Goal: Task Accomplishment & Management: Use online tool/utility

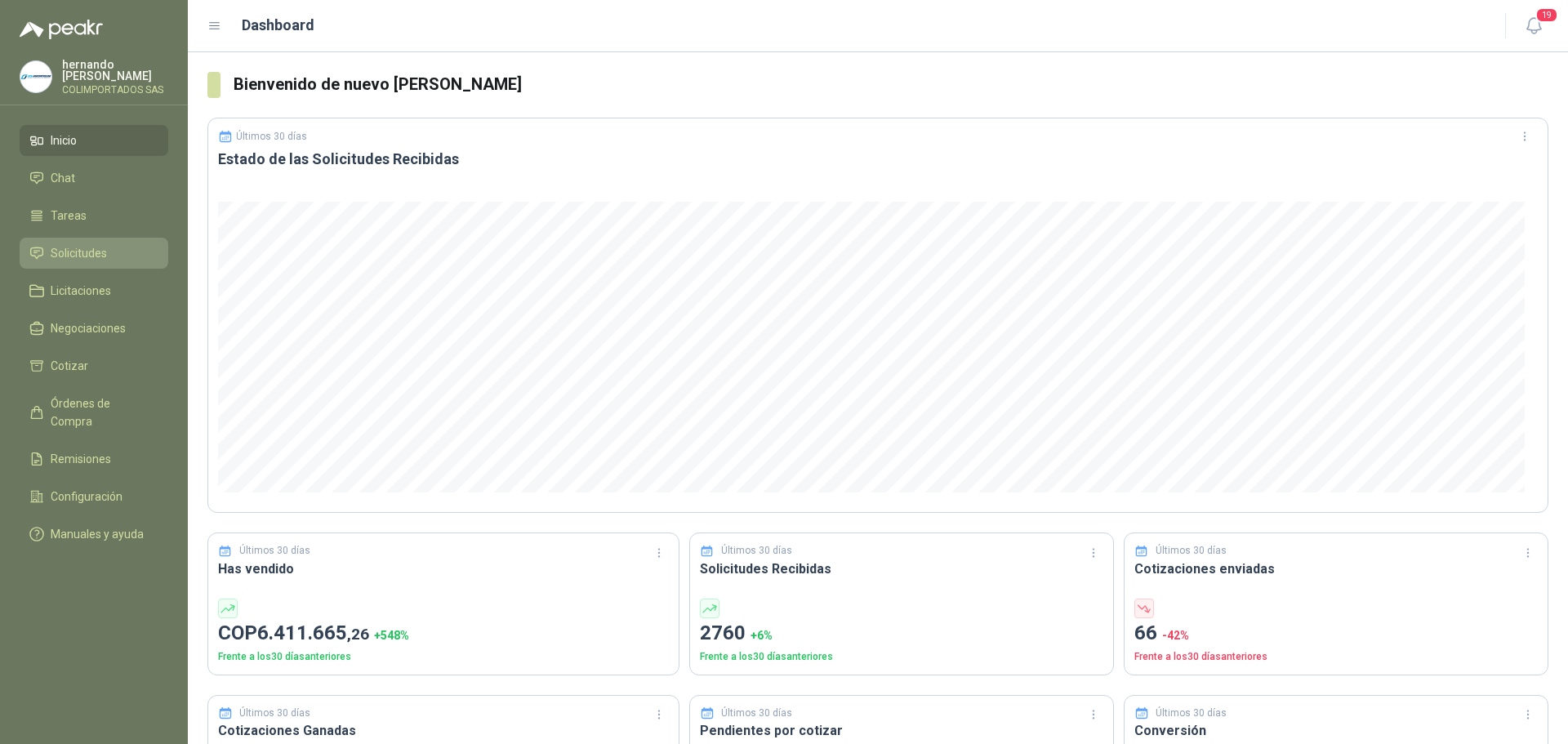
click at [106, 247] on span "Solicitudes" at bounding box center [79, 253] width 56 height 18
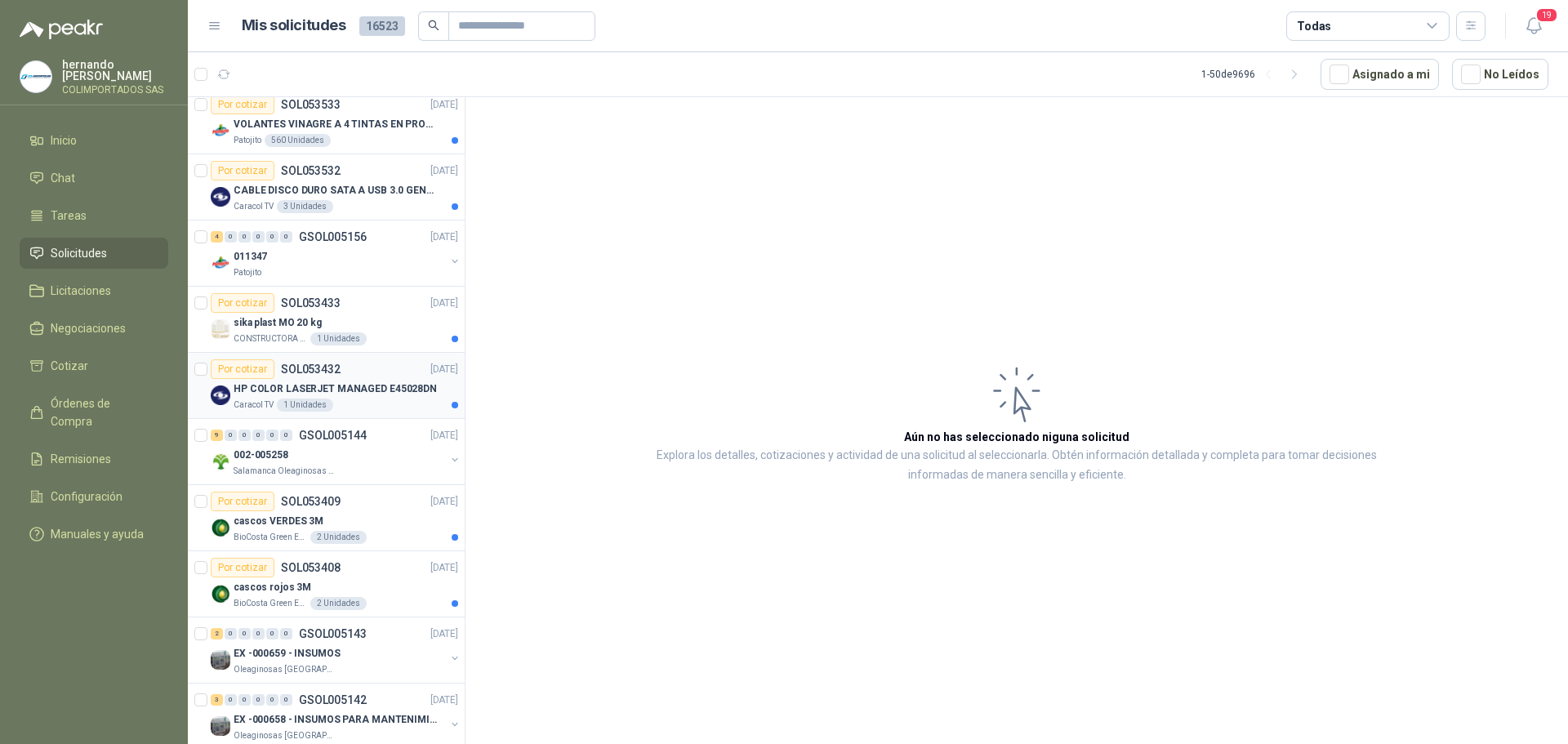
scroll to position [899, 0]
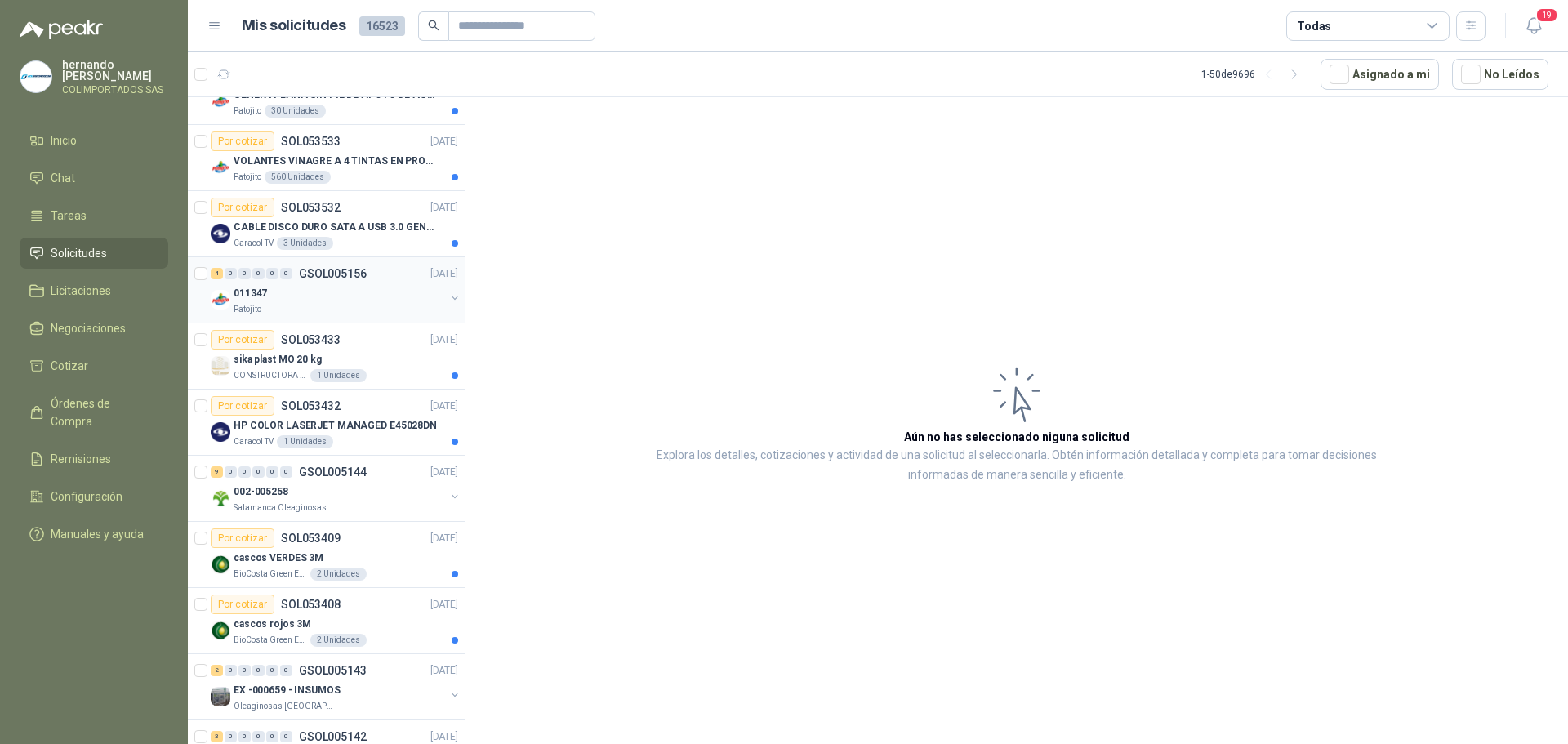
click at [342, 297] on div "011347" at bounding box center [339, 293] width 212 height 20
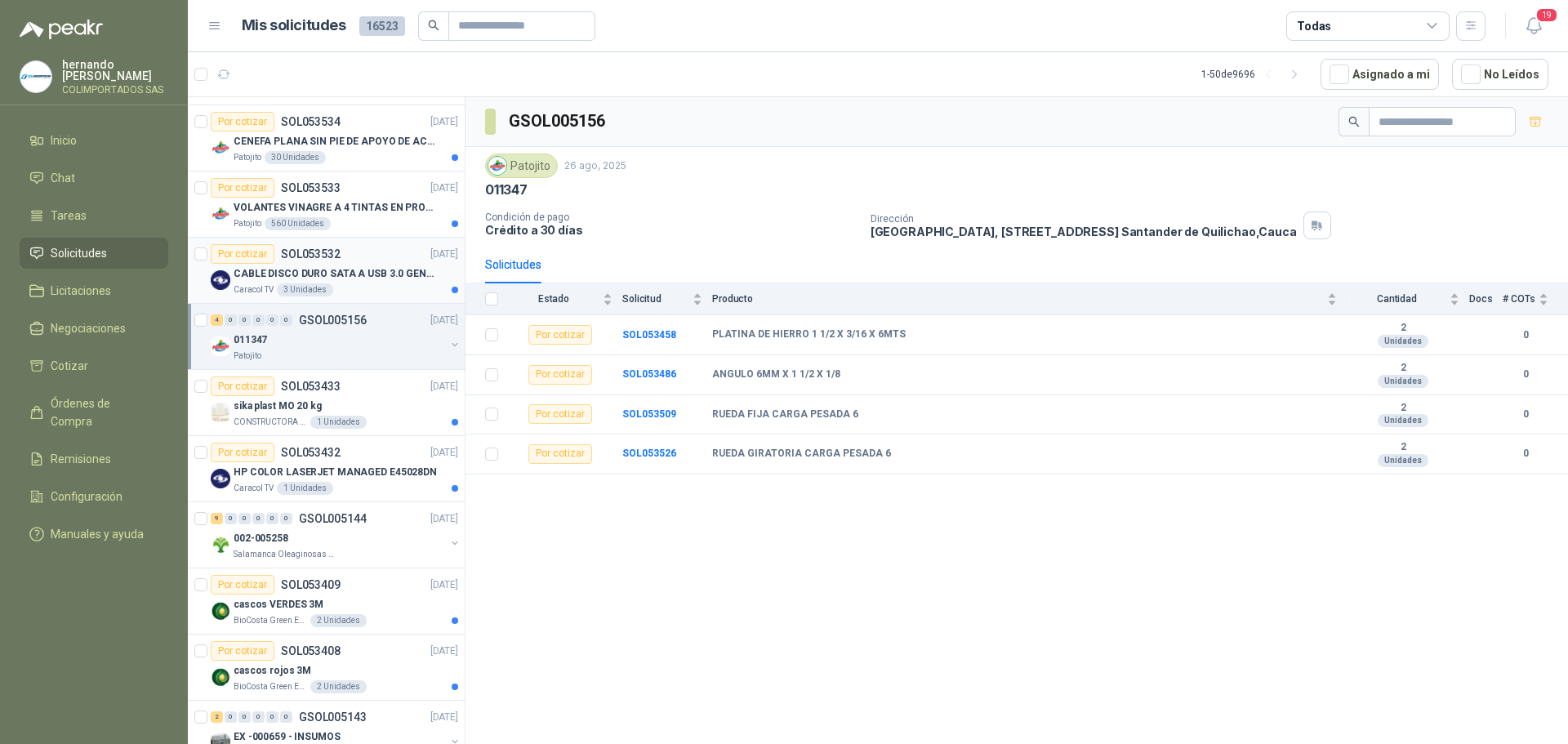
scroll to position [816, 0]
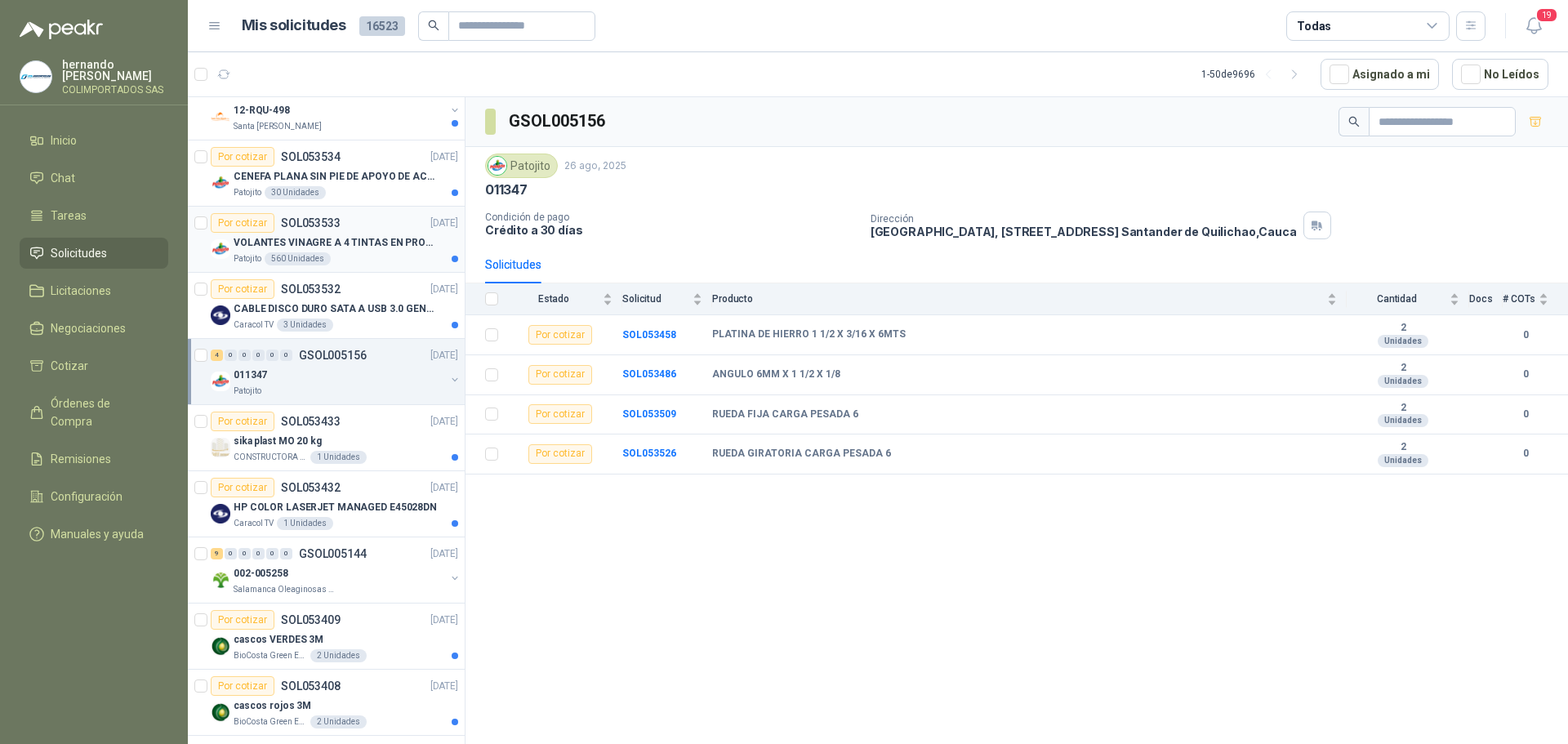
click at [385, 259] on div "Patojito 560 Unidades" at bounding box center [345, 258] width 224 height 13
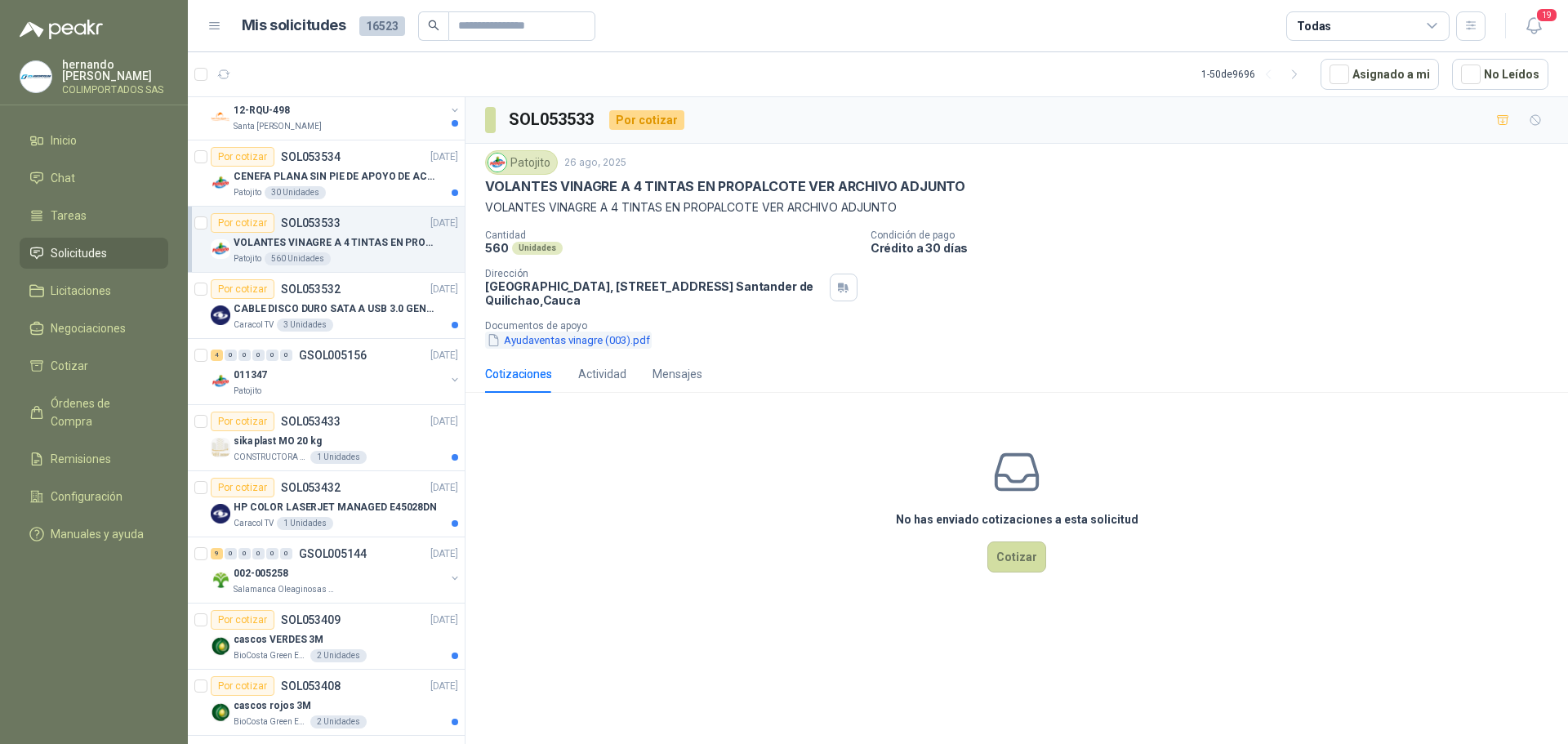
click at [558, 340] on button "Ayudaventas vinagre (003).pdf" at bounding box center [569, 340] width 166 height 17
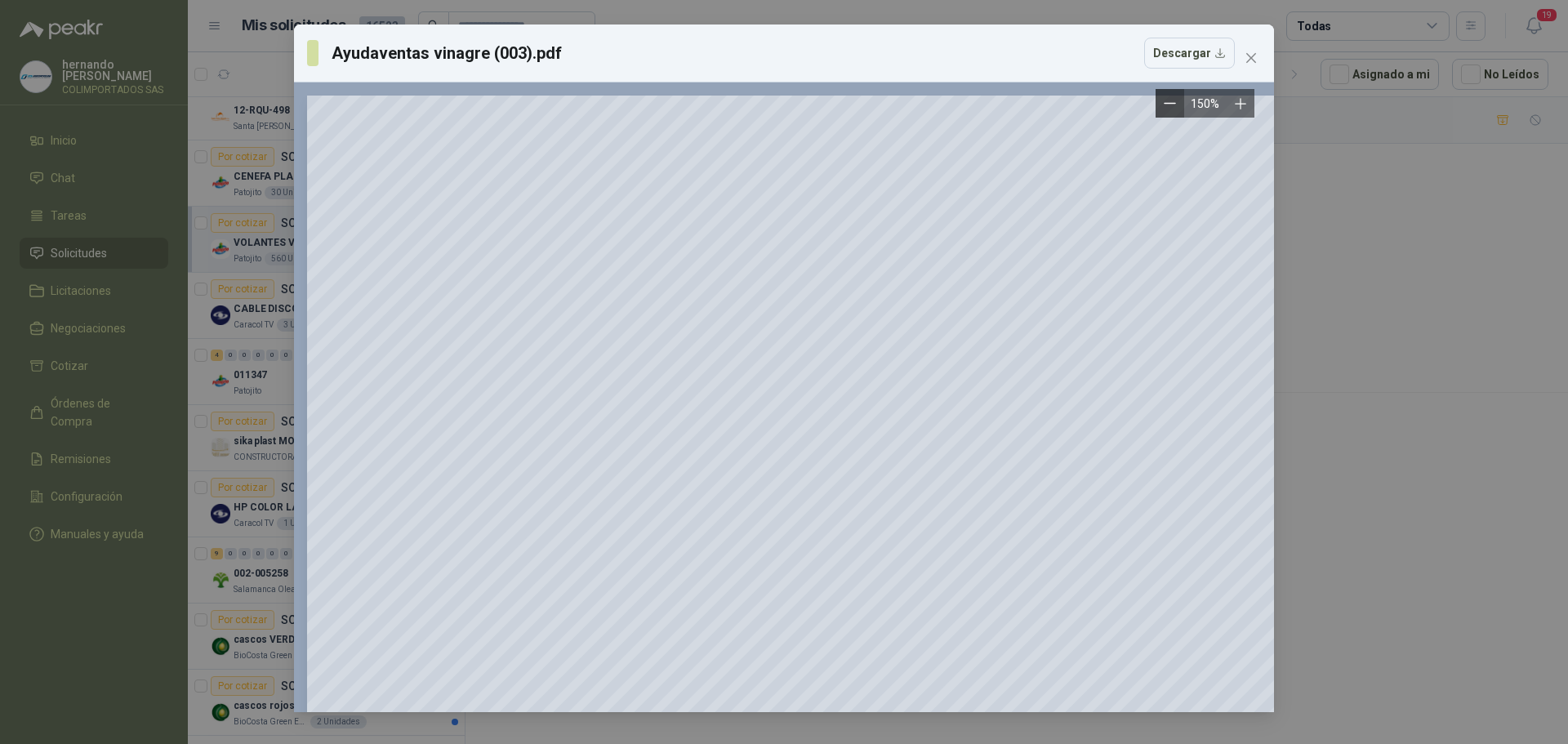
click at [1172, 102] on icon "Zoom out" at bounding box center [1169, 104] width 13 height 13
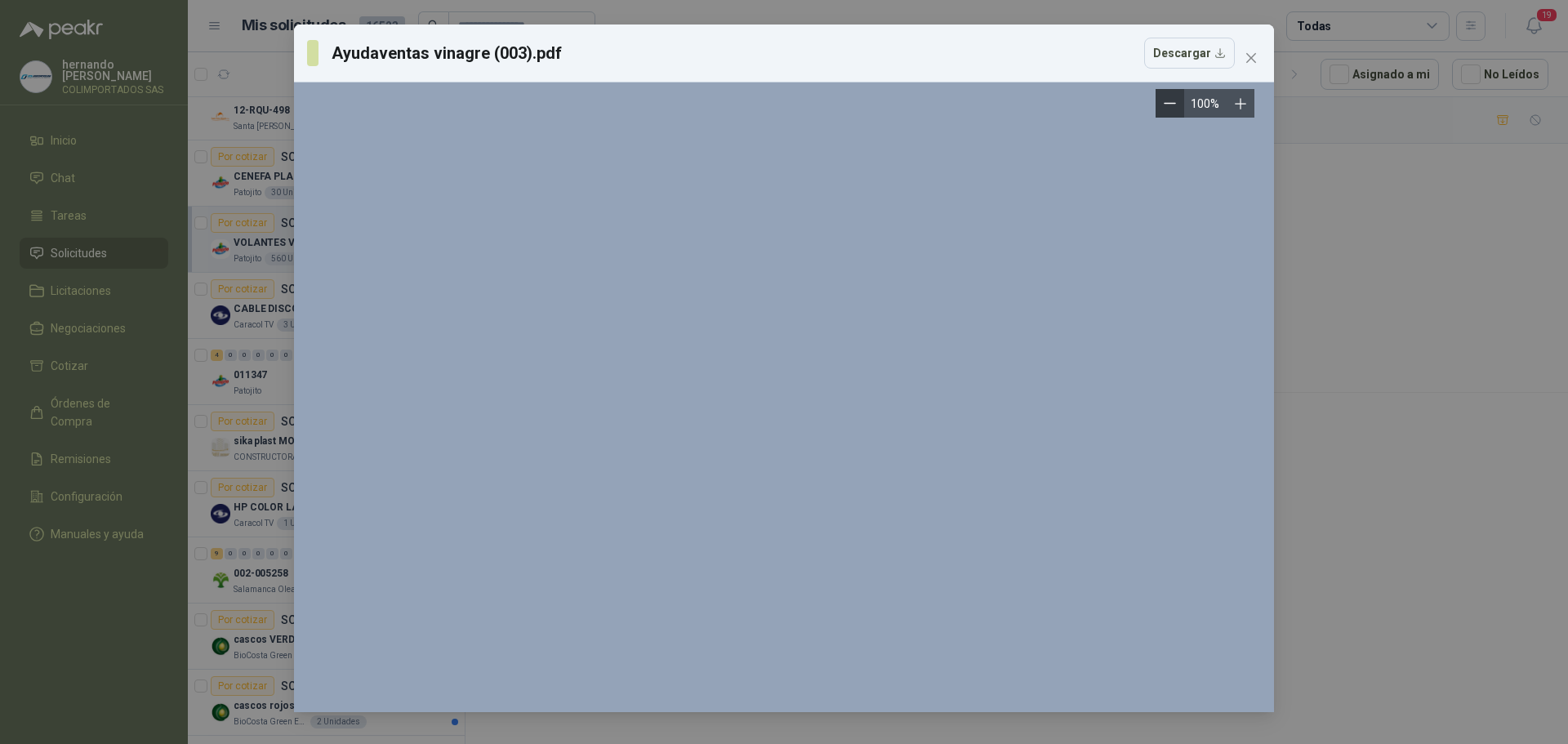
click at [1172, 102] on icon "Zoom out" at bounding box center [1169, 104] width 13 height 13
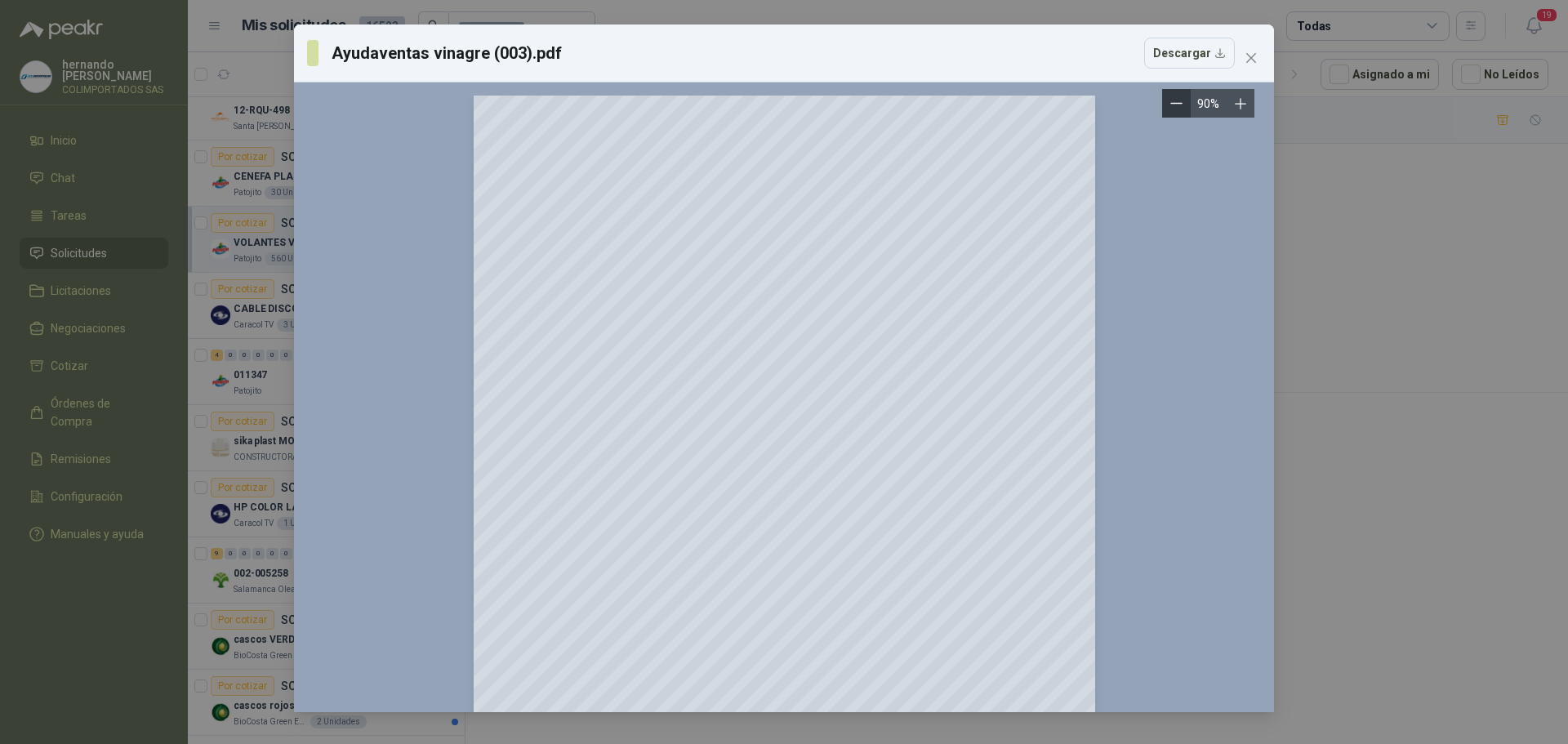
click at [1172, 102] on icon "Zoom out" at bounding box center [1176, 104] width 13 height 13
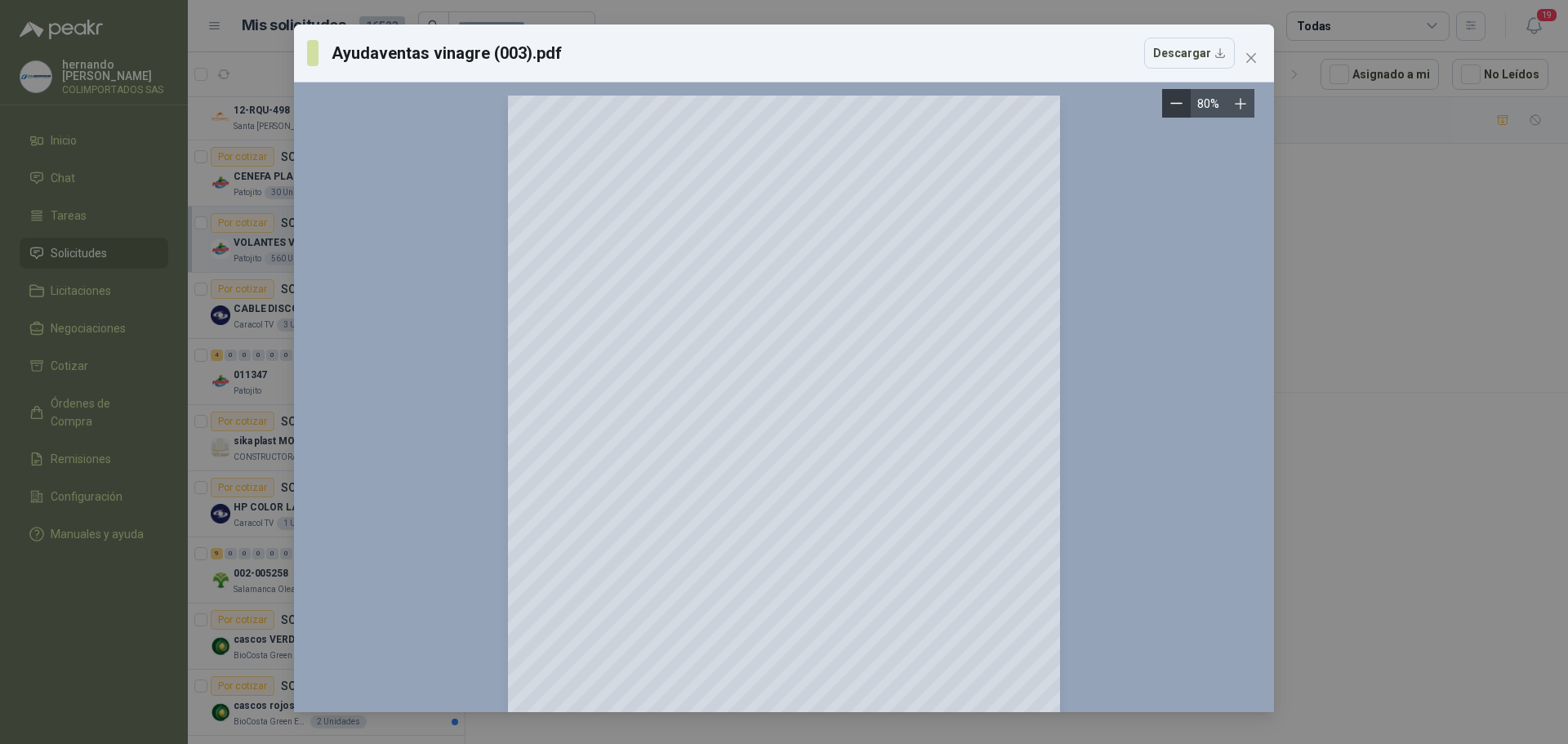
click at [1172, 102] on icon "Zoom out" at bounding box center [1176, 104] width 13 height 13
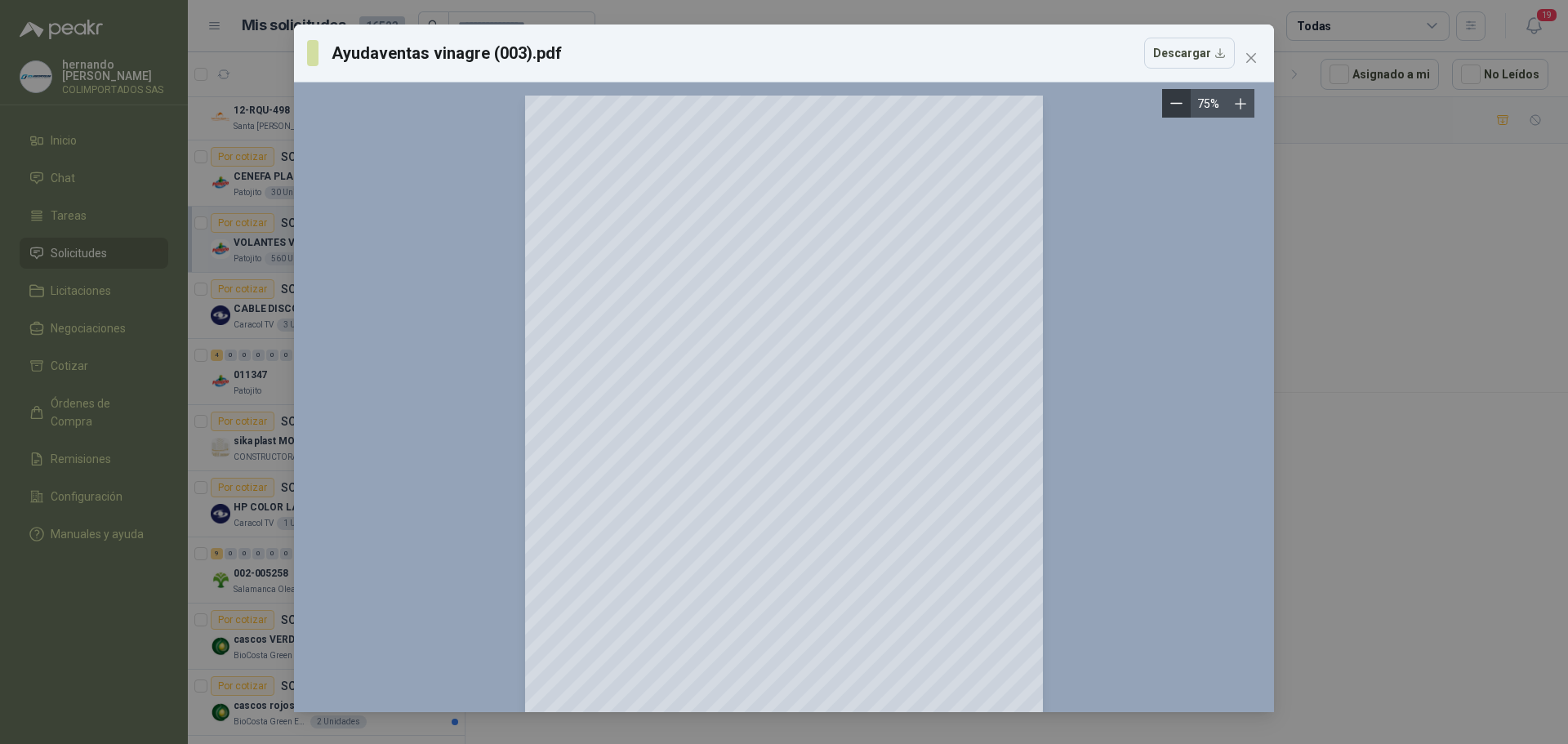
click at [1172, 102] on icon "Zoom out" at bounding box center [1176, 104] width 13 height 13
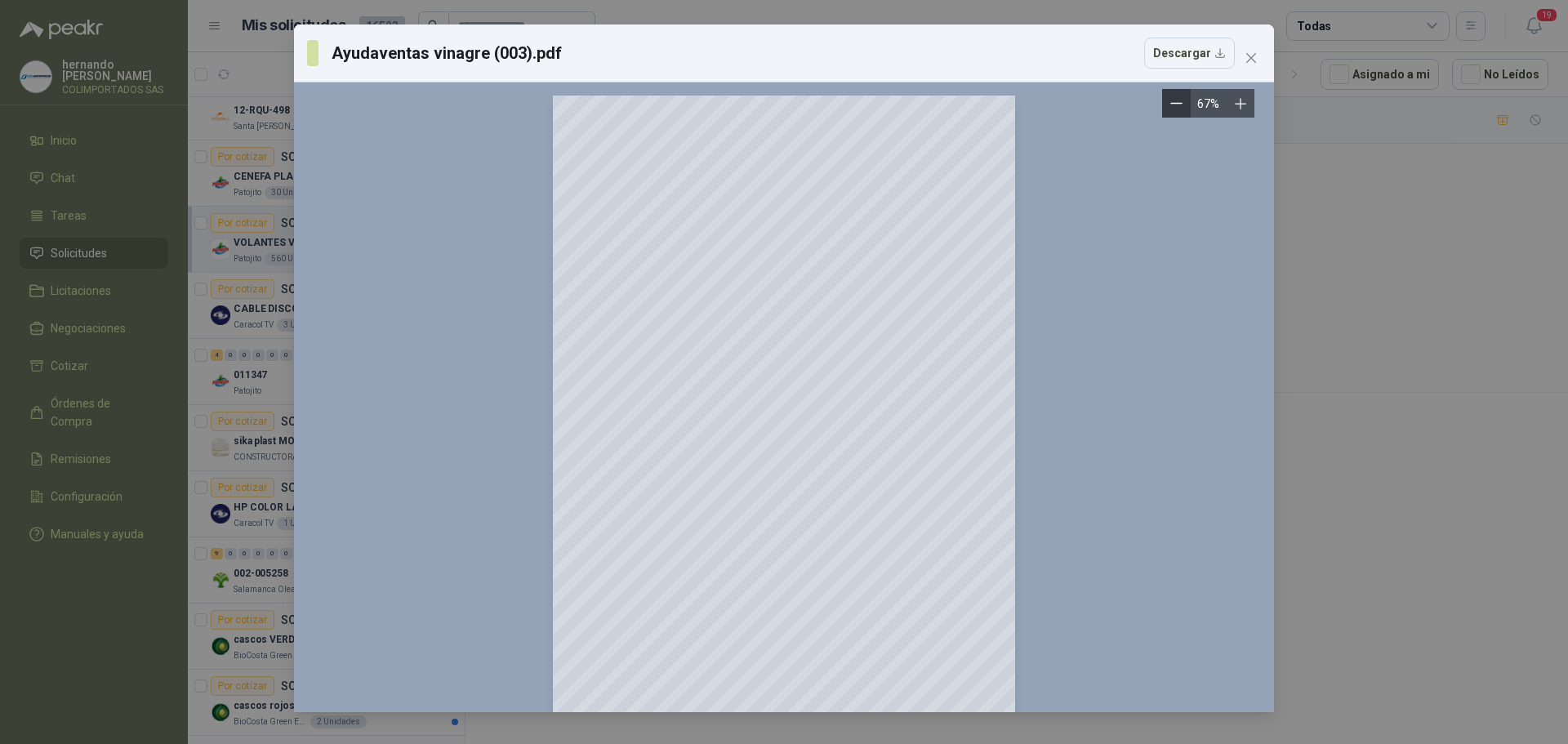
click at [1172, 102] on icon "Zoom out" at bounding box center [1176, 104] width 13 height 13
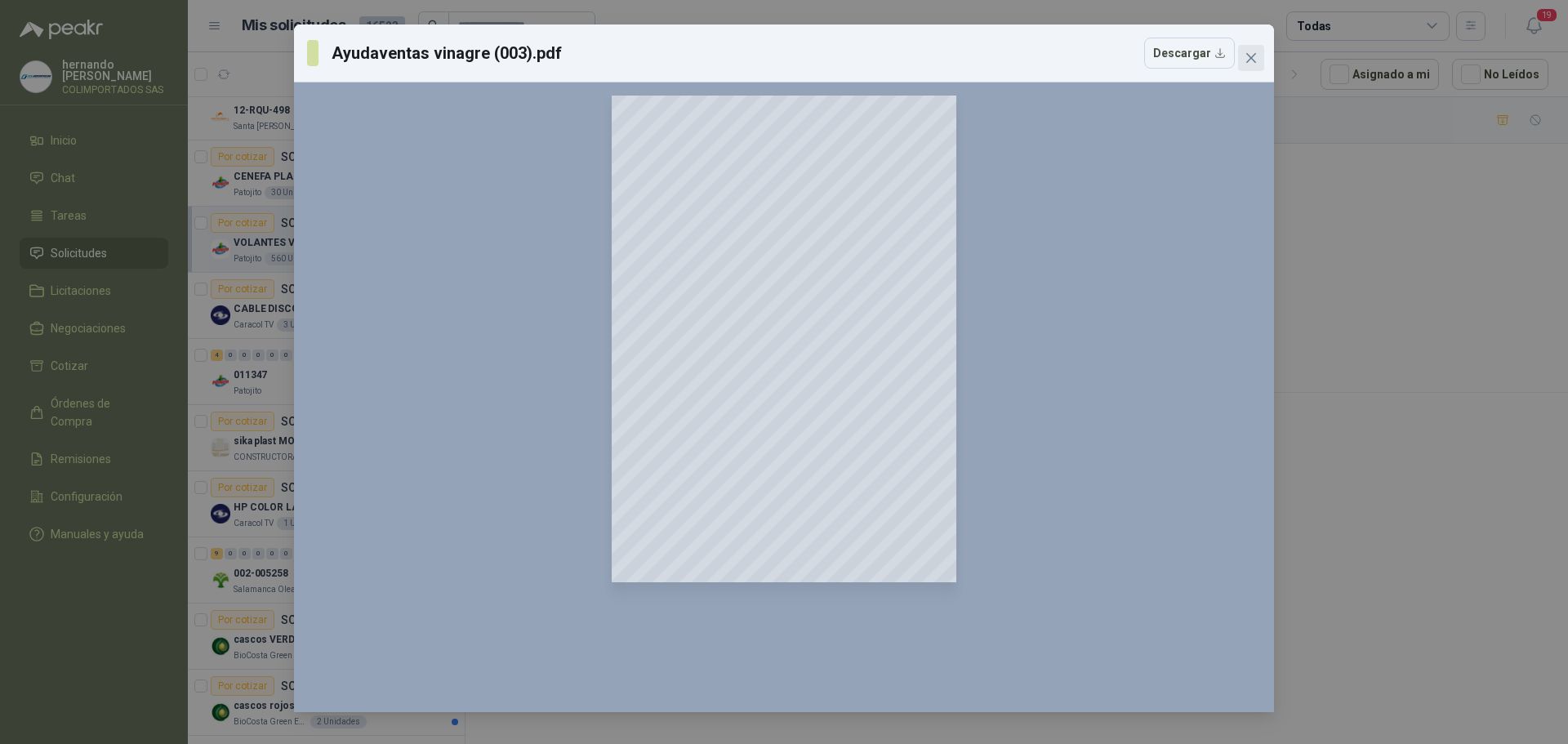
click at [1252, 57] on icon "close" at bounding box center [1251, 57] width 10 height 10
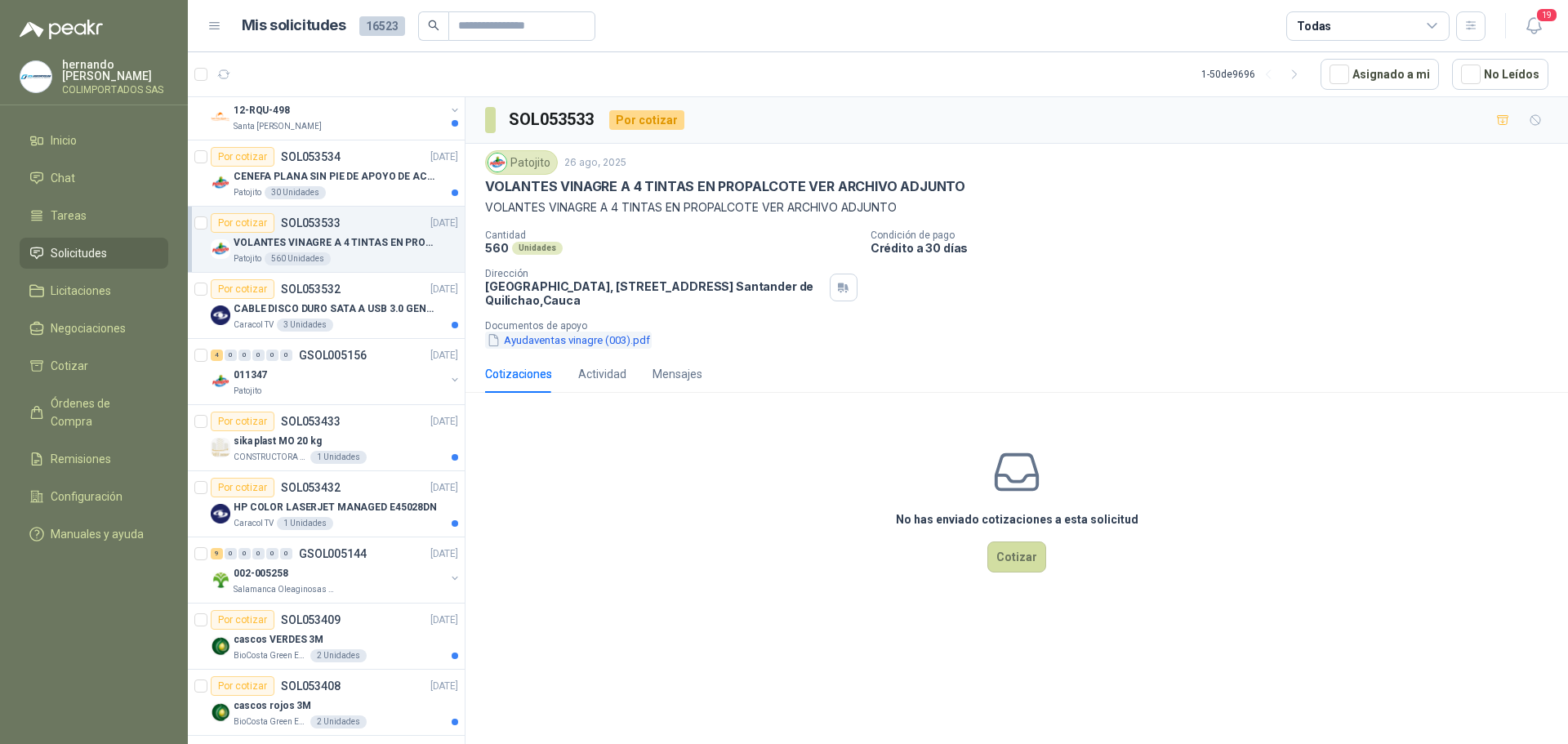
click at [571, 339] on button "Ayudaventas vinagre (003).pdf" at bounding box center [569, 340] width 166 height 17
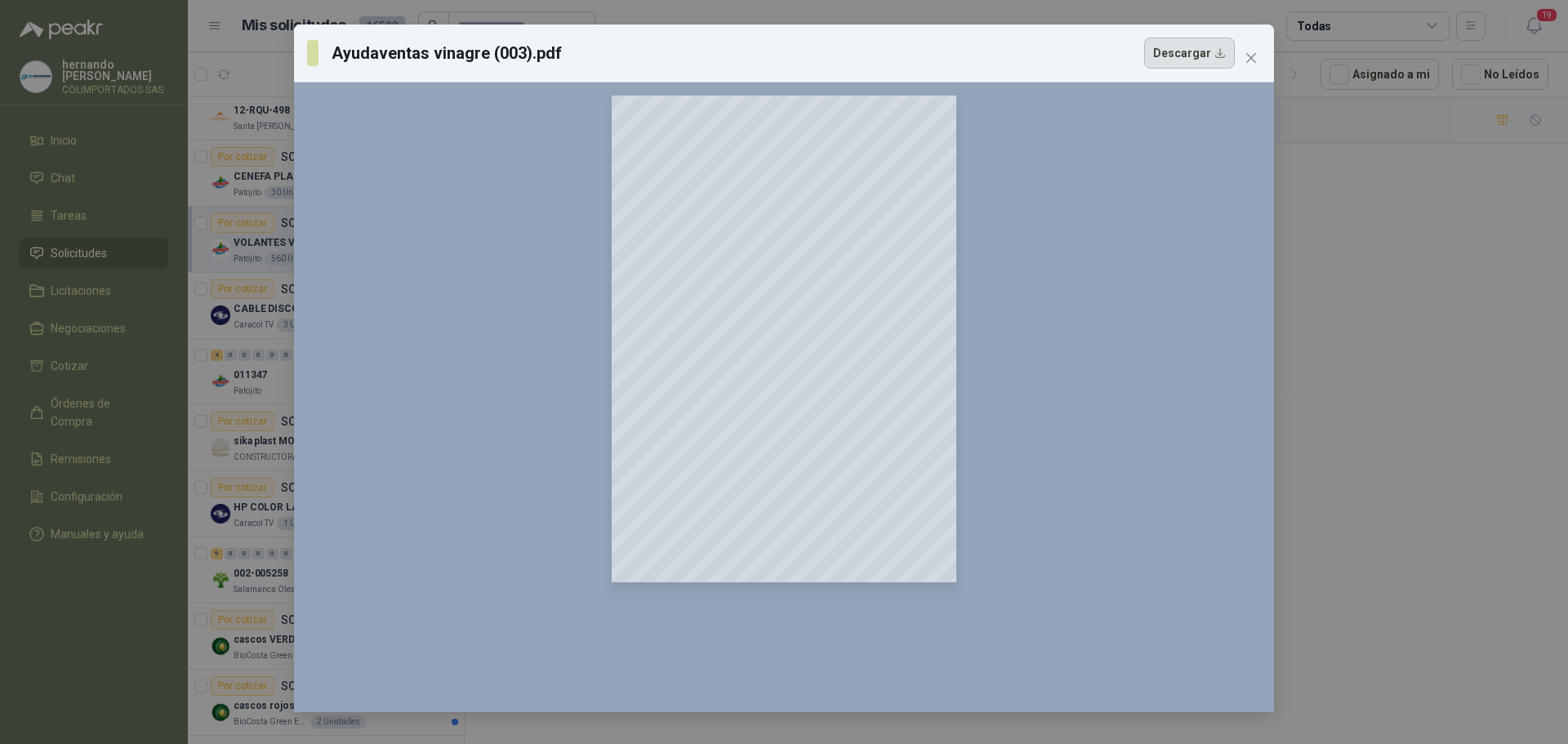
click at [1204, 52] on button "Descargar" at bounding box center [1189, 53] width 90 height 31
click at [1251, 55] on icon "close" at bounding box center [1251, 58] width 13 height 13
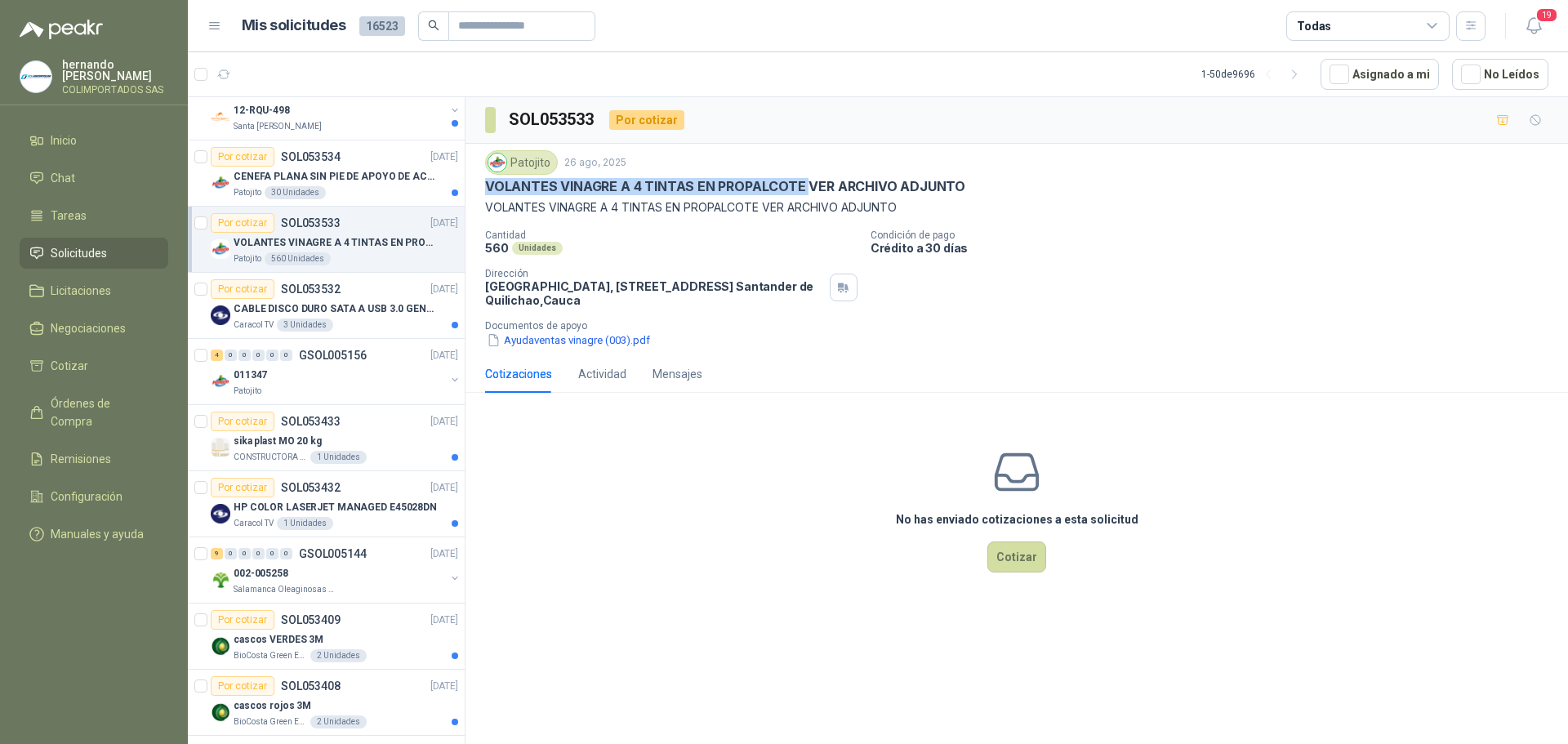
drag, startPoint x: 486, startPoint y: 182, endPoint x: 805, endPoint y: 187, distance: 319.0
click at [805, 187] on p "VOLANTES VINAGRE A 4 TINTAS EN PROPALCOTE VER ARCHIVO ADJUNTO" at bounding box center [725, 186] width 480 height 17
copy p "VOLANTES VINAGRE A 4 TINTAS EN PROPALCOTE"
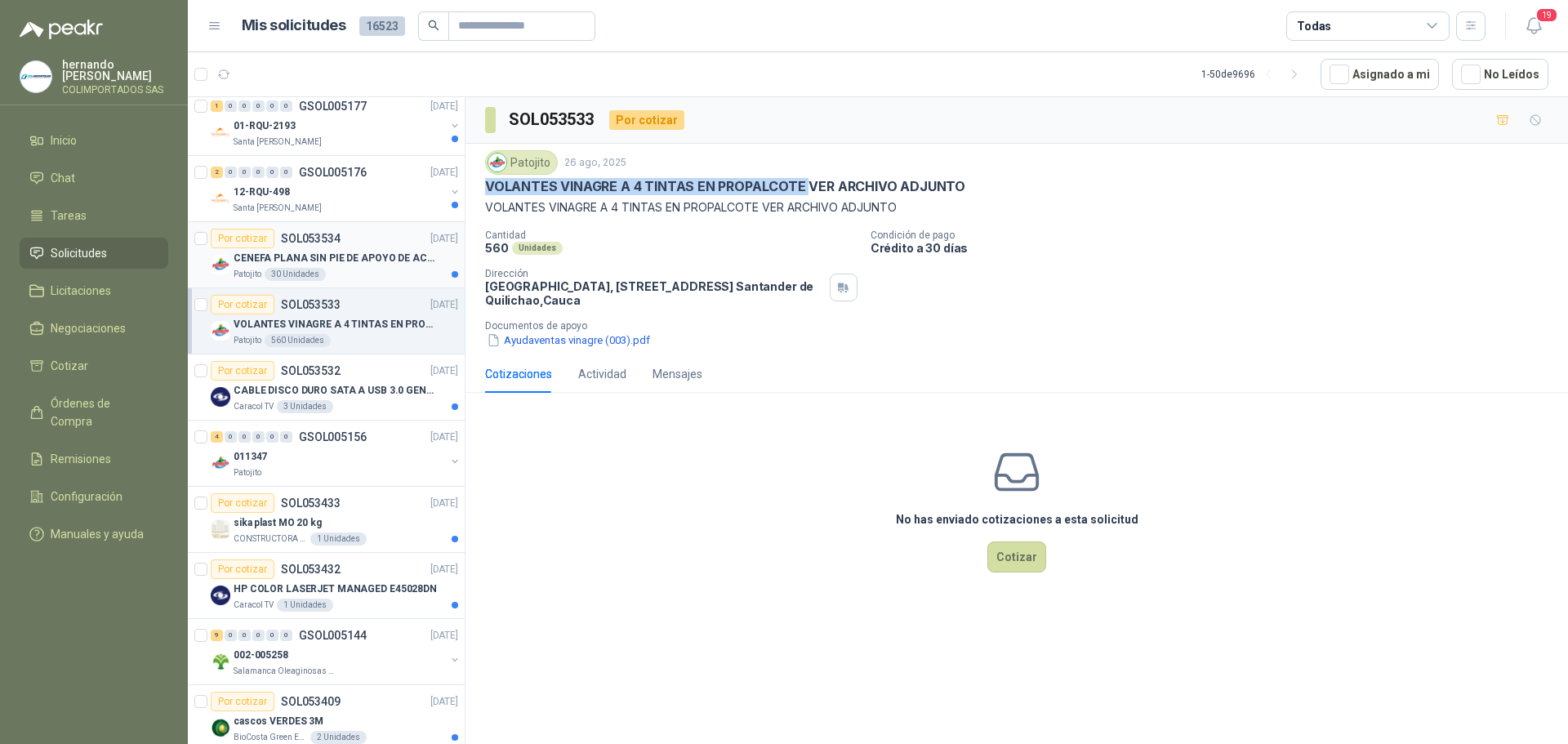
click at [389, 270] on div "Patojito 30 Unidades" at bounding box center [345, 275] width 224 height 13
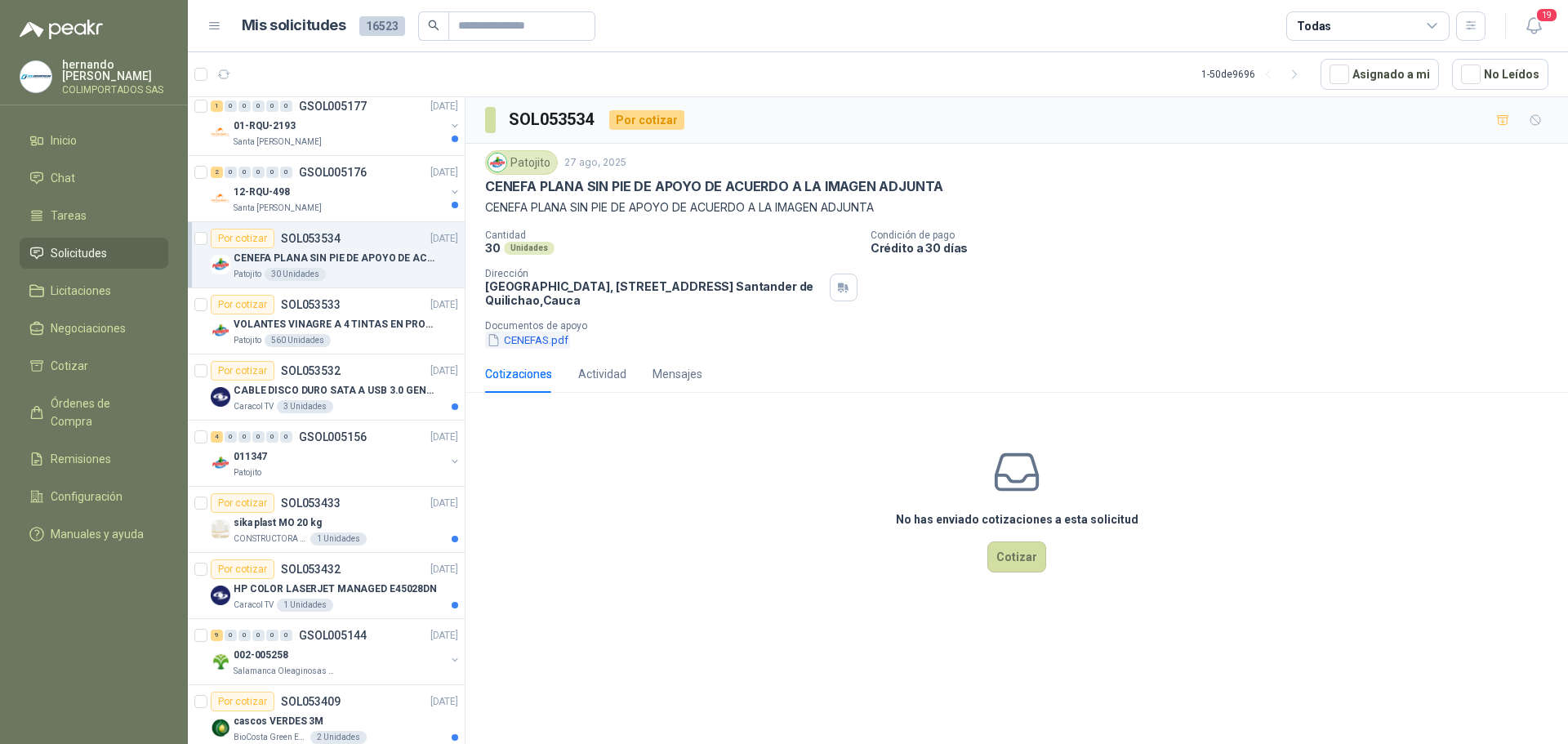
click at [535, 340] on button "CENEFAS.pdf" at bounding box center [527, 340] width 85 height 17
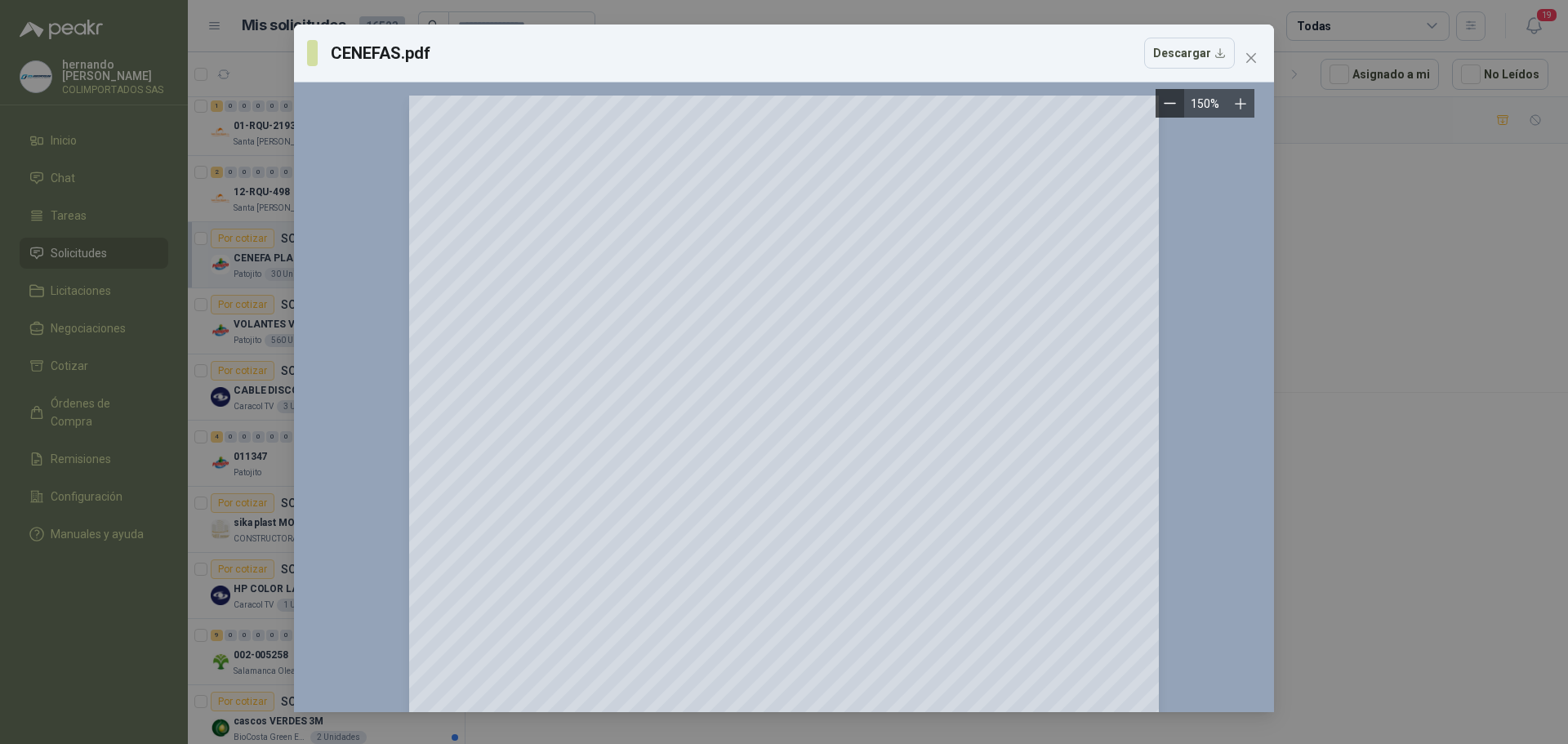
click at [1166, 102] on icon "Zoom out" at bounding box center [1169, 104] width 13 height 13
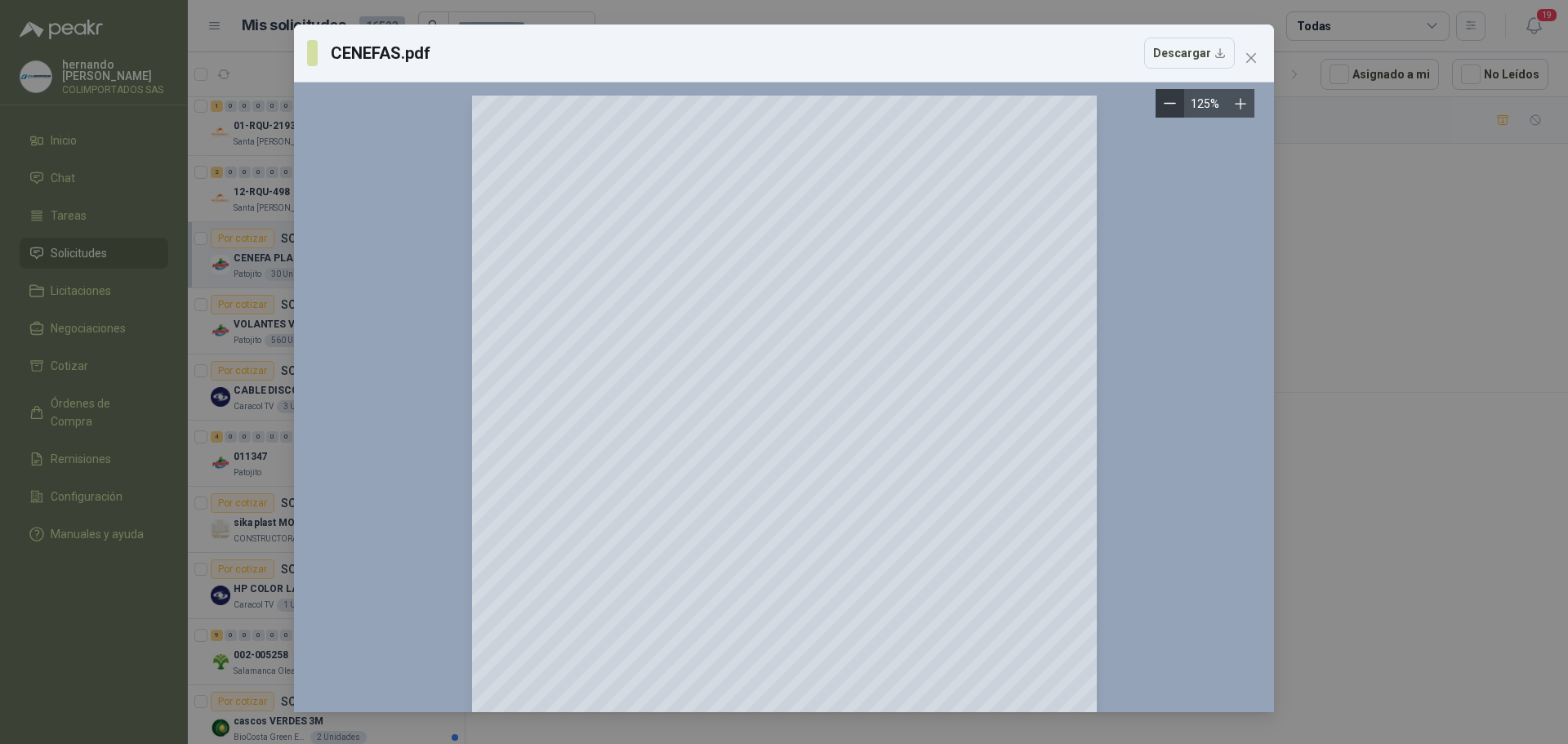
click at [1166, 102] on icon "Zoom out" at bounding box center [1169, 104] width 13 height 13
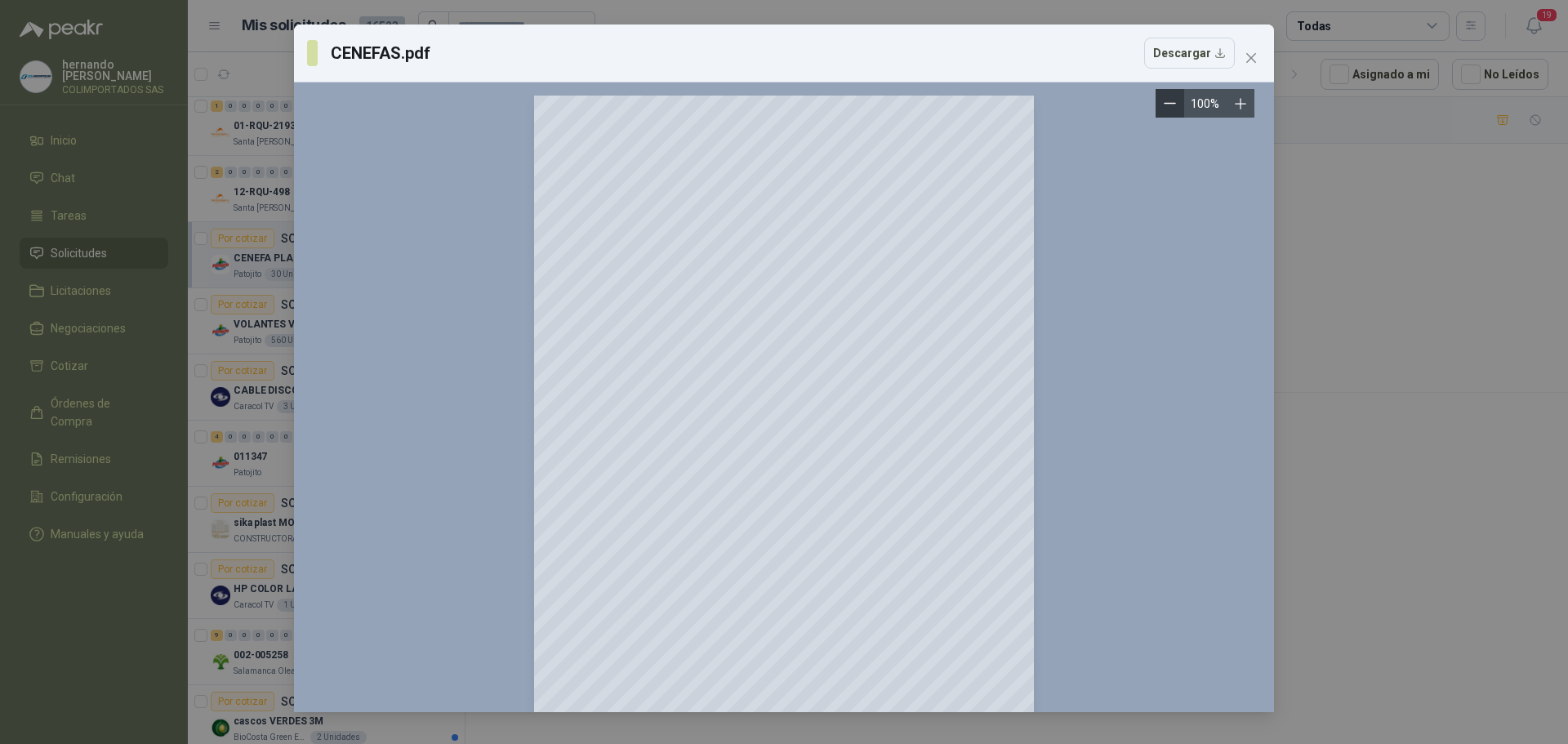
click at [1166, 102] on icon "Zoom out" at bounding box center [1169, 104] width 13 height 13
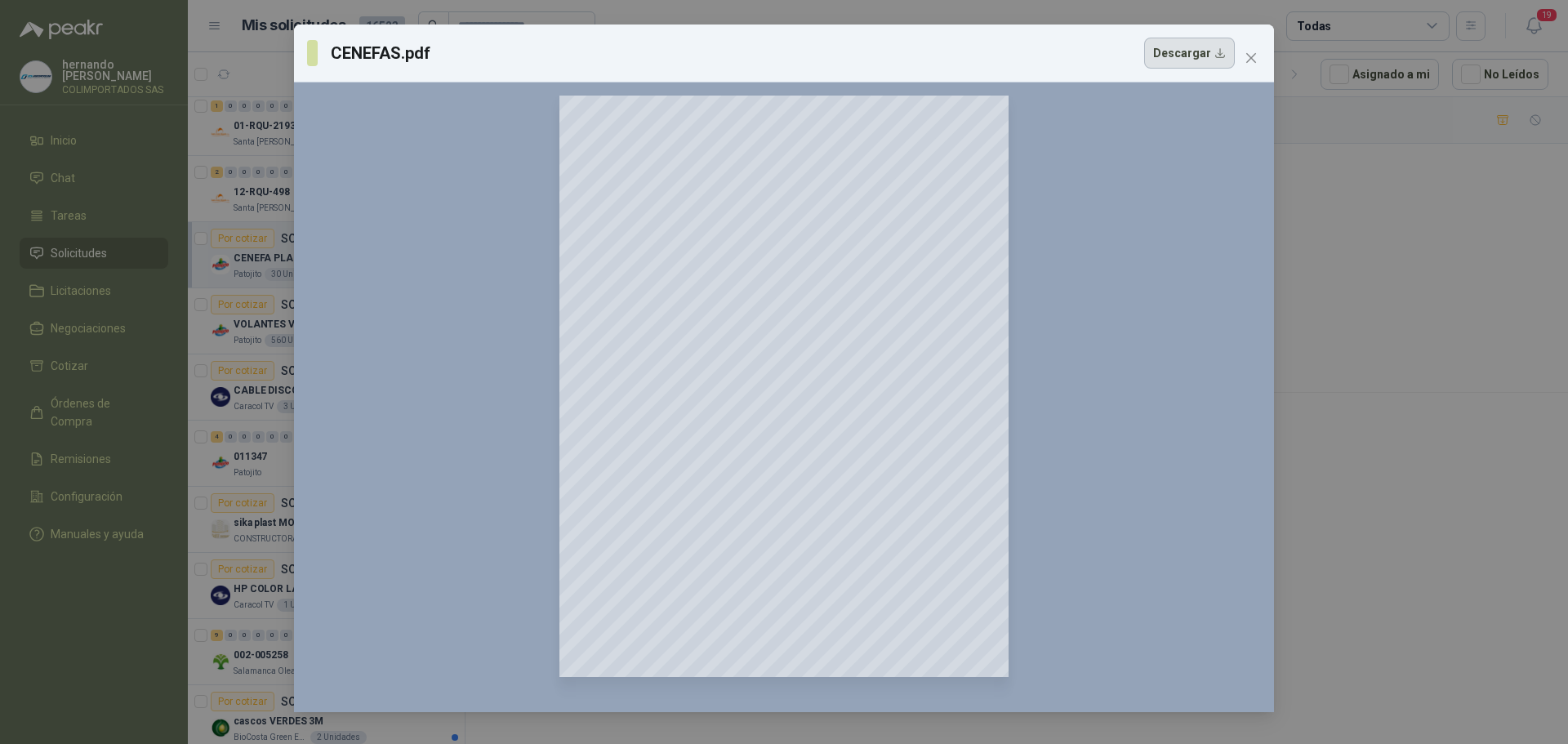
click at [1221, 55] on button "Descargar" at bounding box center [1189, 53] width 90 height 31
click at [1362, 333] on div "CENEFAS.pdf Descargar 90 %" at bounding box center [784, 372] width 1568 height 744
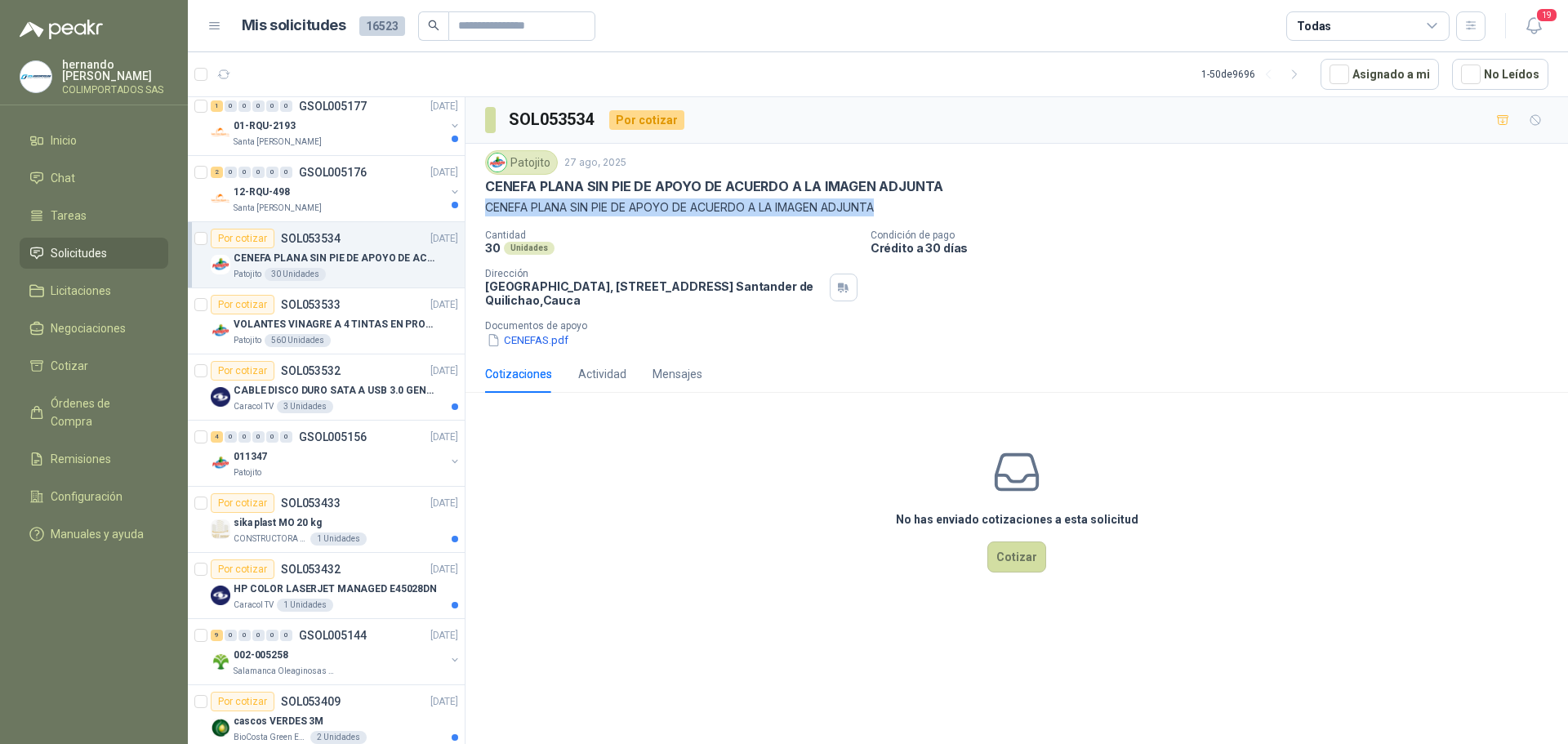
drag, startPoint x: 485, startPoint y: 207, endPoint x: 899, endPoint y: 207, distance: 414.0
click at [899, 207] on div "Patojito 27 ago, 2025 CENEFA PLANA SIN PIE DE APOYO DE ACUERDO A LA IMAGEN ADJU…" at bounding box center [1016, 249] width 1102 height 212
copy p "CENEFA PLANA SIN PIE DE APOYO DE ACUERDO A LA IMAGEN ADJUNTA"
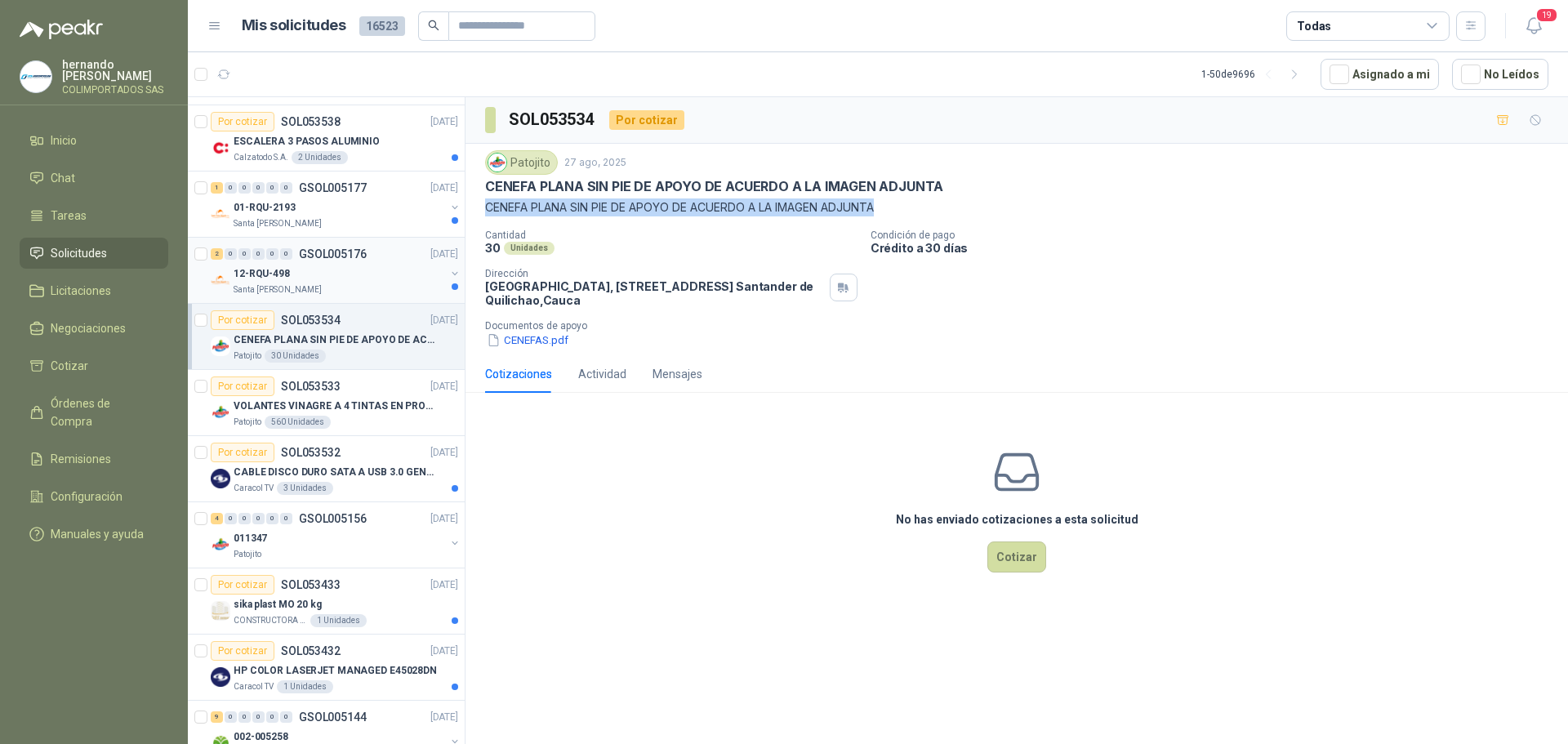
click at [367, 289] on div "Santa [PERSON_NAME]" at bounding box center [339, 290] width 212 height 13
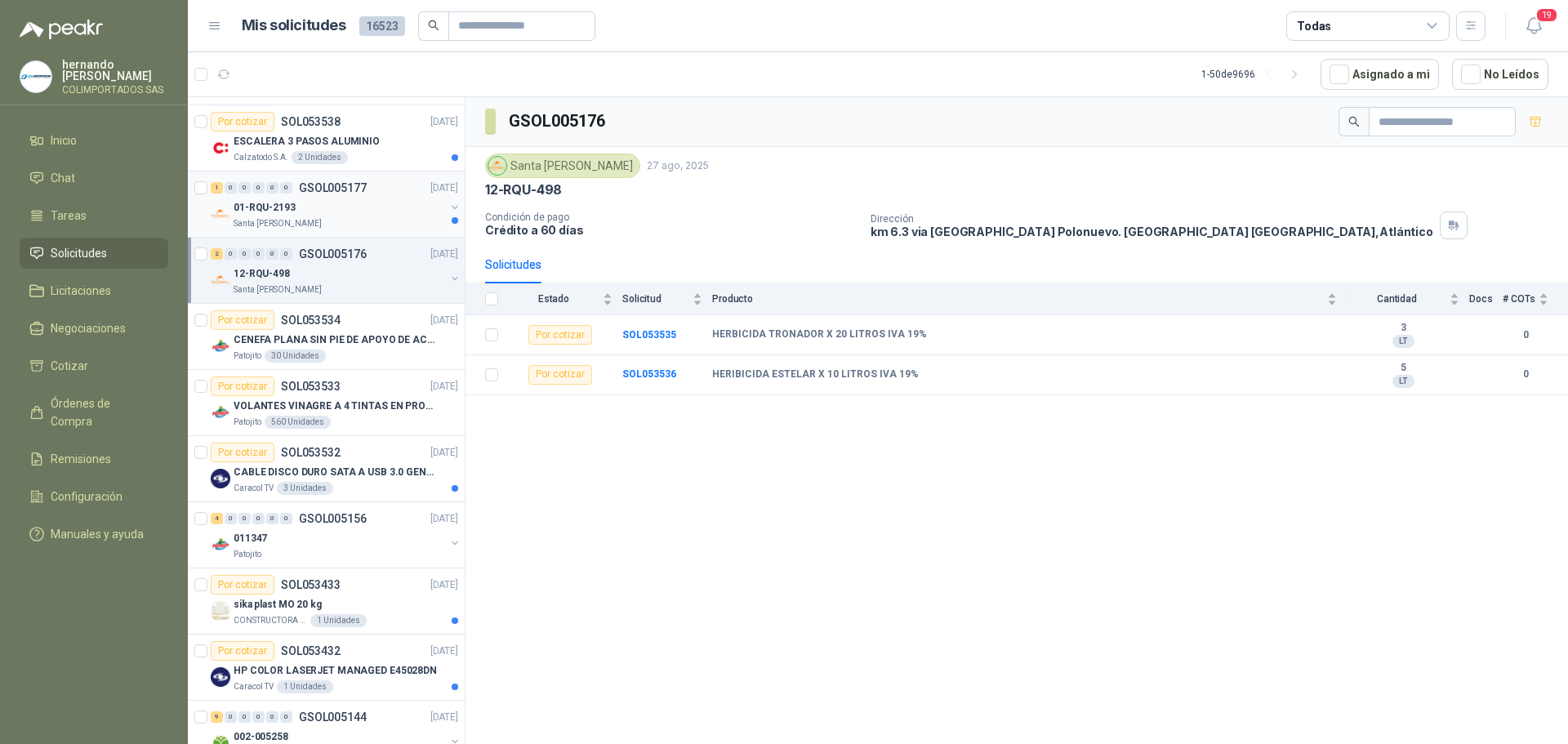
click at [376, 211] on div "01-RQU-2193" at bounding box center [339, 207] width 212 height 20
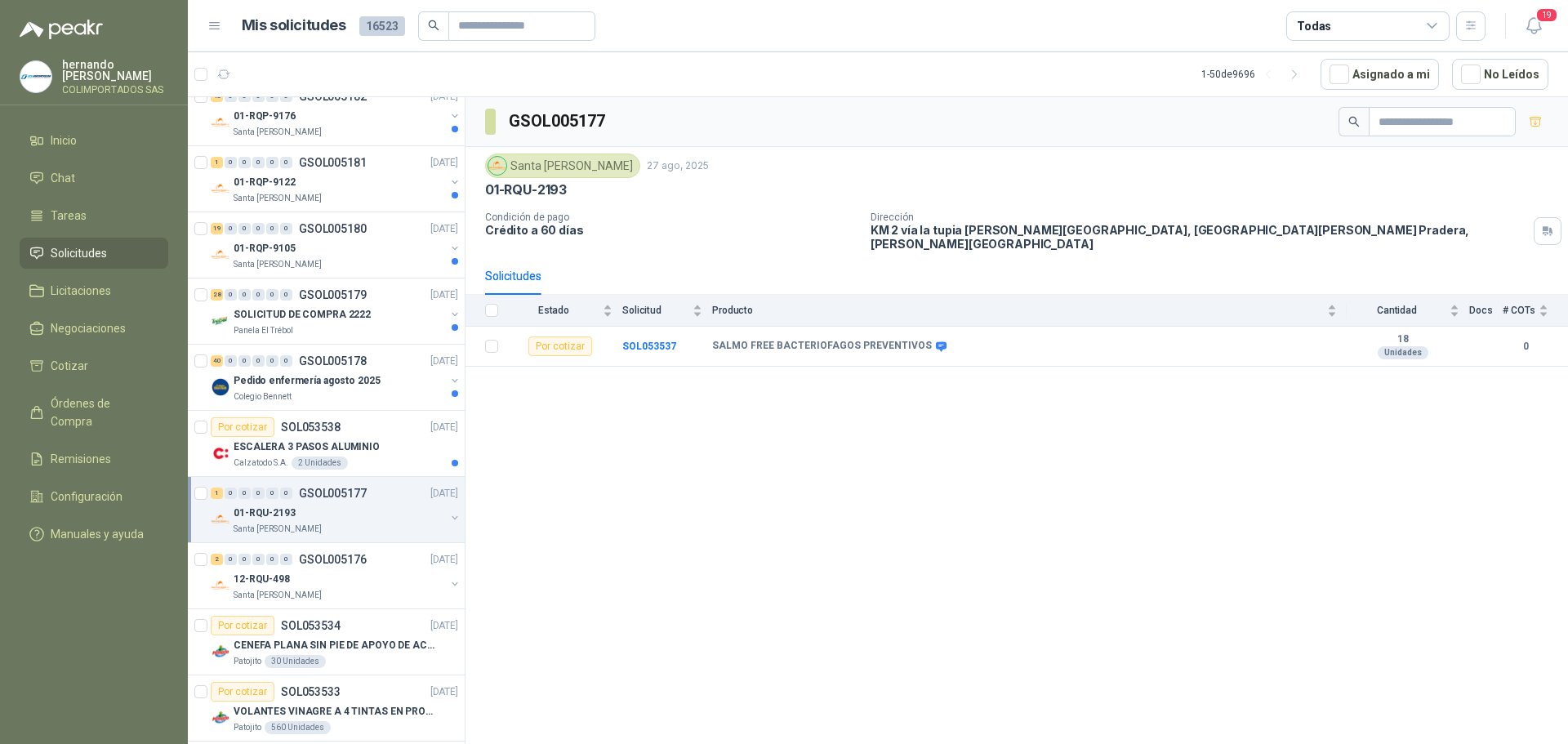
scroll to position [326, 0]
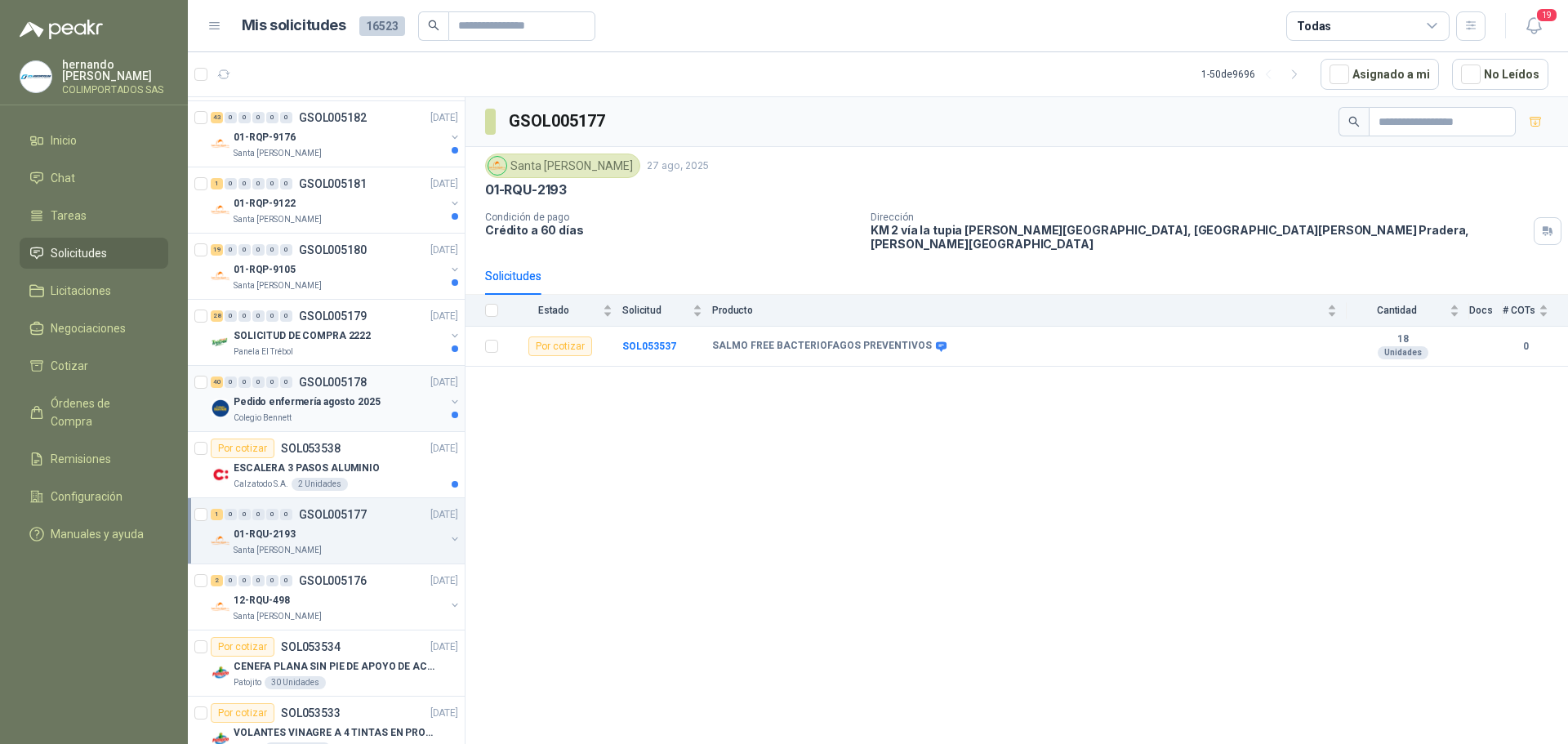
click at [356, 425] on div "40 0 0 0 0 0 GSOL005178 [DATE] Pedido enfermería agosto 2025 [GEOGRAPHIC_DATA][…" at bounding box center [326, 399] width 277 height 66
click at [397, 416] on div "Colegio Bennett" at bounding box center [339, 418] width 212 height 13
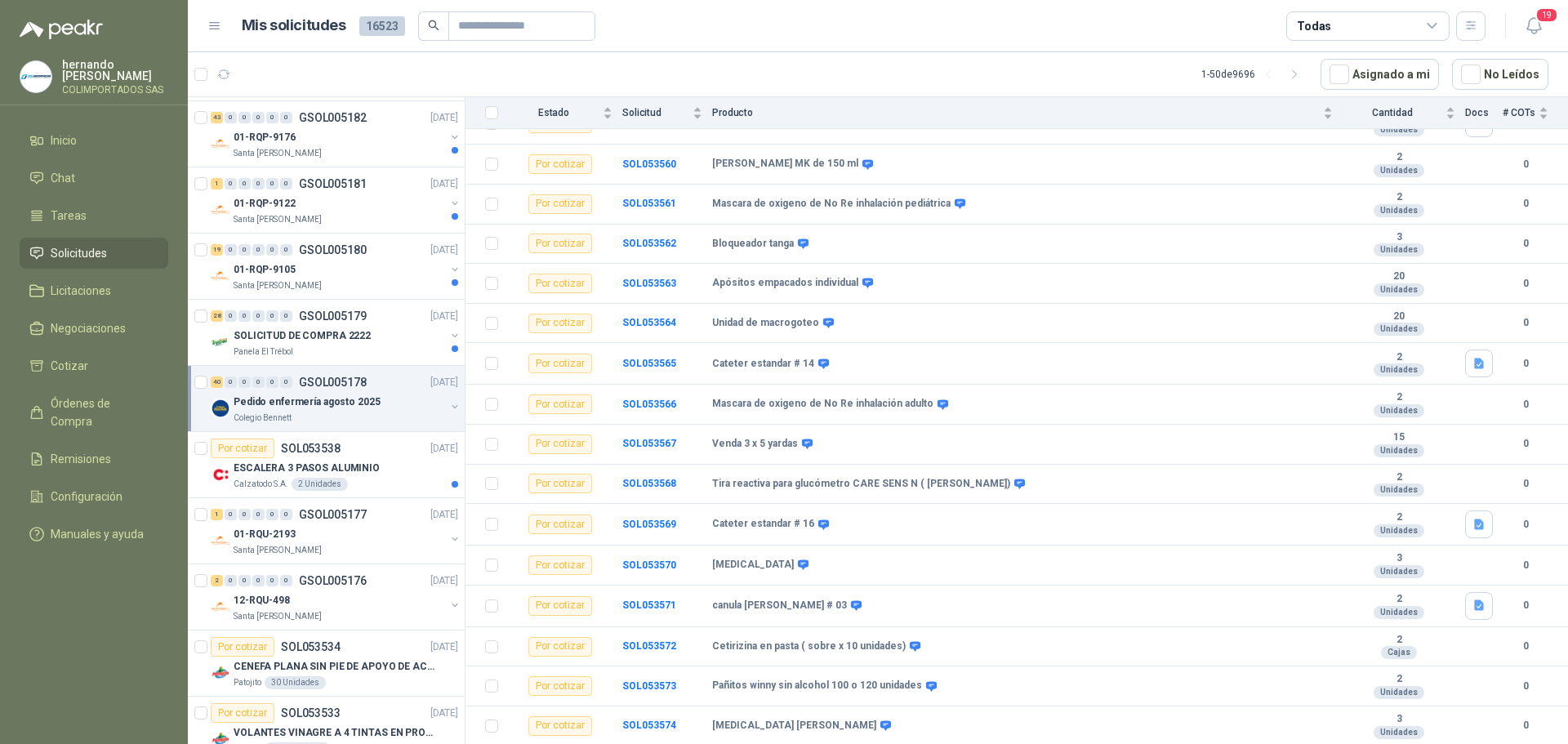
scroll to position [1169, 0]
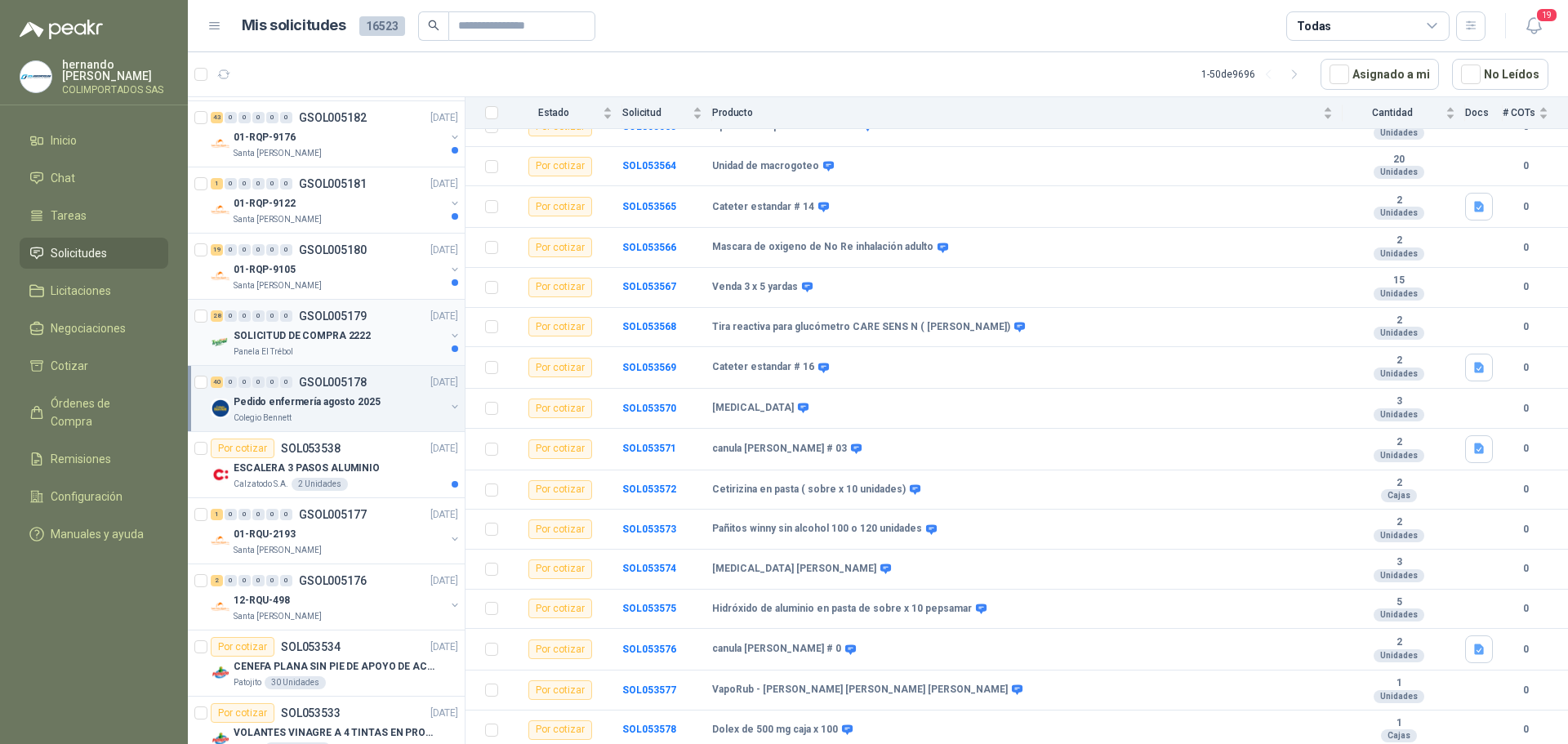
click at [359, 351] on div "Panela El Trébol" at bounding box center [339, 351] width 212 height 13
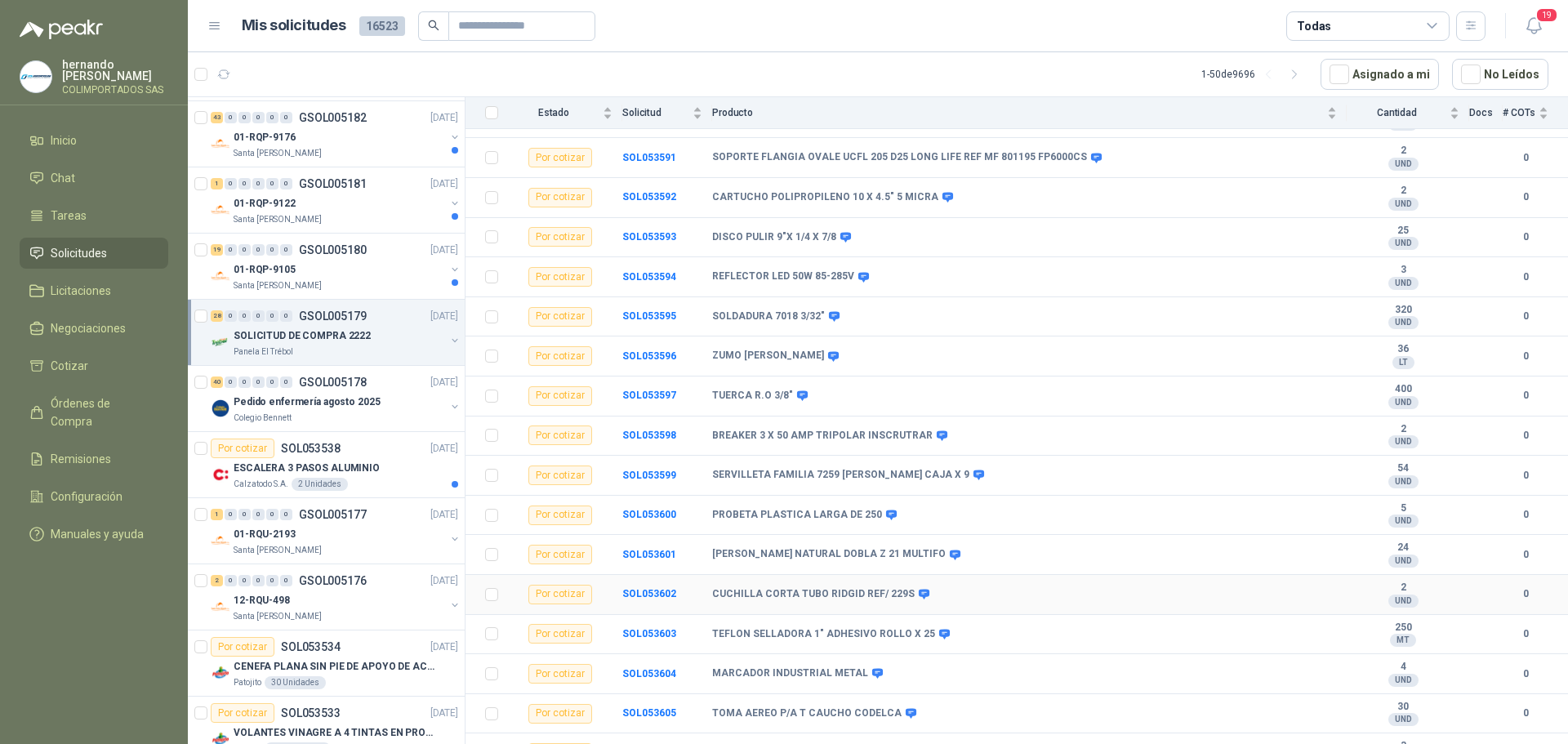
scroll to position [677, 0]
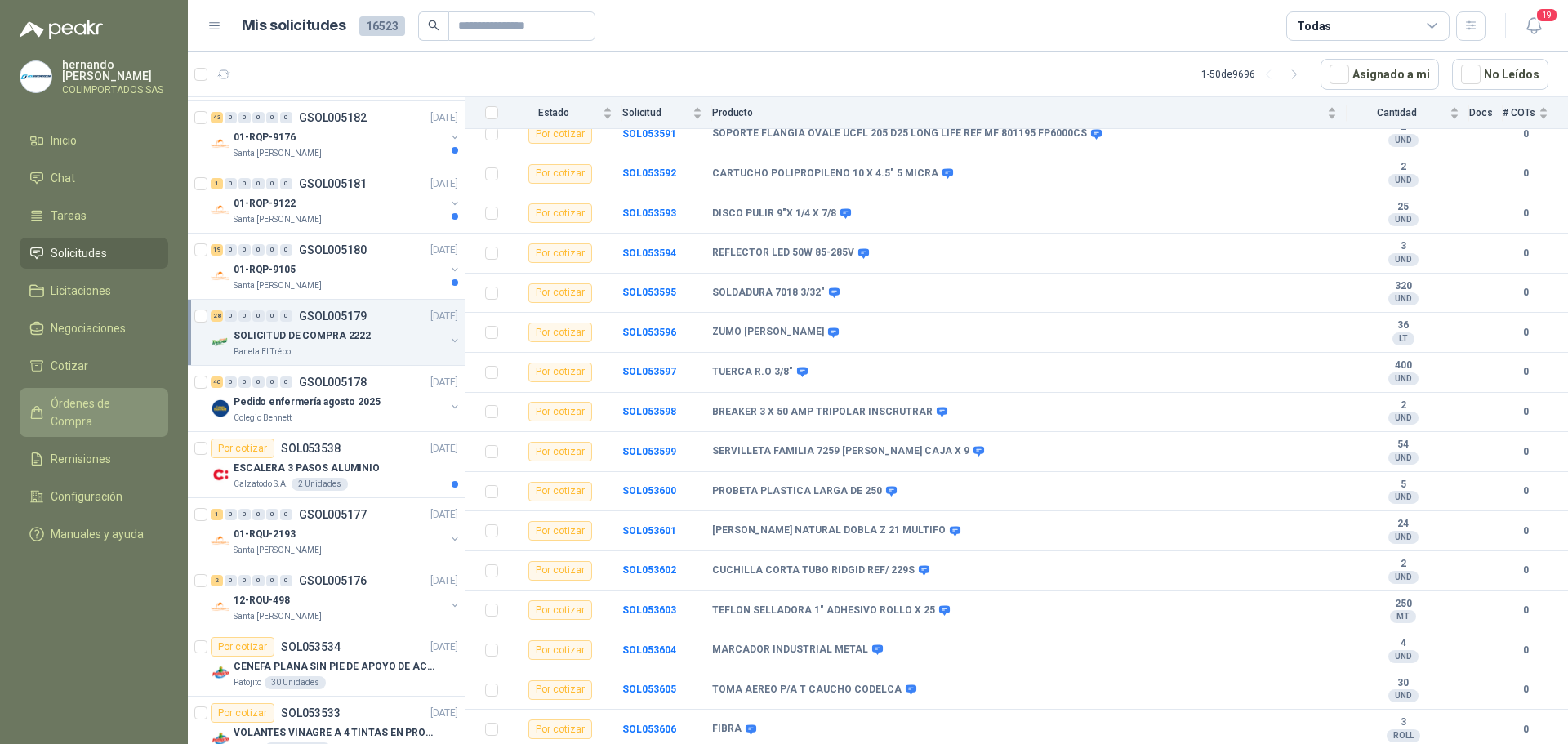
click at [119, 399] on span "Órdenes de Compra" at bounding box center [102, 412] width 102 height 36
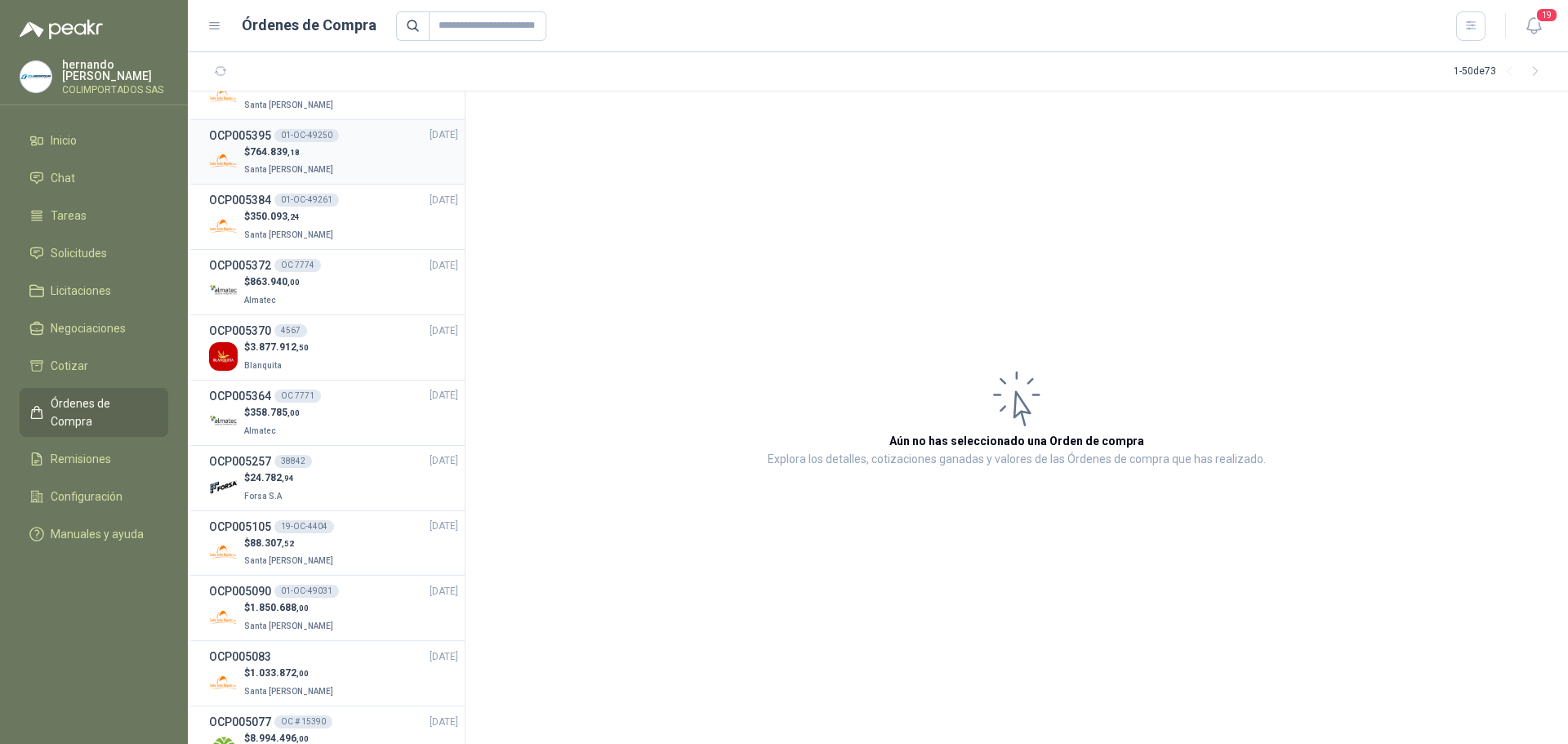
scroll to position [2630, 0]
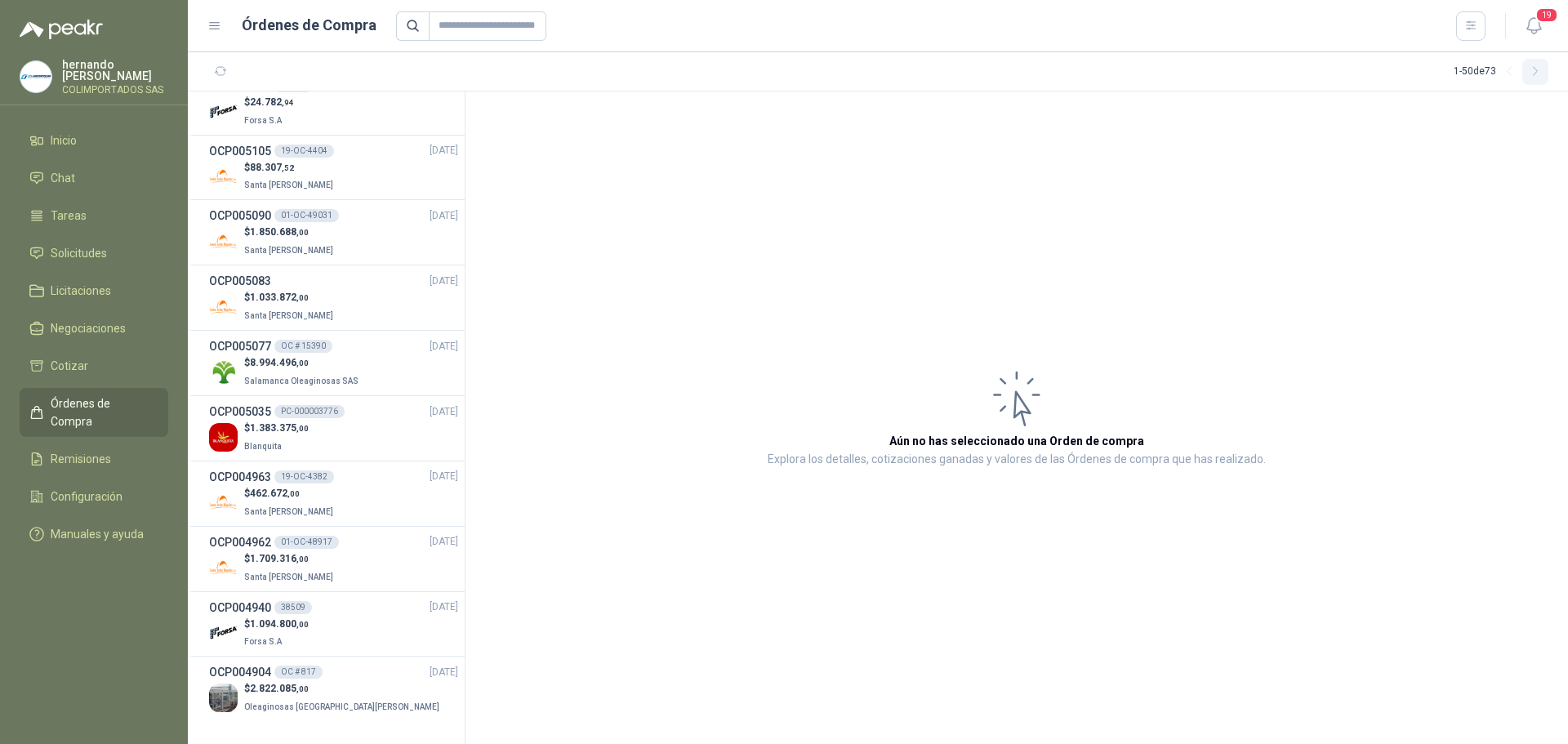
click at [1538, 72] on icon "button" at bounding box center [1536, 72] width 14 height 14
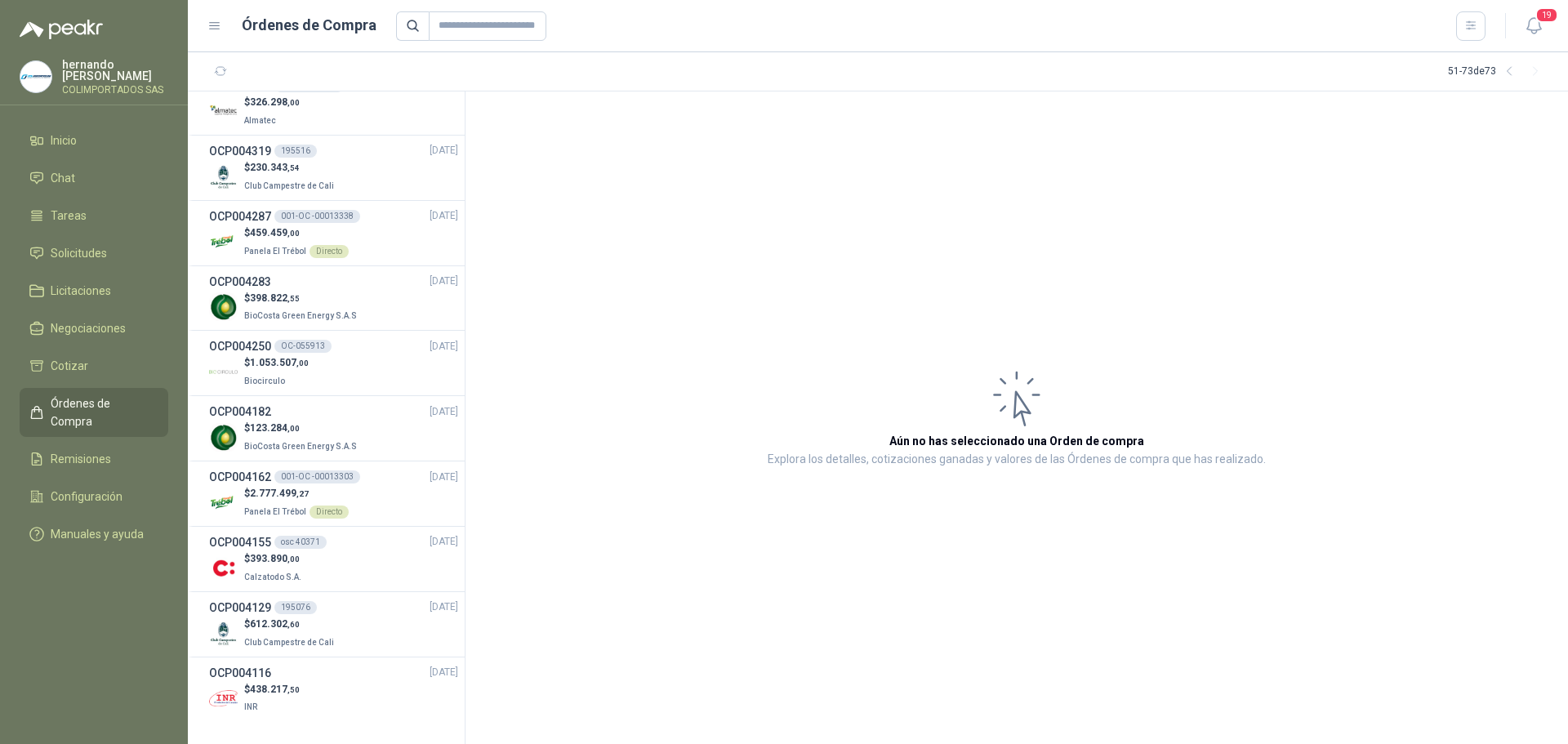
scroll to position [869, 0]
click at [375, 240] on div "$ 459.459 ,00 Panela El Trébol Directo" at bounding box center [333, 241] width 249 height 33
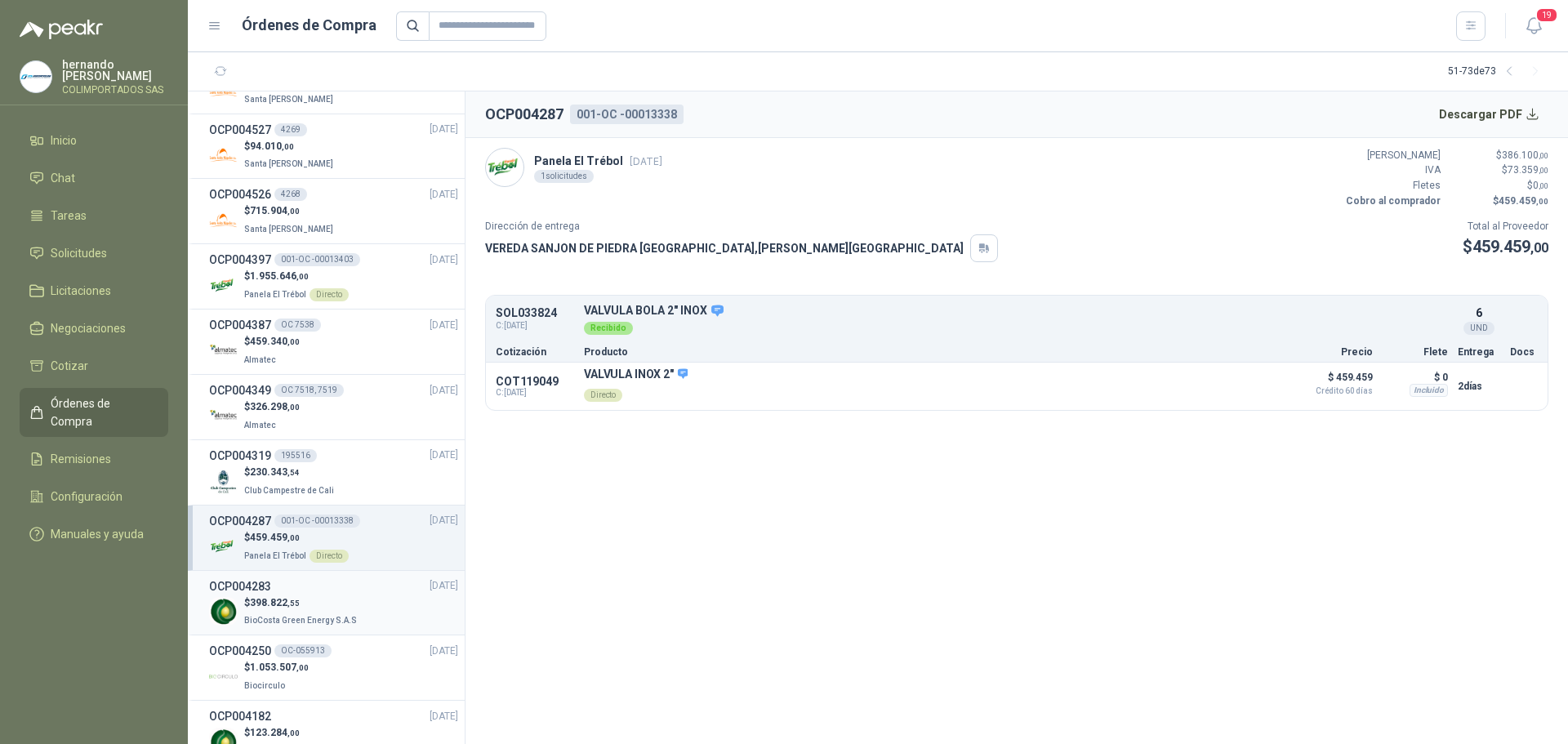
scroll to position [542, 0]
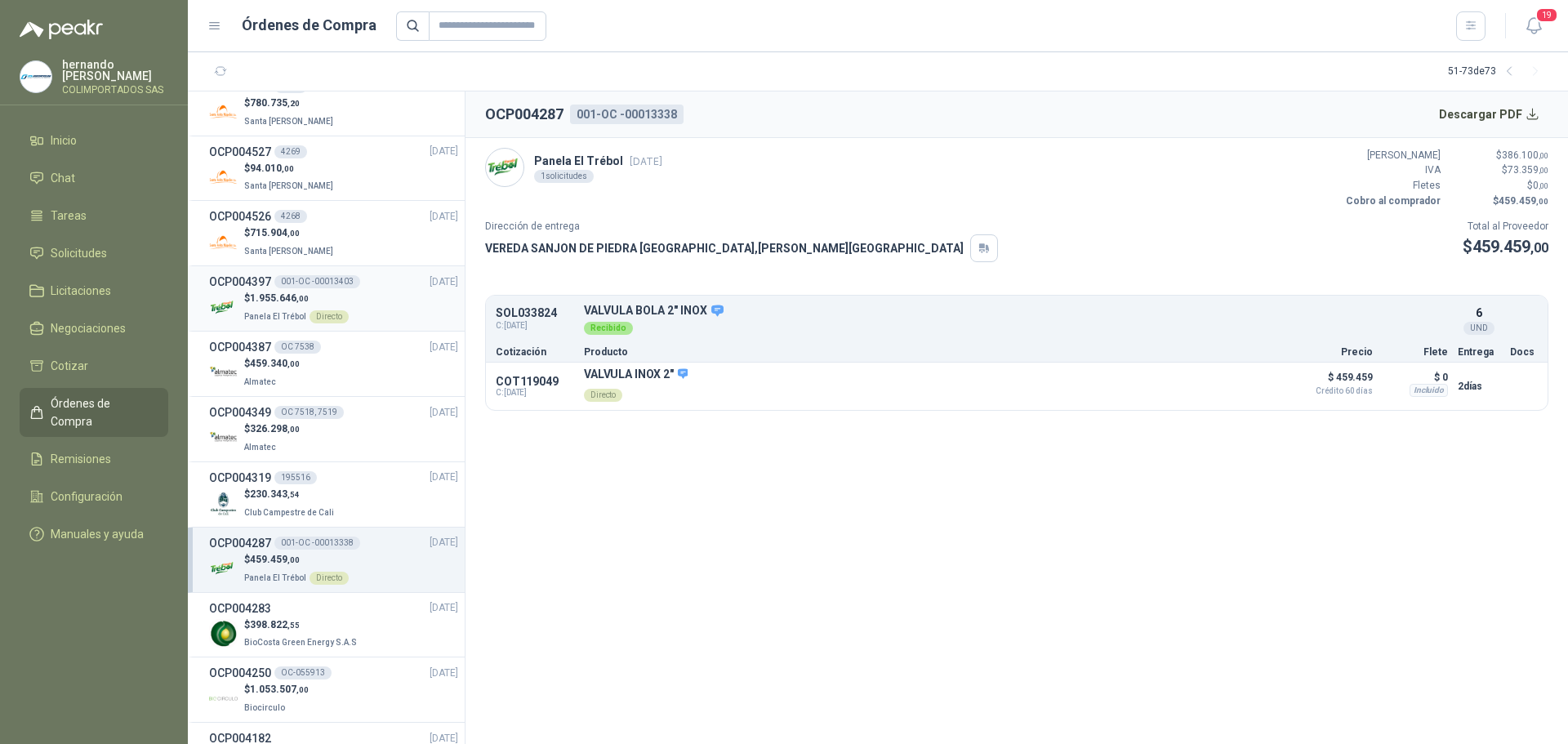
click at [371, 303] on div "$ 1.955.646 ,00 Panela El Trébol Directo" at bounding box center [333, 307] width 249 height 33
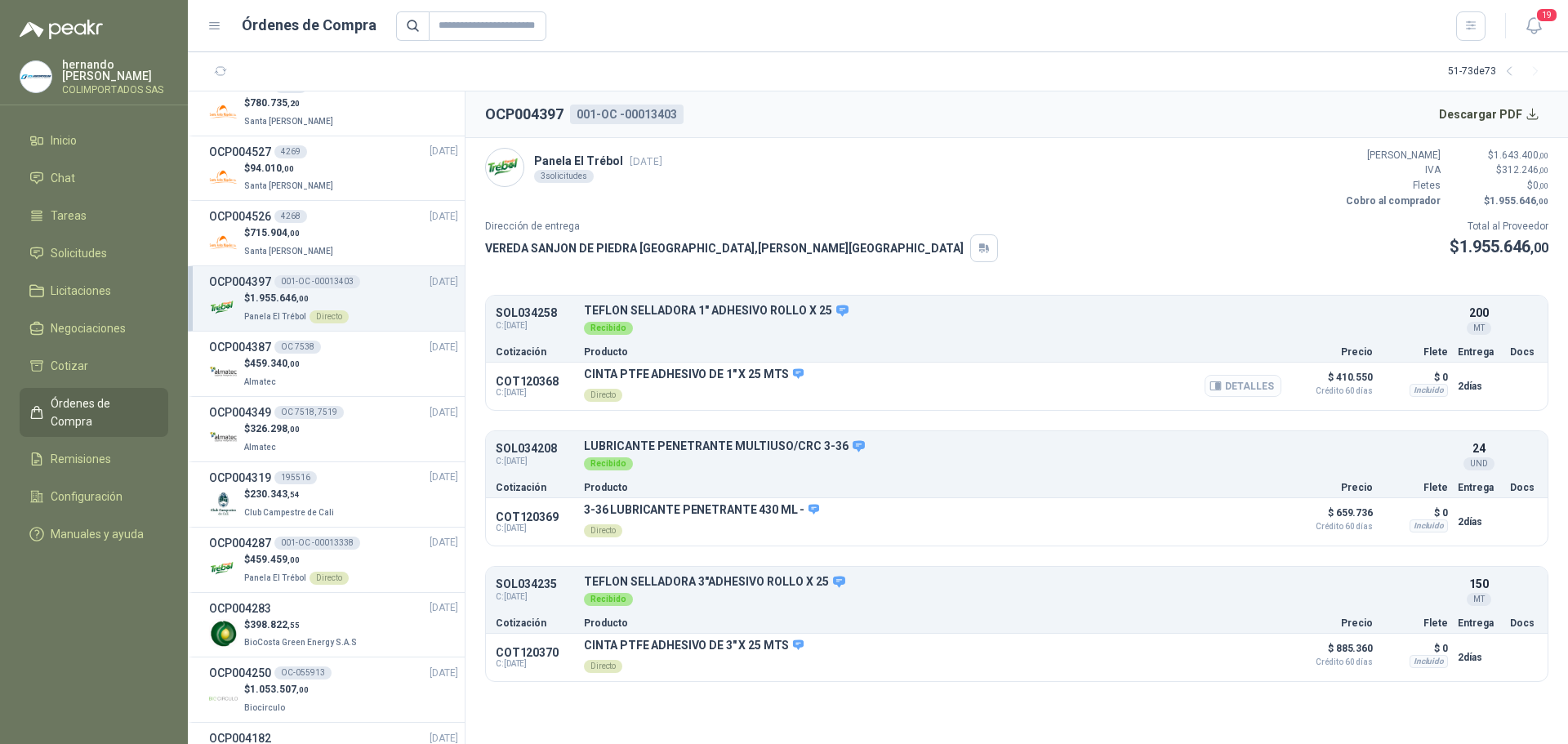
click at [1249, 389] on button "Detalles" at bounding box center [1243, 385] width 77 height 22
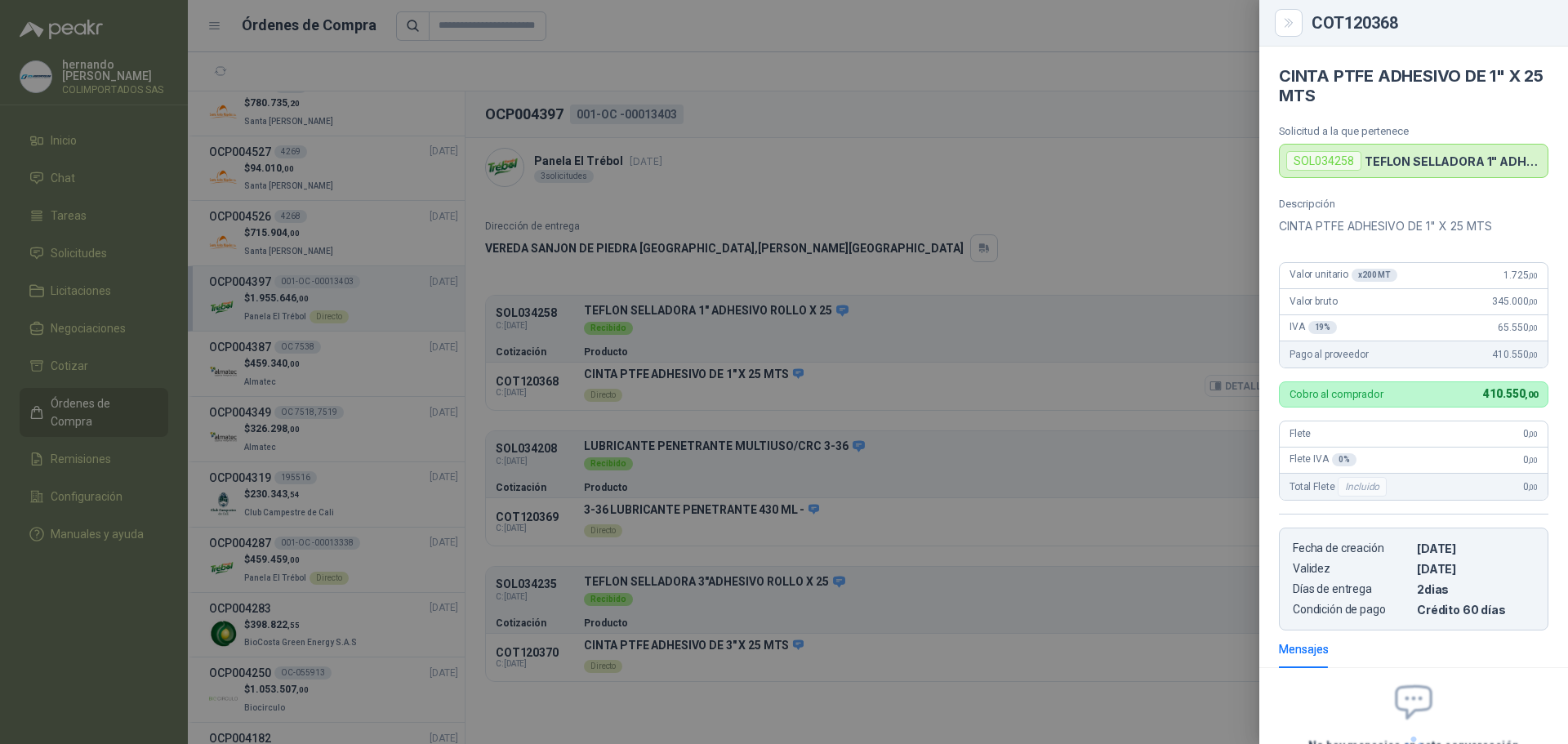
scroll to position [149, 0]
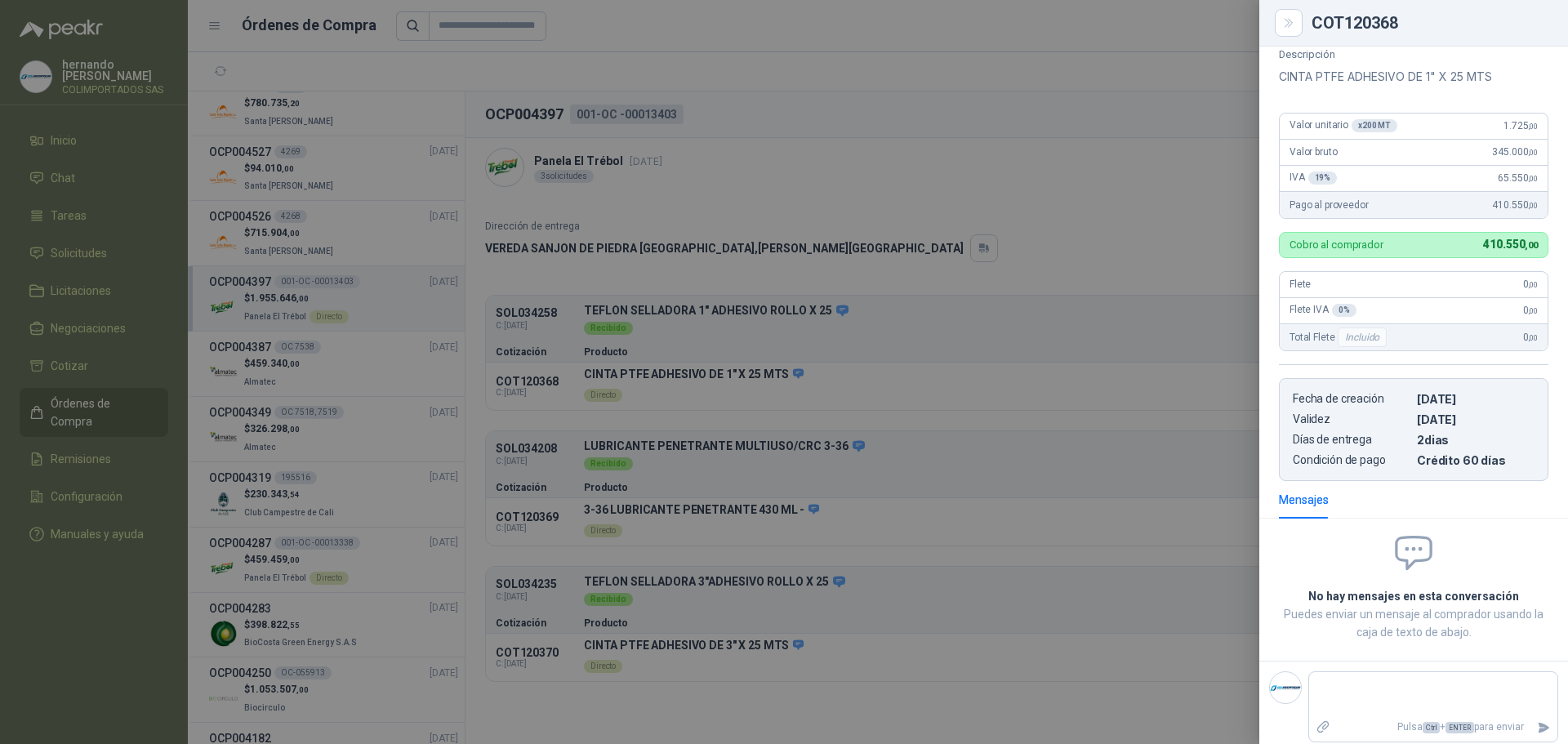
click at [90, 245] on div at bounding box center [784, 372] width 1568 height 744
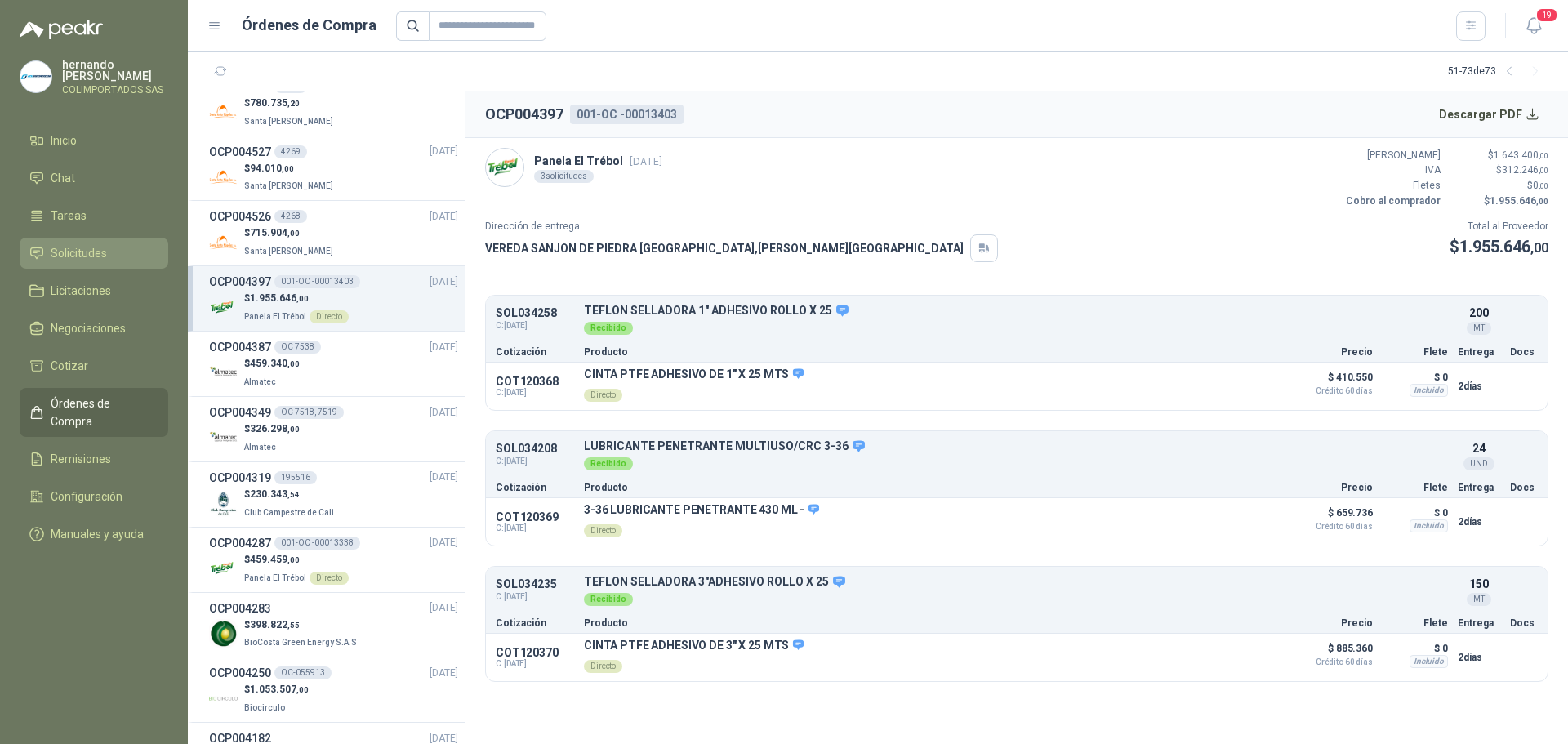
click at [90, 258] on span "Solicitudes" at bounding box center [79, 253] width 56 height 18
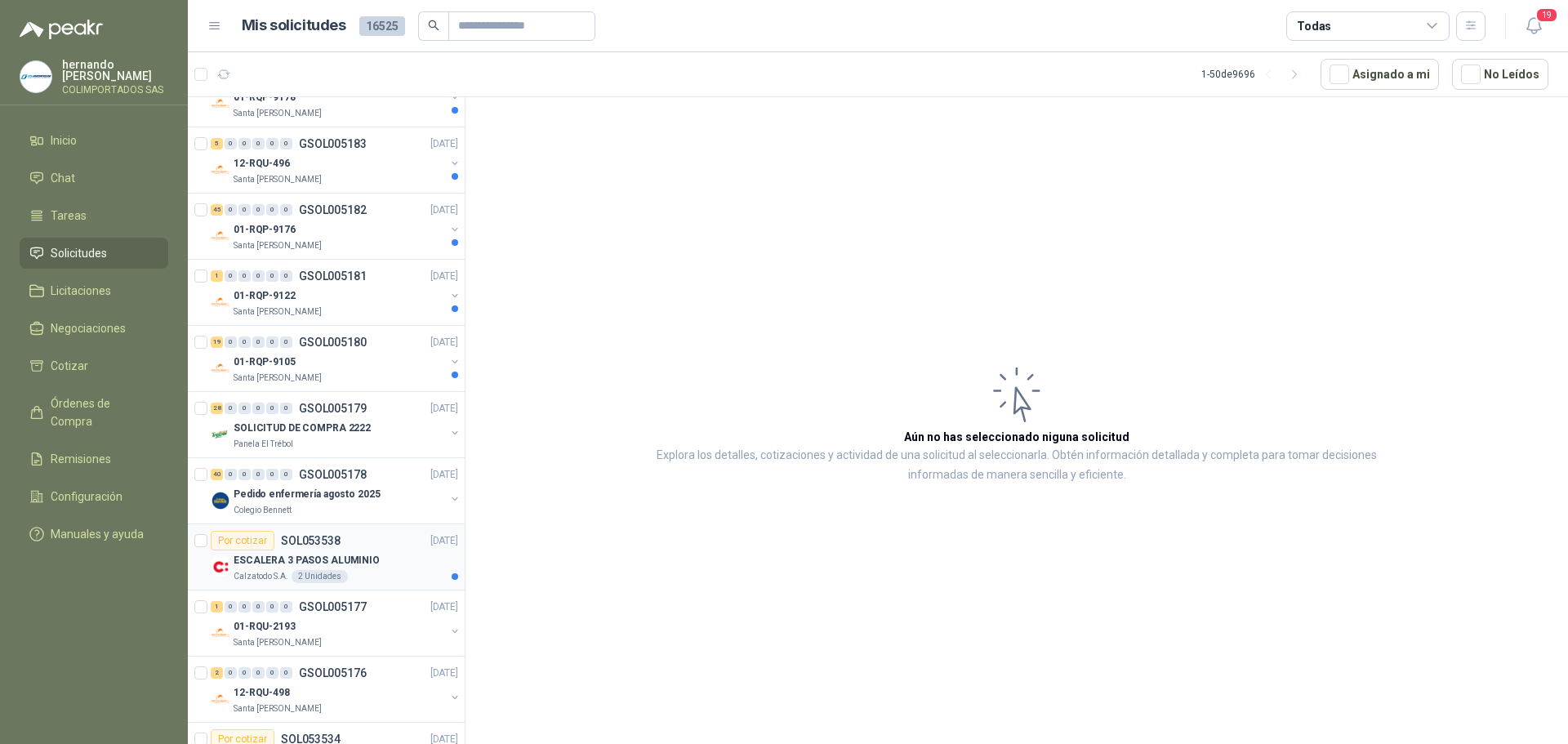
scroll to position [409, 0]
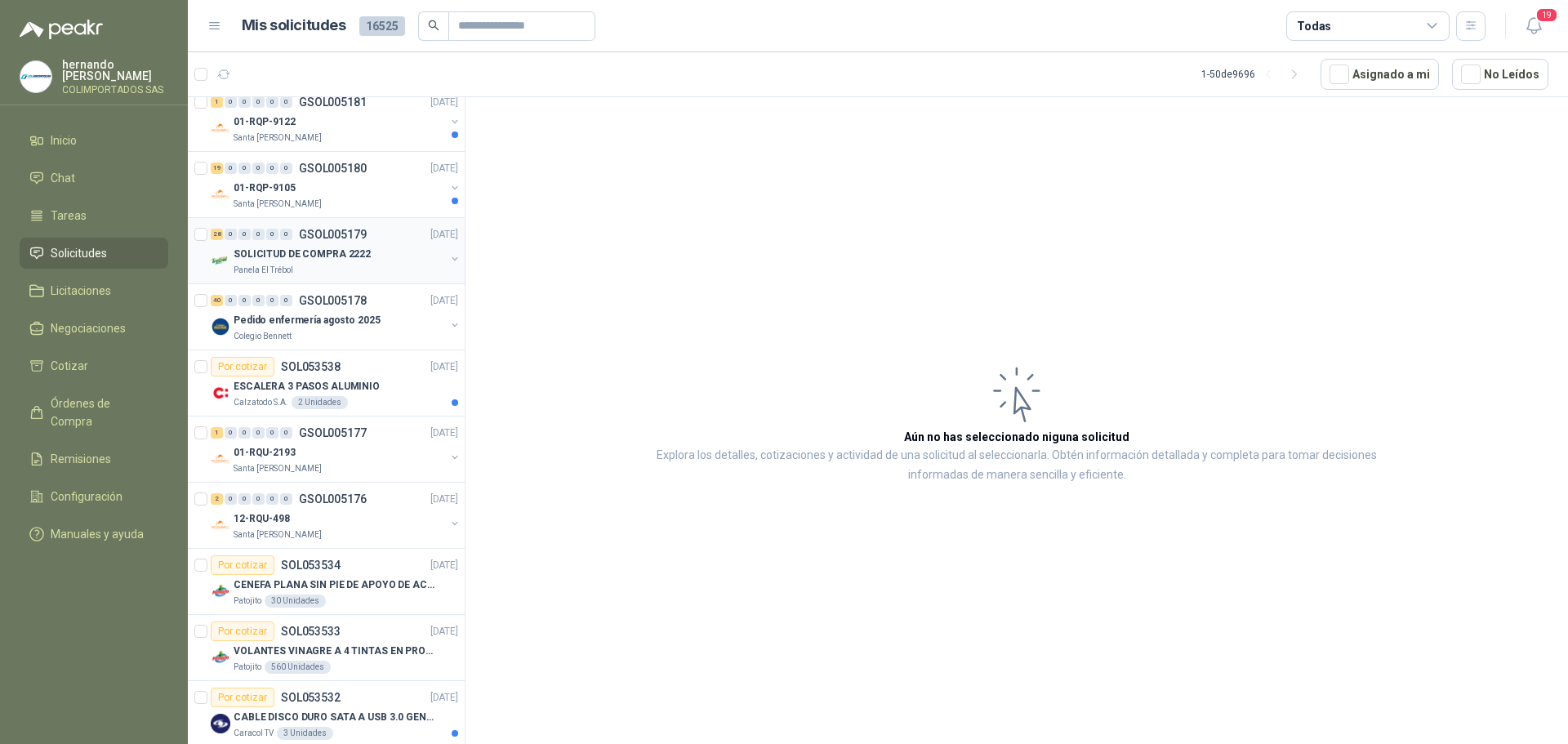
click at [366, 264] on div "Panela El Trébol" at bounding box center [339, 270] width 212 height 13
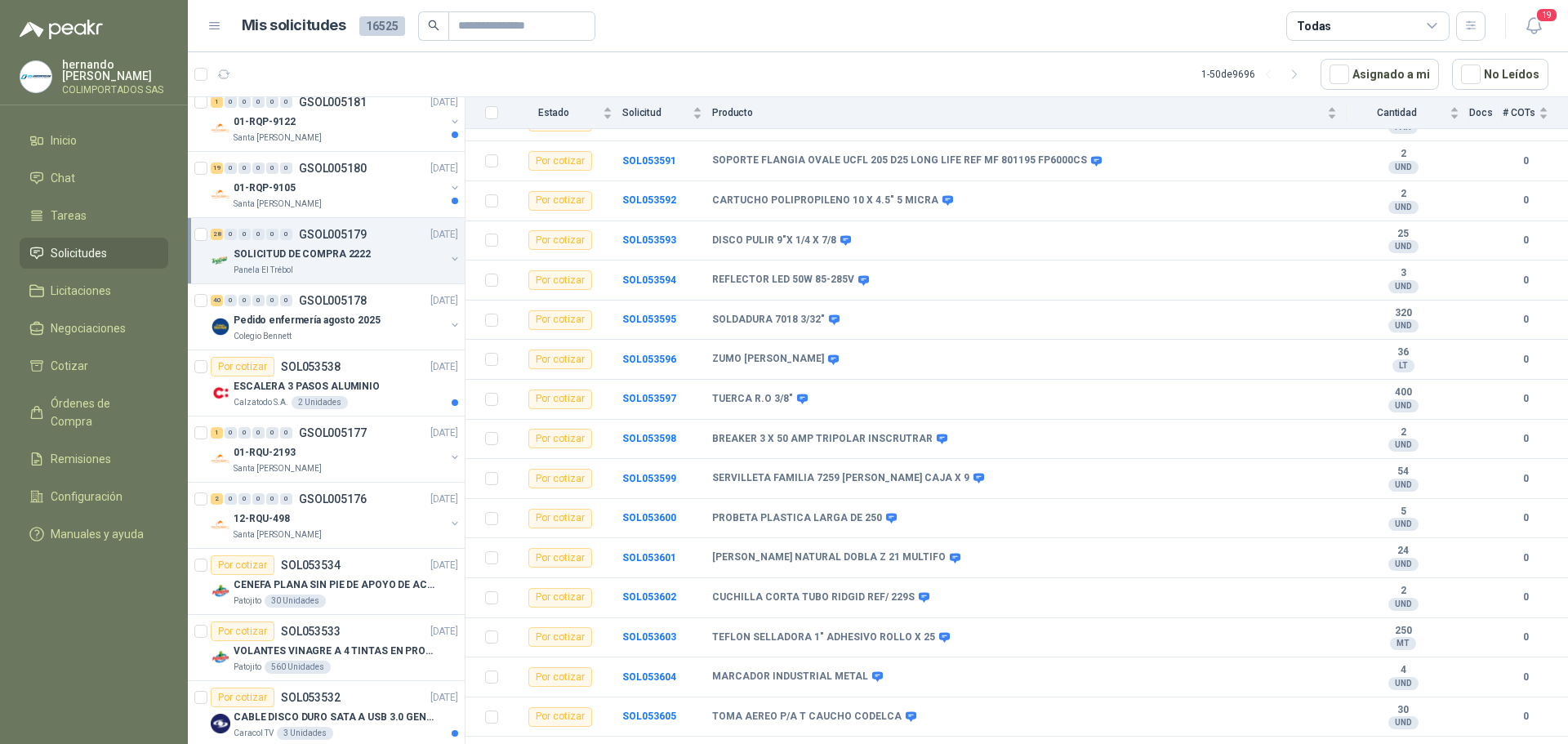
scroll to position [677, 0]
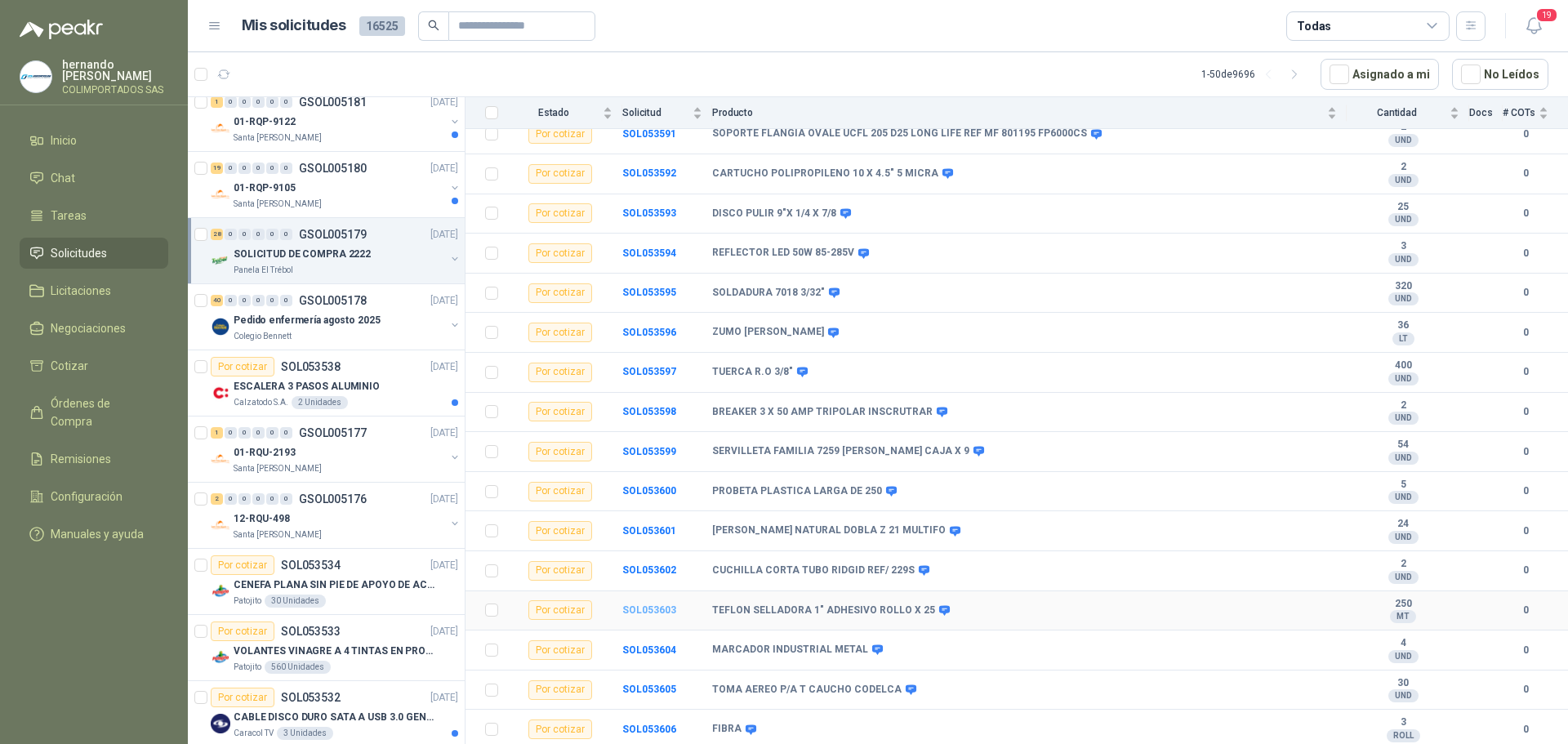
click at [642, 606] on b "SOL053603" at bounding box center [649, 610] width 54 height 12
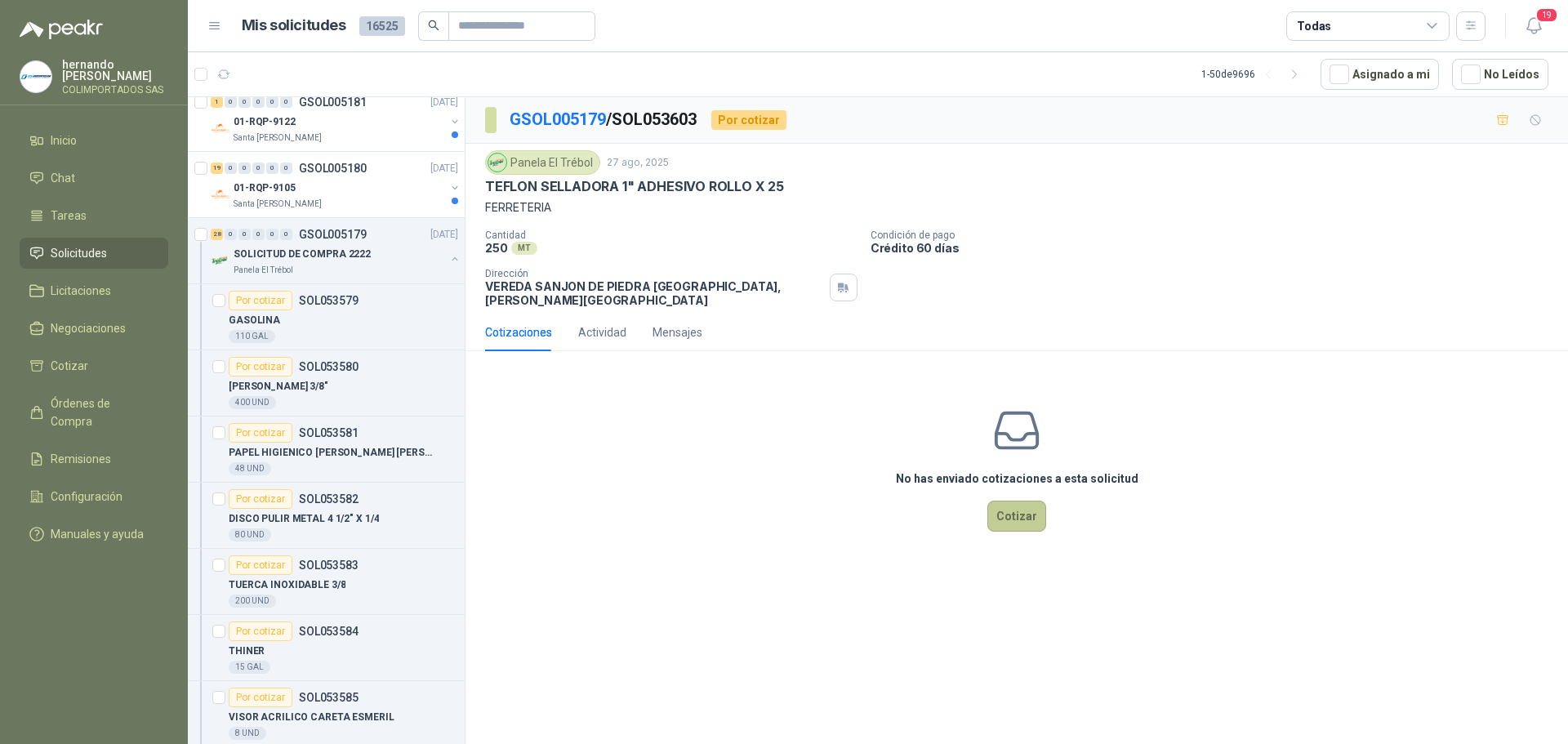
click at [1019, 509] on button "Cotizar" at bounding box center [1016, 516] width 59 height 31
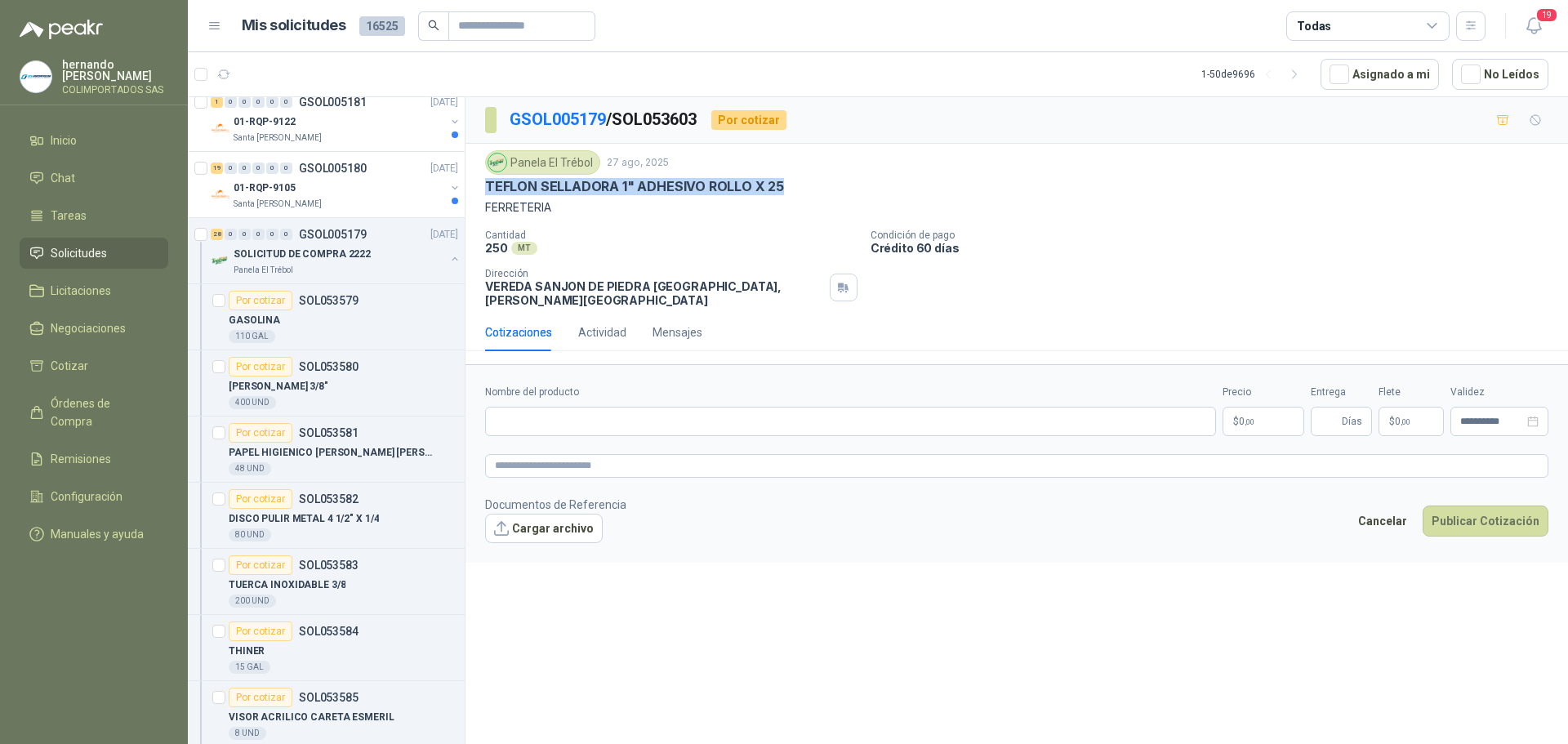
drag, startPoint x: 787, startPoint y: 182, endPoint x: 485, endPoint y: 182, distance: 302.0
click at [485, 182] on div "Panela El Trébol 27 ago, 2025 TEFLON SELLADORA 1" ADHESIVO ROLLO X 25 FERRETERI…" at bounding box center [1016, 229] width 1102 height 170
copy p "TEFLON SELLADORA 1" ADHESIVO ROLLO X 25"
click at [593, 411] on input "Nombre del producto" at bounding box center [850, 421] width 730 height 30
paste input "**********"
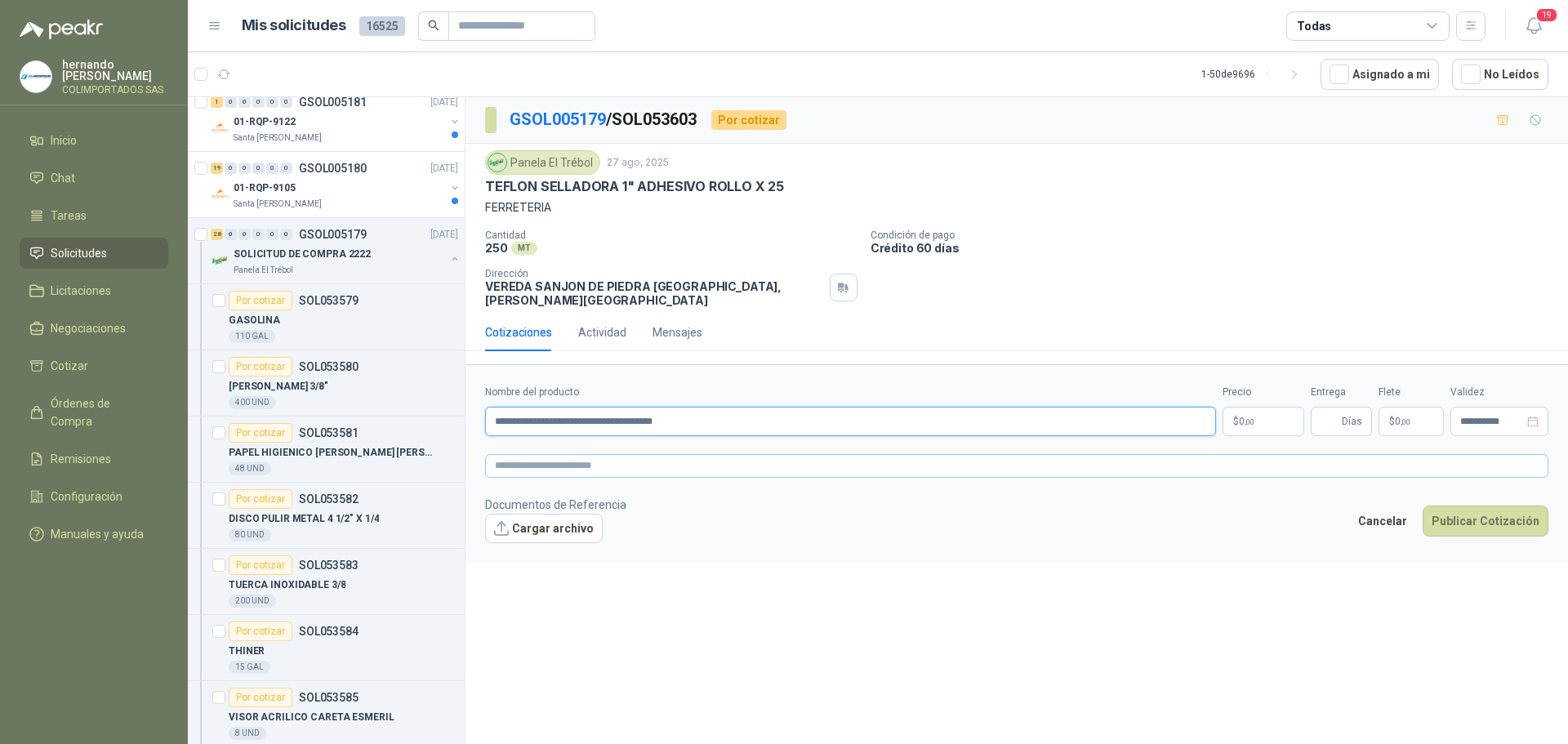
type input "**********"
click at [602, 454] on textarea at bounding box center [1016, 466] width 1063 height 23
paste textarea "**********"
type textarea "**********"
click at [1243, 417] on span "0 ,00" at bounding box center [1245, 421] width 15 height 10
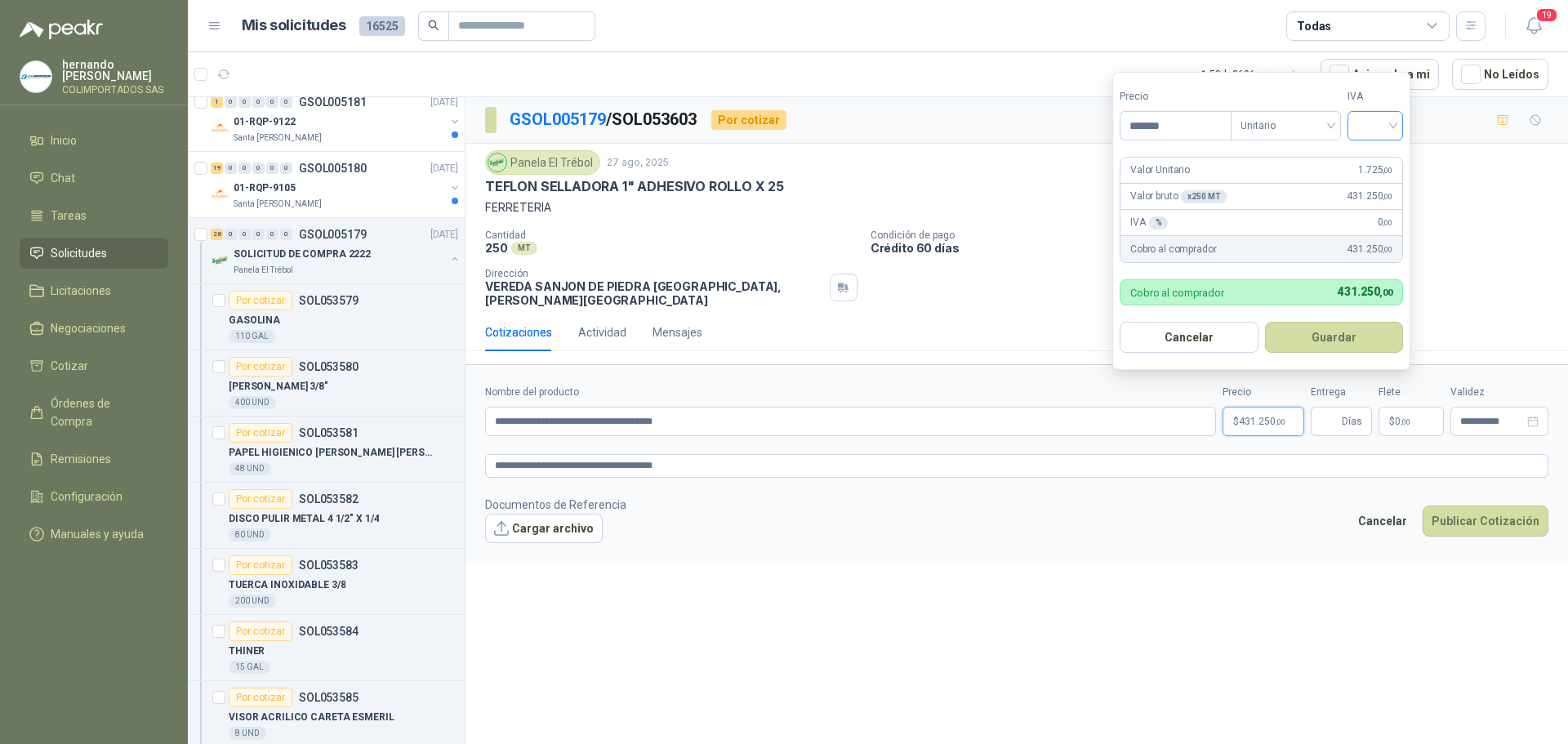
type input "*******"
click at [1393, 126] on input "search" at bounding box center [1375, 123] width 36 height 24
click at [1375, 157] on div "19%" at bounding box center [1378, 159] width 30 height 18
click at [1334, 340] on button "Guardar" at bounding box center [1336, 337] width 140 height 31
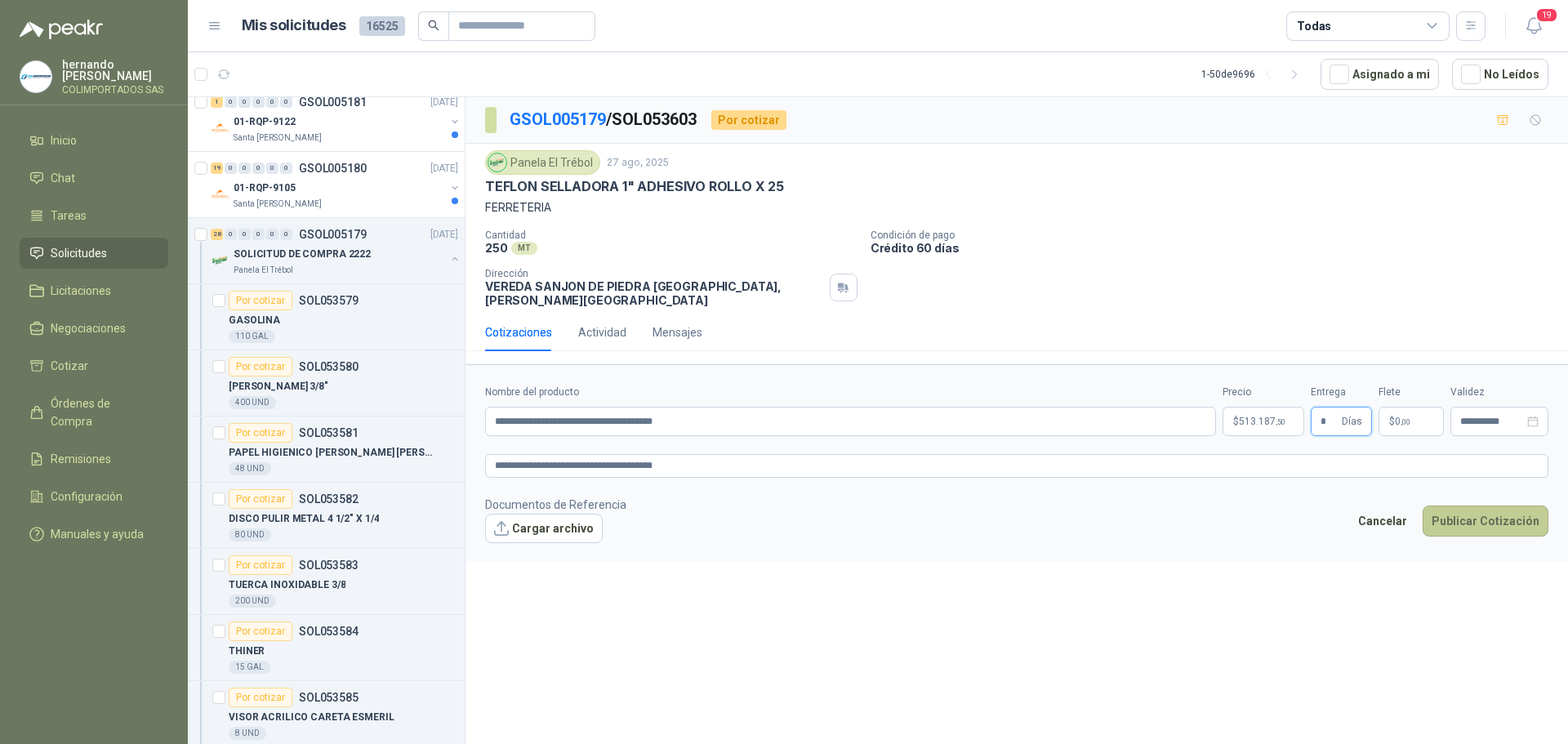
type input "*"
click at [1499, 518] on button "Publicar Cotización" at bounding box center [1485, 520] width 126 height 31
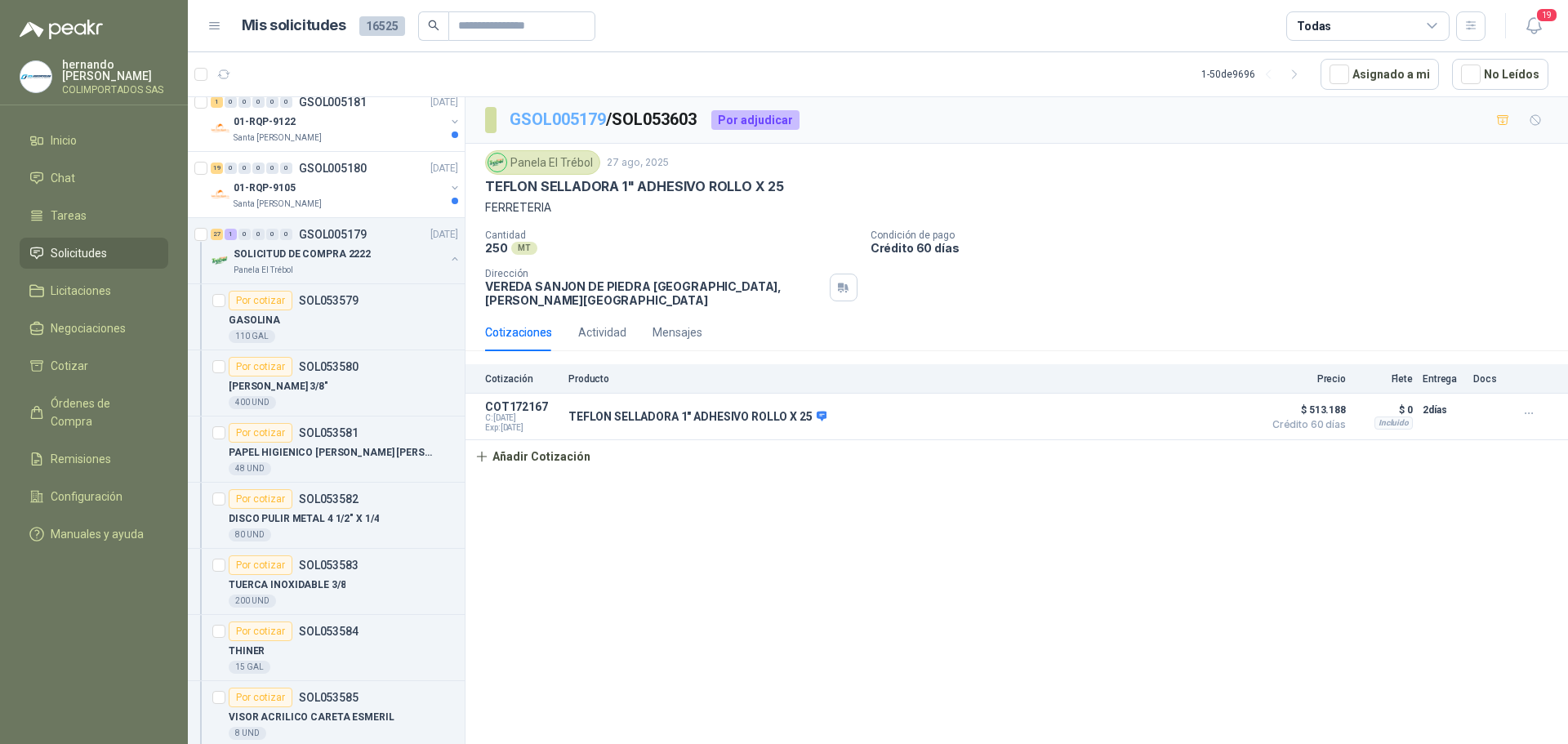
click at [544, 118] on link "GSOL005179" at bounding box center [558, 119] width 97 height 20
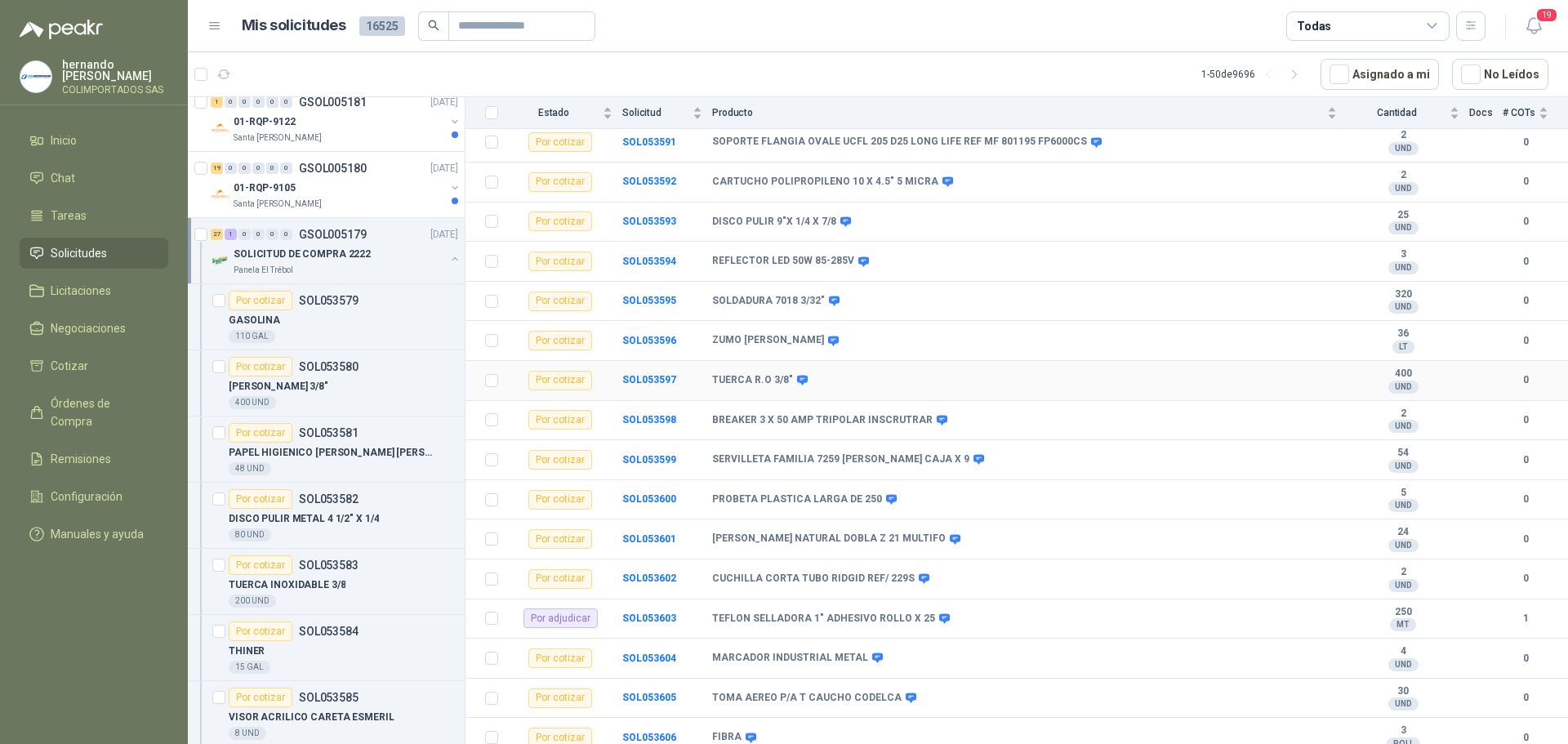
scroll to position [677, 0]
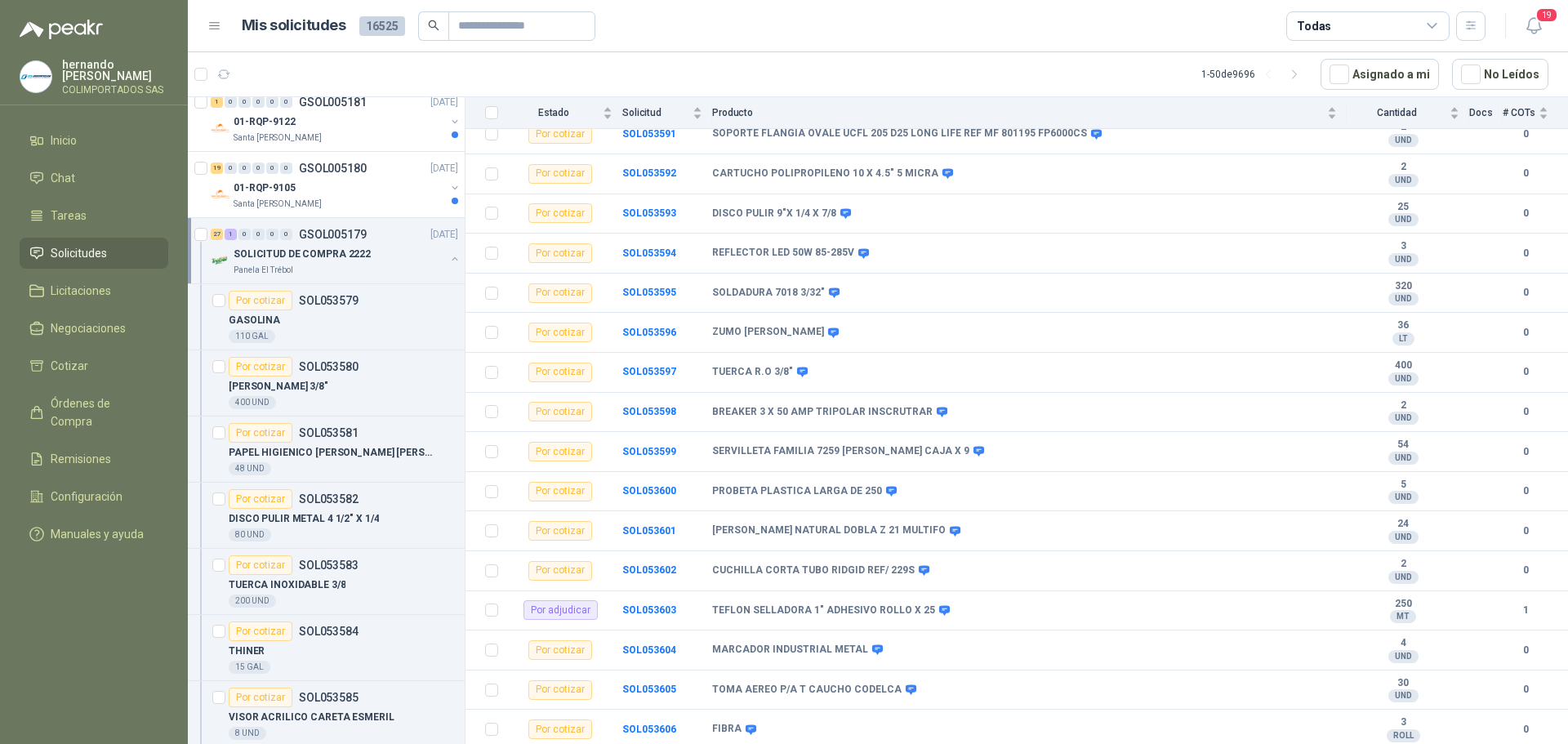
click at [448, 258] on button "button" at bounding box center [454, 258] width 13 height 13
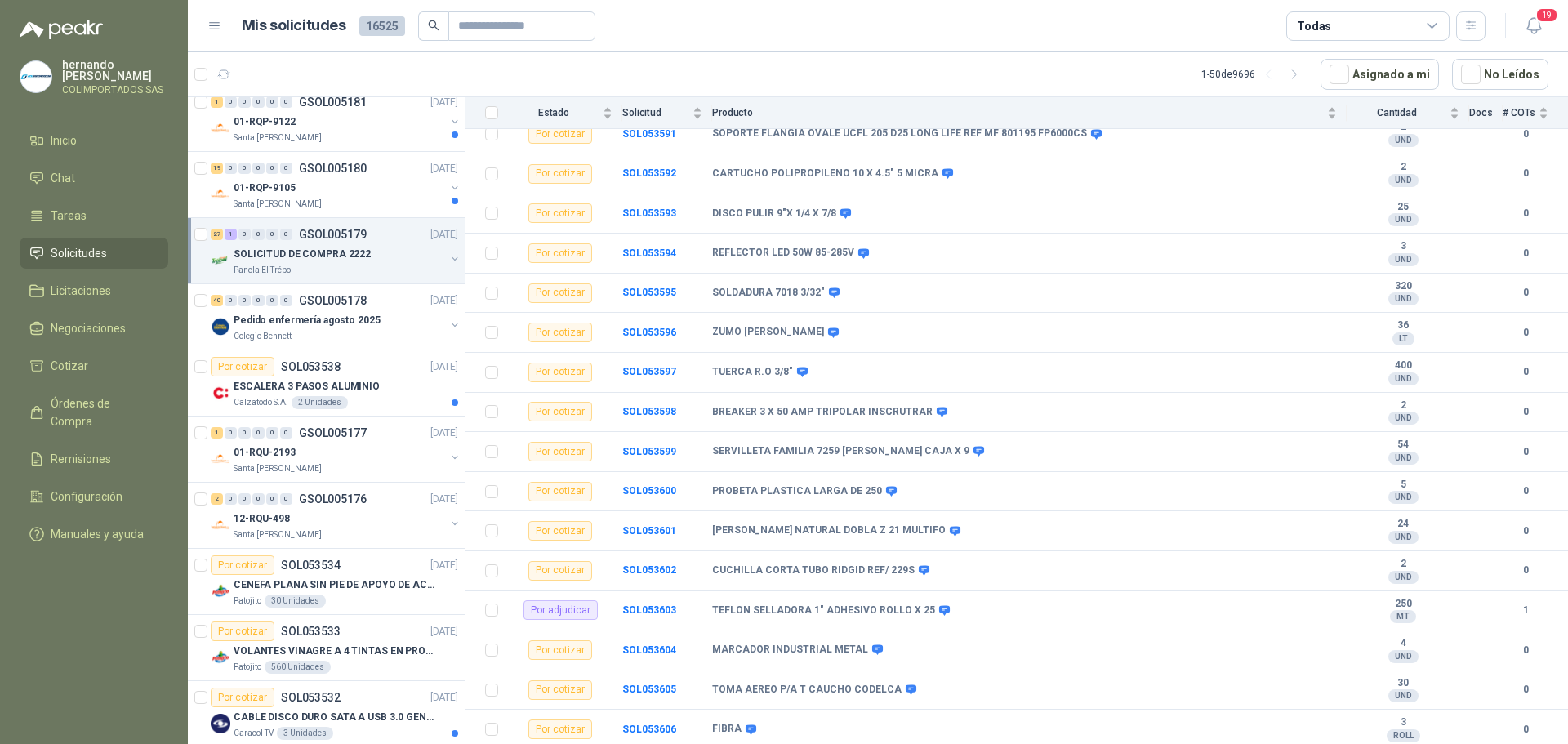
scroll to position [5, 0]
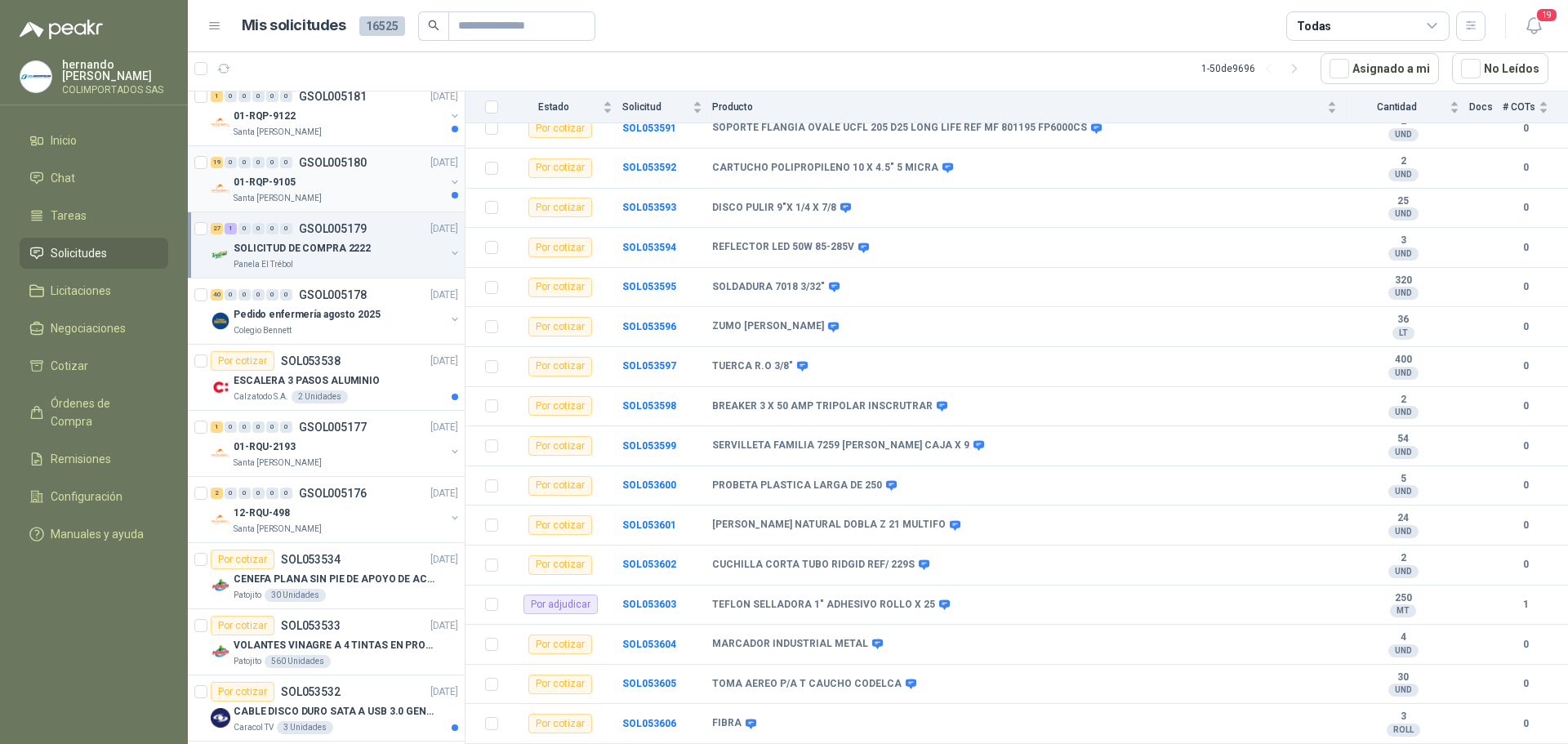
click at [359, 189] on div "01-RQP-9105" at bounding box center [339, 182] width 212 height 20
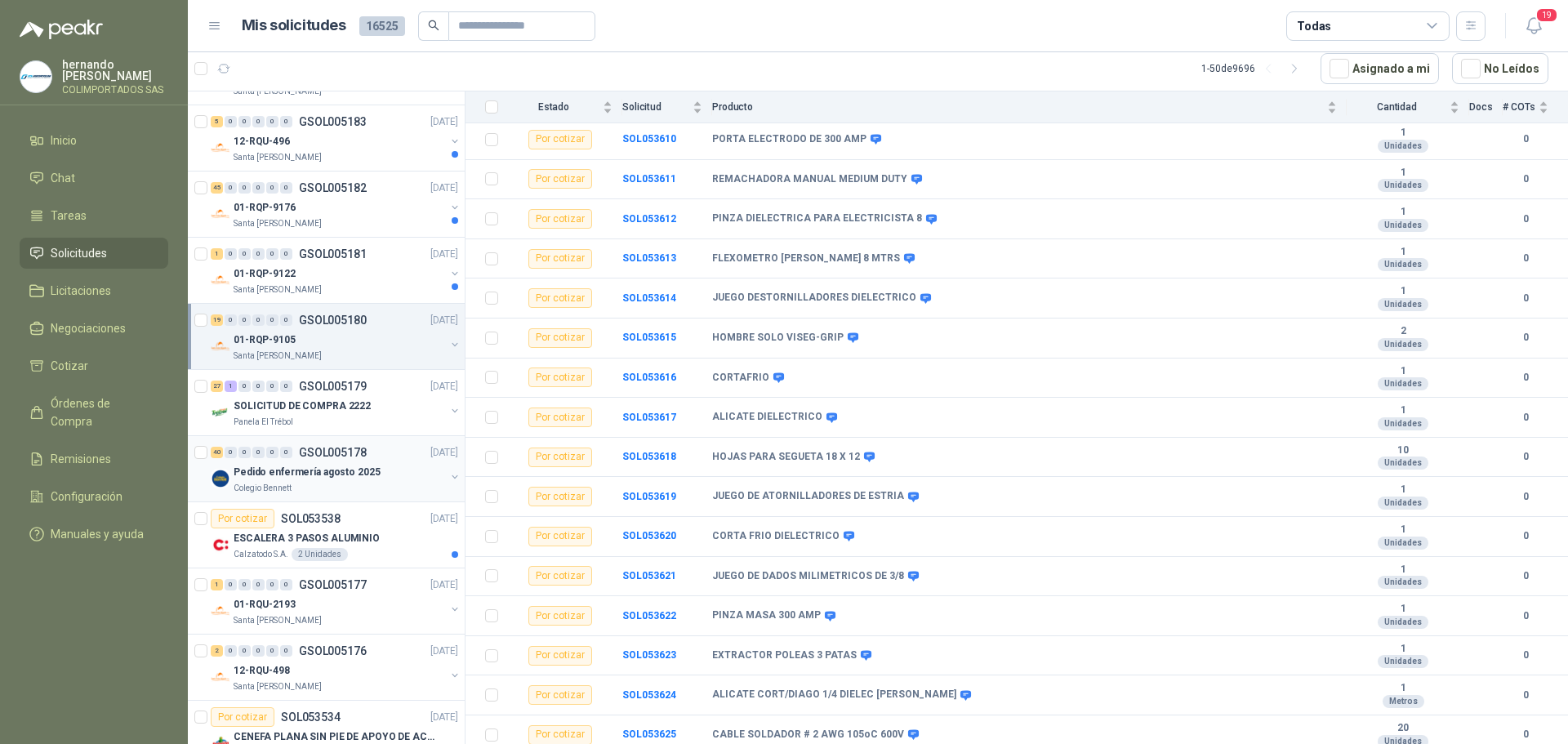
scroll to position [245, 0]
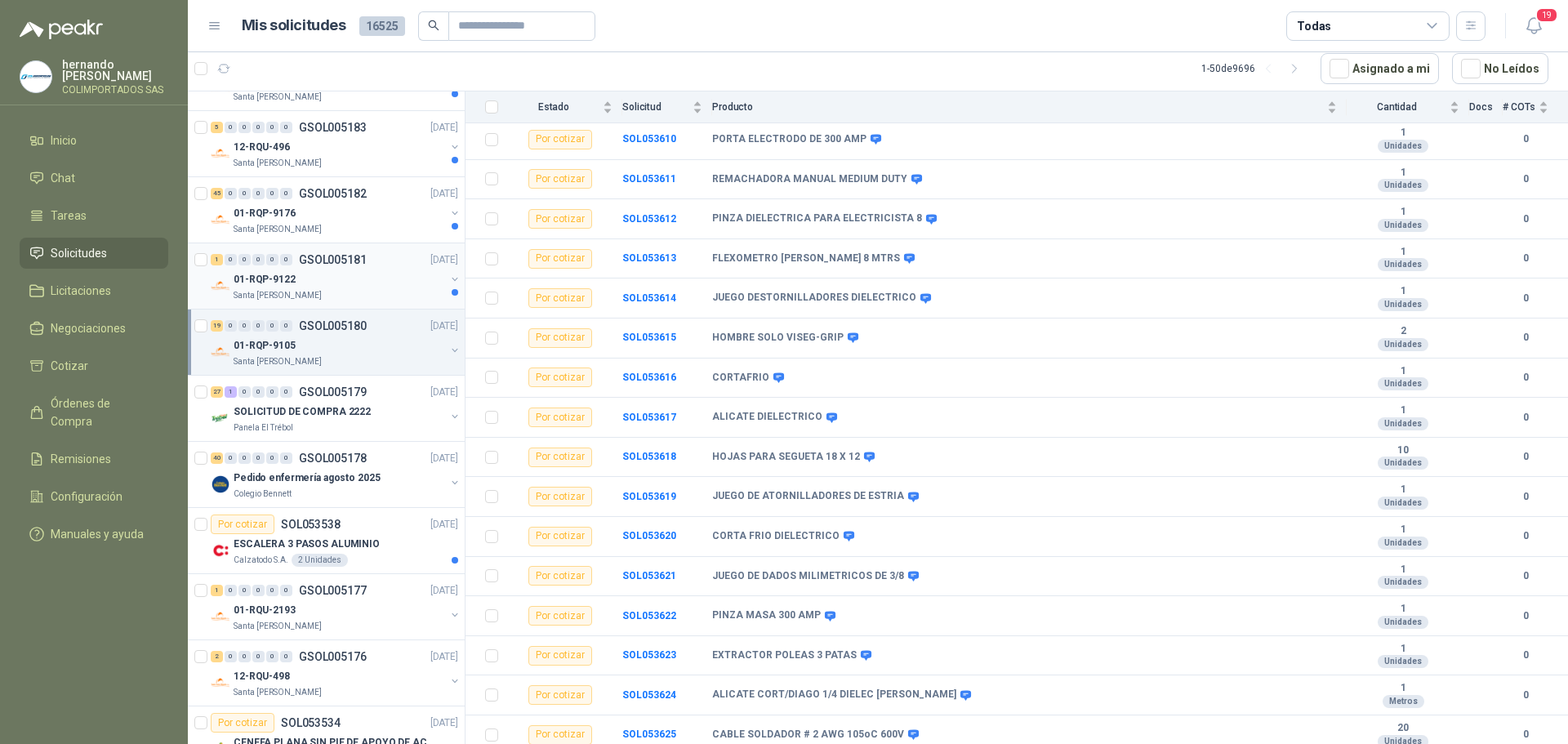
click at [350, 293] on div "Santa [PERSON_NAME]" at bounding box center [339, 295] width 212 height 13
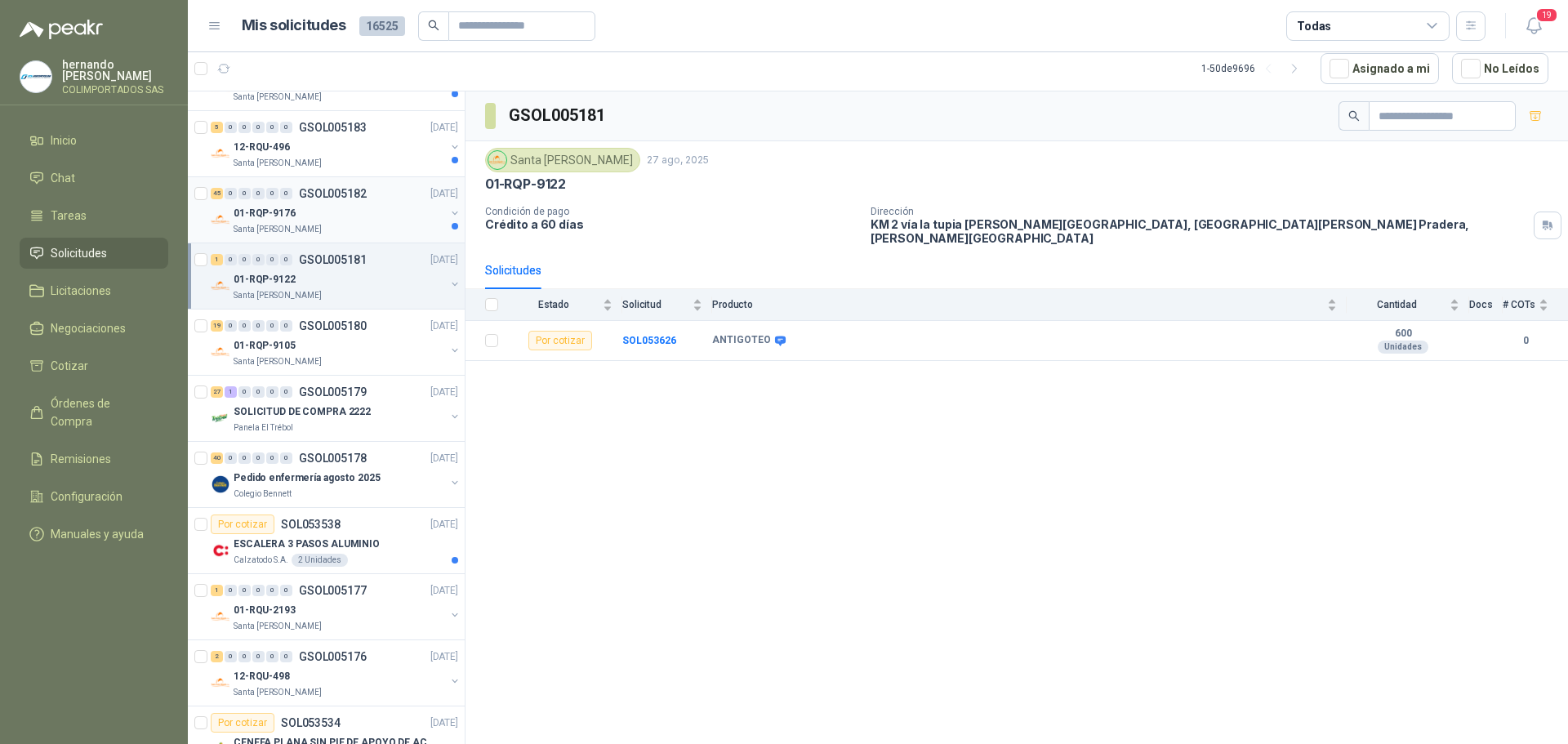
click at [330, 219] on div "01-RQP-9176" at bounding box center [339, 213] width 212 height 20
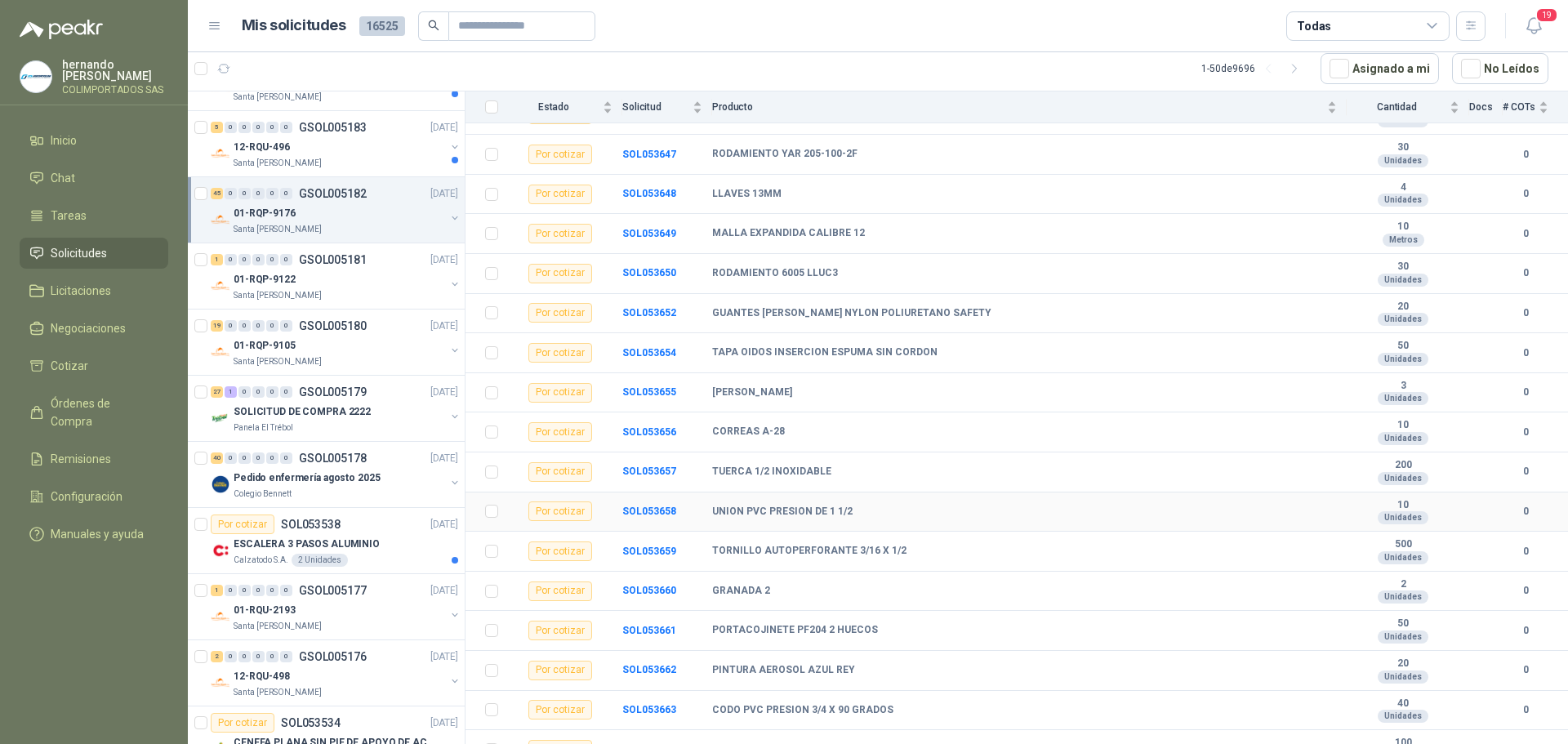
scroll to position [1061, 0]
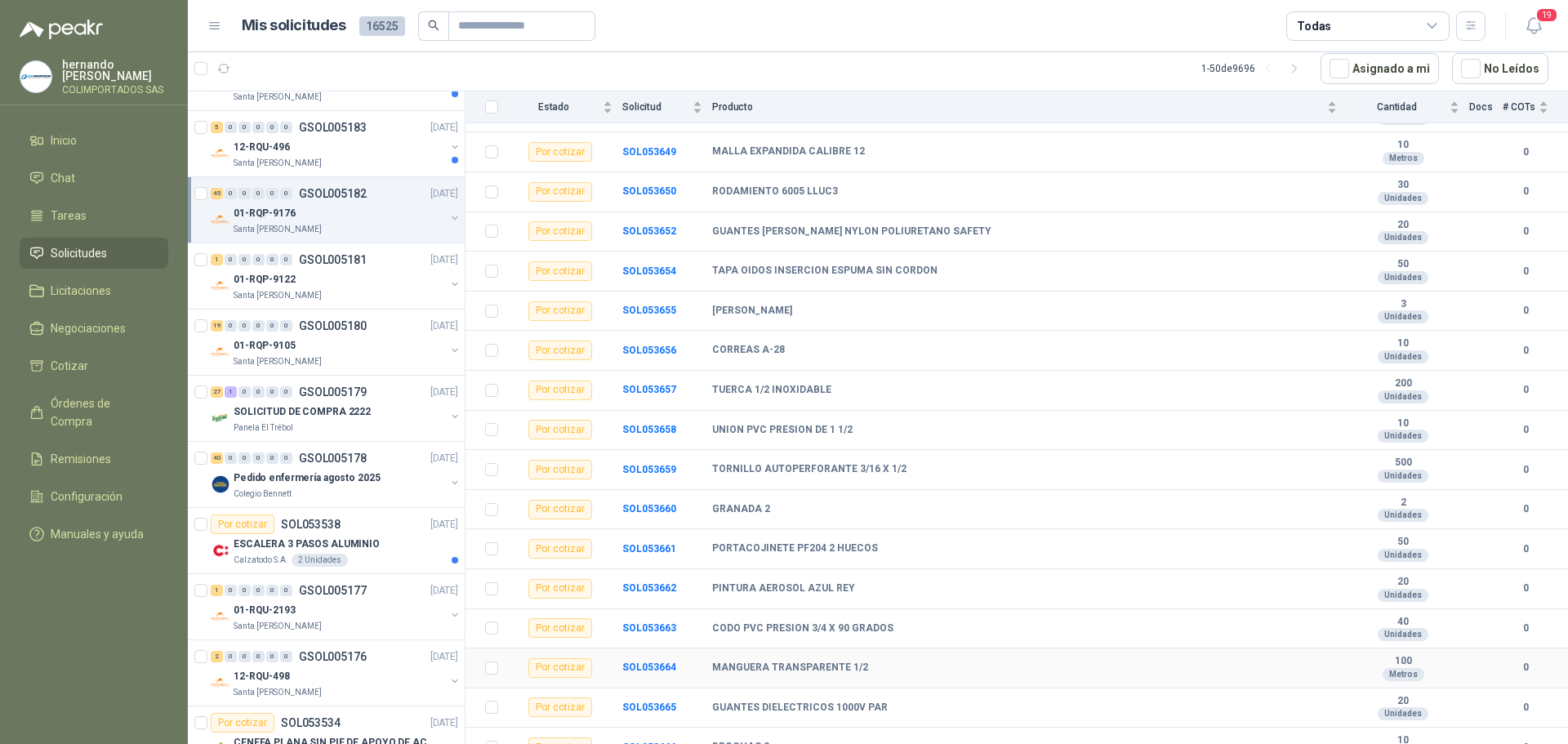
click at [650, 648] on td "SOL053664" at bounding box center [667, 668] width 89 height 40
click at [647, 662] on b "SOL053664" at bounding box center [649, 667] width 54 height 12
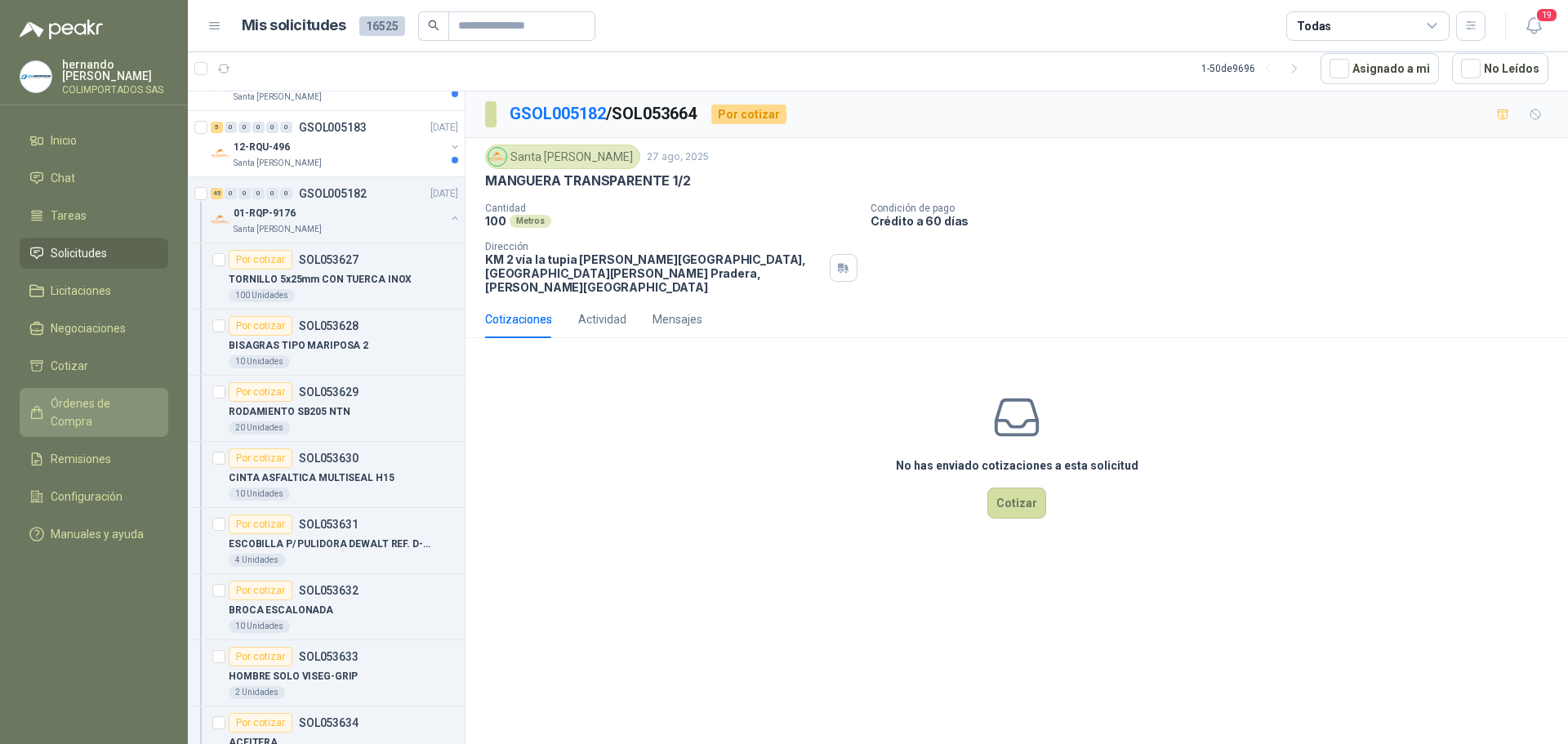
click at [98, 403] on span "Órdenes de Compra" at bounding box center [102, 412] width 102 height 36
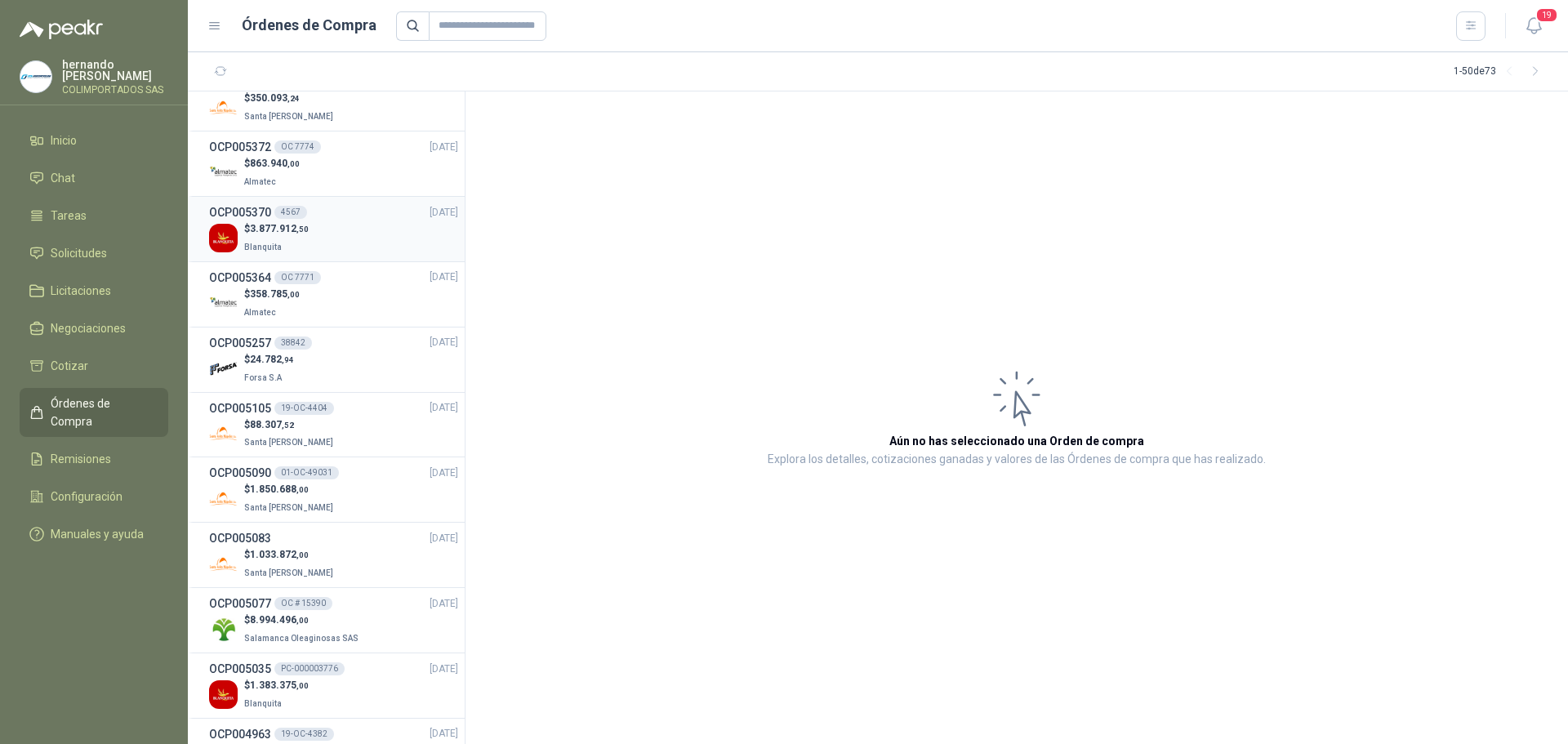
scroll to position [2630, 0]
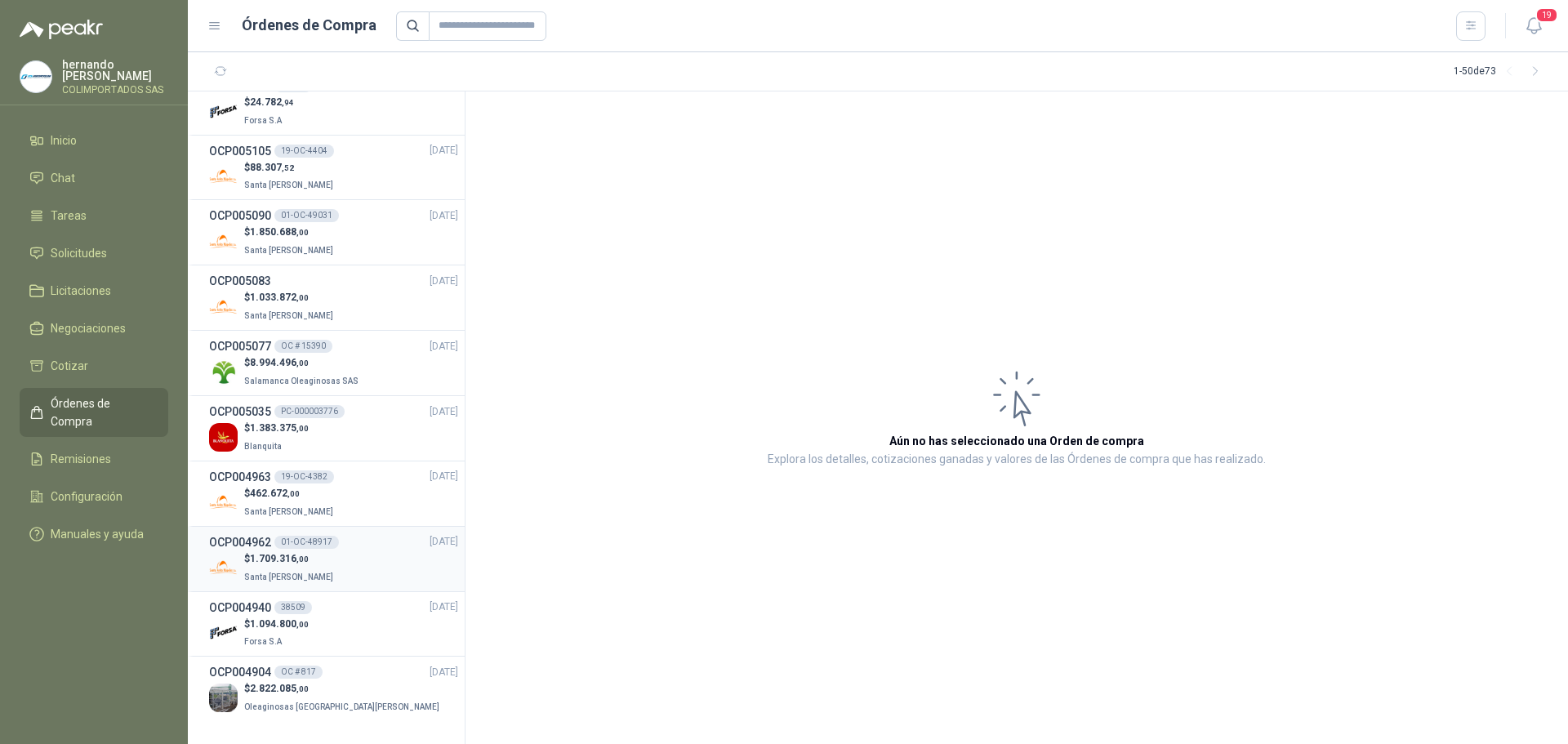
click at [353, 562] on div "$ 1.709.316 ,00 Santa [PERSON_NAME]" at bounding box center [333, 567] width 249 height 33
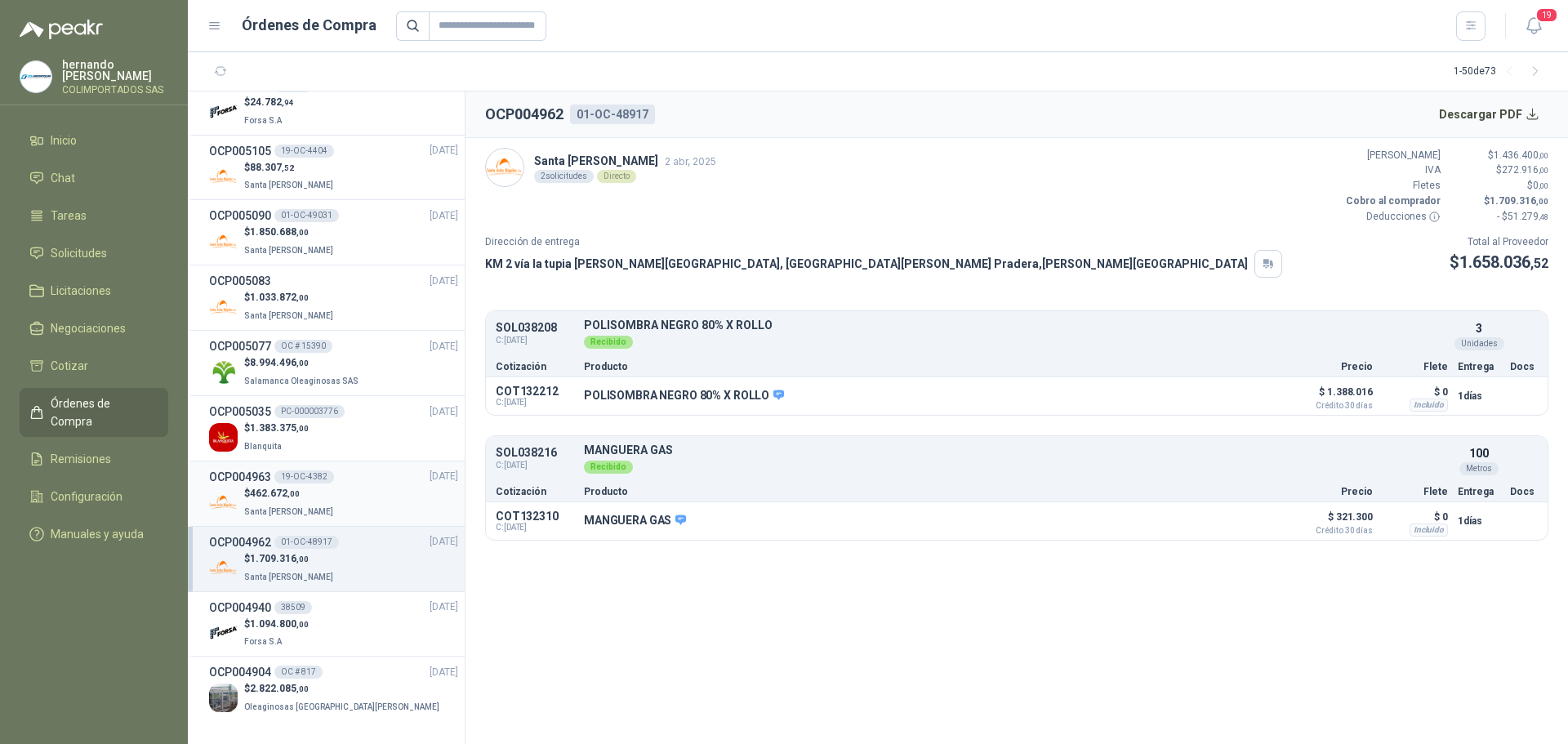
click at [361, 505] on div "$ 462.672 ,00 [GEOGRAPHIC_DATA][PERSON_NAME]" at bounding box center [333, 502] width 249 height 33
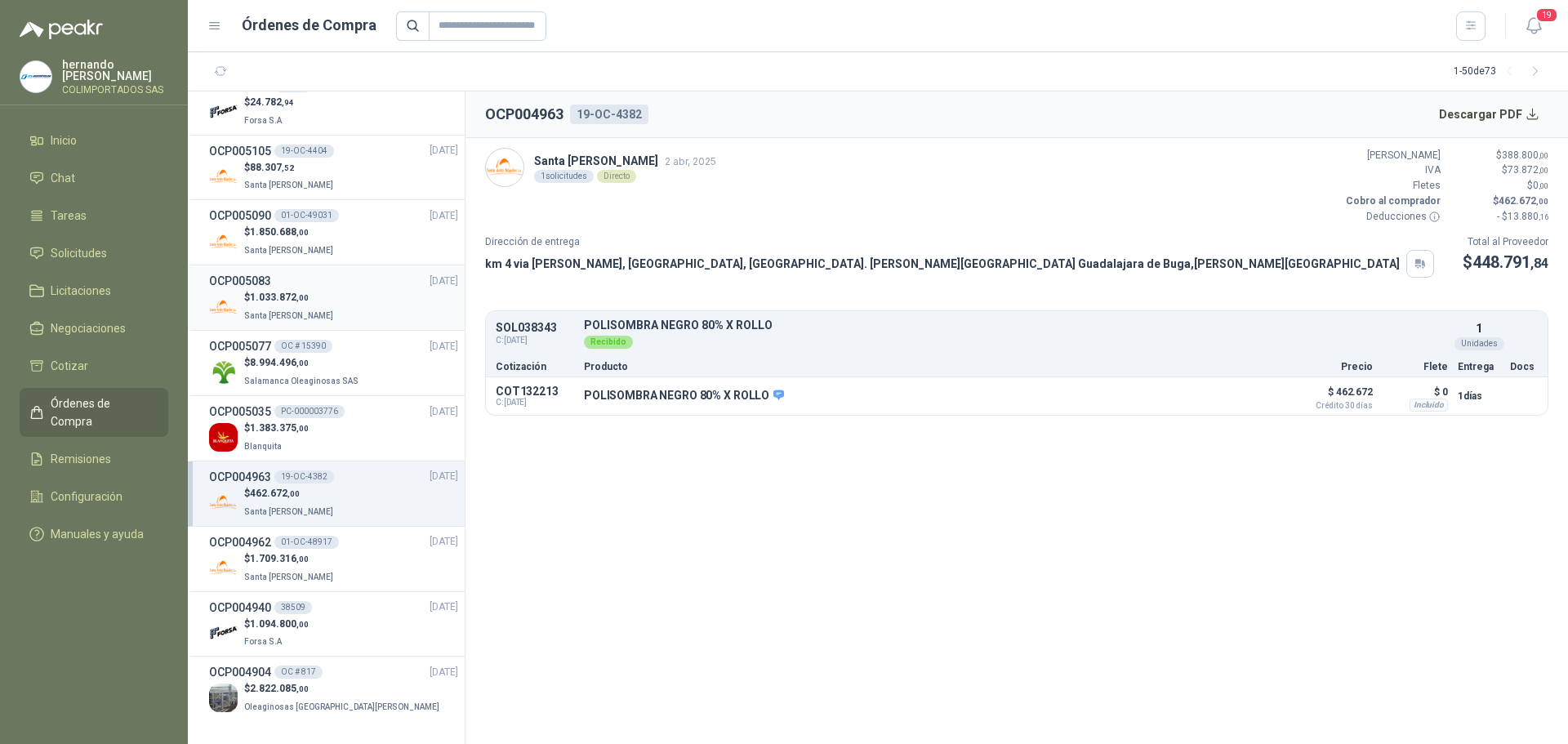
click at [339, 308] on div "$ 1.033.872 ,00 [GEOGRAPHIC_DATA][PERSON_NAME]" at bounding box center [333, 306] width 249 height 33
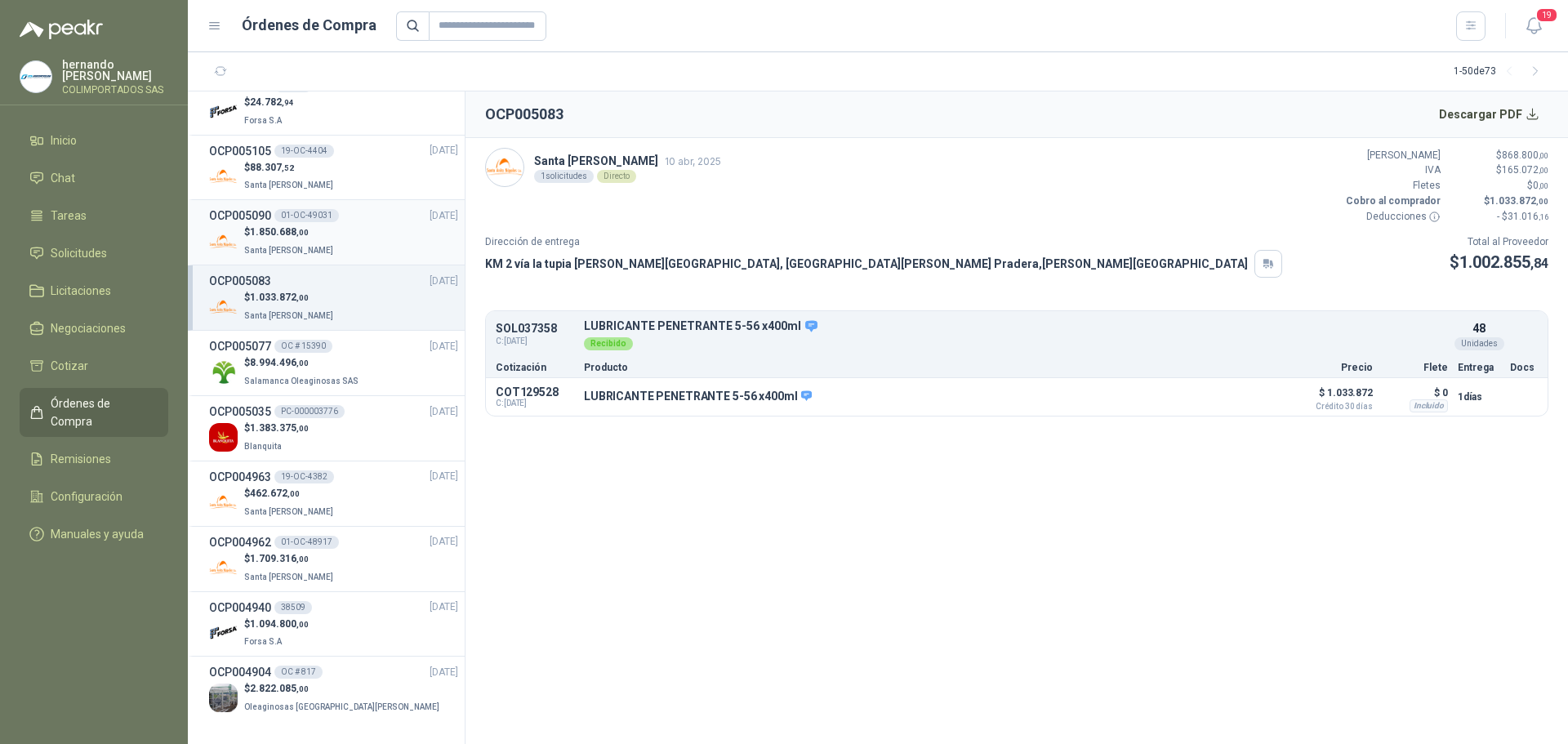
click at [350, 233] on div "$ 1.850.688 ,00 Santa [PERSON_NAME]" at bounding box center [333, 241] width 249 height 33
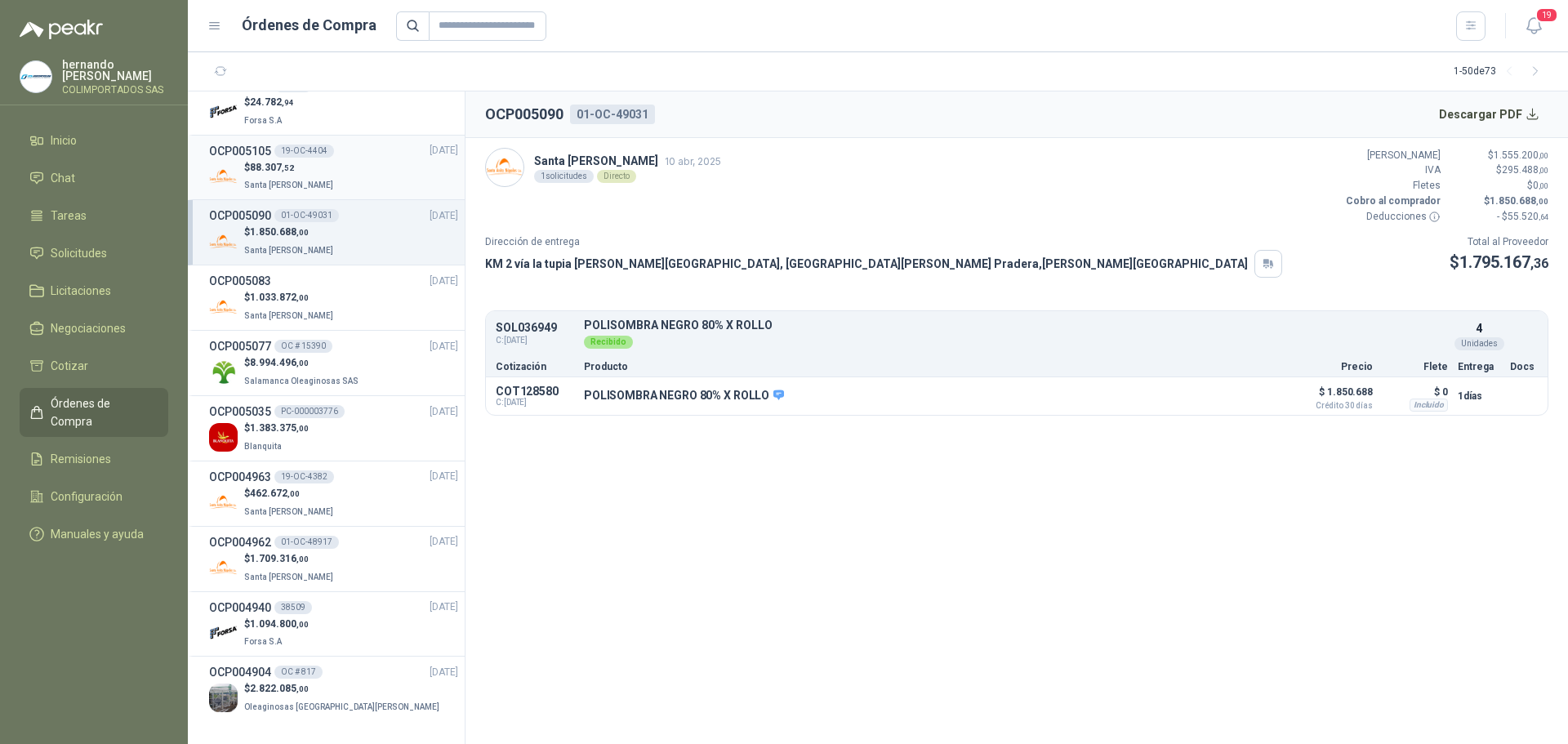
click at [333, 182] on div "$ 88.307 ,52 Santa [PERSON_NAME]" at bounding box center [333, 176] width 249 height 33
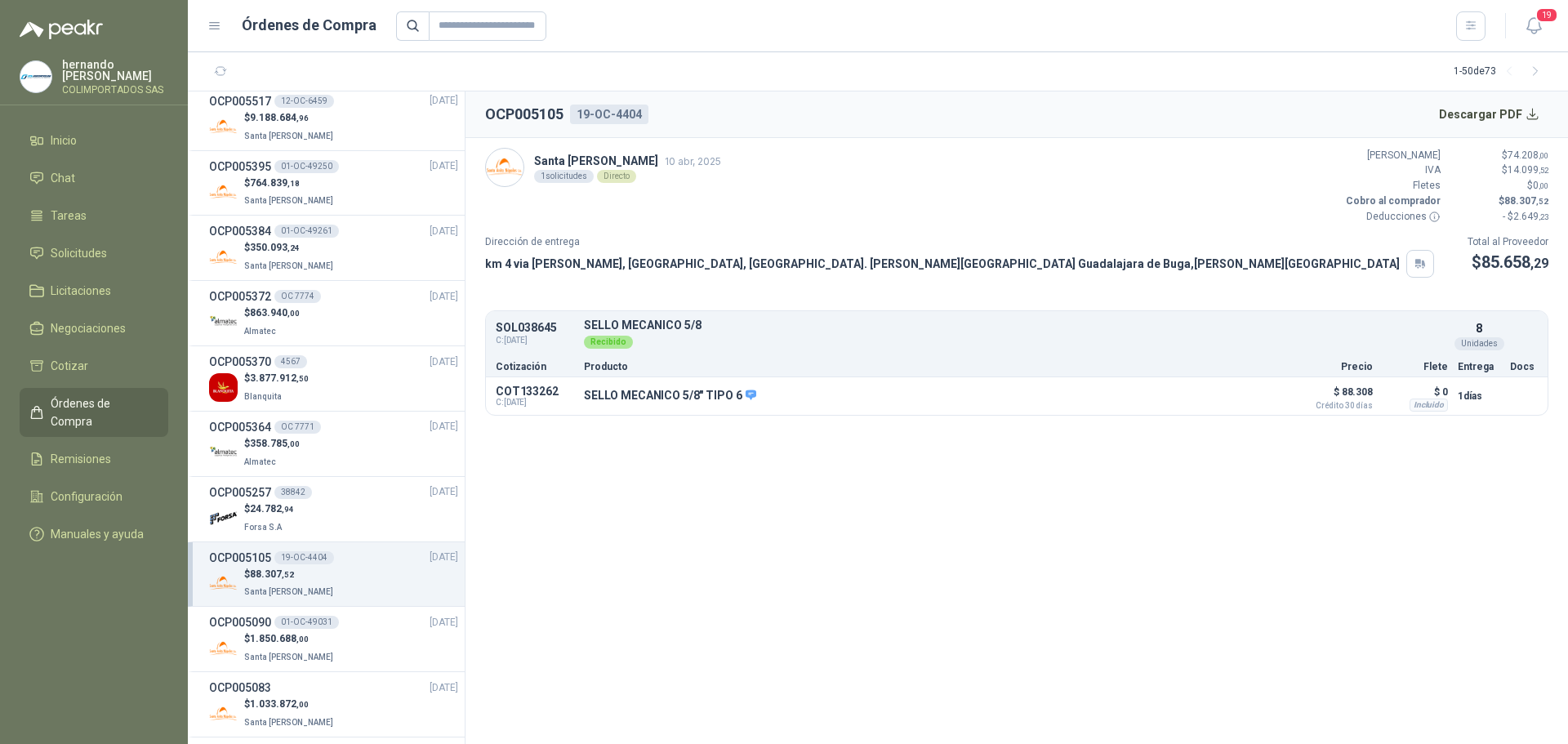
scroll to position [2221, 0]
click at [334, 249] on div "$ 350.093 ,24 Santa [PERSON_NAME]" at bounding box center [333, 258] width 249 height 33
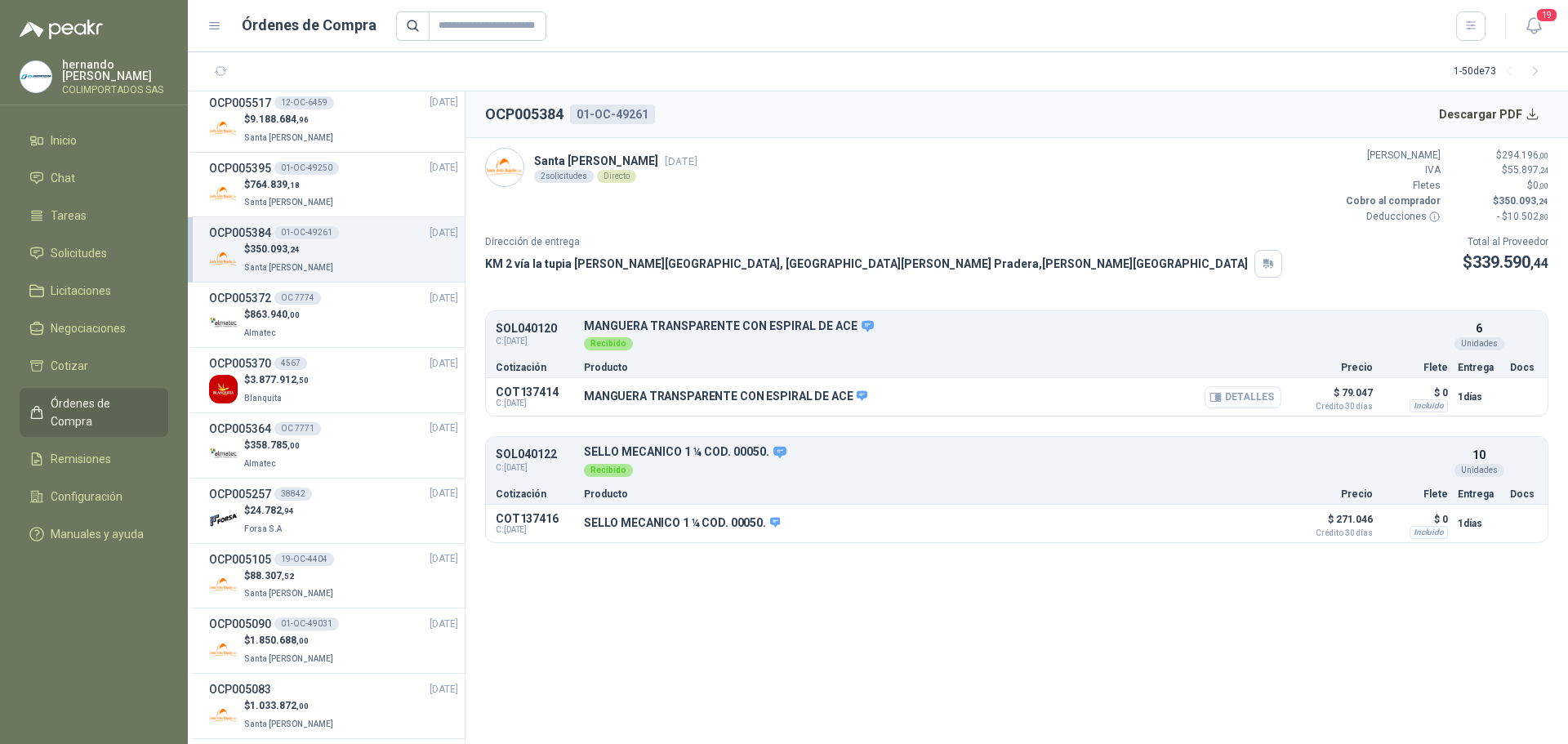
click at [1251, 393] on button "Detalles" at bounding box center [1243, 397] width 77 height 22
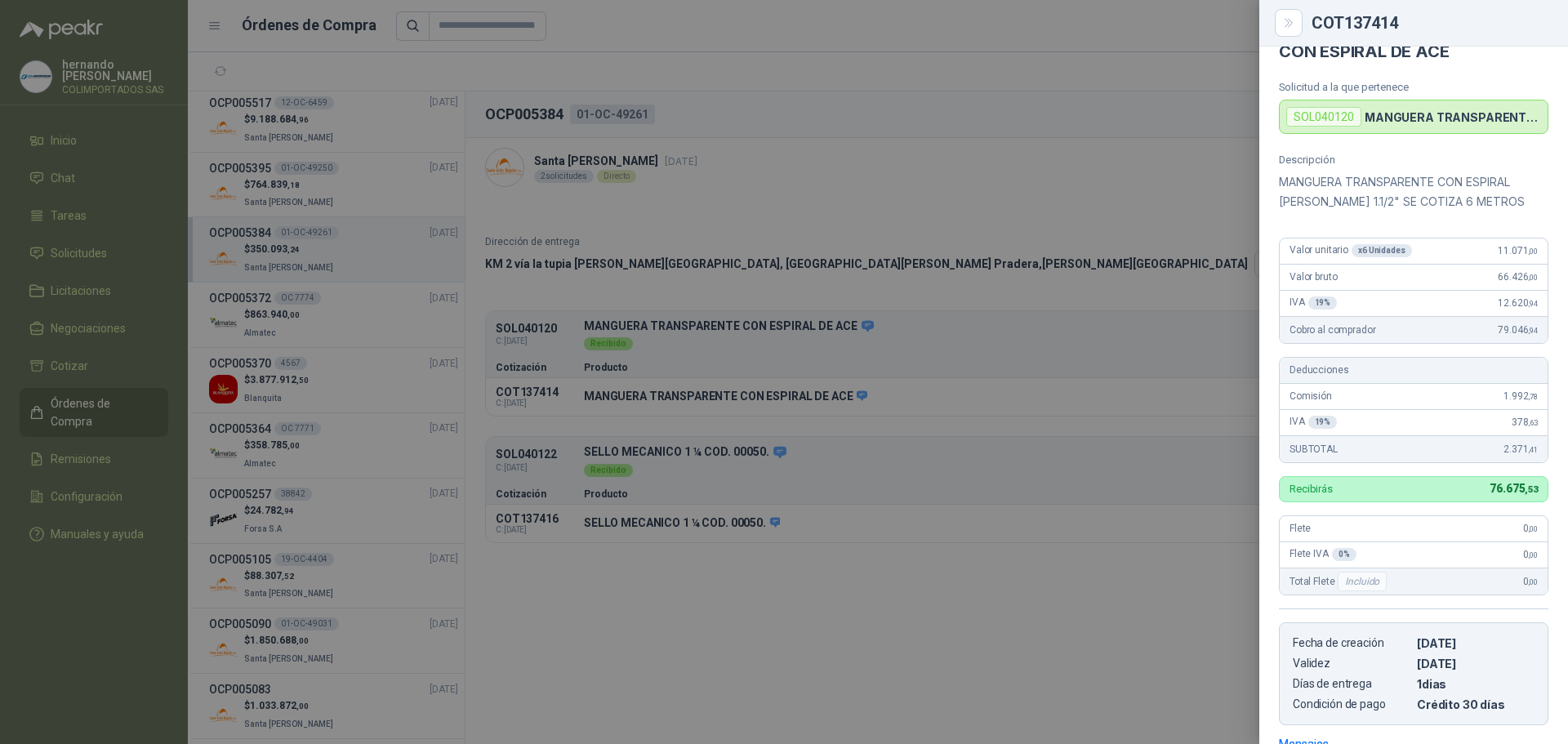
scroll to position [43, 0]
click at [957, 598] on div at bounding box center [784, 372] width 1568 height 744
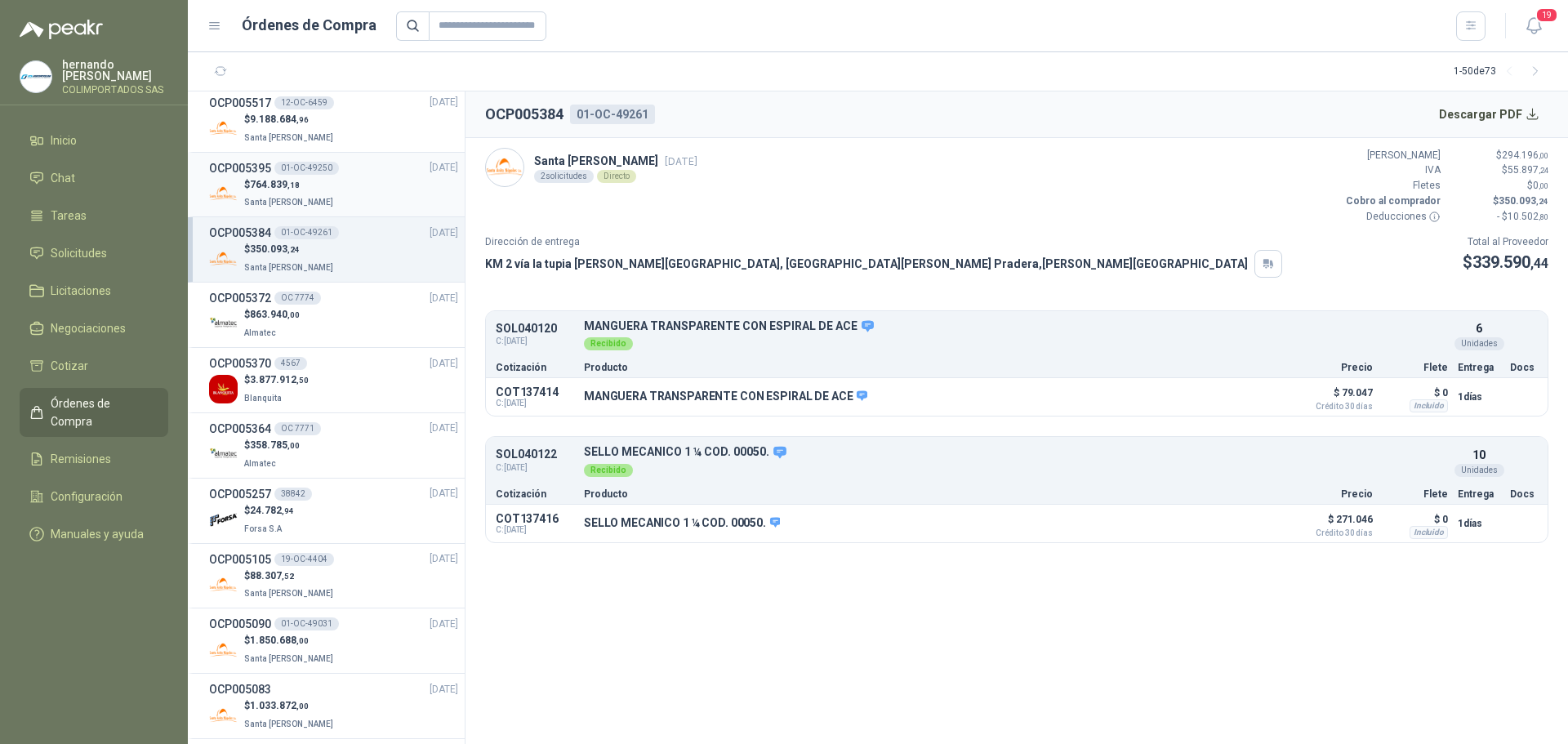
click at [355, 192] on div "$ 764.839 ,18 Santa [PERSON_NAME]" at bounding box center [333, 193] width 249 height 33
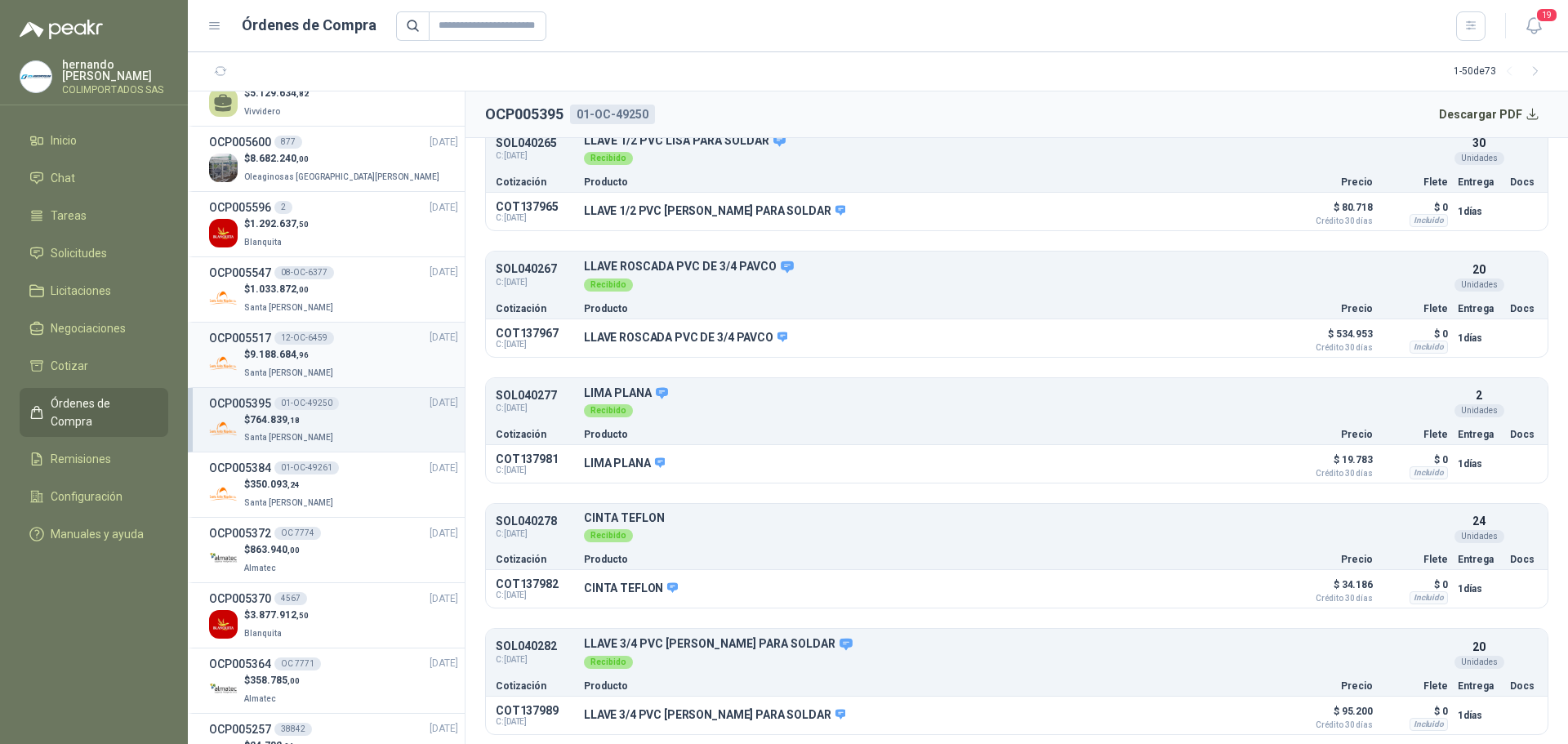
scroll to position [1976, 0]
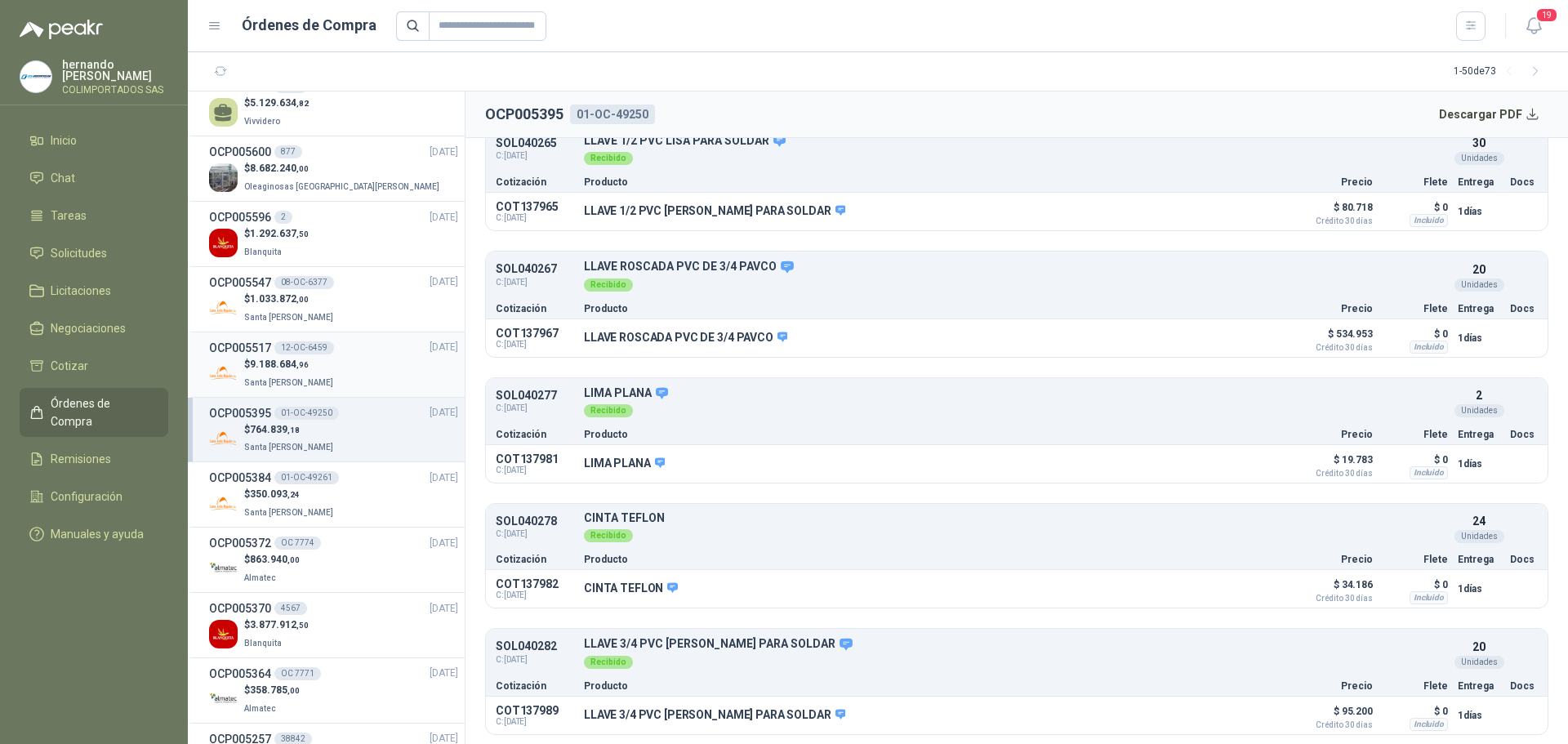
click at [362, 370] on div "$ 9.188.684 ,96 Santa [PERSON_NAME]" at bounding box center [333, 373] width 249 height 33
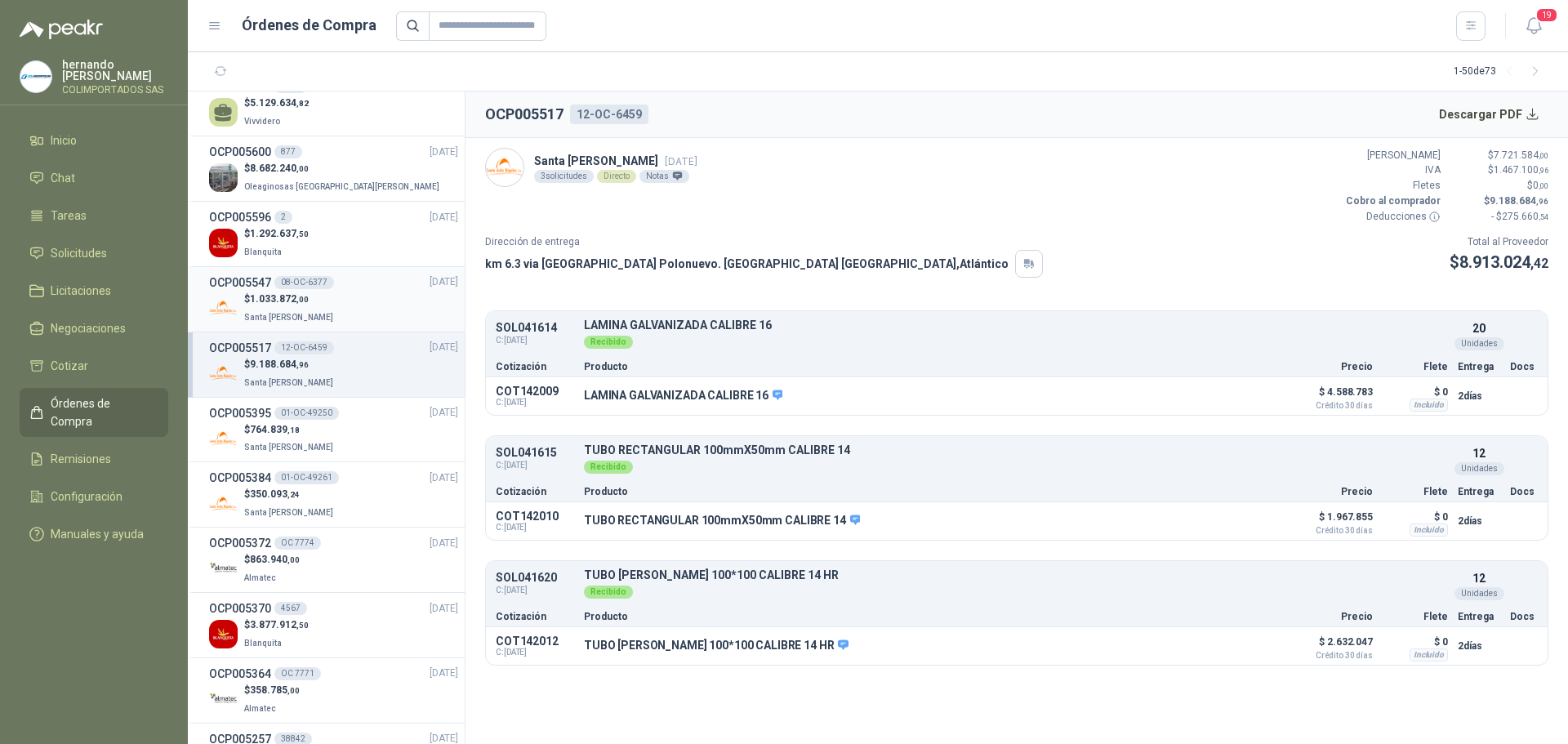
click at [360, 308] on div "$ 1.033.872 ,00 [GEOGRAPHIC_DATA][PERSON_NAME]" at bounding box center [333, 308] width 249 height 33
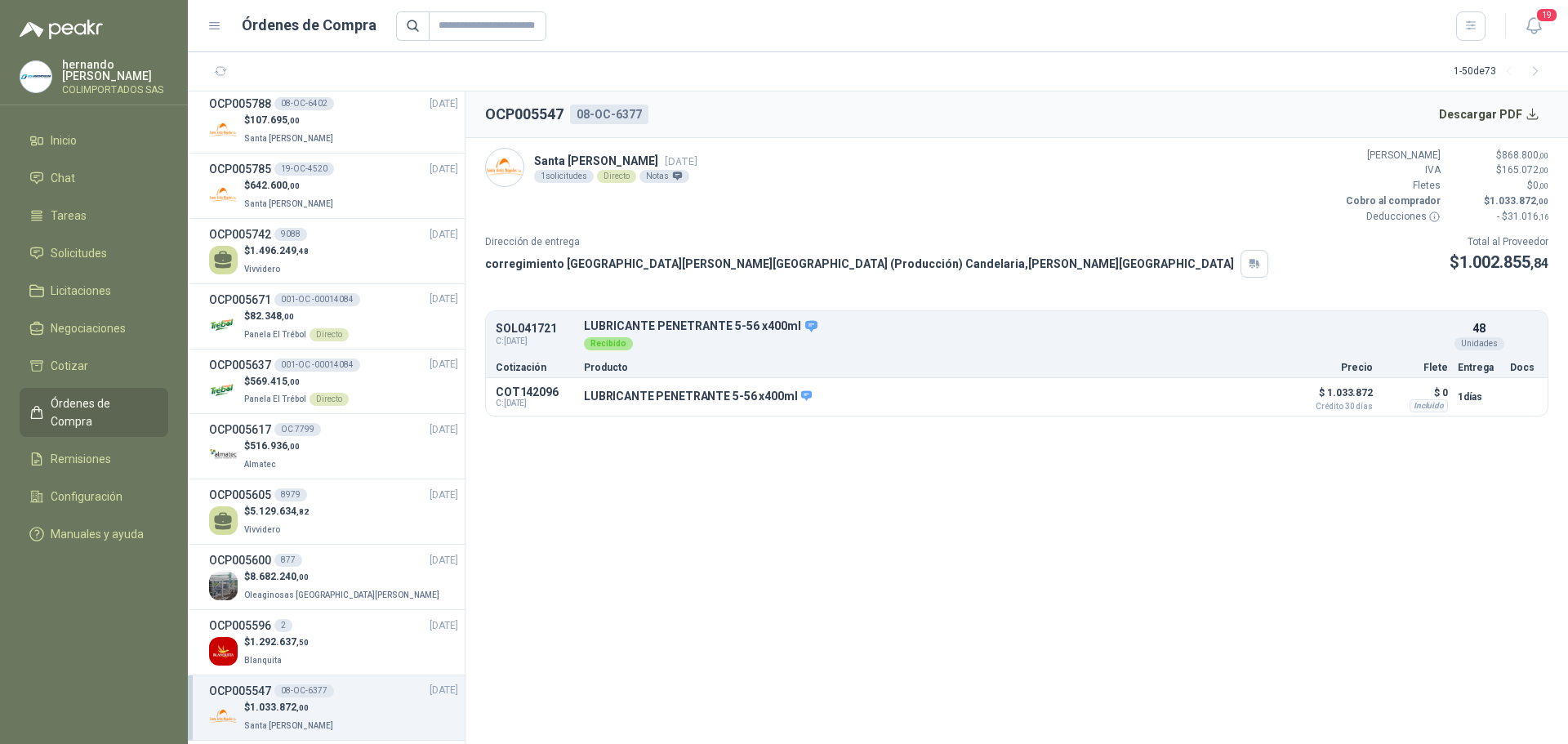
scroll to position [1486, 0]
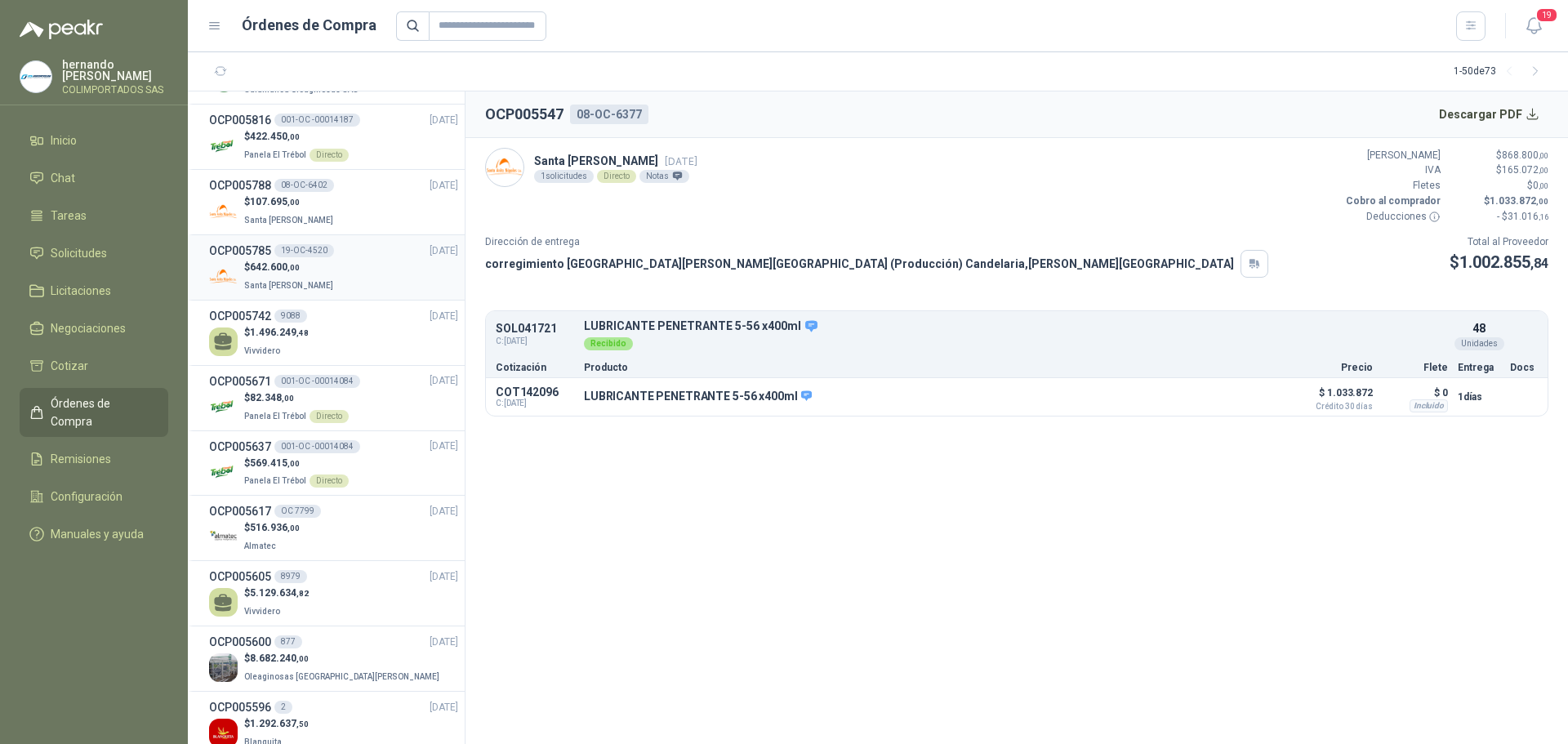
click at [346, 270] on div "$ 642.600 ,00 Santa [PERSON_NAME]" at bounding box center [333, 275] width 249 height 33
click at [366, 219] on div "$ 107.695 ,00 Santa [PERSON_NAME]" at bounding box center [333, 210] width 249 height 33
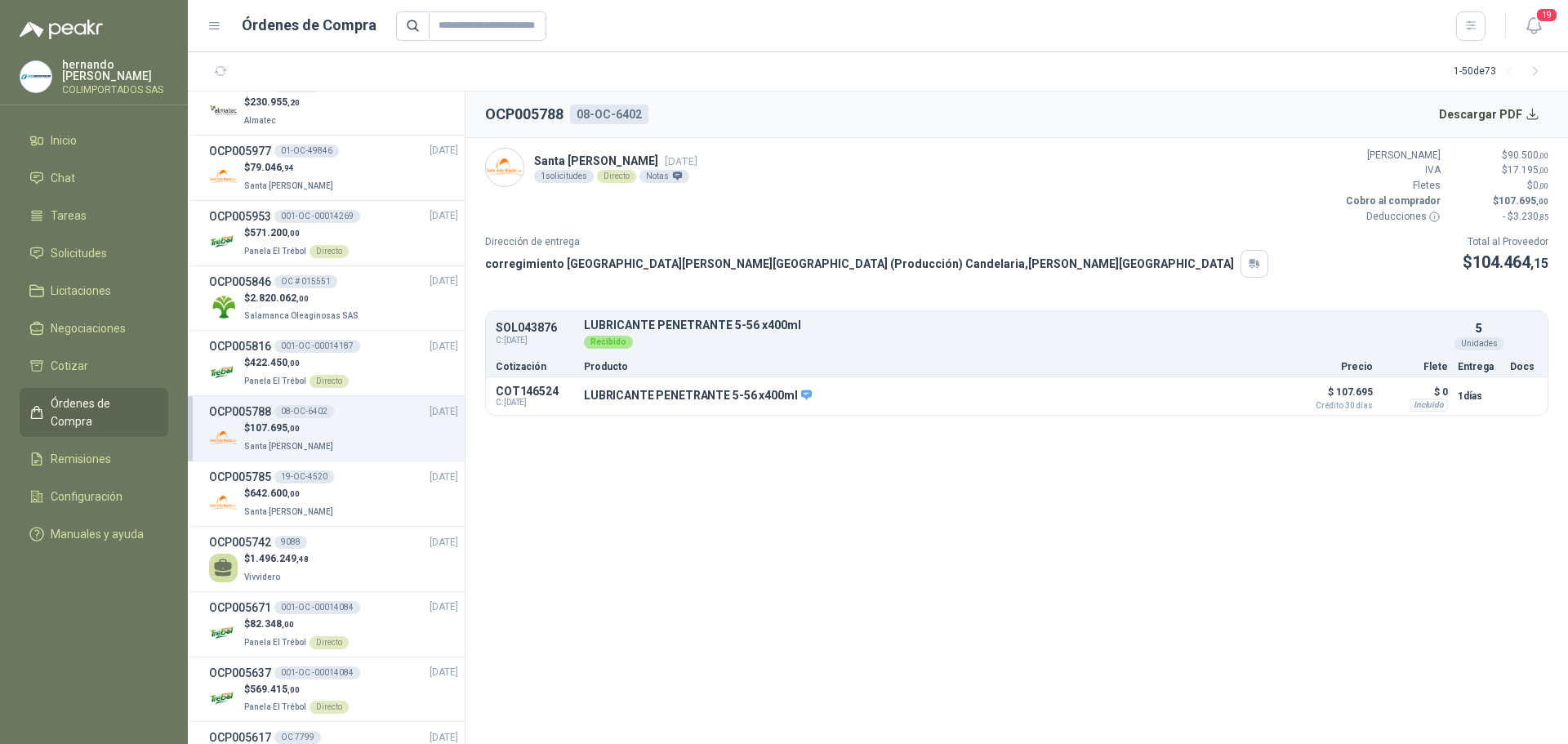
scroll to position [1241, 0]
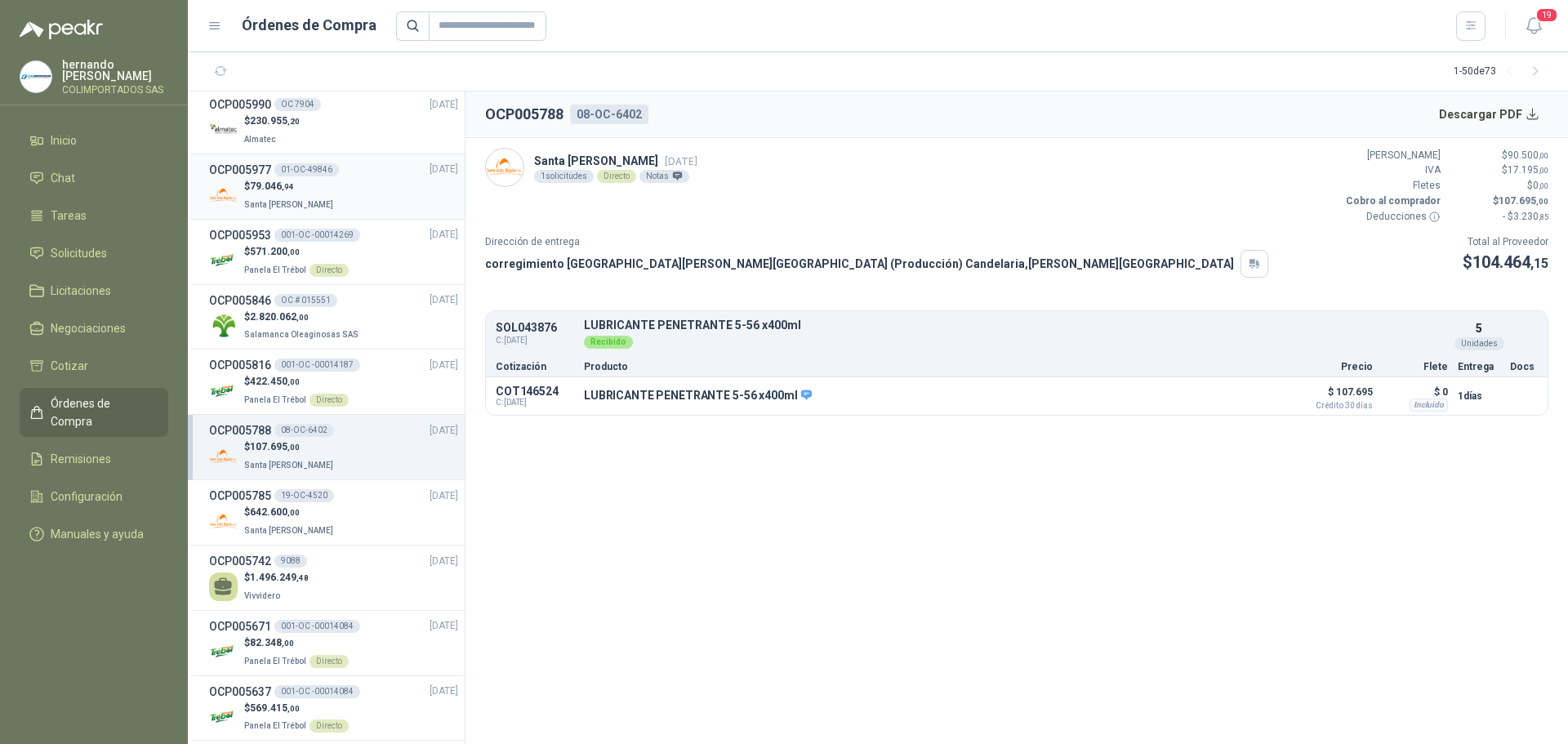
click at [357, 200] on div "$ 79.046 ,94 Santa [PERSON_NAME]" at bounding box center [333, 195] width 249 height 33
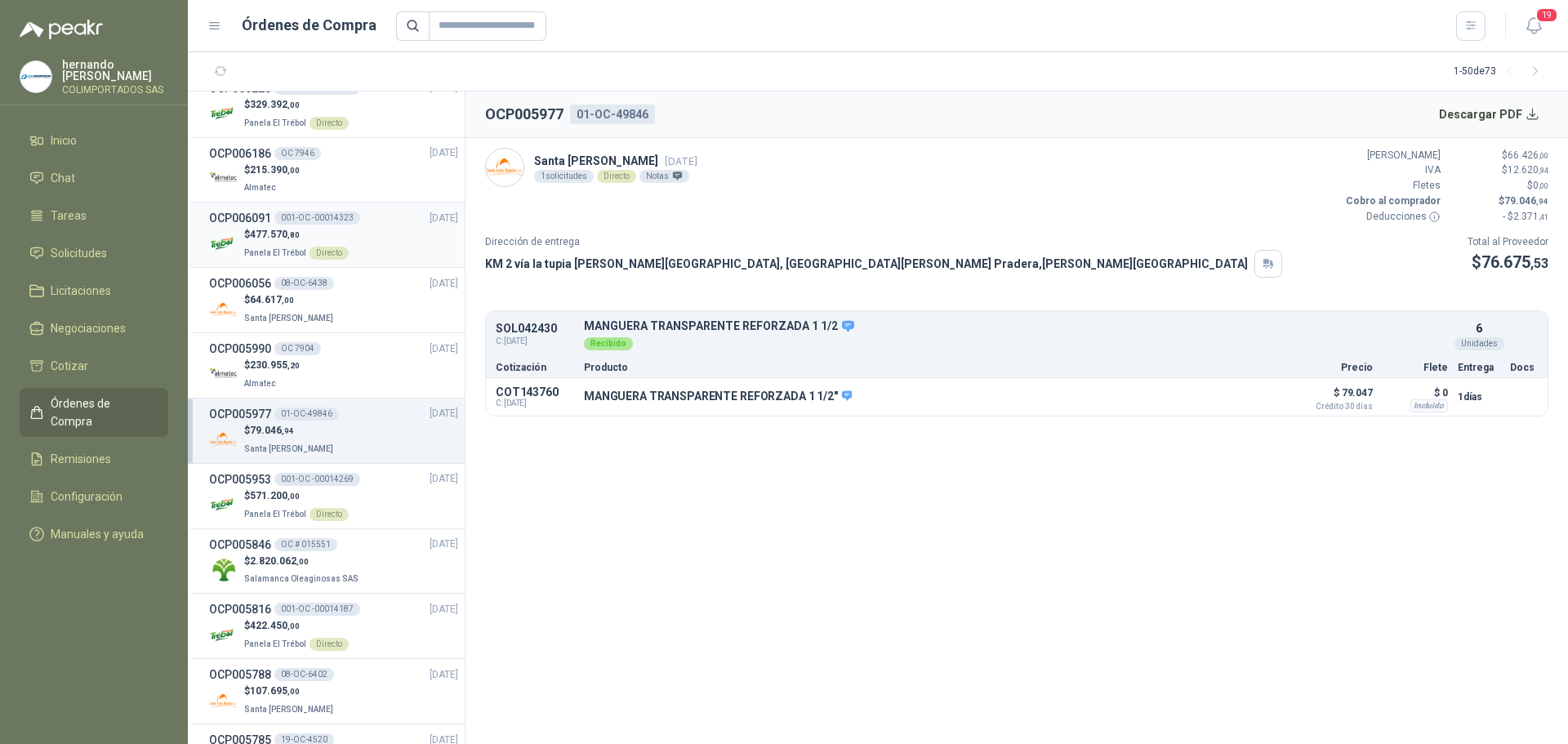
scroll to position [996, 0]
click at [362, 307] on div "$ 64.617 ,00 Santa [PERSON_NAME]" at bounding box center [333, 309] width 249 height 33
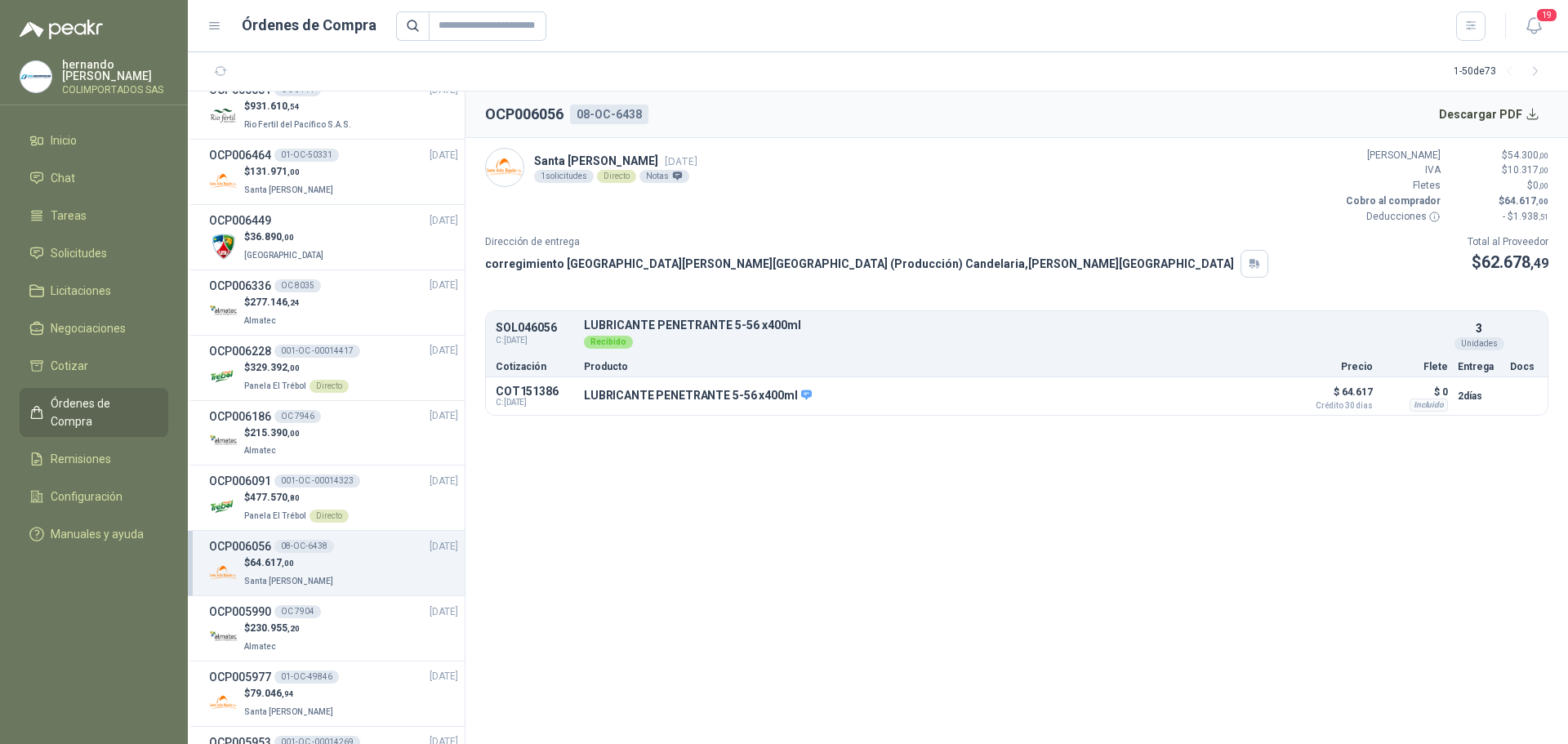
scroll to position [670, 0]
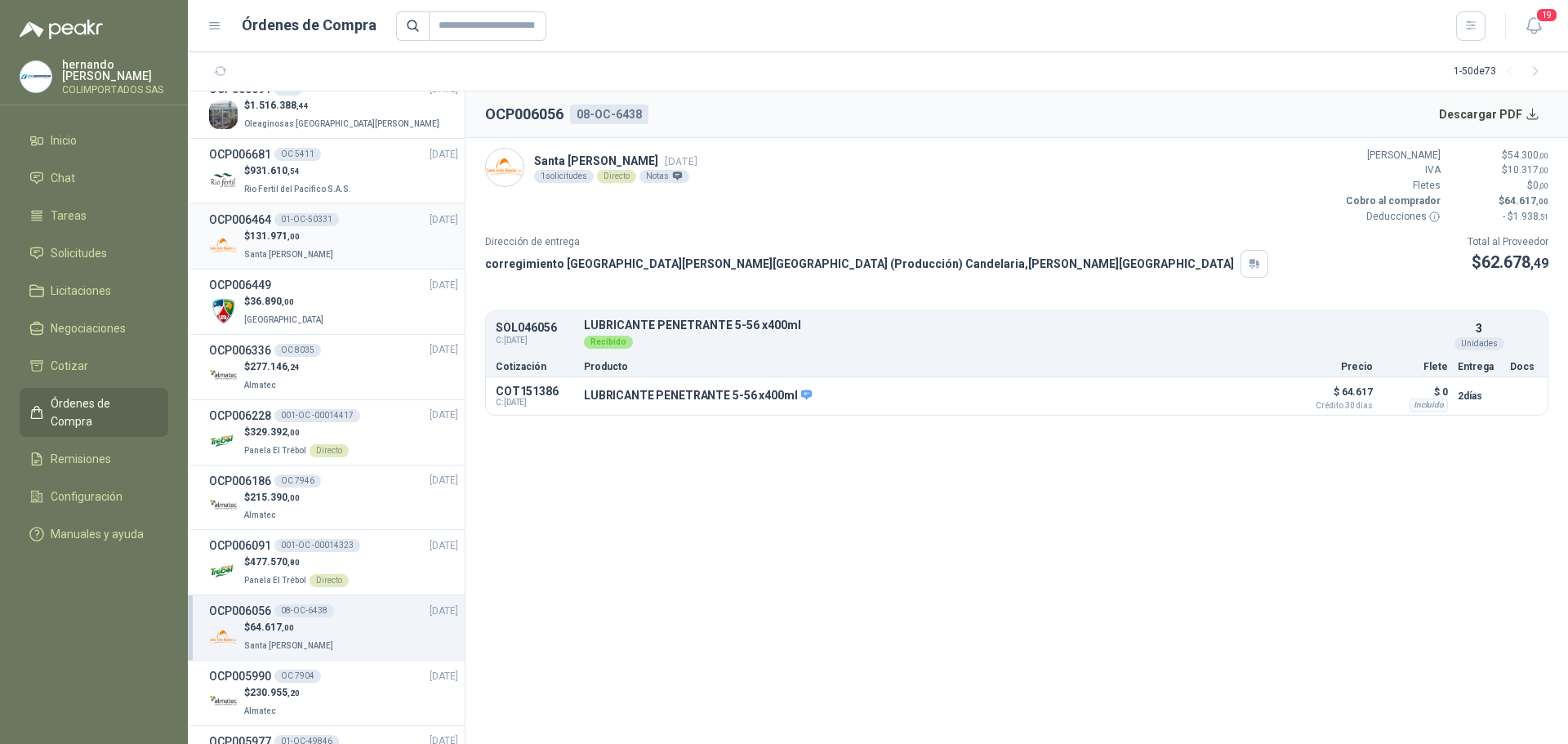
click at [352, 247] on div "$ 131.971 ,00 [GEOGRAPHIC_DATA][PERSON_NAME]" at bounding box center [333, 245] width 249 height 33
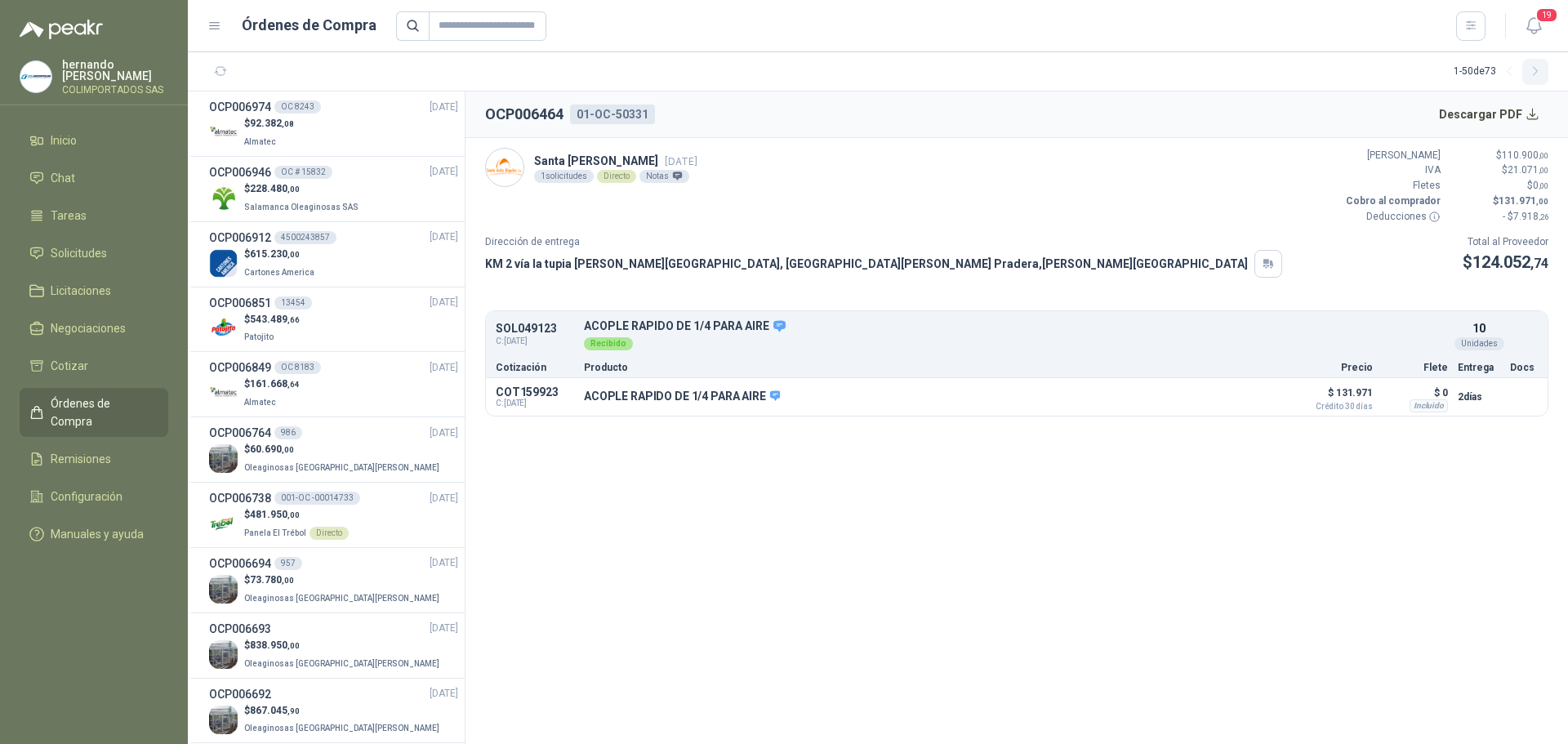
click at [1539, 70] on icon "button" at bounding box center [1536, 72] width 14 height 14
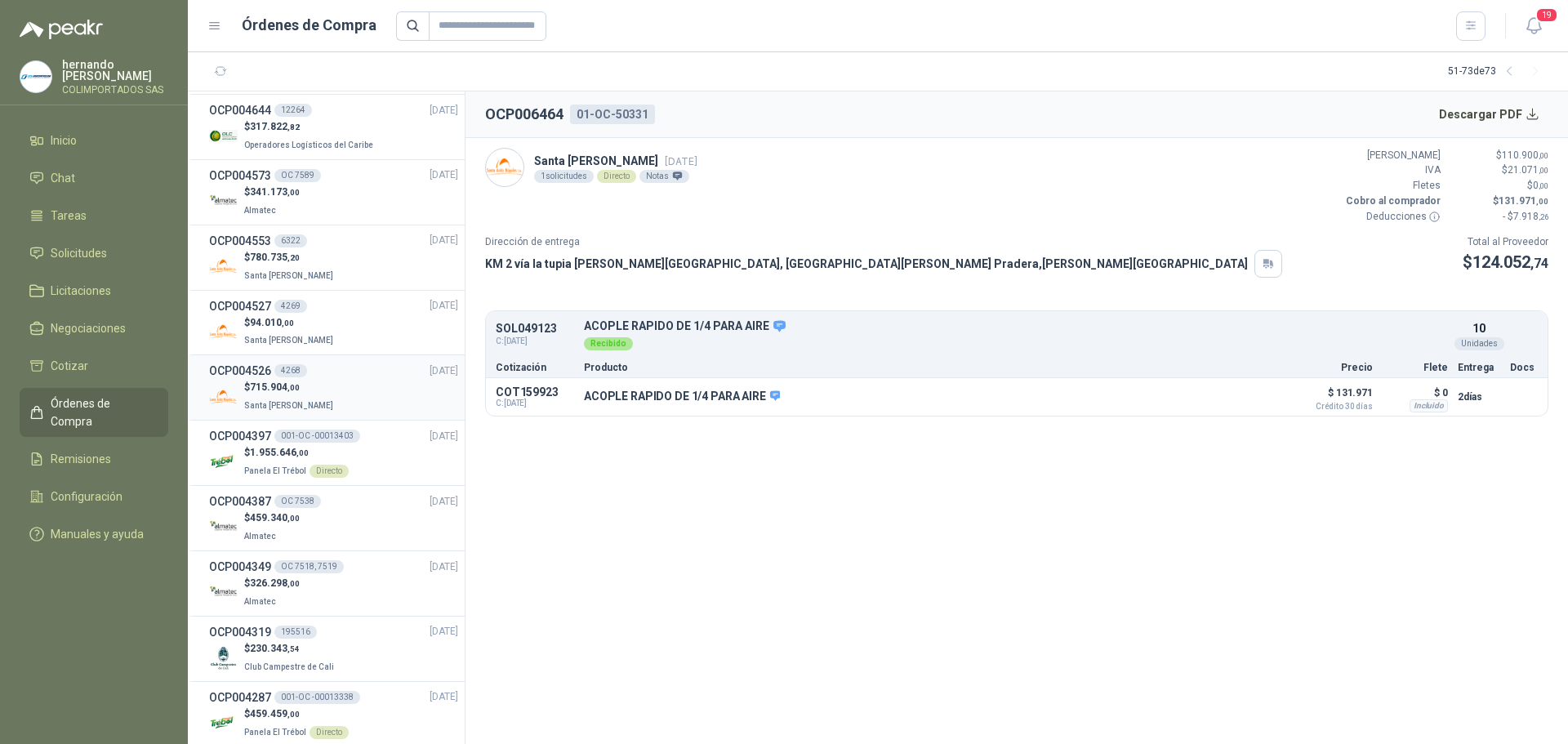
scroll to position [379, 0]
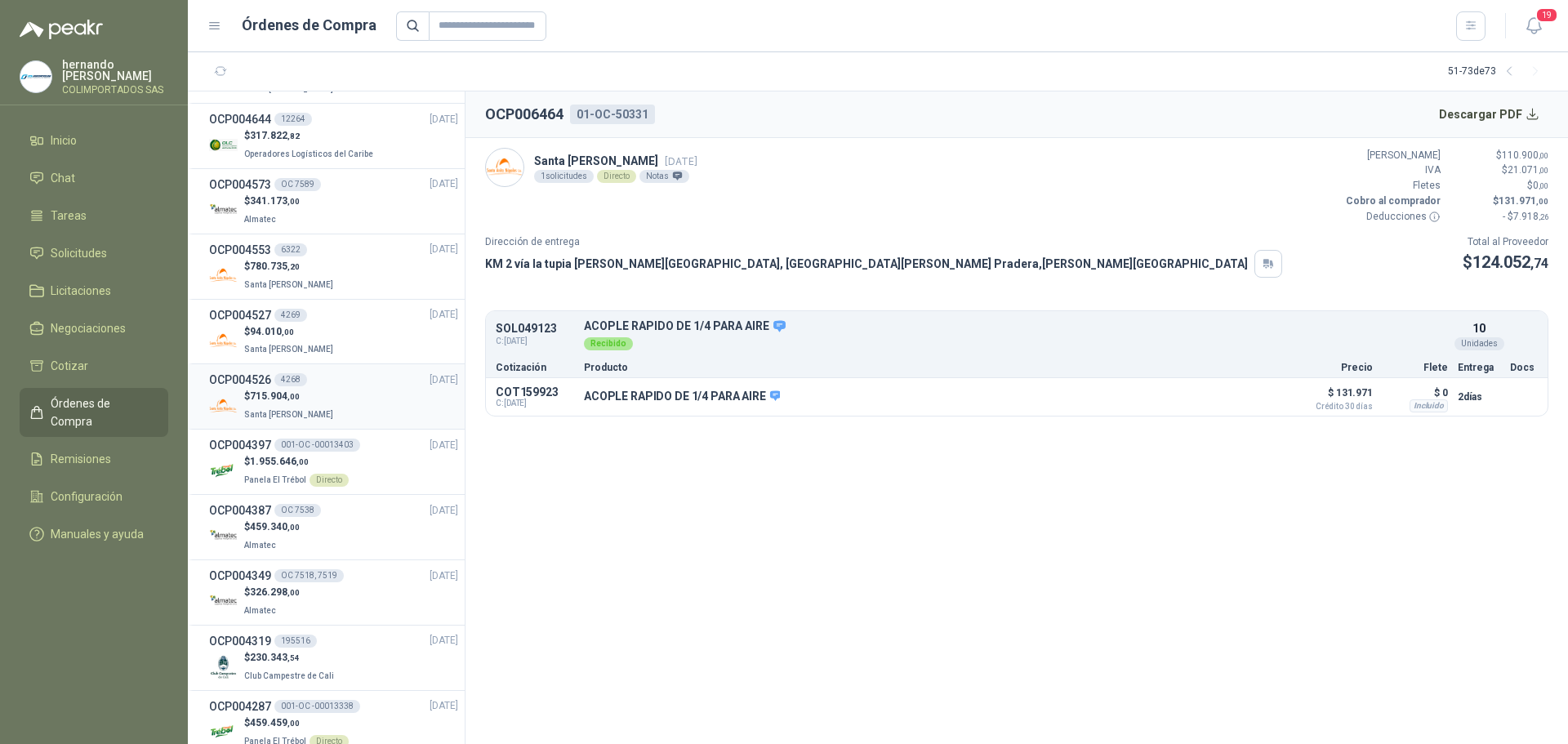
click at [368, 402] on div "$ 715.904 ,00 Santa [PERSON_NAME]" at bounding box center [333, 405] width 249 height 33
click at [333, 326] on div "$ 94.010 ,00 Santa [PERSON_NAME]" at bounding box center [333, 341] width 249 height 33
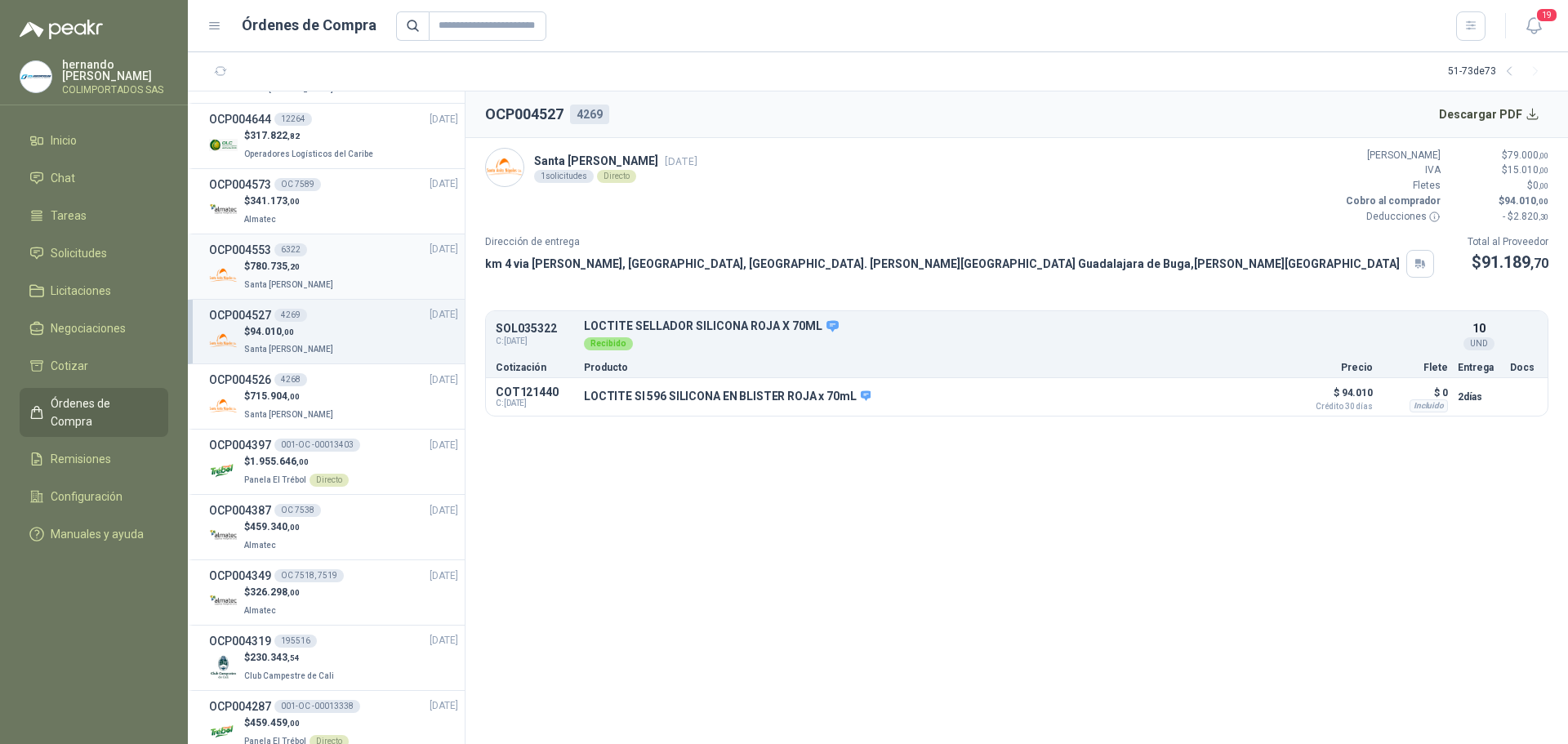
click at [332, 273] on div "$ 780.735 ,20 Santa [PERSON_NAME]" at bounding box center [333, 275] width 249 height 33
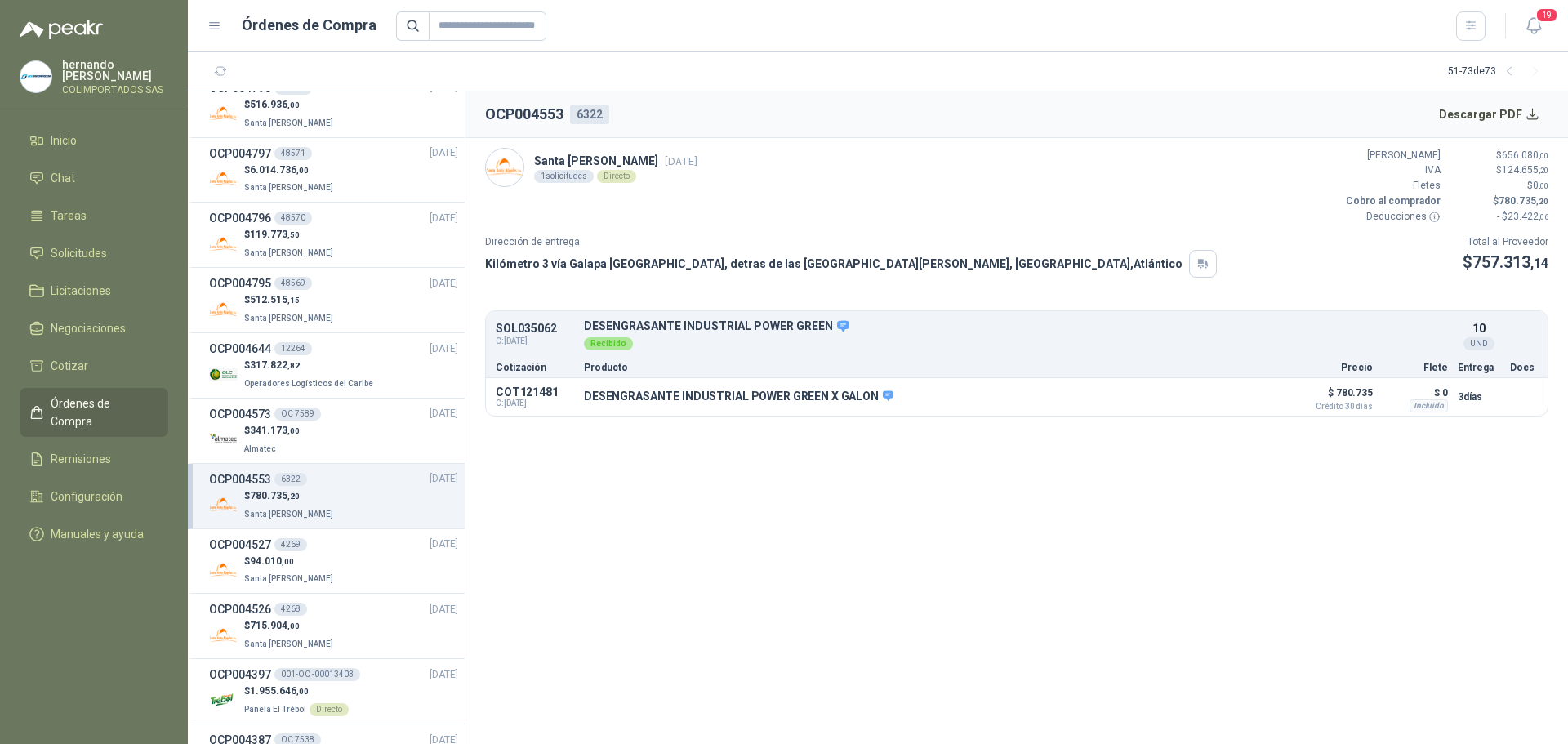
scroll to position [134, 0]
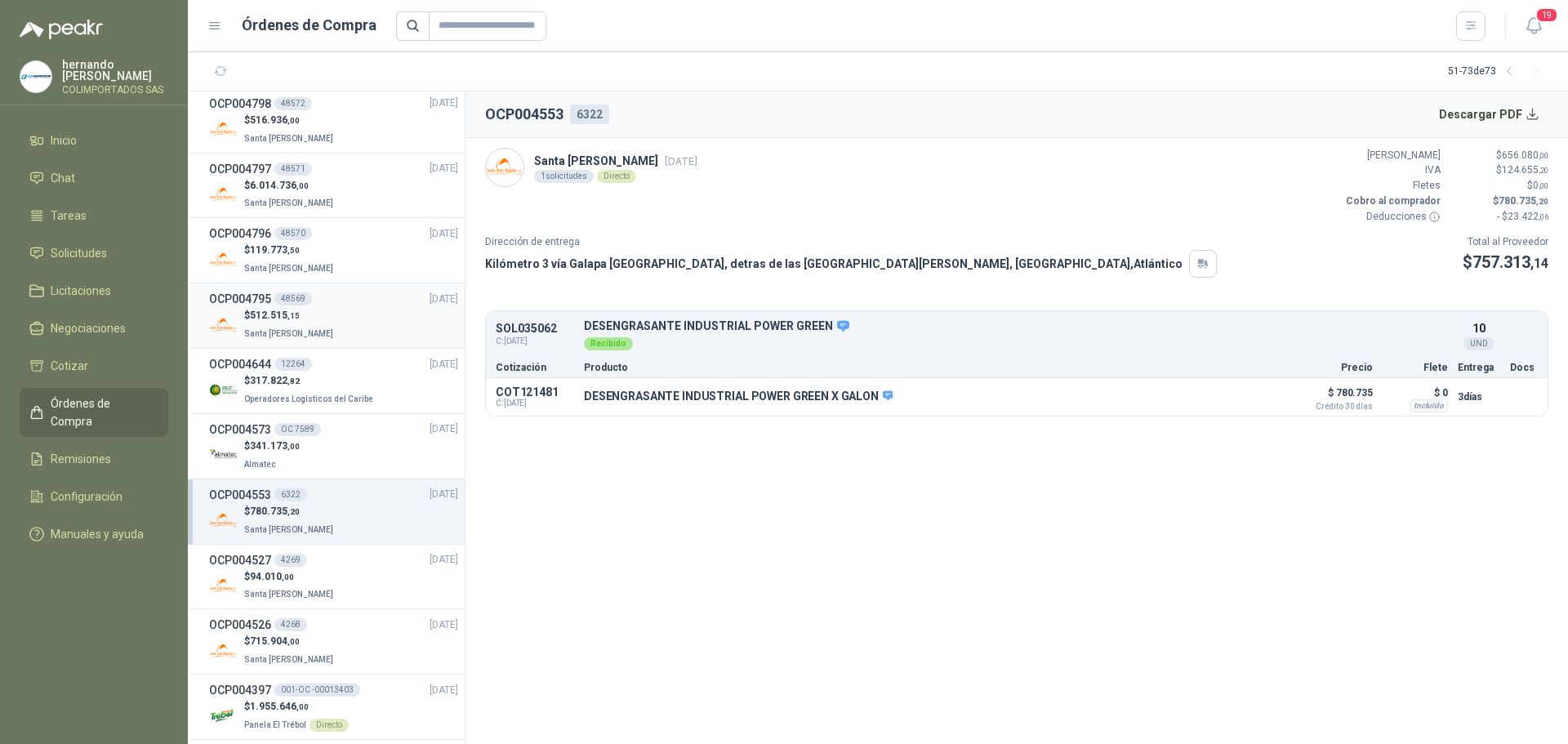
click at [359, 325] on div "$ 512.515 ,15 Santa [PERSON_NAME]" at bounding box center [333, 324] width 249 height 33
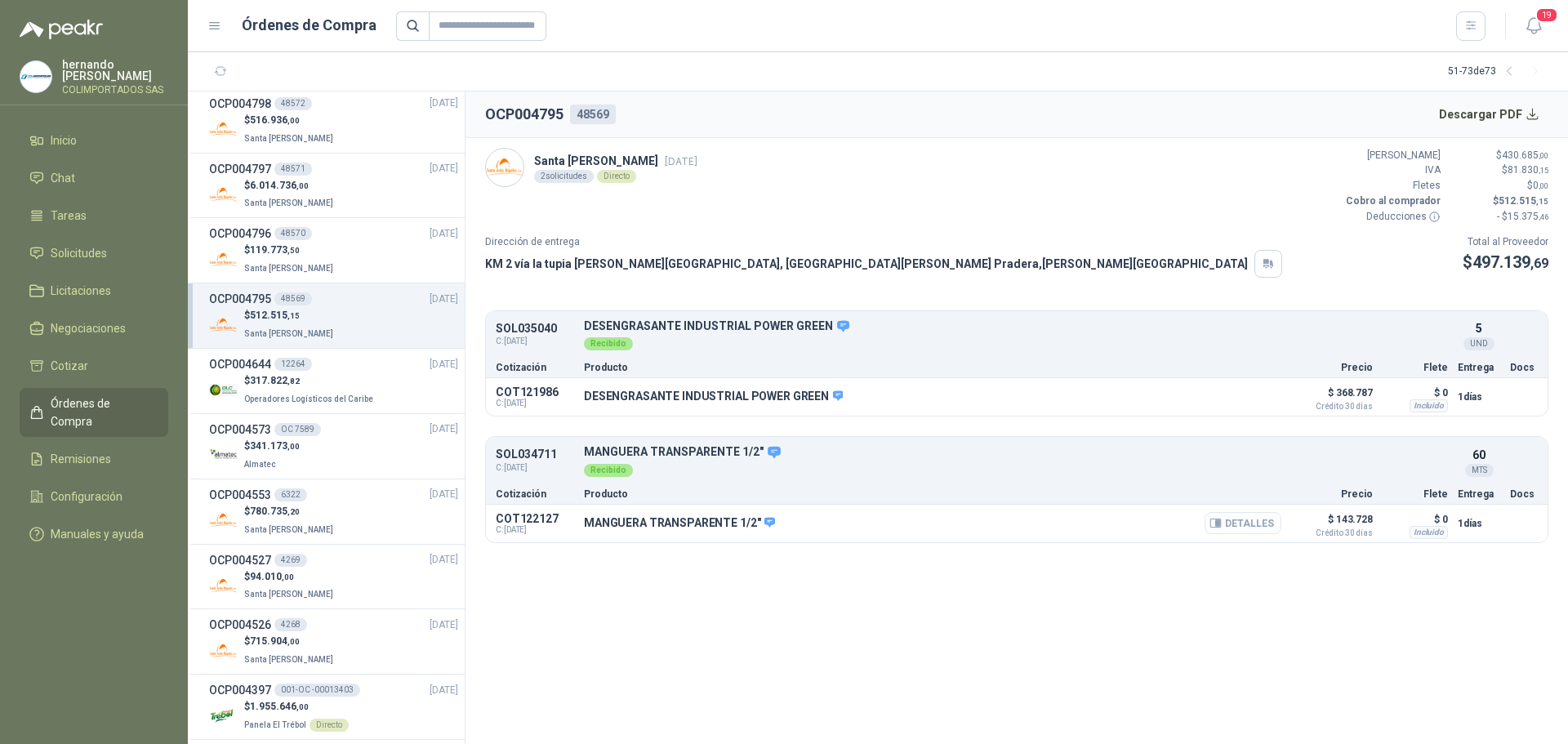
click at [1242, 521] on button "Detalles" at bounding box center [1243, 523] width 77 height 22
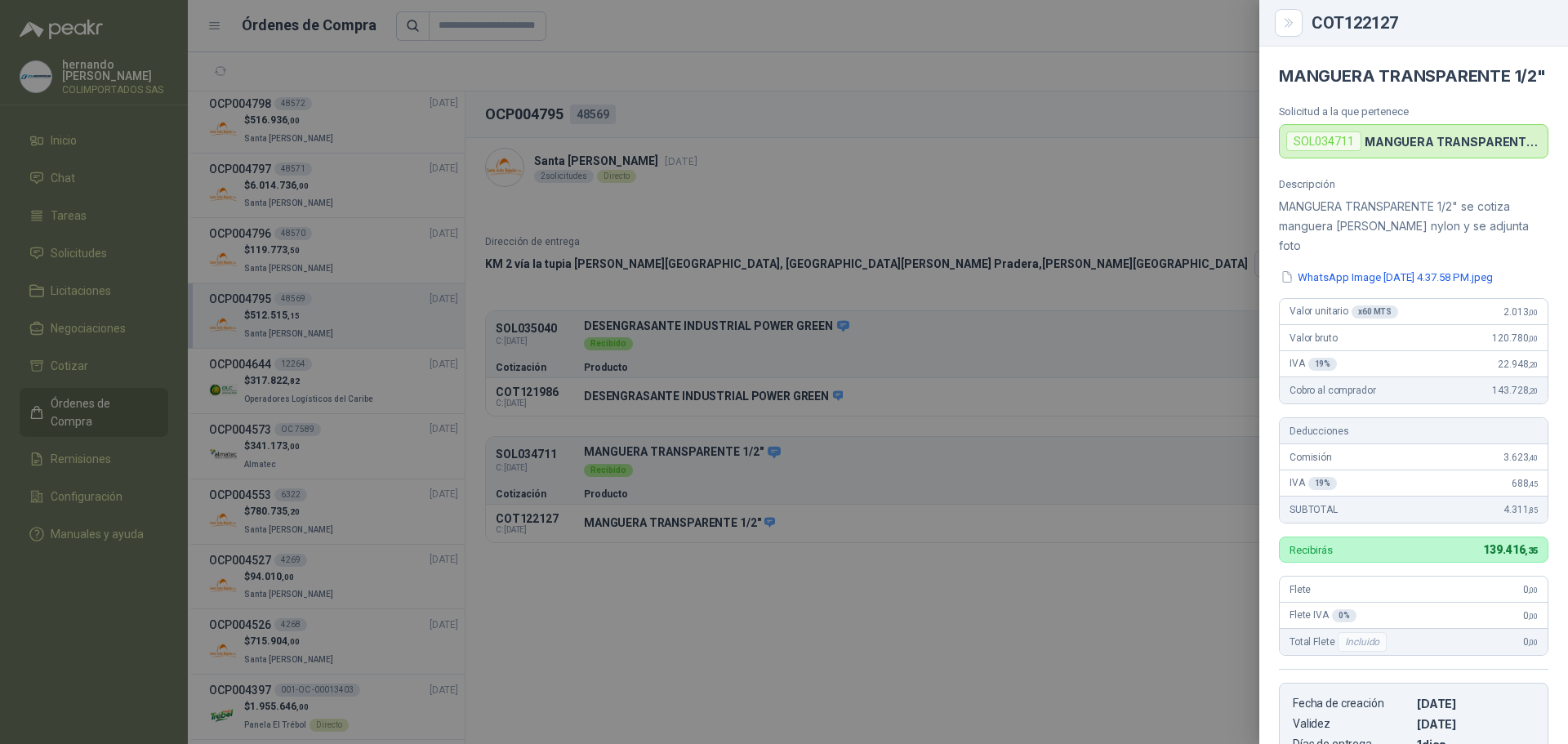
click at [620, 625] on div at bounding box center [784, 372] width 1568 height 744
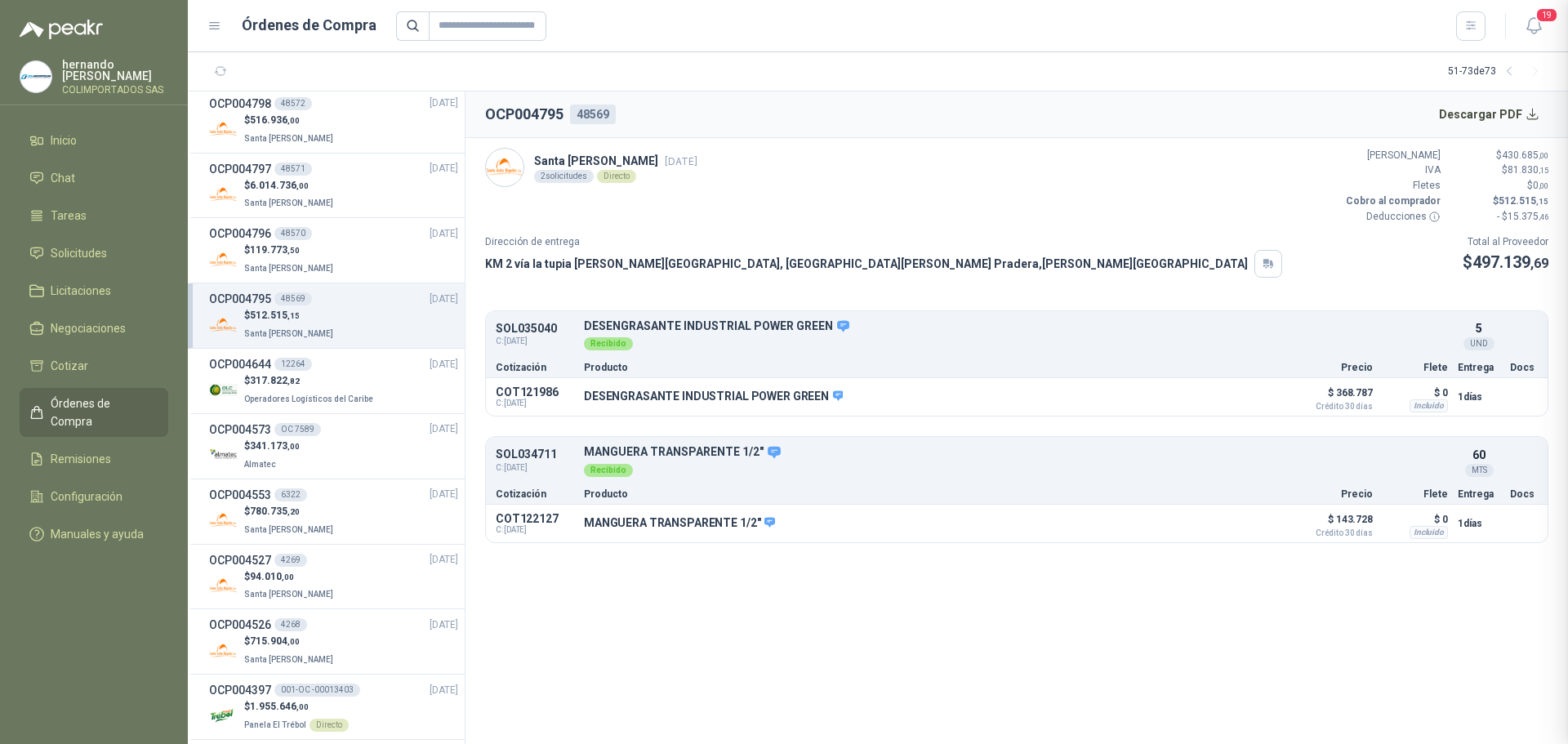
scroll to position [314, 0]
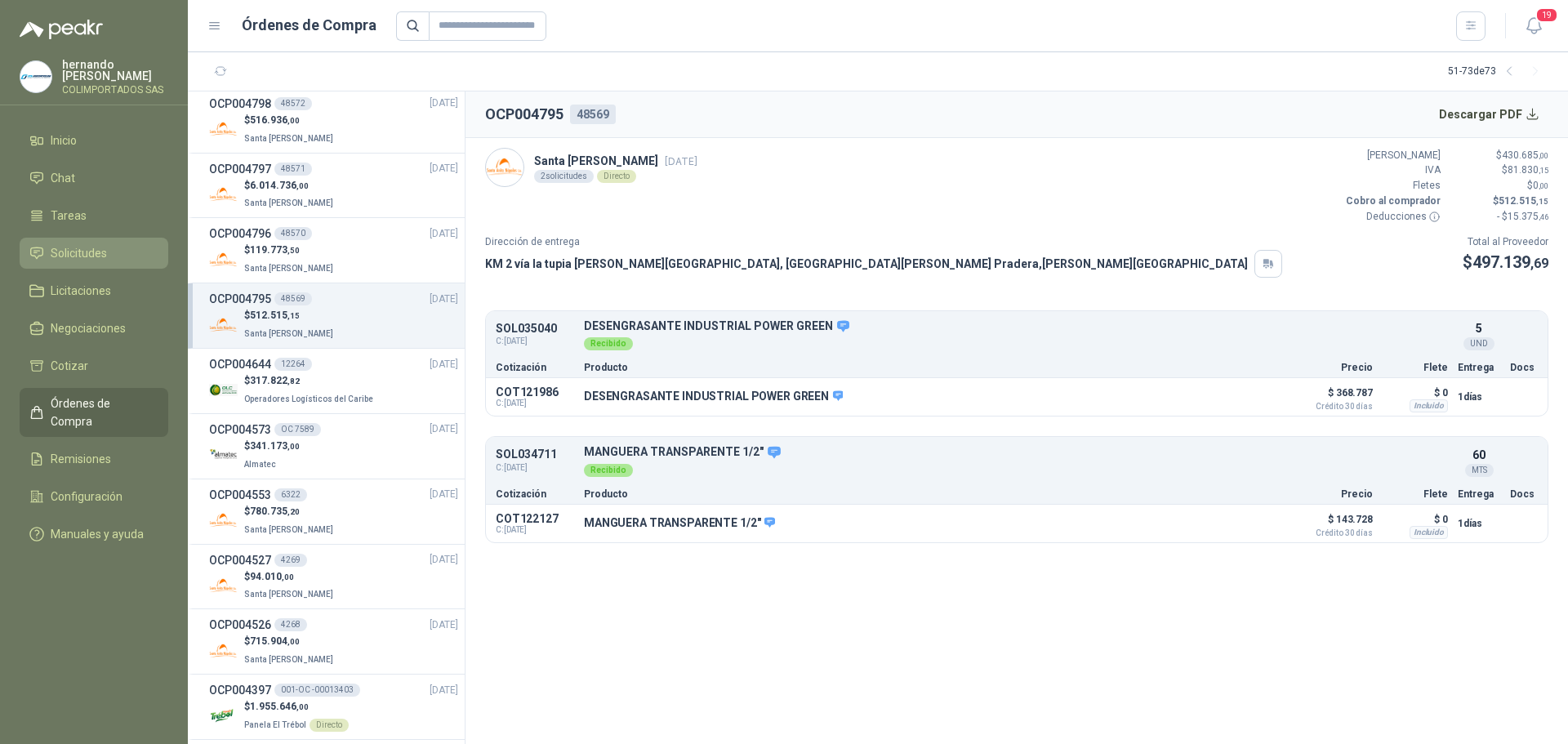
click at [80, 257] on span "Solicitudes" at bounding box center [79, 253] width 56 height 18
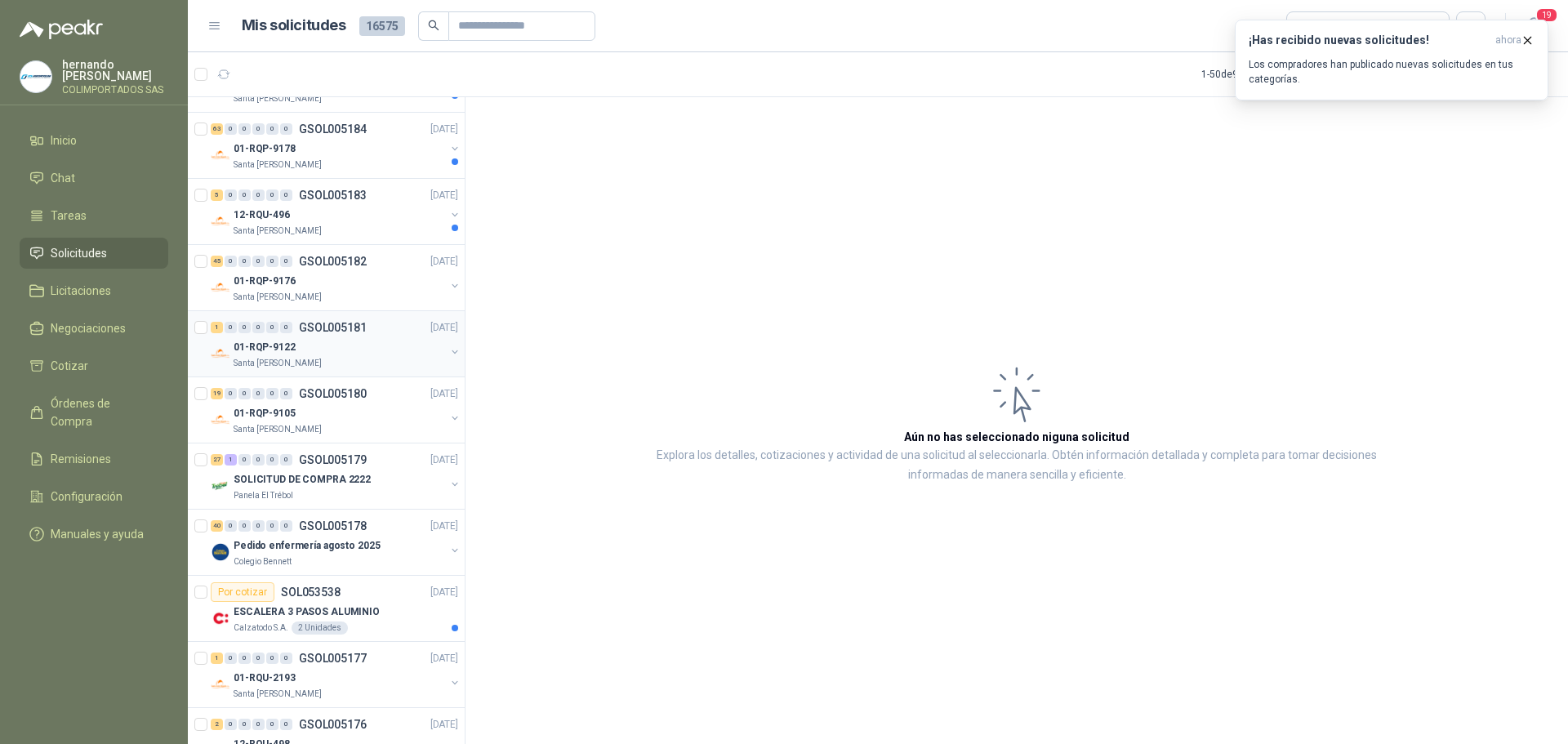
scroll to position [326, 0]
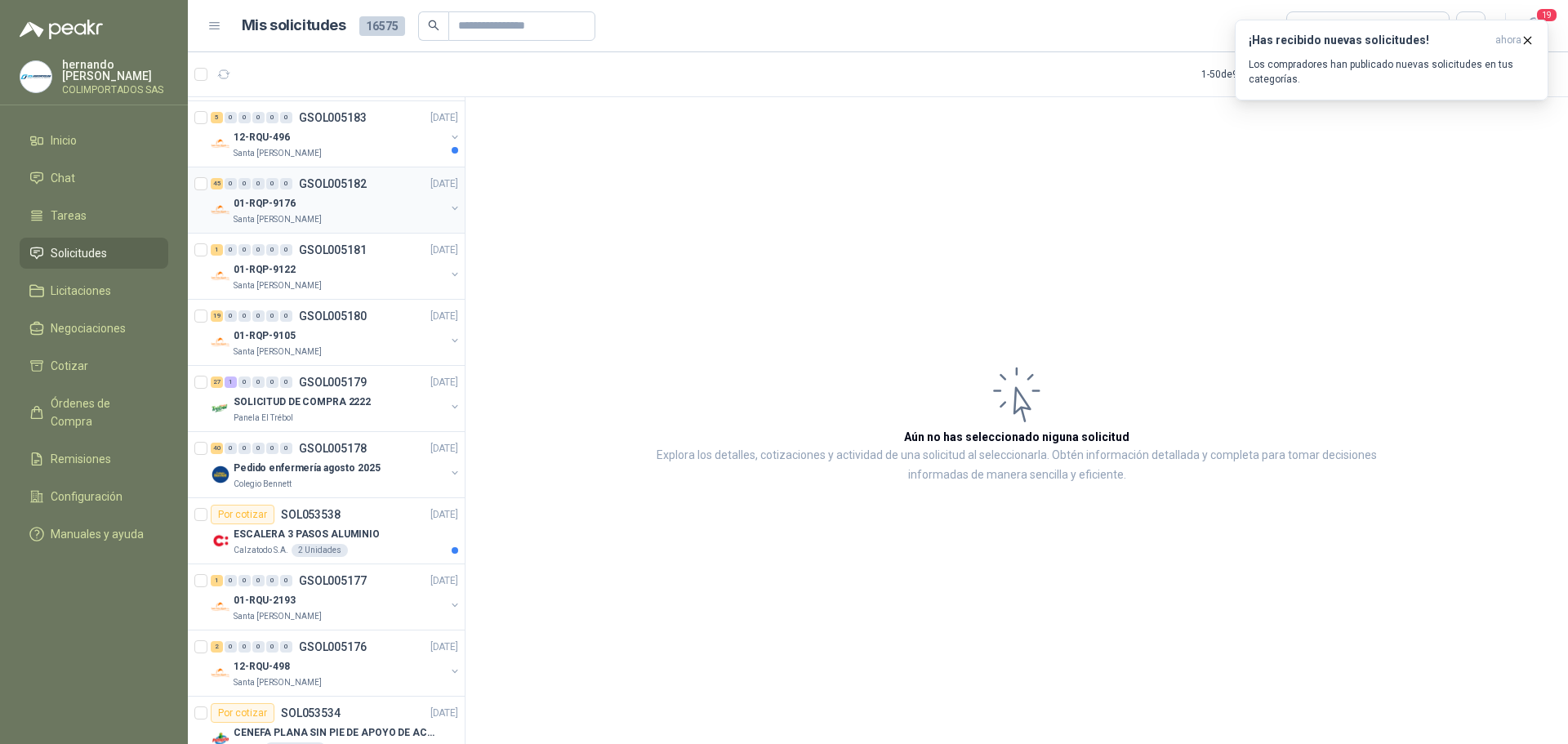
click at [391, 209] on div "01-RQP-9176" at bounding box center [339, 203] width 212 height 20
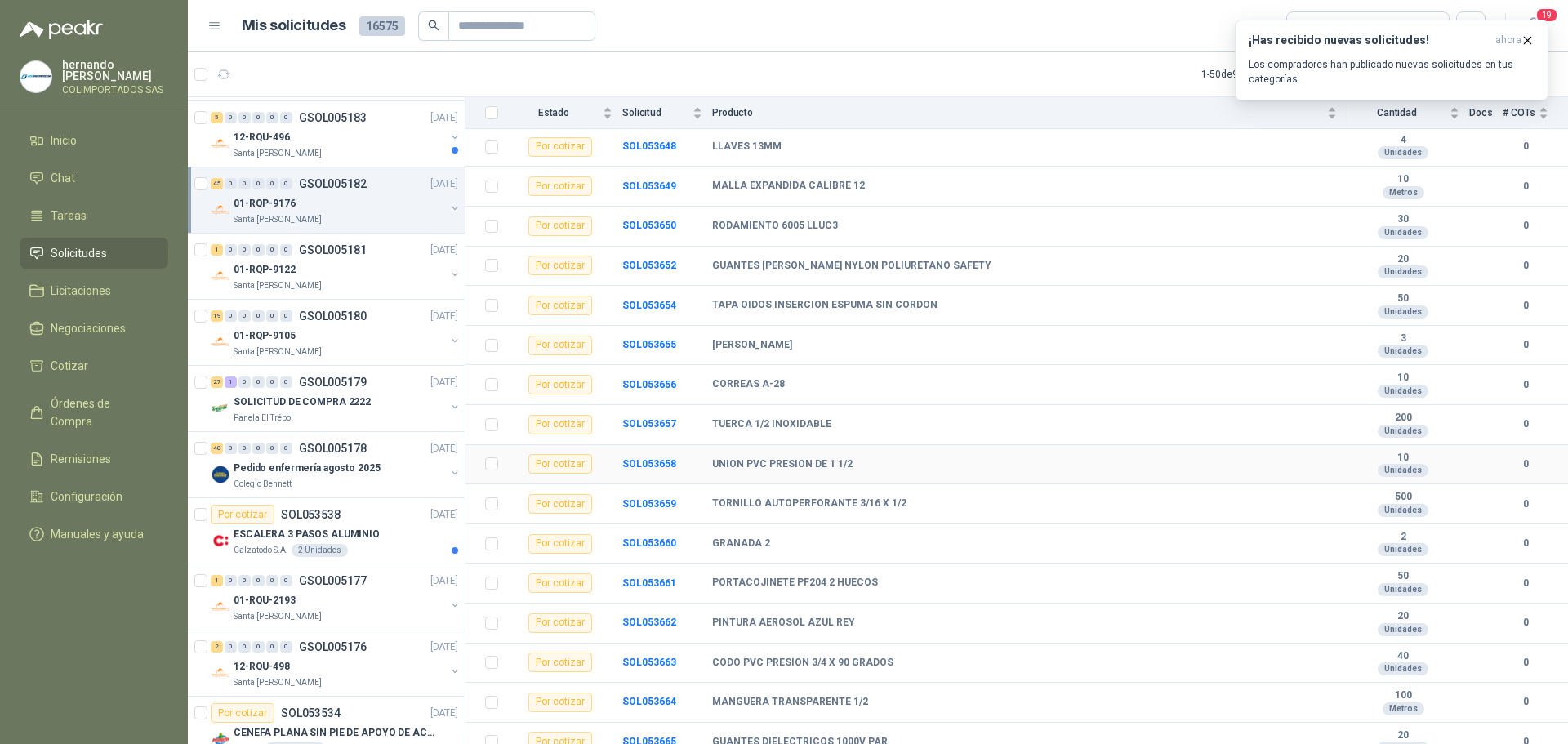
scroll to position [1061, 0]
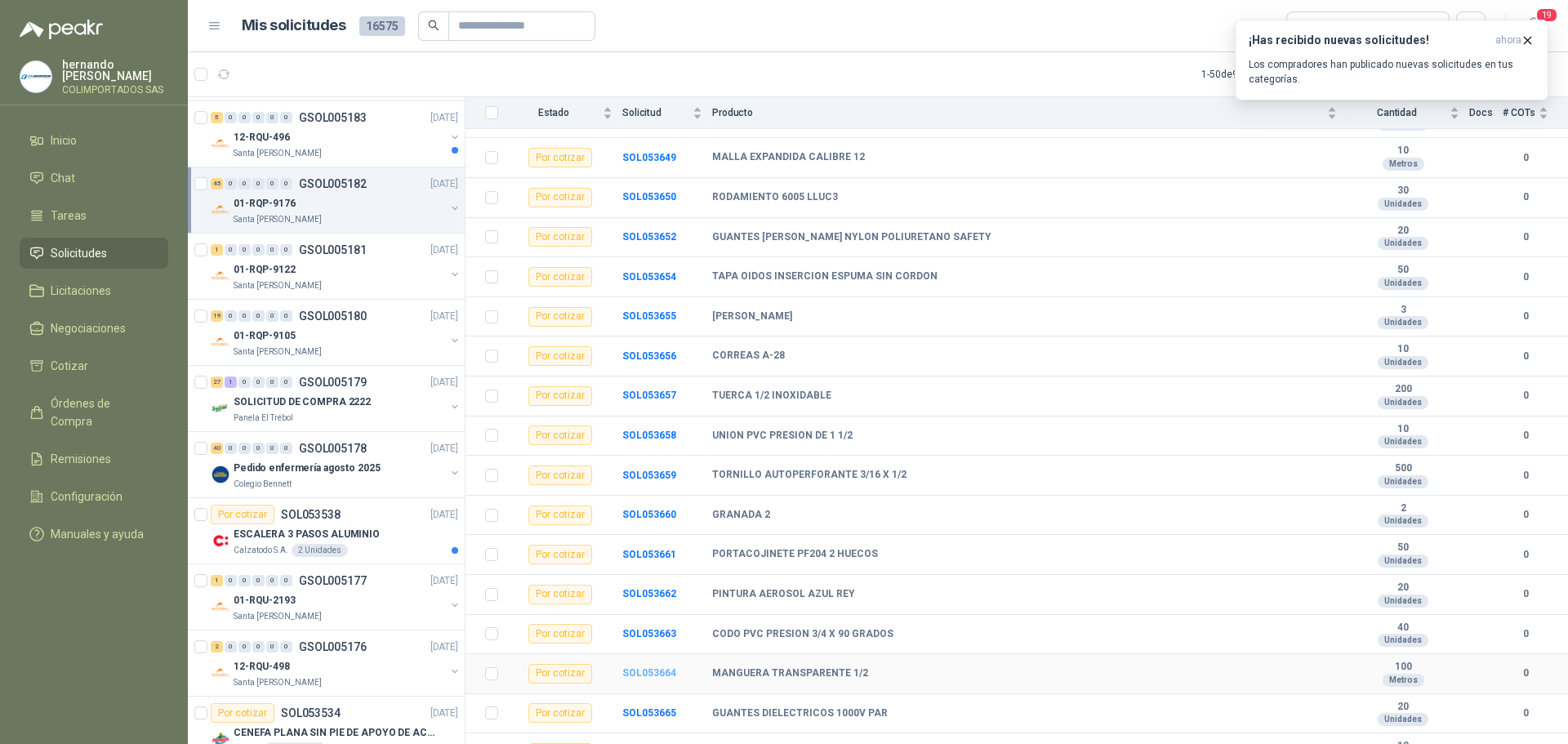
click at [643, 667] on b "SOL053664" at bounding box center [649, 672] width 54 height 12
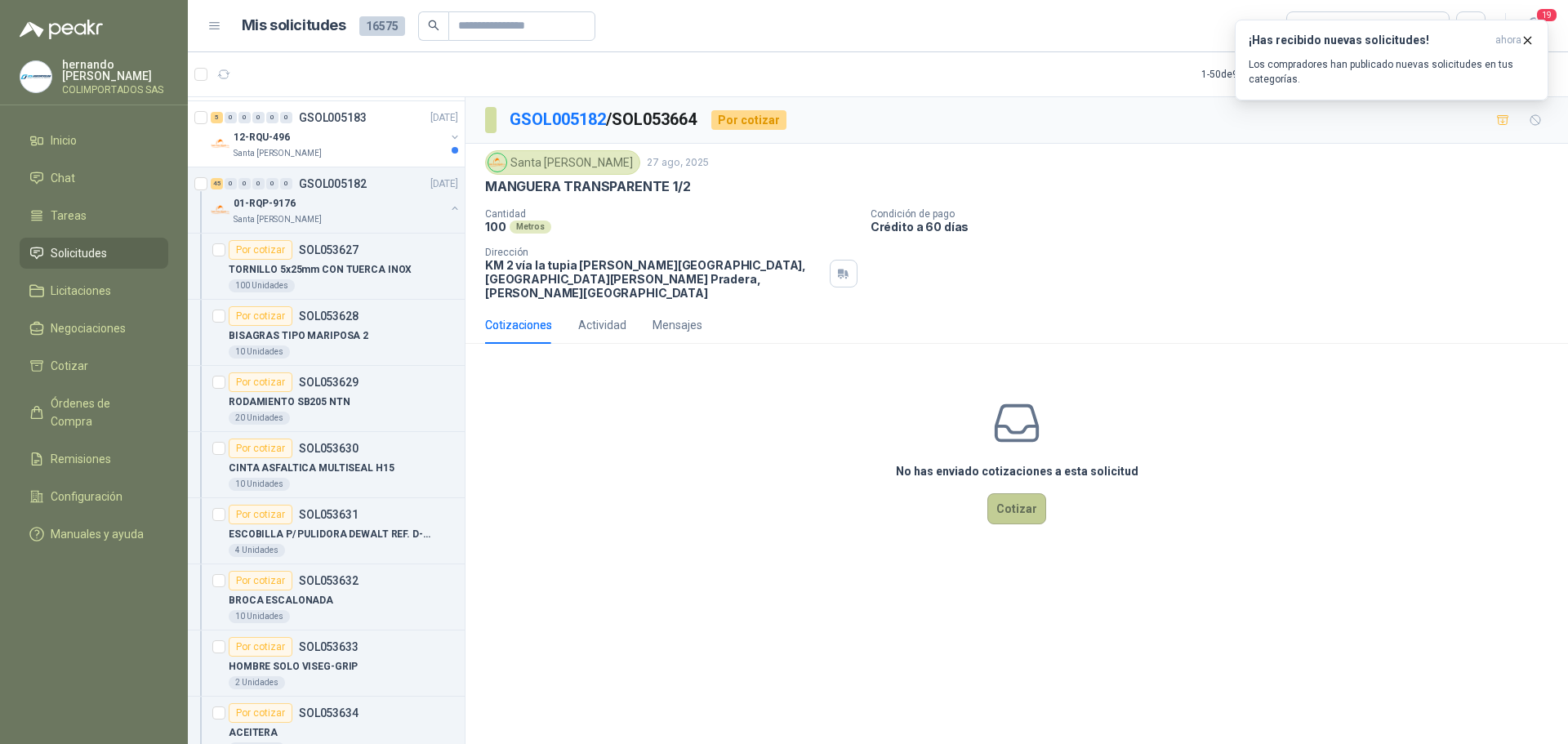
click at [1027, 495] on button "Cotizar" at bounding box center [1016, 509] width 59 height 31
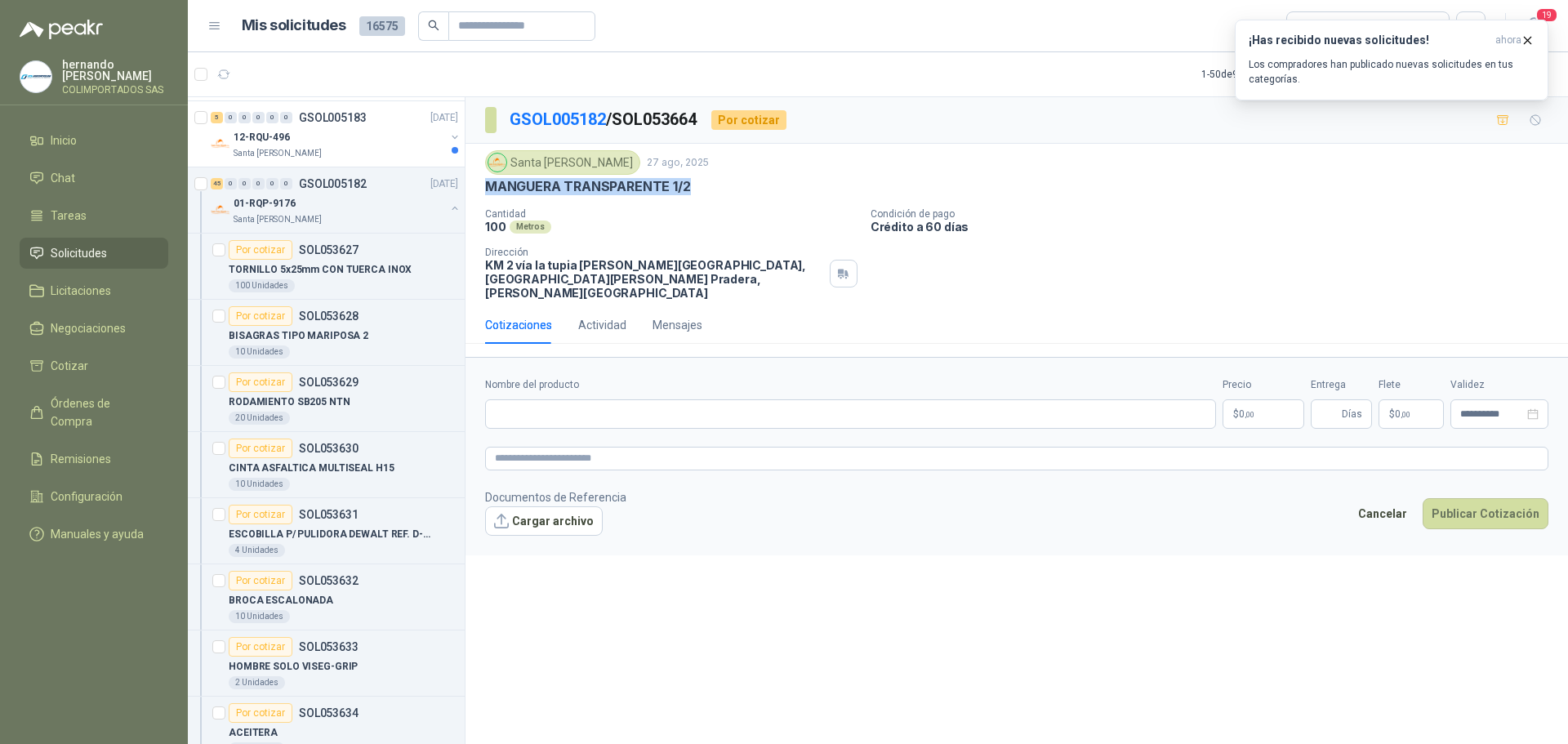
drag, startPoint x: 695, startPoint y: 187, endPoint x: 486, endPoint y: 183, distance: 209.0
click at [486, 183] on div "MANGUERA TRANSPARENTE 1/2" at bounding box center [1016, 186] width 1063 height 17
copy p "MANGUERA TRANSPARENTE 1/2"
click at [639, 401] on input "Nombre del producto" at bounding box center [850, 414] width 730 height 30
paste input "**********"
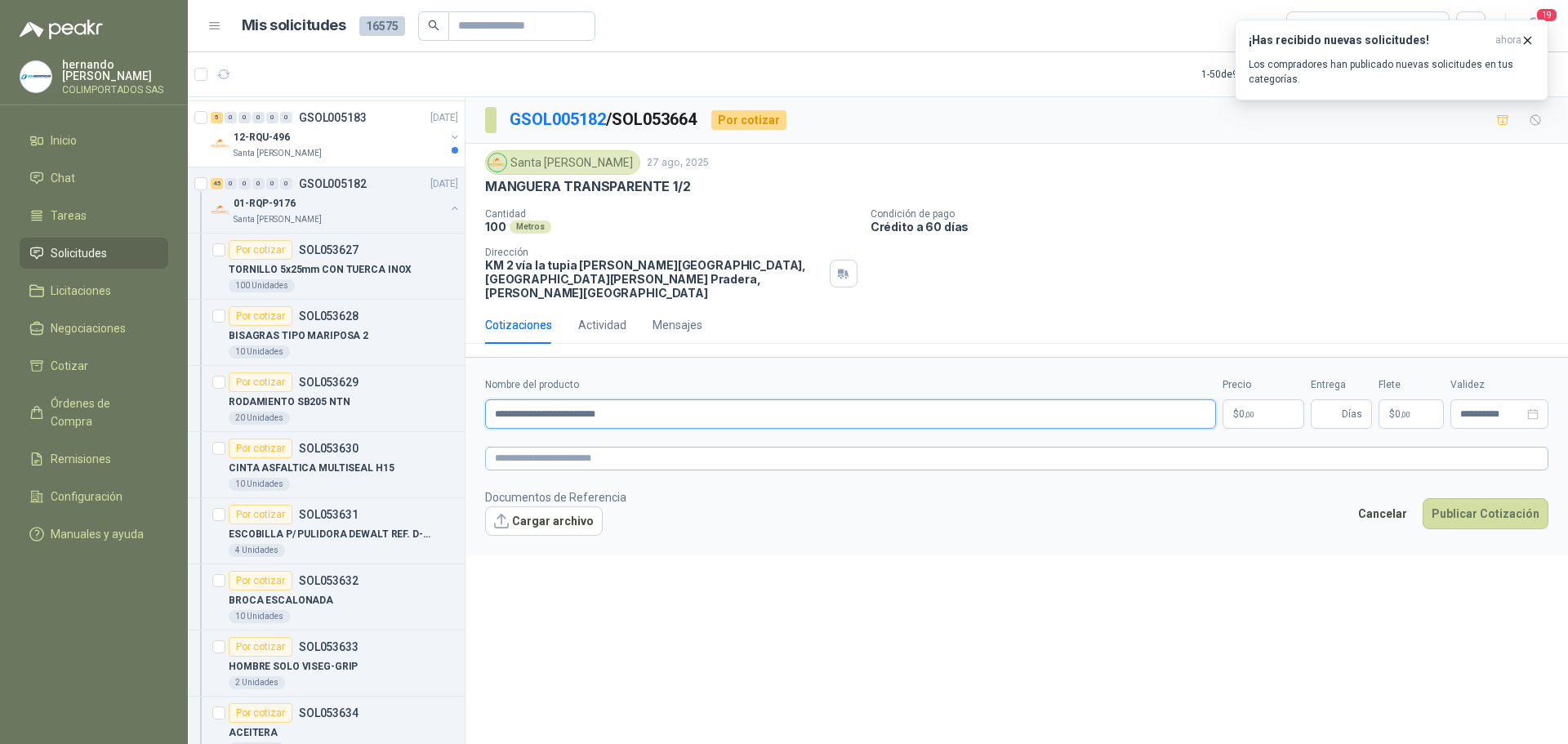
type input "**********"
click at [653, 447] on textarea at bounding box center [1016, 459] width 1063 height 23
paste textarea "**********"
type textarea "**********"
click at [1252, 394] on body "[PERSON_NAME] COLIMPORTADOS SAS Inicio Chat Tareas Solicitudes Licitaciones Neg…" at bounding box center [784, 372] width 1568 height 744
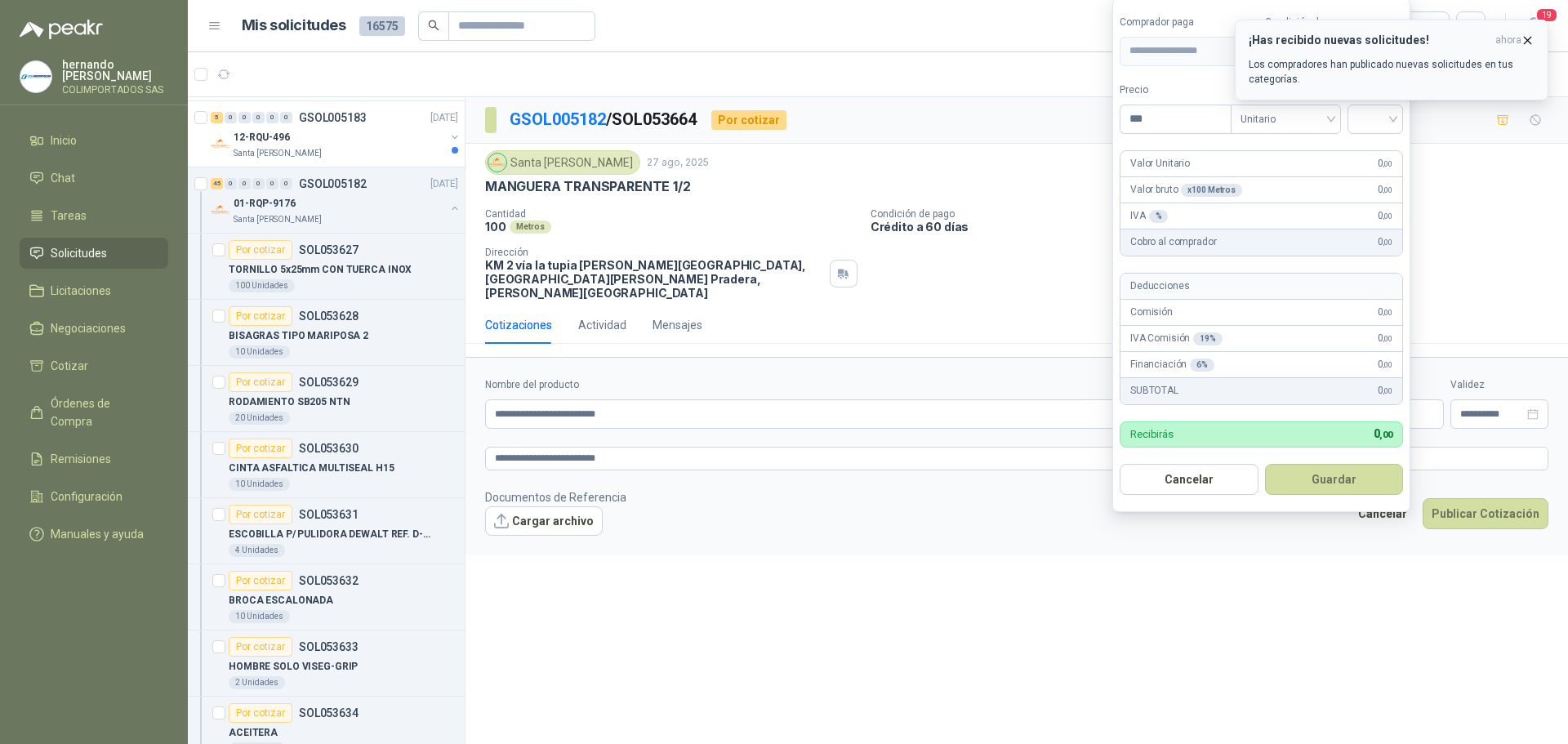
click at [1527, 38] on icon "button" at bounding box center [1528, 40] width 14 height 14
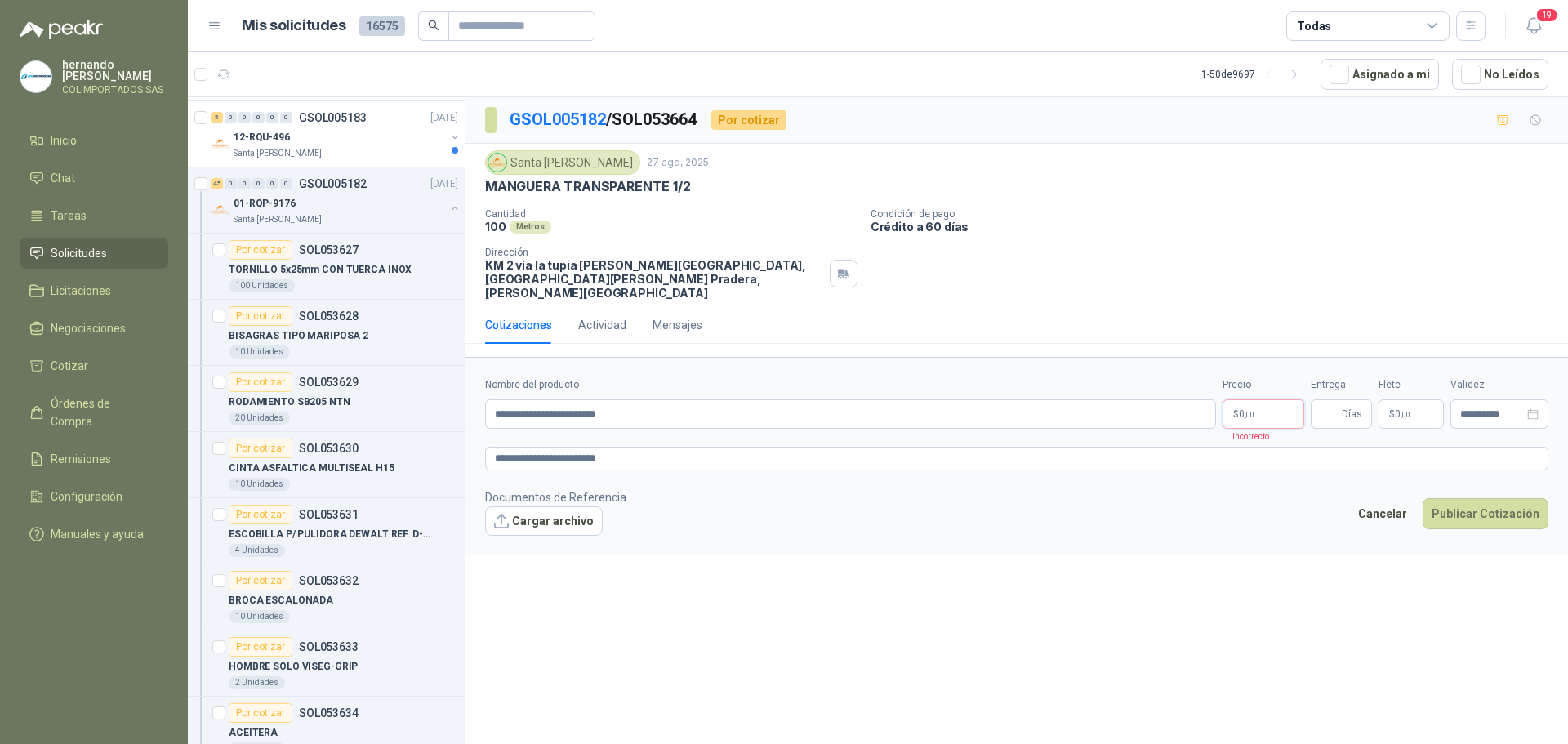
click at [1247, 405] on body "[PERSON_NAME] COLIMPORTADOS SAS Inicio Chat Tareas Solicitudes Licitaciones Neg…" at bounding box center [784, 372] width 1568 height 744
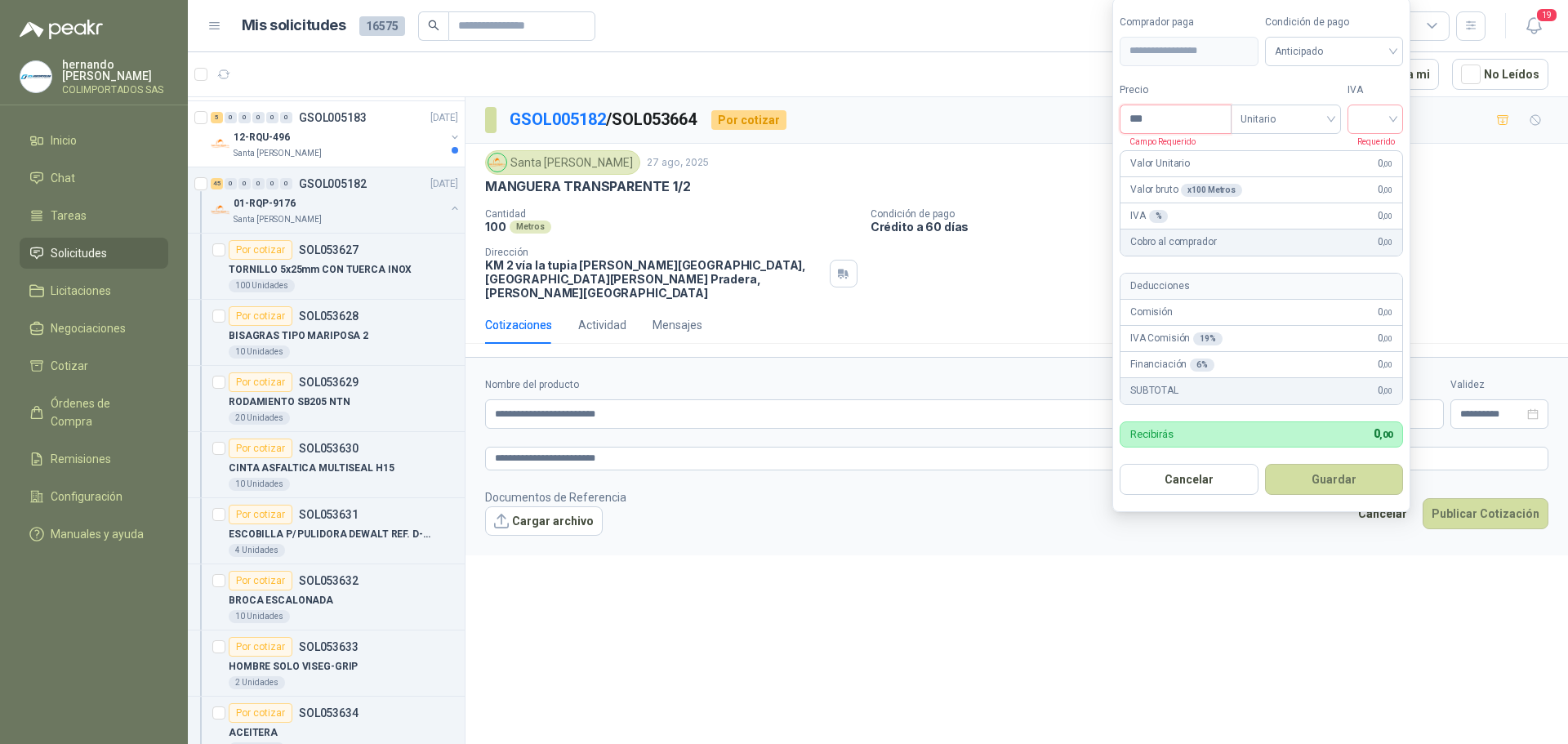
click at [1174, 116] on input "***" at bounding box center [1175, 119] width 110 height 28
click at [1398, 120] on div at bounding box center [1375, 119] width 55 height 30
type input "*******"
click at [1367, 158] on div "19%" at bounding box center [1378, 153] width 30 height 18
click at [1399, 45] on div "Anticipado" at bounding box center [1336, 51] width 140 height 30
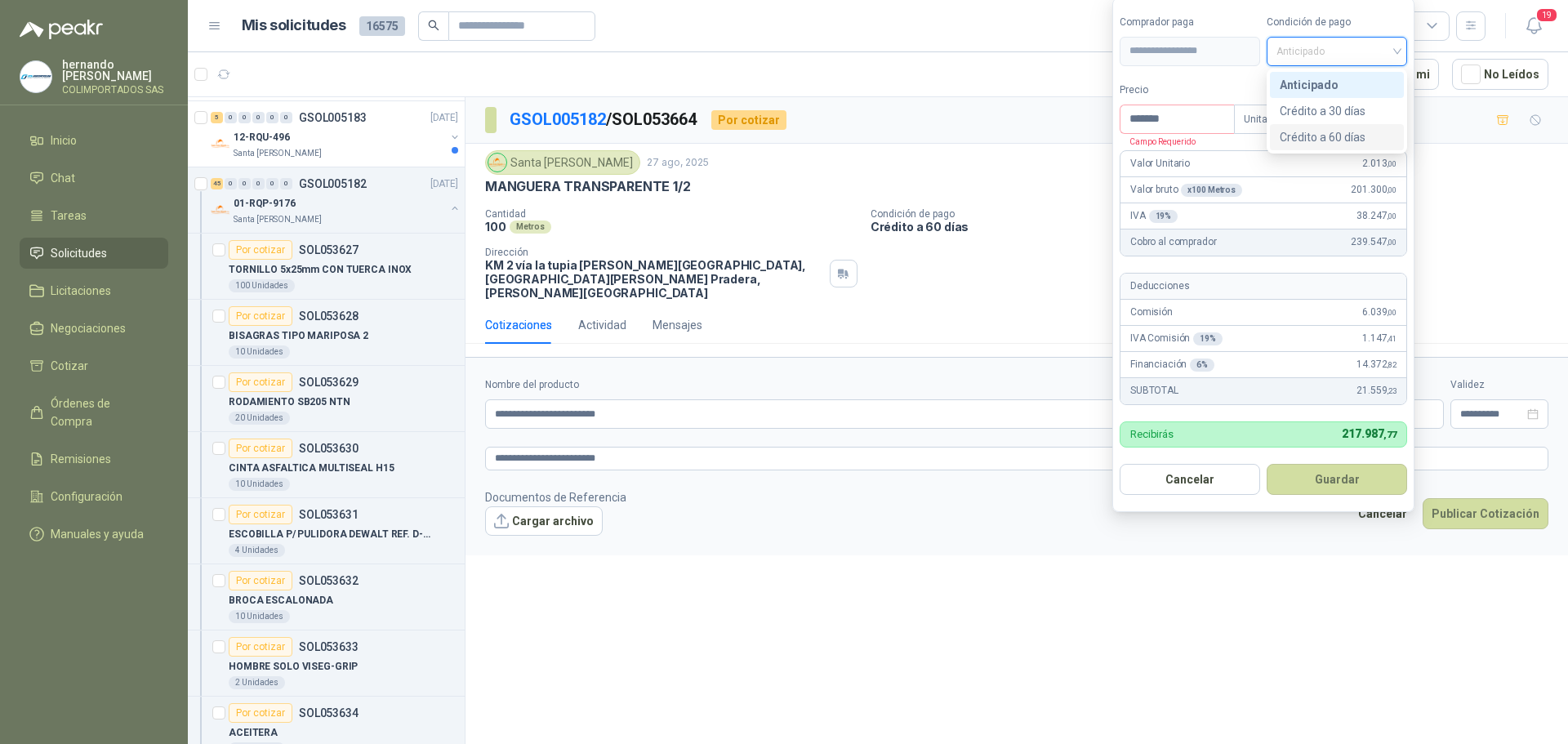
click at [1322, 138] on div "Crédito a 60 días" at bounding box center [1336, 137] width 114 height 18
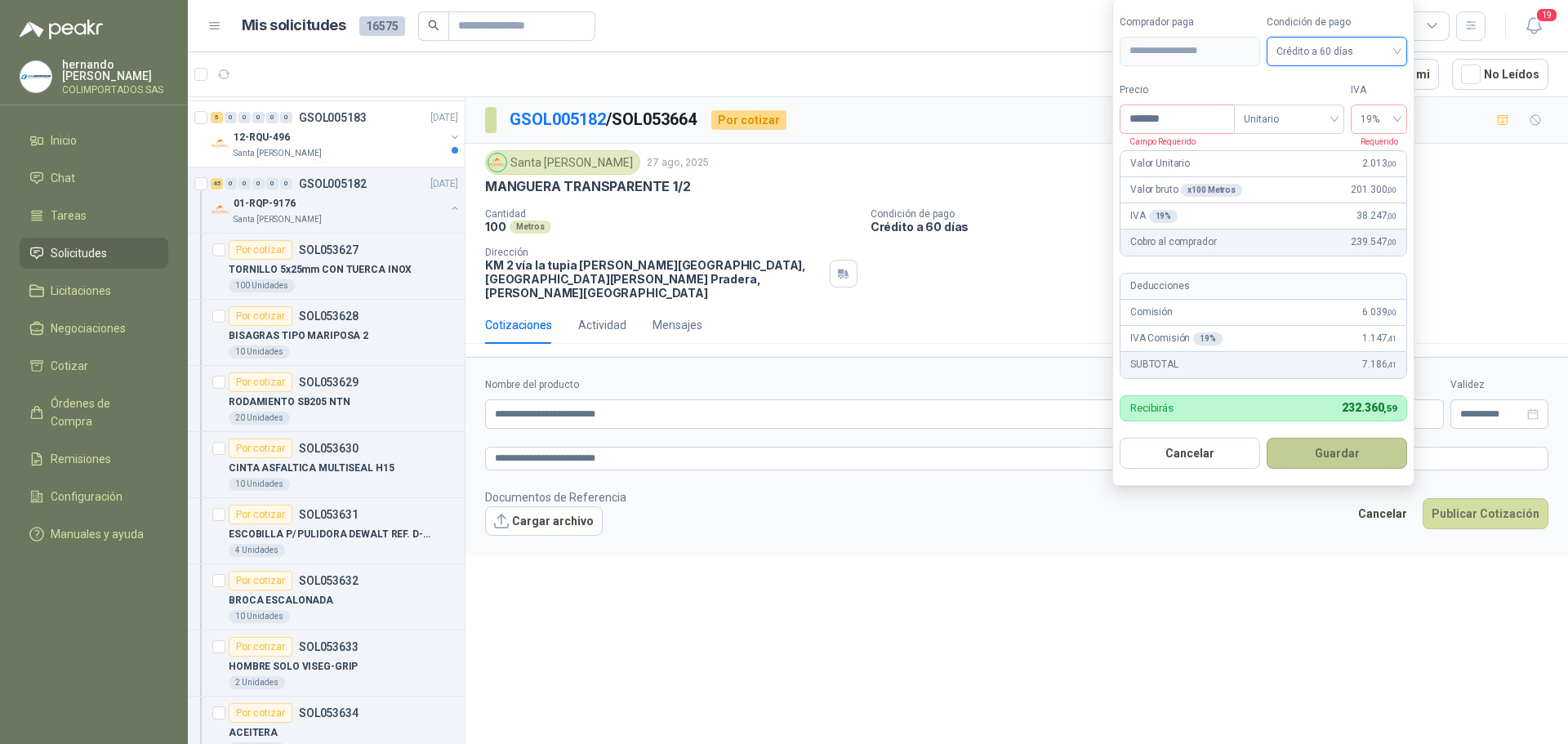
click at [1336, 447] on button "Guardar" at bounding box center [1336, 453] width 140 height 31
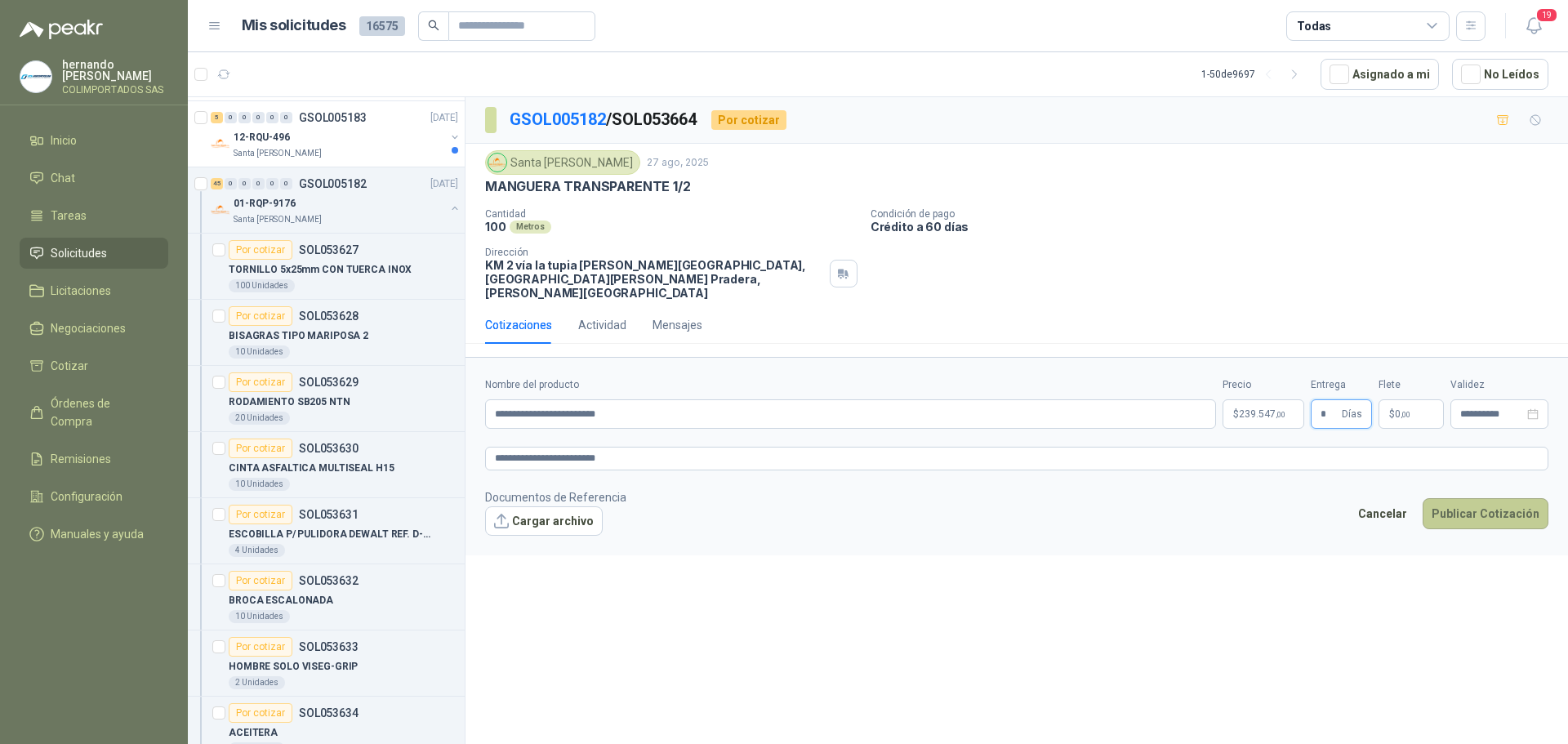
type input "*"
click at [1495, 500] on button "Publicar Cotización" at bounding box center [1485, 513] width 126 height 31
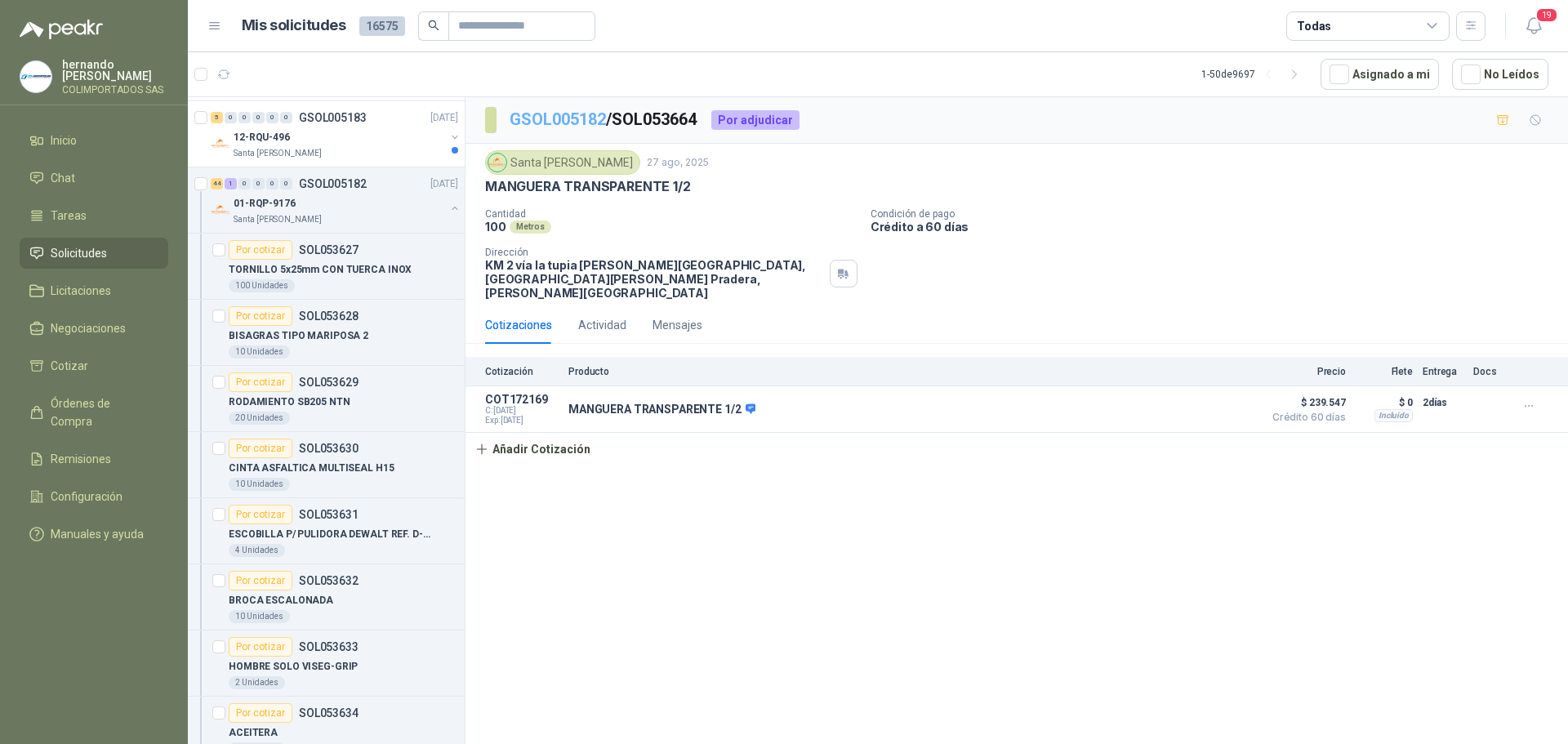
click at [552, 118] on link "GSOL005182" at bounding box center [558, 119] width 97 height 20
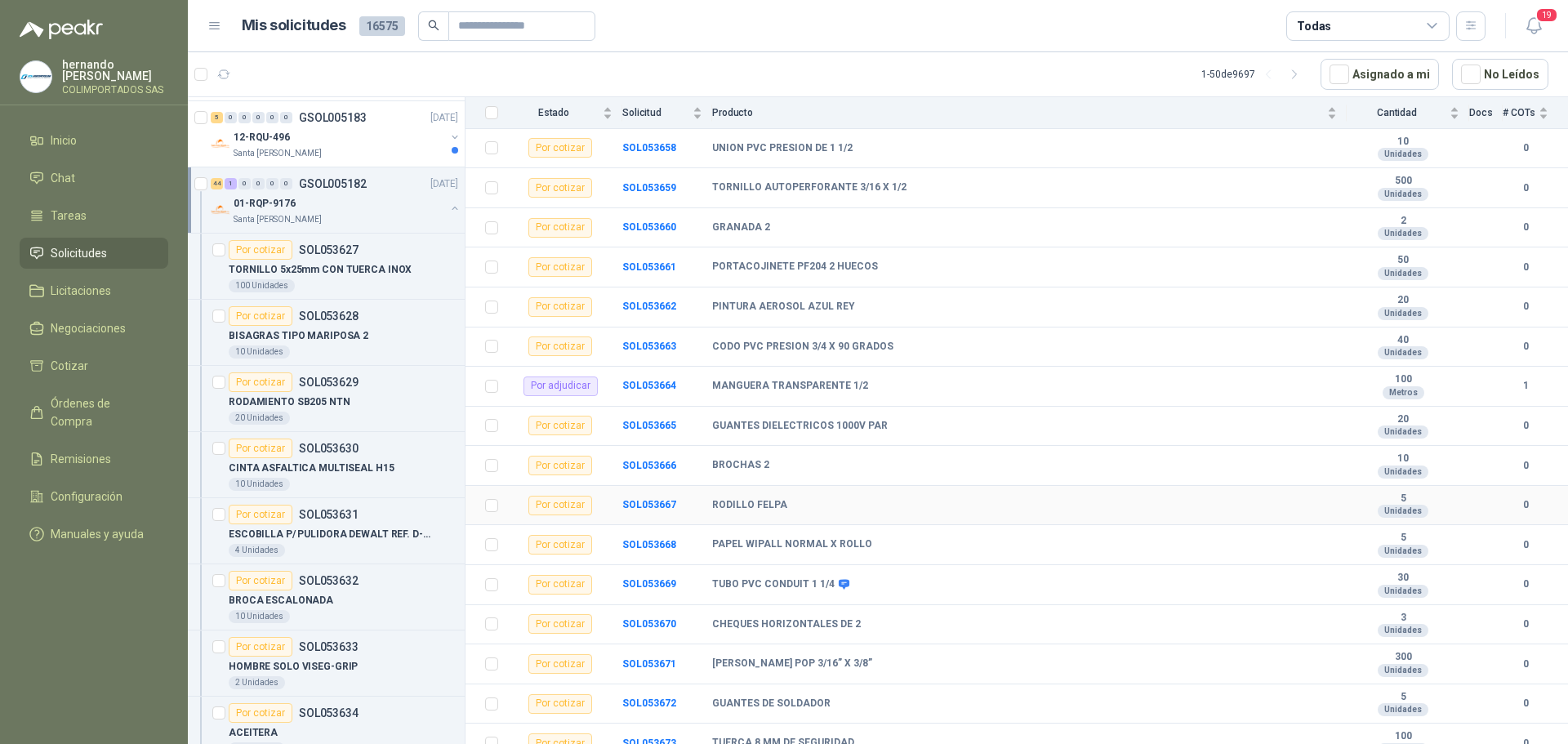
scroll to position [1352, 0]
click at [448, 207] on button "button" at bounding box center [454, 208] width 13 height 13
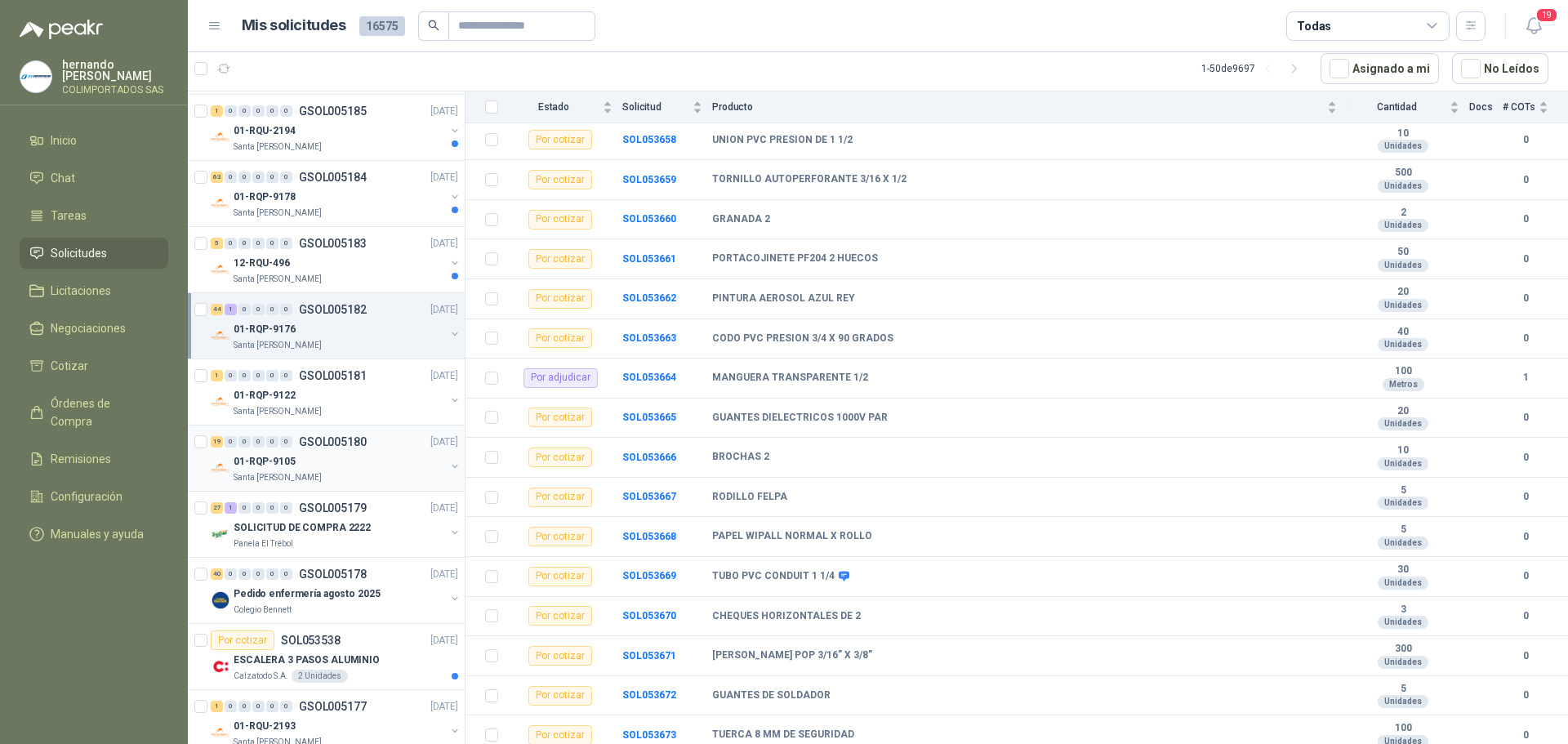
scroll to position [164, 0]
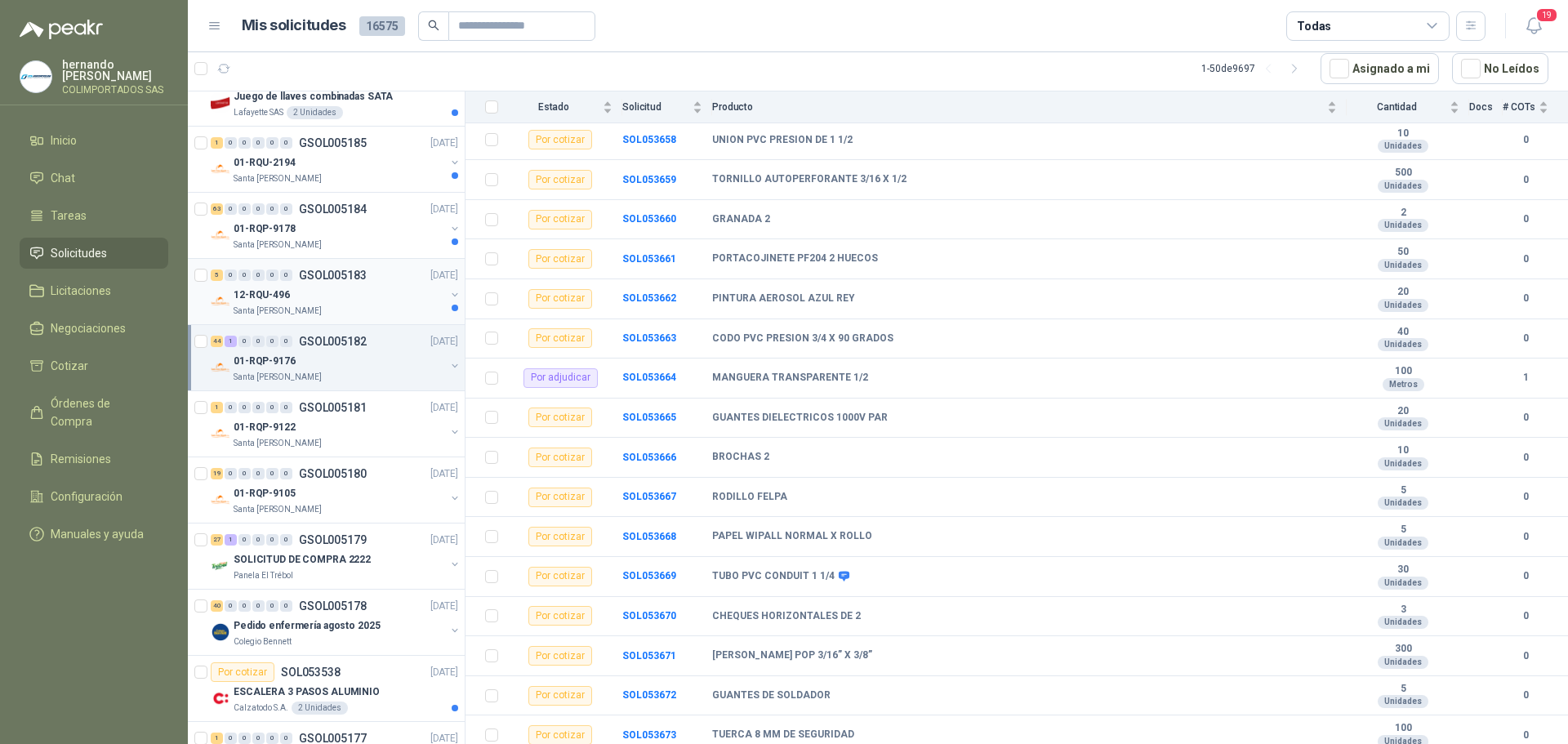
click at [358, 306] on div "Santa [PERSON_NAME]" at bounding box center [339, 311] width 212 height 13
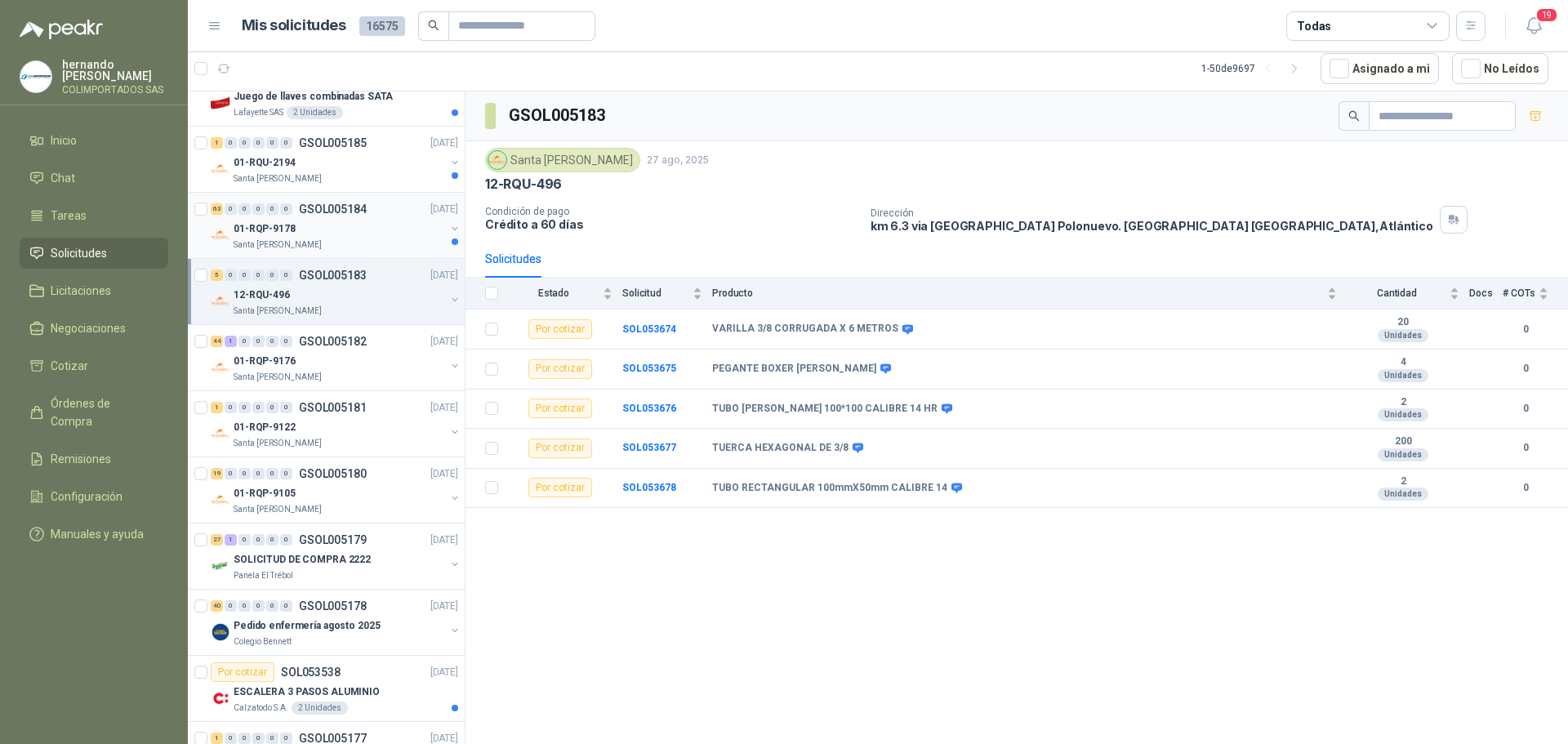
click at [356, 234] on div "01-RQP-9178" at bounding box center [339, 229] width 212 height 20
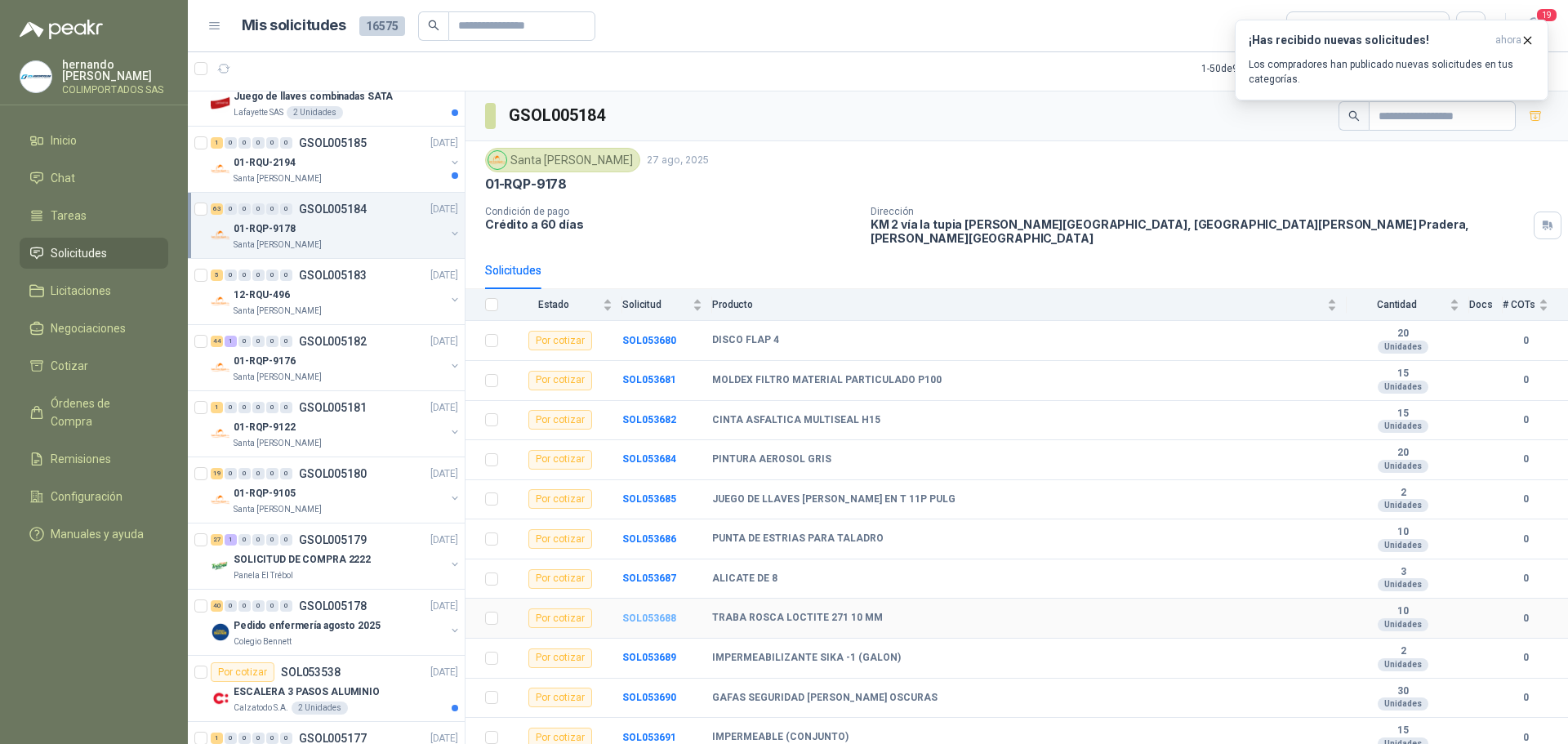
click at [640, 613] on b "SOL053688" at bounding box center [649, 618] width 54 height 12
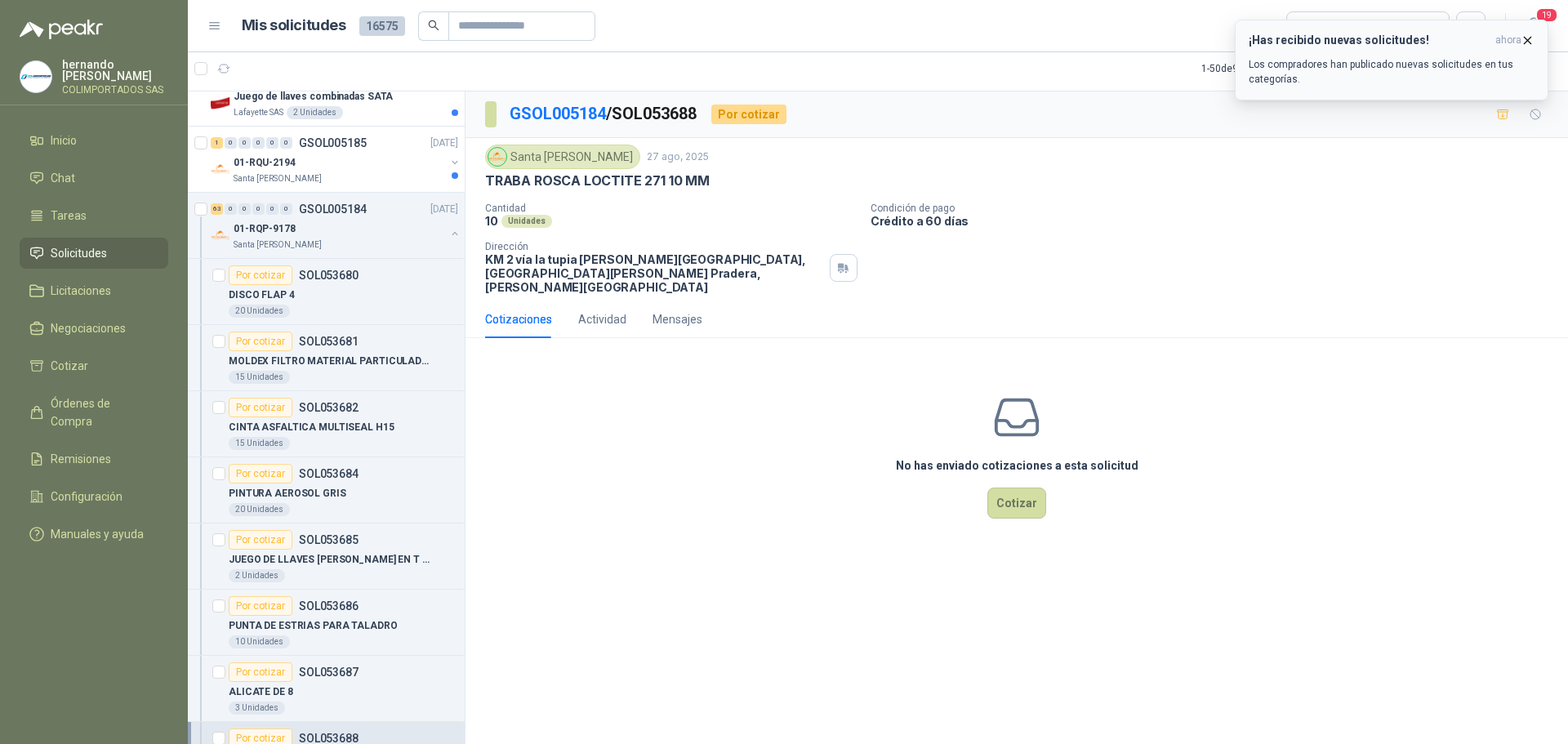
click at [1528, 39] on icon "button" at bounding box center [1528, 40] width 14 height 14
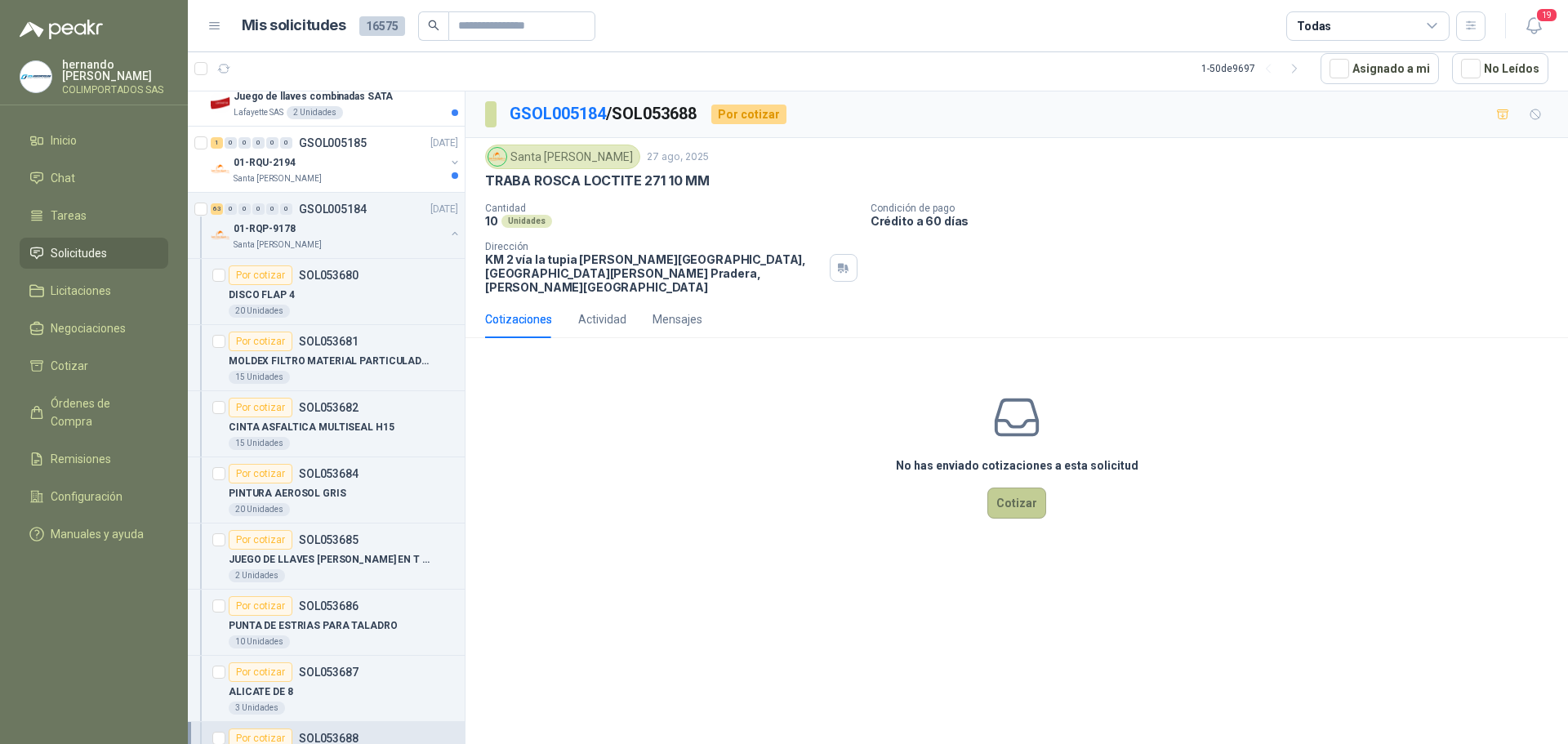
click at [1016, 502] on button "Cotizar" at bounding box center [1016, 503] width 59 height 31
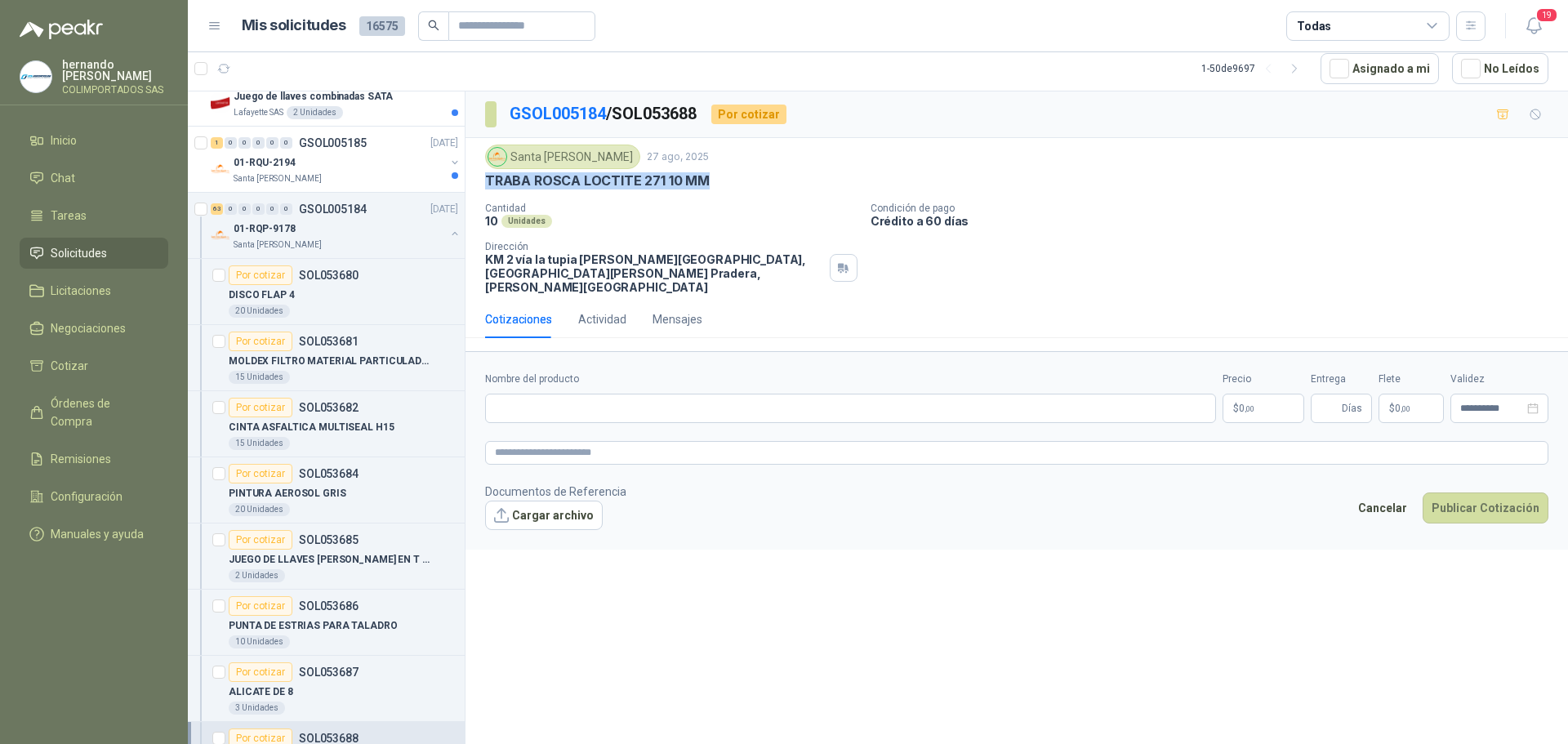
drag, startPoint x: 708, startPoint y: 181, endPoint x: 485, endPoint y: 174, distance: 223.1
click at [485, 174] on div "TRABA ROSCA LOCTITE 271 10 MM" at bounding box center [1016, 181] width 1063 height 17
copy p "TRABA ROSCA LOCTITE 271 10 MM"
click at [595, 393] on input "Nombre del producto" at bounding box center [850, 408] width 730 height 30
paste input "**********"
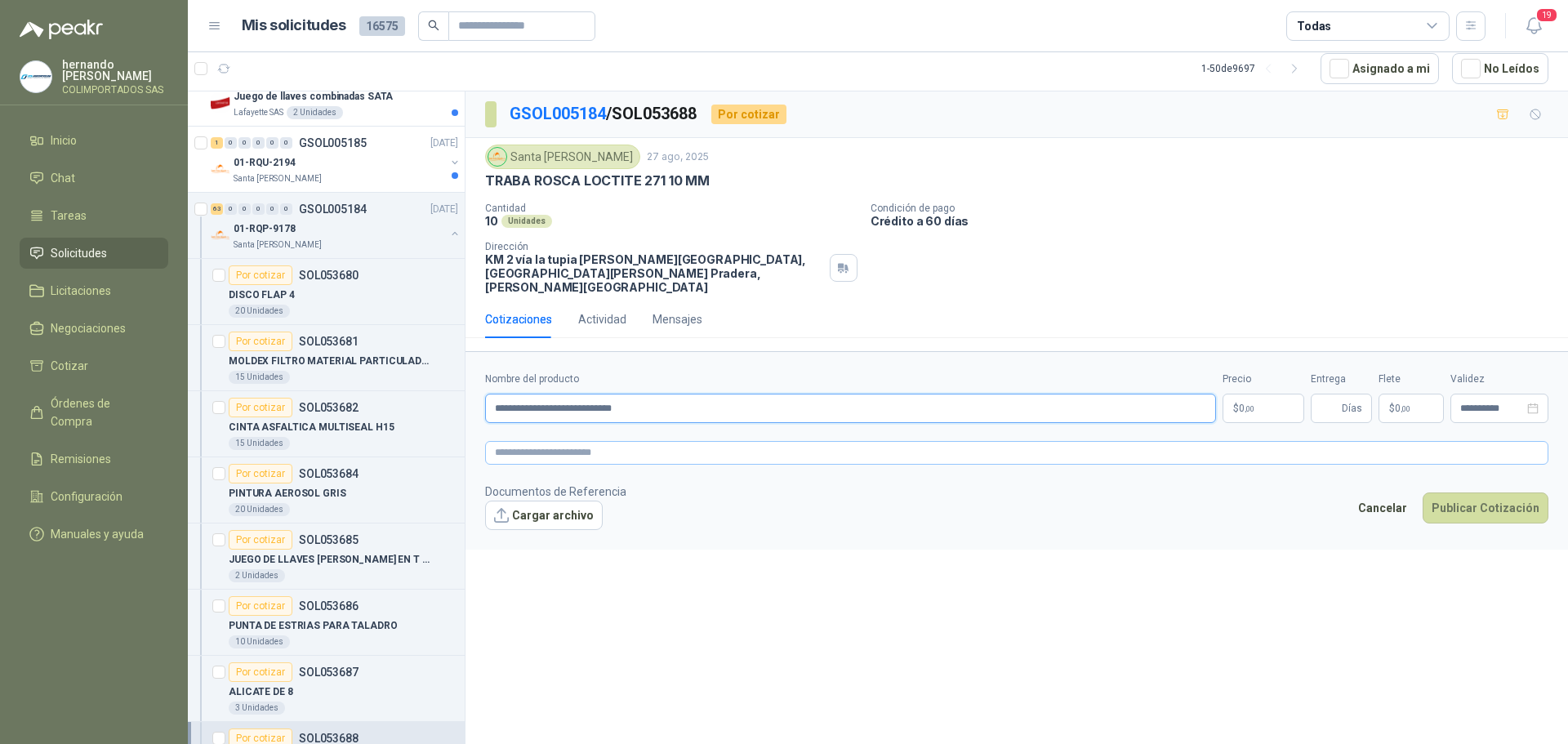
type input "**********"
click at [605, 441] on textarea at bounding box center [1016, 452] width 1063 height 23
paste textarea "**********"
type textarea "**********"
click at [1257, 392] on body "[PERSON_NAME] COLIMPORTADOS SAS Inicio Chat Tareas Solicitudes Licitaciones Neg…" at bounding box center [784, 372] width 1568 height 744
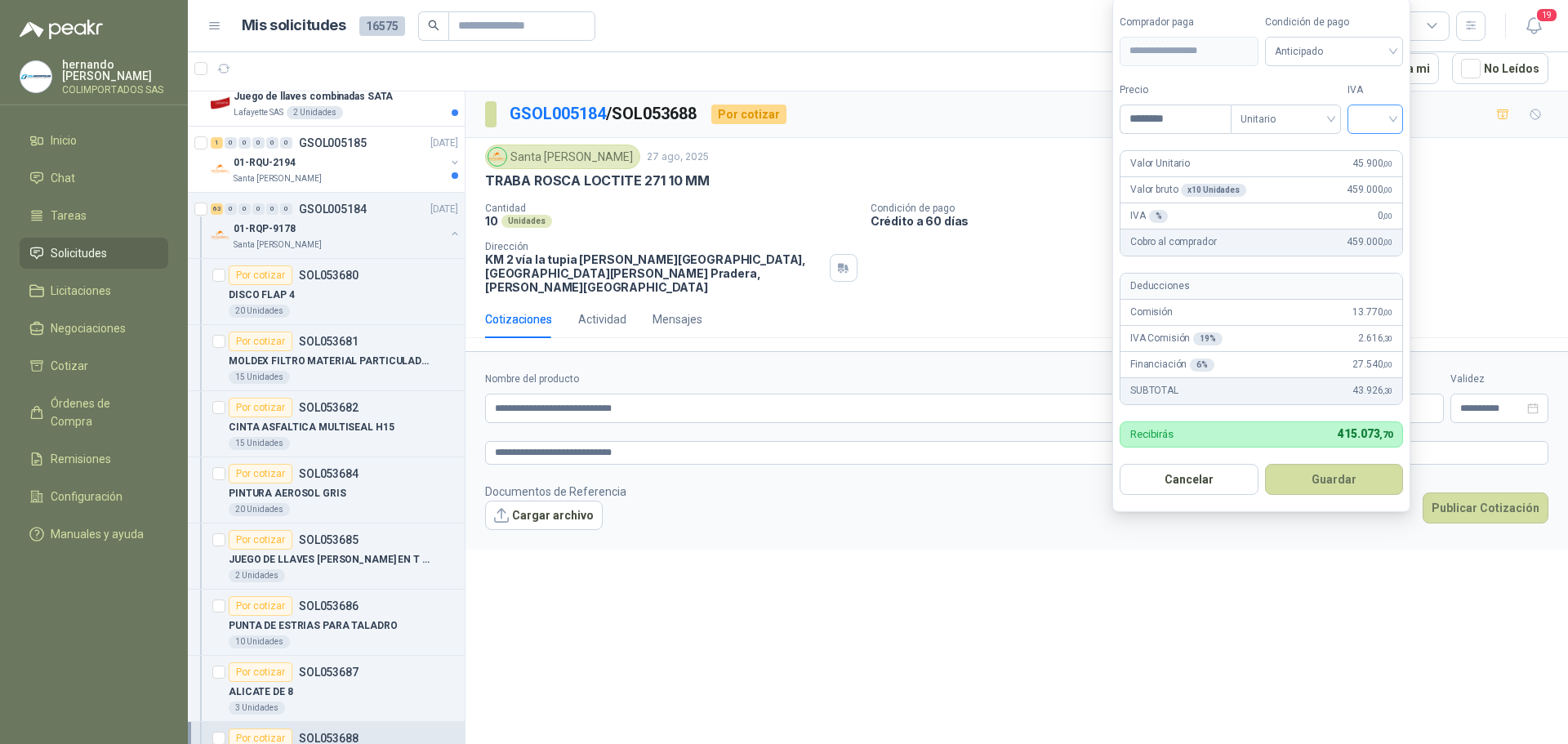
click at [1399, 113] on div at bounding box center [1375, 119] width 55 height 30
type input "********"
click at [1379, 149] on div "19%" at bounding box center [1378, 153] width 30 height 18
click at [1394, 50] on span "Anticipado" at bounding box center [1336, 51] width 121 height 24
click at [1332, 137] on div "Crédito a 60 días" at bounding box center [1336, 137] width 114 height 18
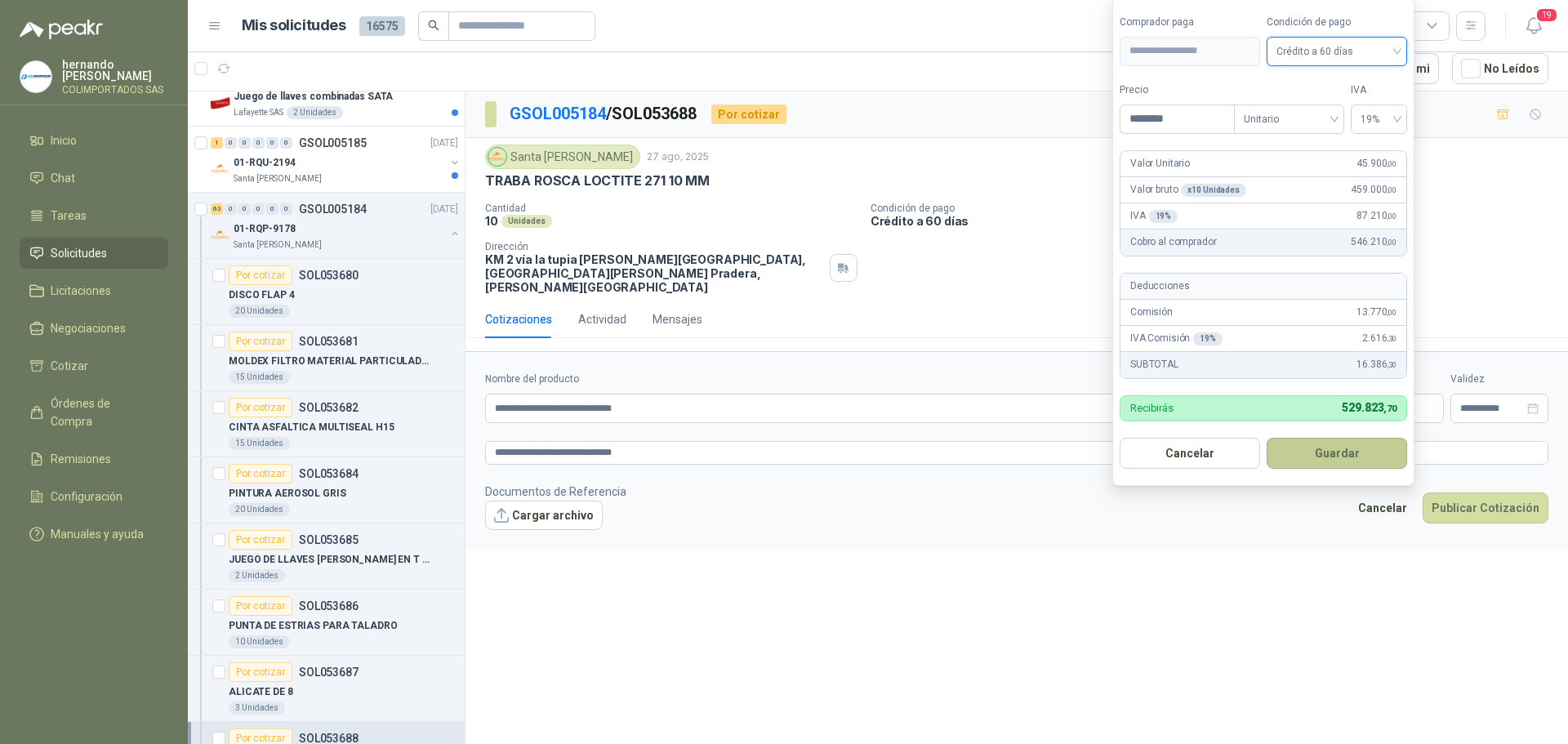
click at [1336, 445] on button "Guardar" at bounding box center [1336, 453] width 140 height 31
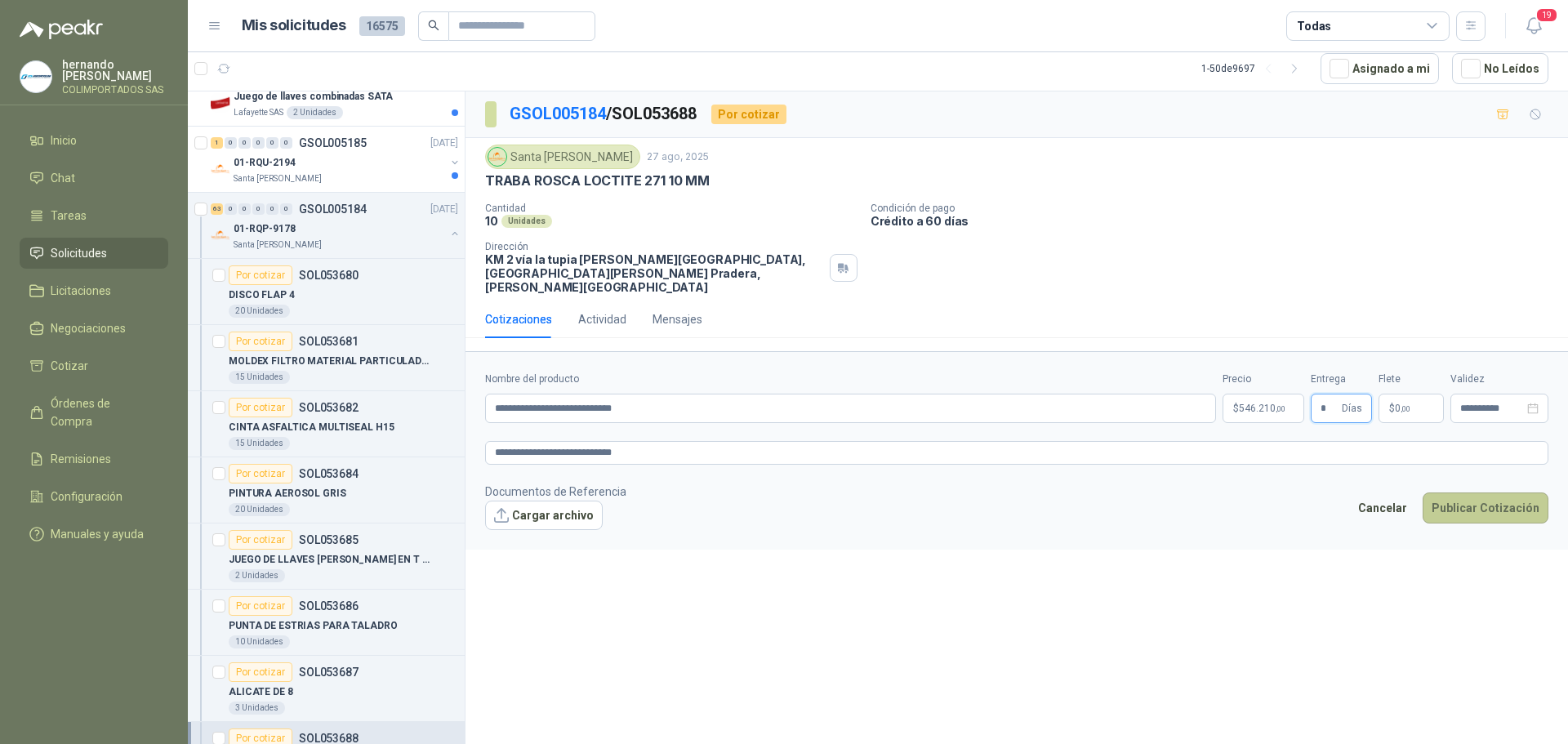
type input "*"
click at [1496, 498] on button "Publicar Cotización" at bounding box center [1485, 508] width 126 height 31
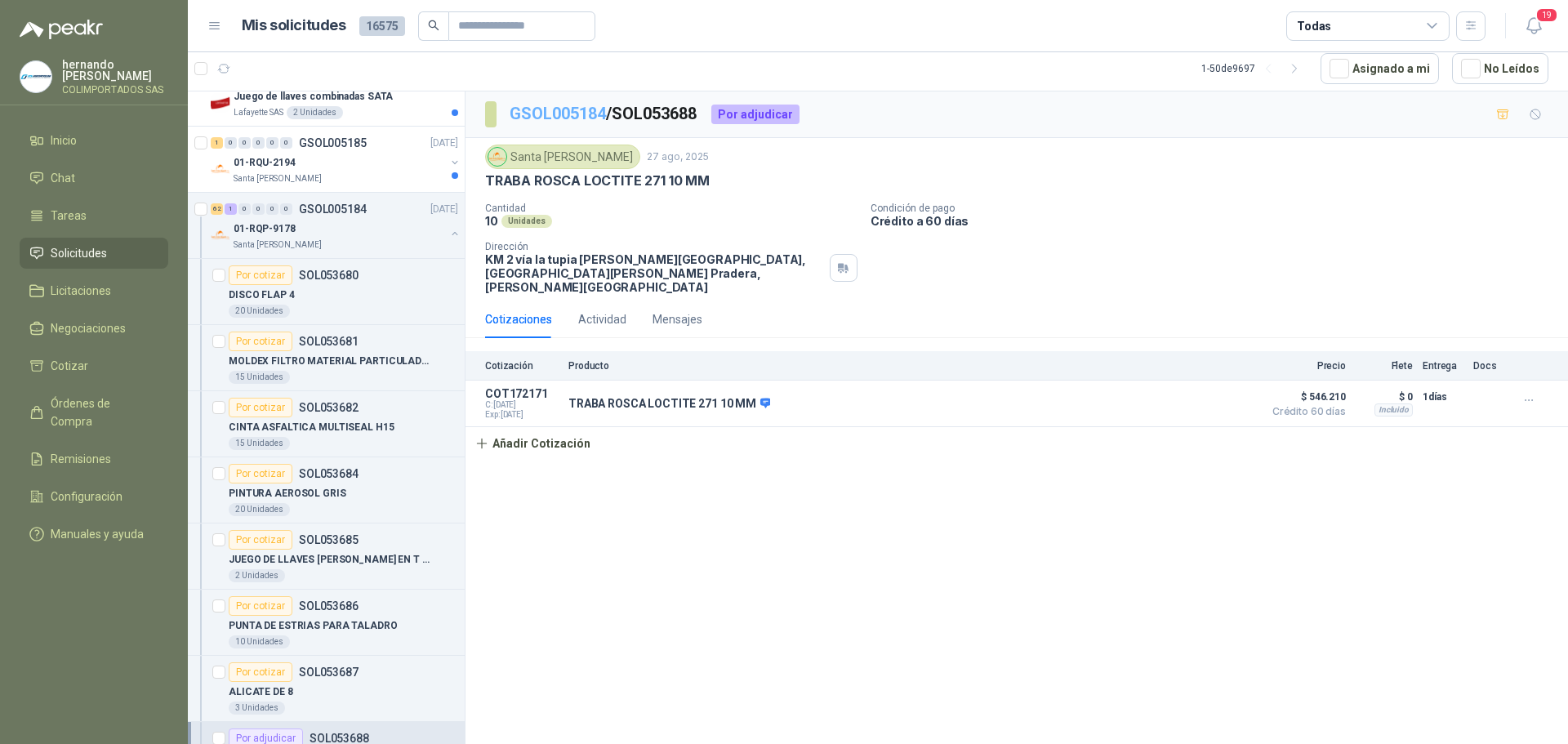
click at [550, 111] on link "GSOL005184" at bounding box center [558, 114] width 97 height 20
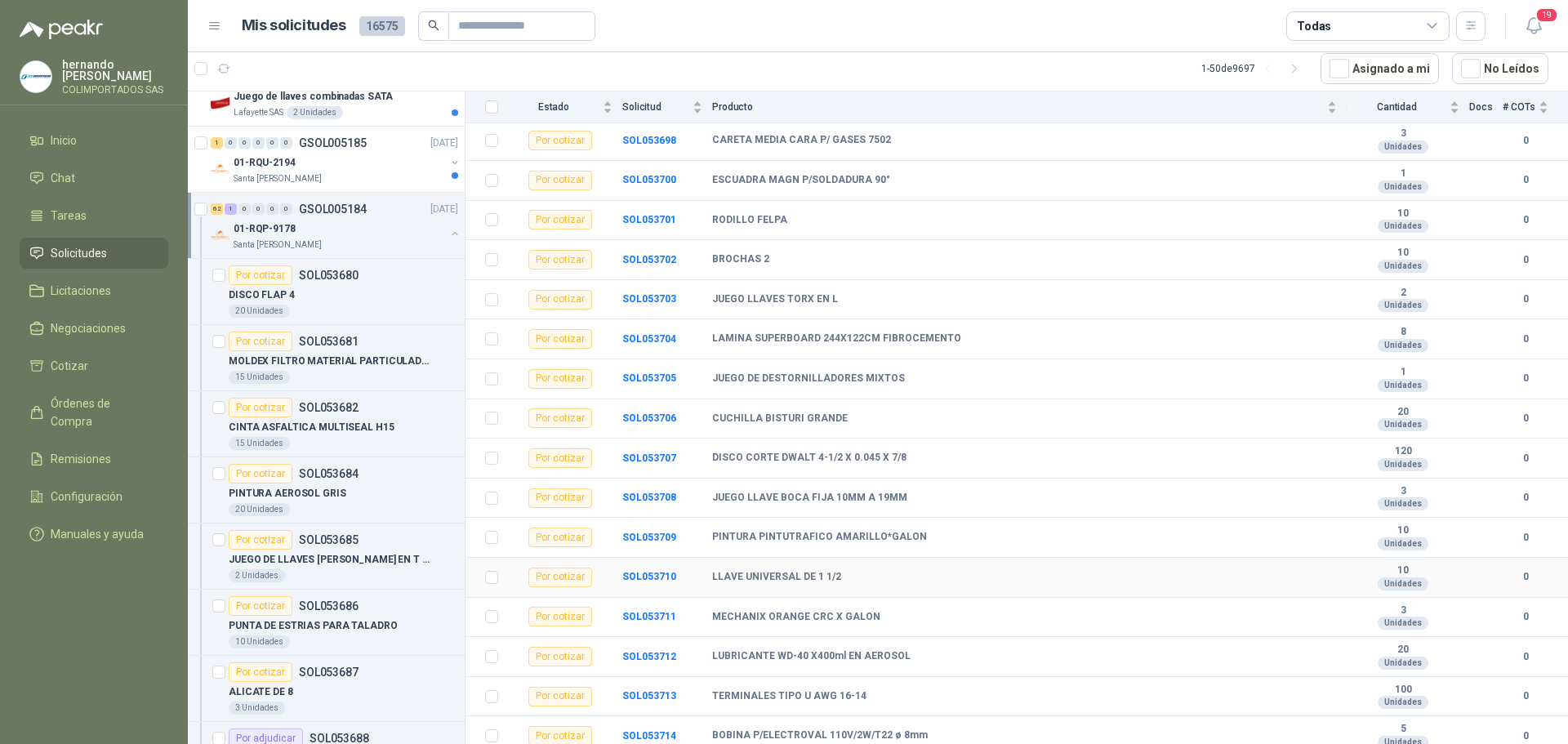
scroll to position [899, 0]
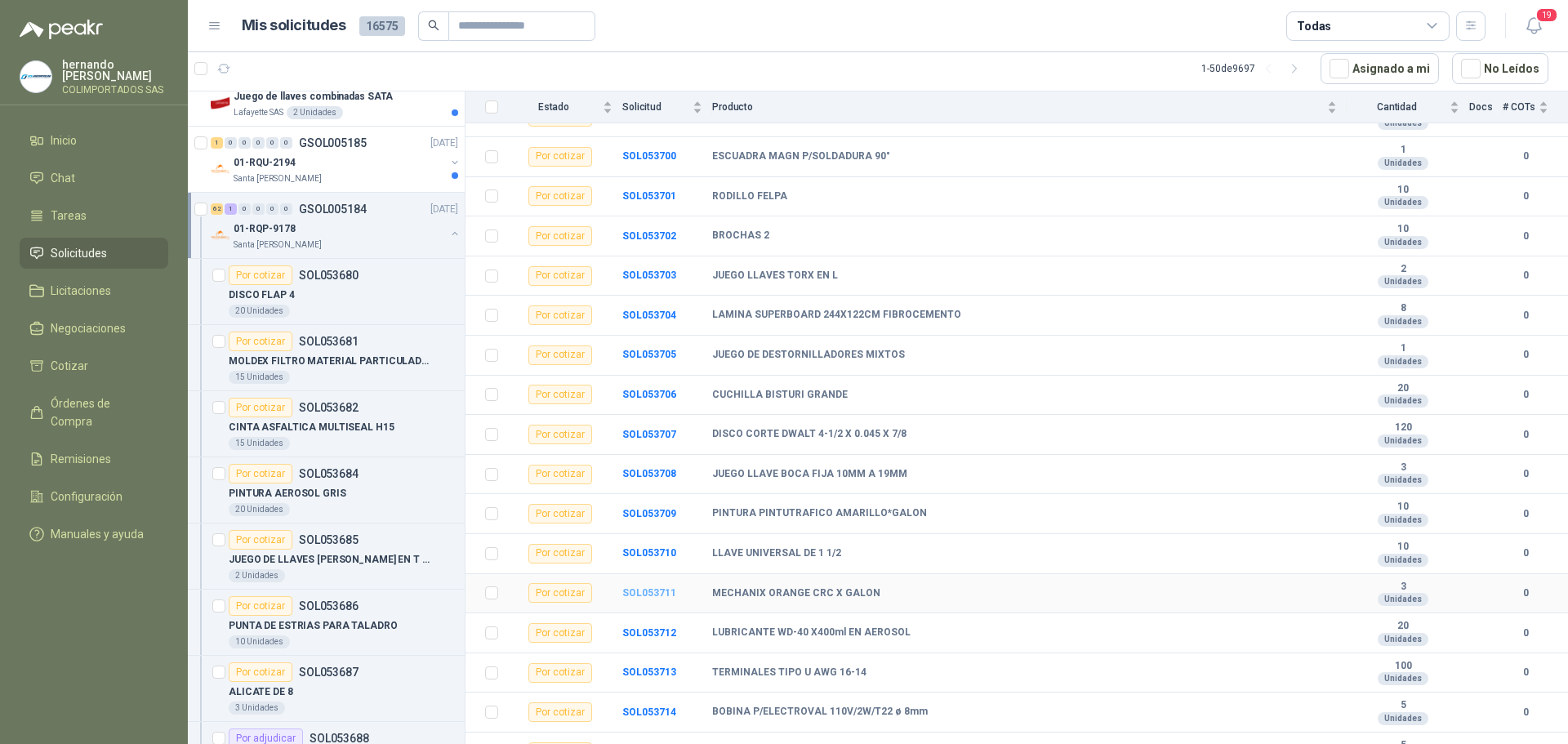
click at [644, 588] on b "SOL053711" at bounding box center [649, 593] width 54 height 12
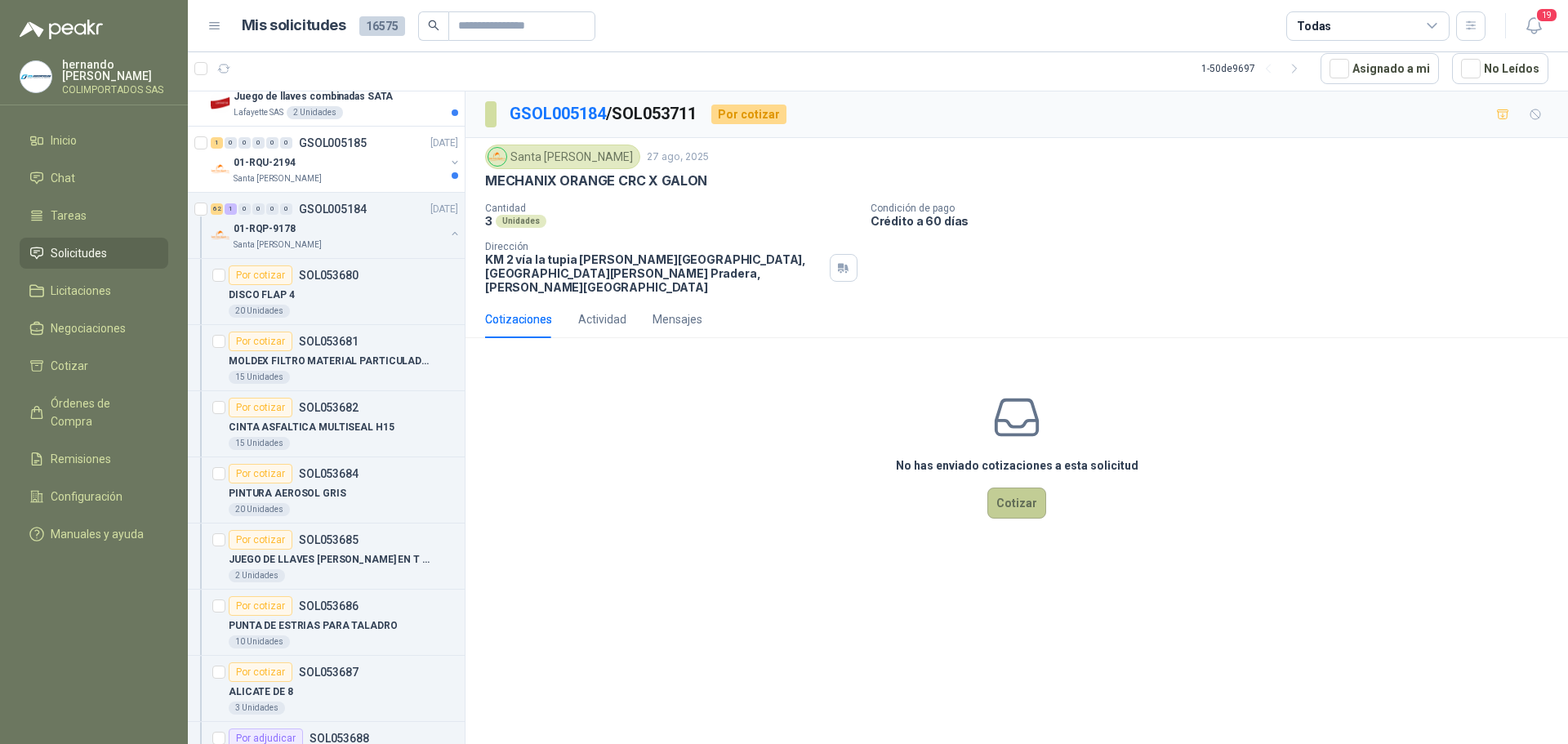
click at [1016, 497] on button "Cotizar" at bounding box center [1016, 503] width 59 height 31
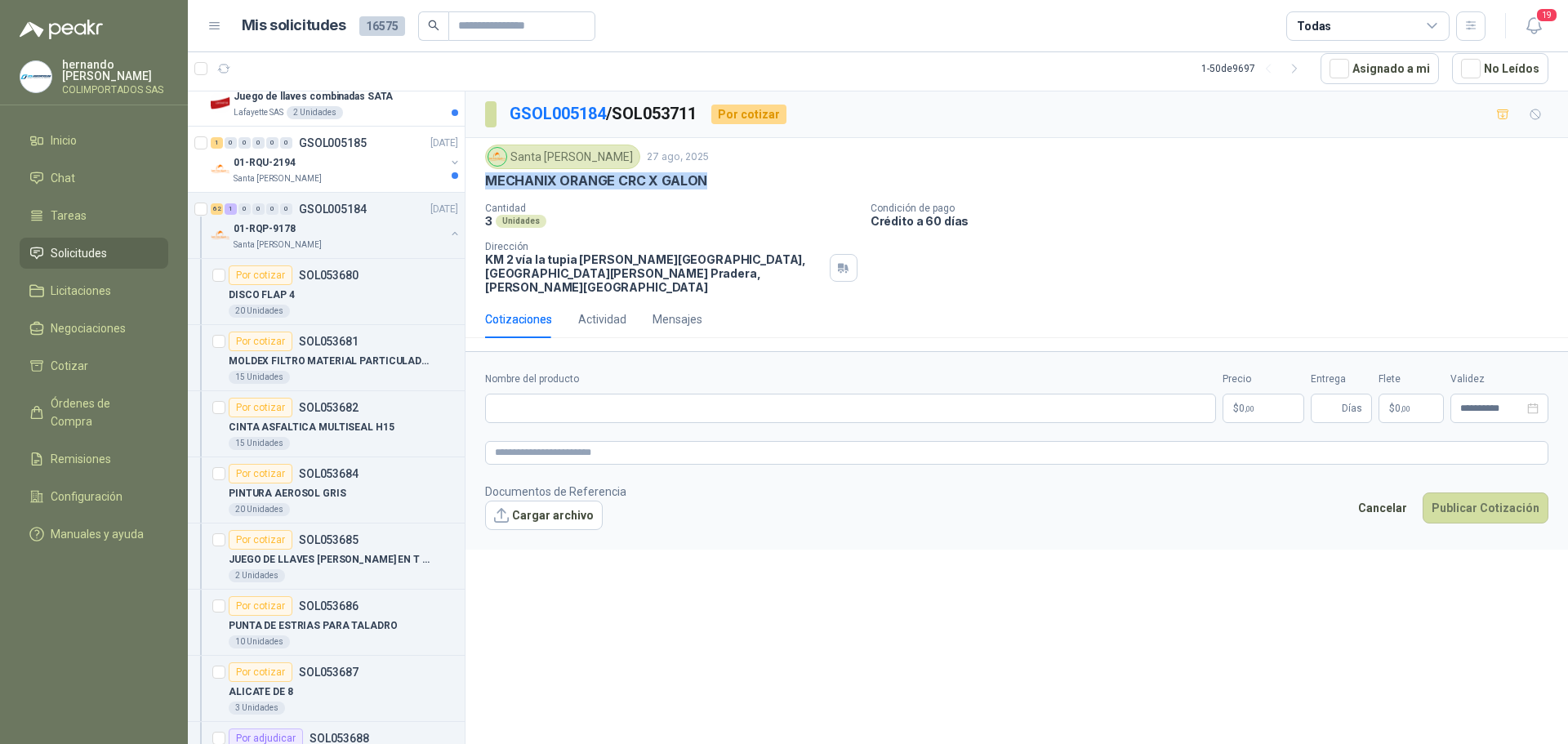
drag, startPoint x: 709, startPoint y: 180, endPoint x: 485, endPoint y: 189, distance: 224.2
click at [485, 189] on div "Santa [PERSON_NAME] 27 ago, 2025 MECHANIX ORANGE CRC X GALON Cantidad 3 Unidade…" at bounding box center [1016, 219] width 1102 height 163
copy p "MECHANIX ORANGE CRC X GALON"
click at [607, 394] on input "Nombre del producto" at bounding box center [850, 408] width 730 height 30
paste input "**********"
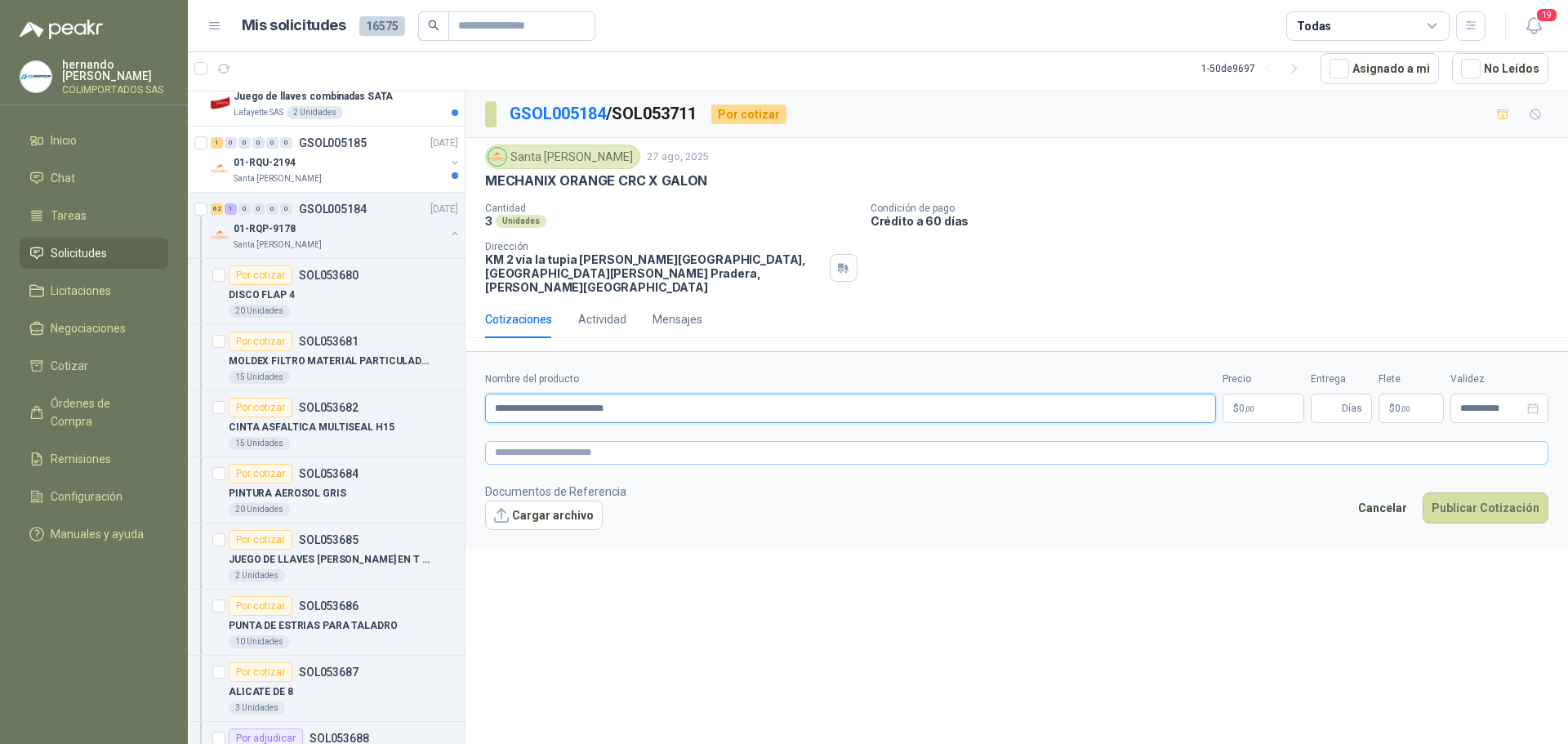
type input "**********"
click at [595, 442] on textarea at bounding box center [1016, 452] width 1063 height 23
paste textarea "**********"
type textarea "**********"
click at [1239, 394] on body "[PERSON_NAME] COLIMPORTADOS SAS Inicio Chat Tareas Solicitudes Licitaciones Neg…" at bounding box center [784, 372] width 1568 height 744
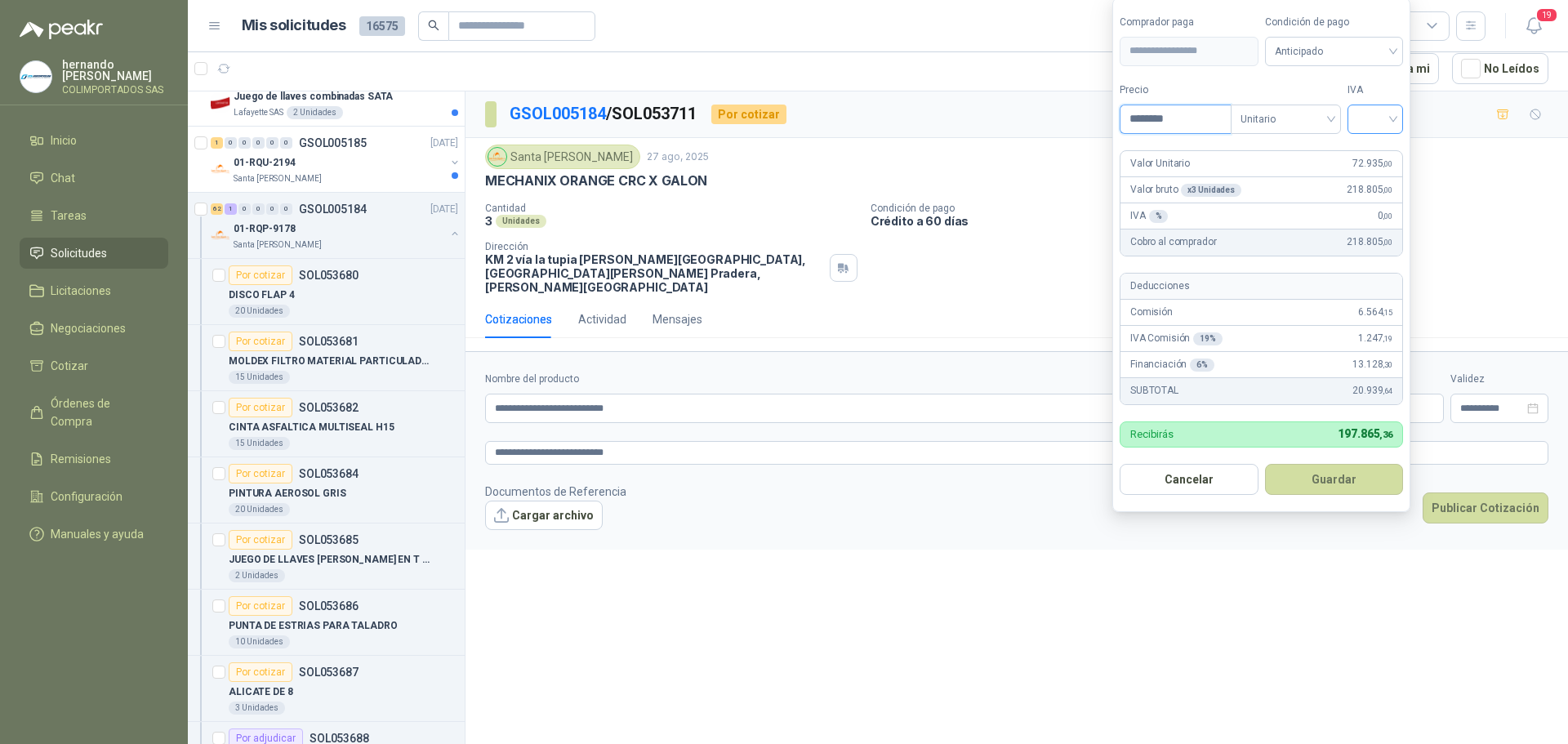
click at [1398, 116] on div at bounding box center [1375, 119] width 55 height 30
type input "********"
click at [1381, 155] on div "19%" at bounding box center [1378, 153] width 30 height 18
click at [1394, 49] on span "Anticipado" at bounding box center [1336, 51] width 121 height 24
click at [1328, 139] on div "Crédito a 60 días" at bounding box center [1336, 137] width 114 height 18
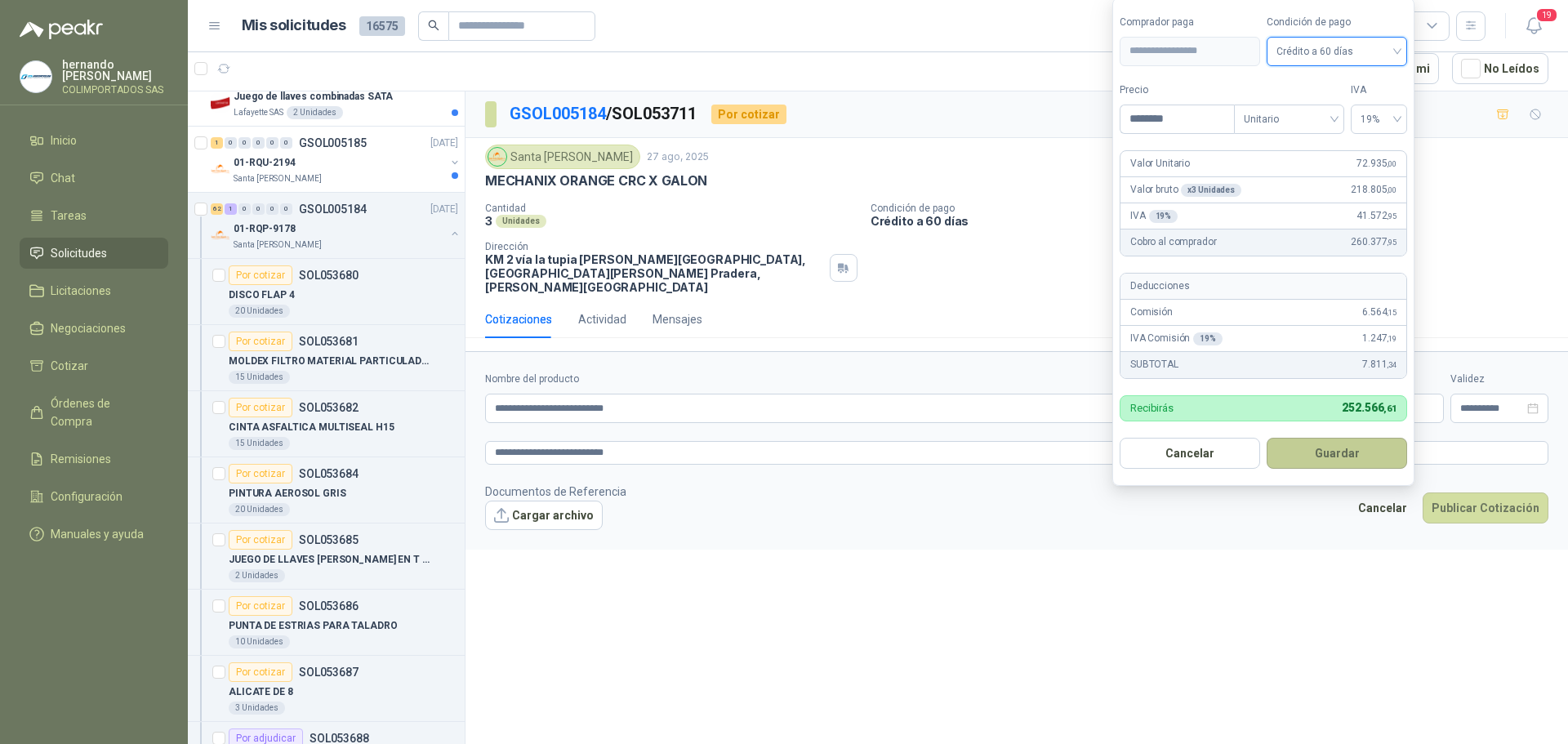
click at [1334, 458] on button "Guardar" at bounding box center [1336, 453] width 140 height 31
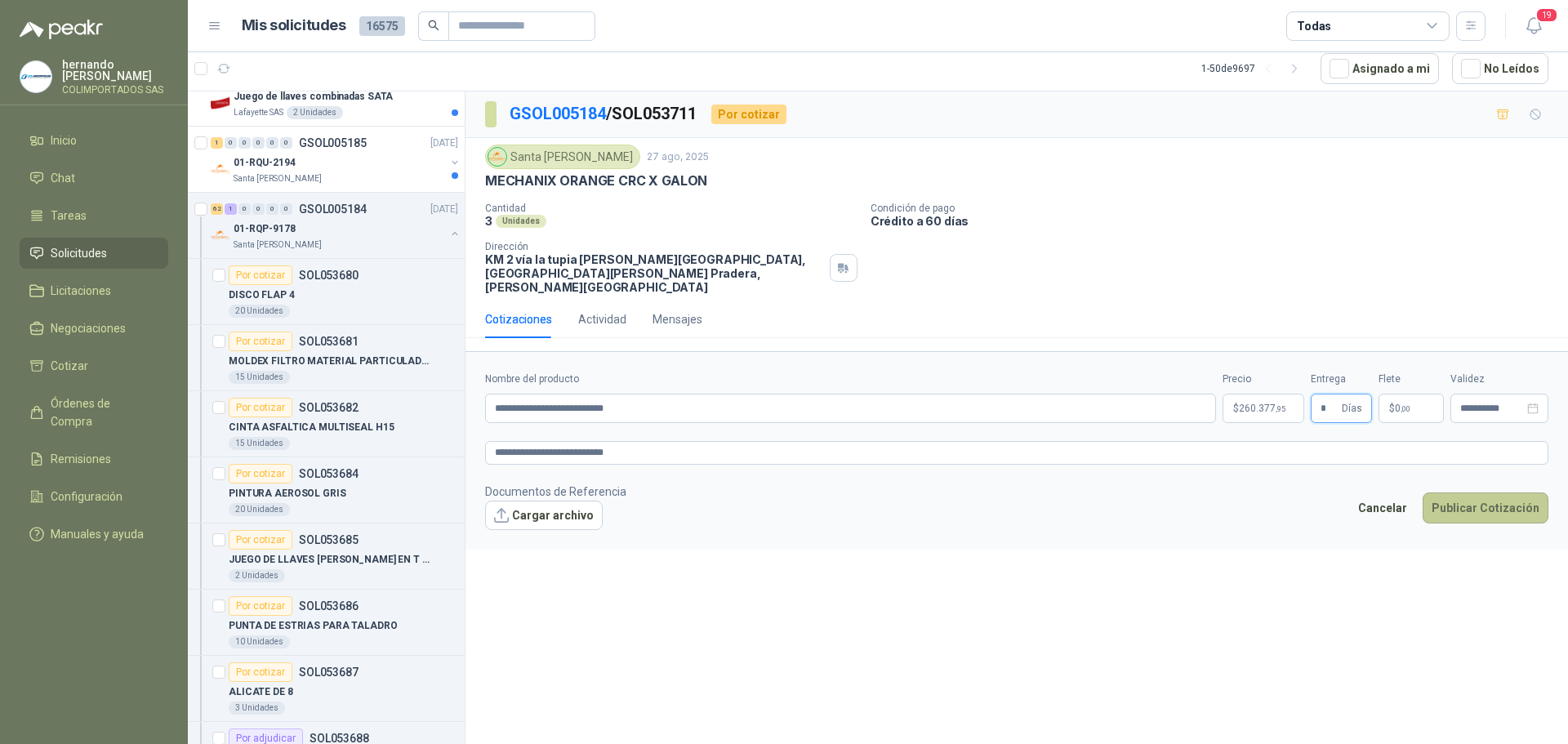
type input "*"
click at [1477, 499] on button "Publicar Cotización" at bounding box center [1485, 508] width 126 height 31
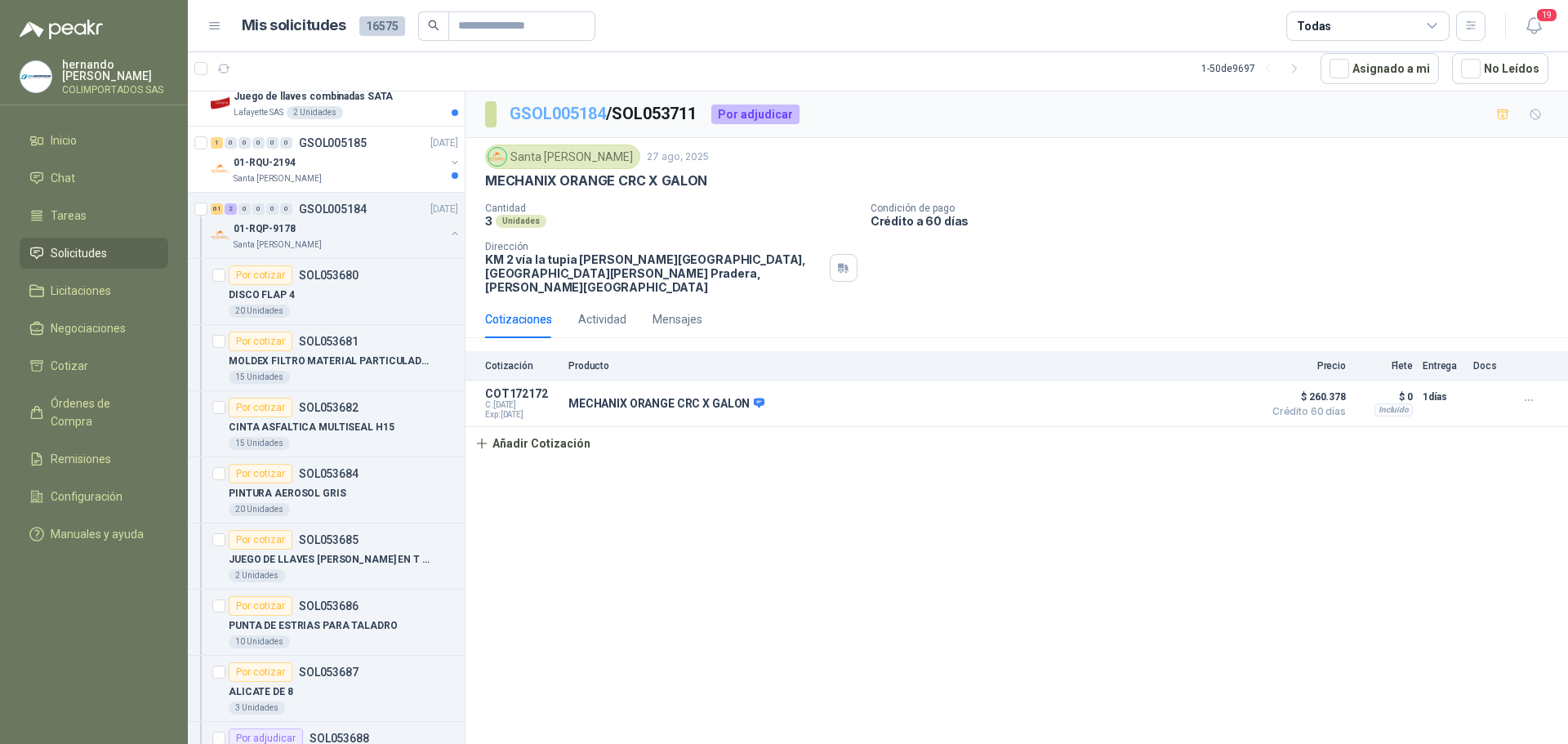
click at [571, 118] on link "GSOL005184" at bounding box center [558, 114] width 97 height 20
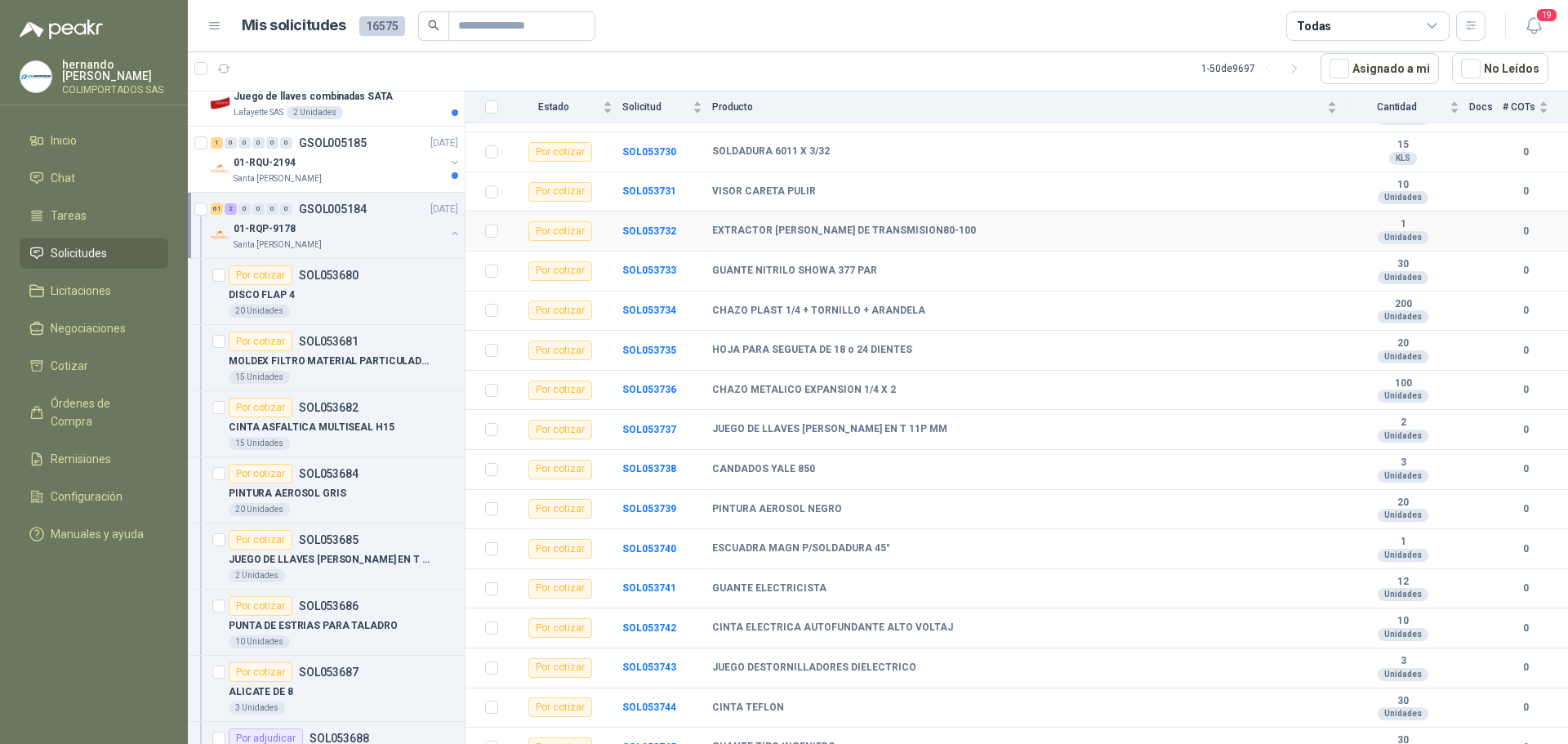
scroll to position [2067, 0]
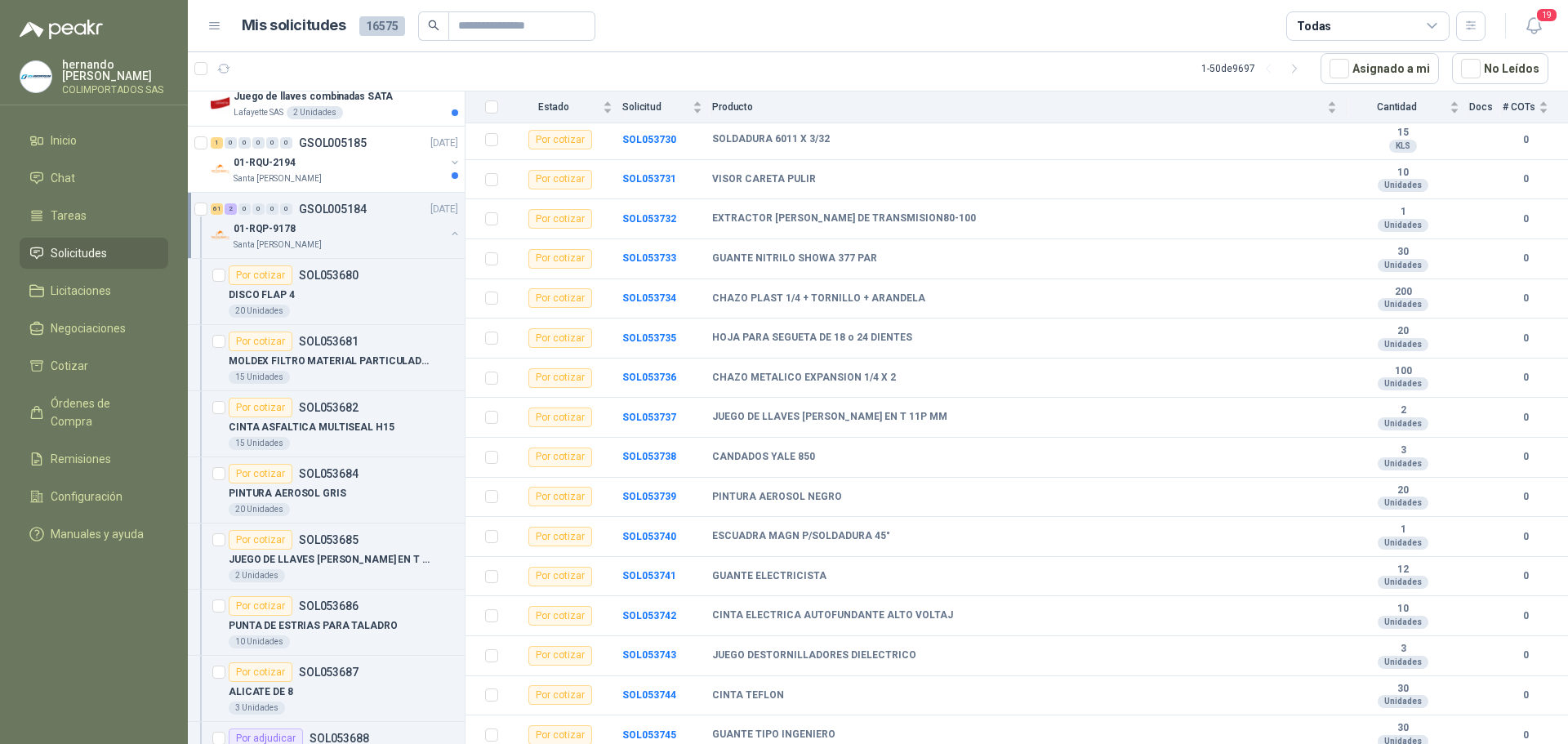
click at [448, 231] on button "button" at bounding box center [454, 233] width 13 height 13
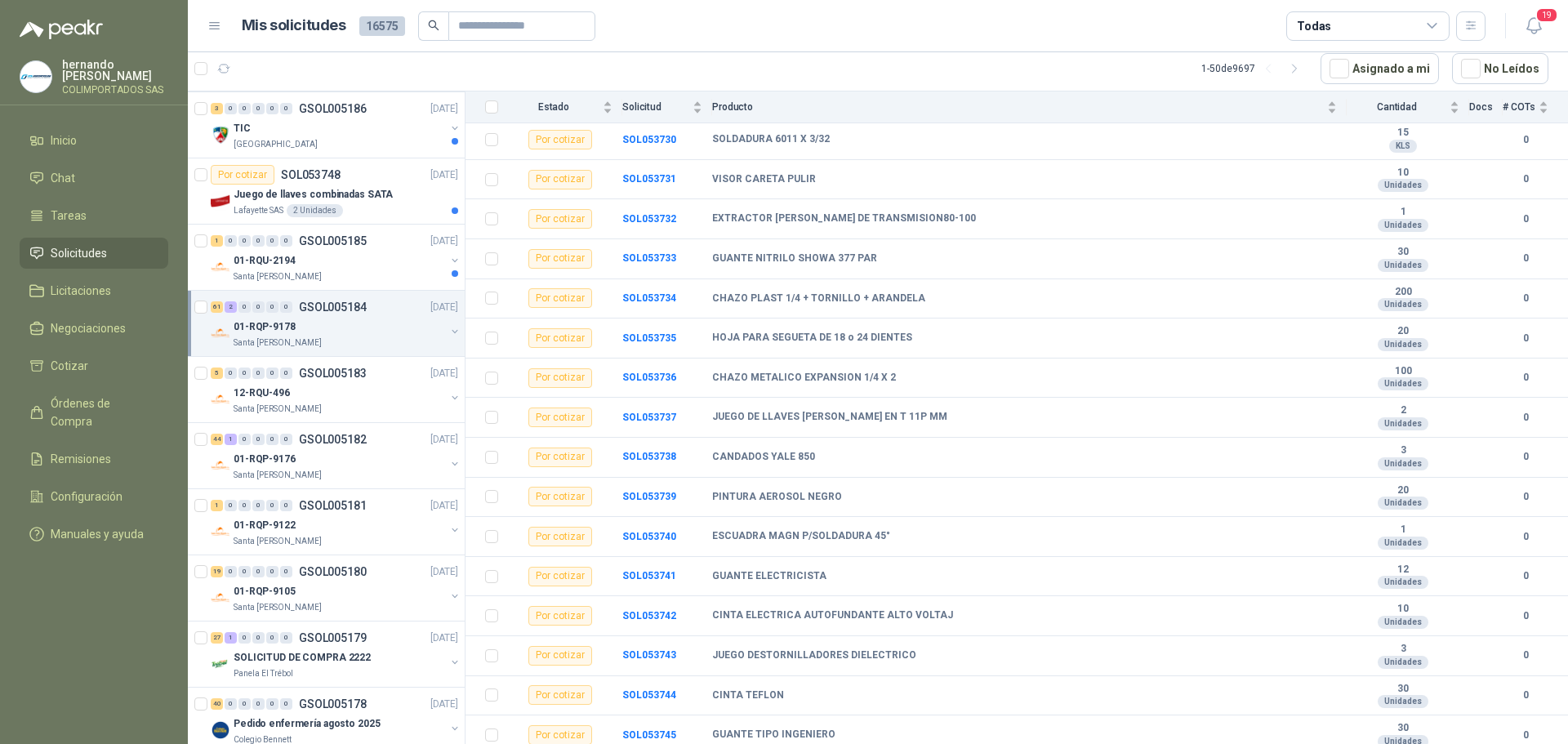
scroll to position [0, 0]
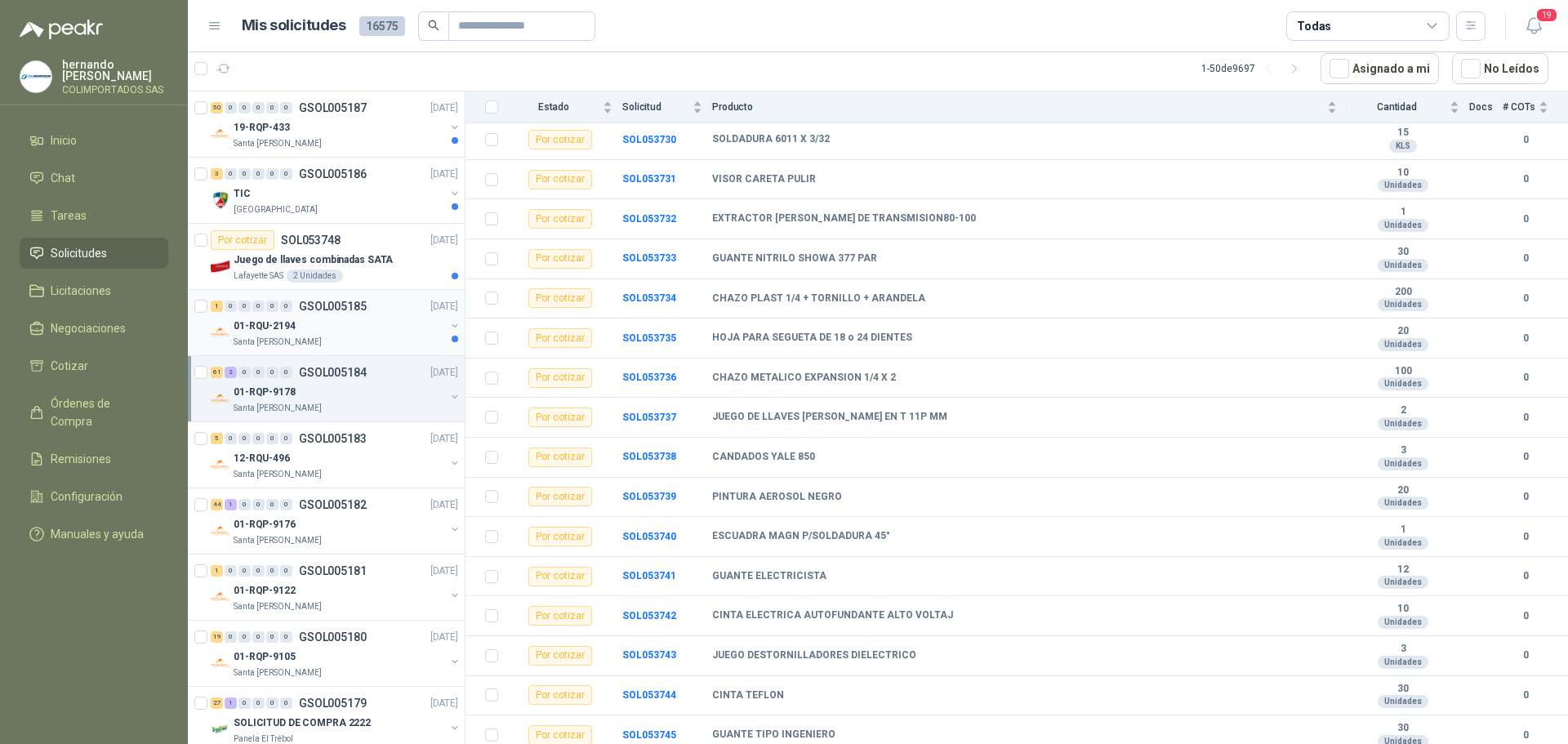
click at [336, 322] on div "01-RQU-2194" at bounding box center [339, 326] width 212 height 20
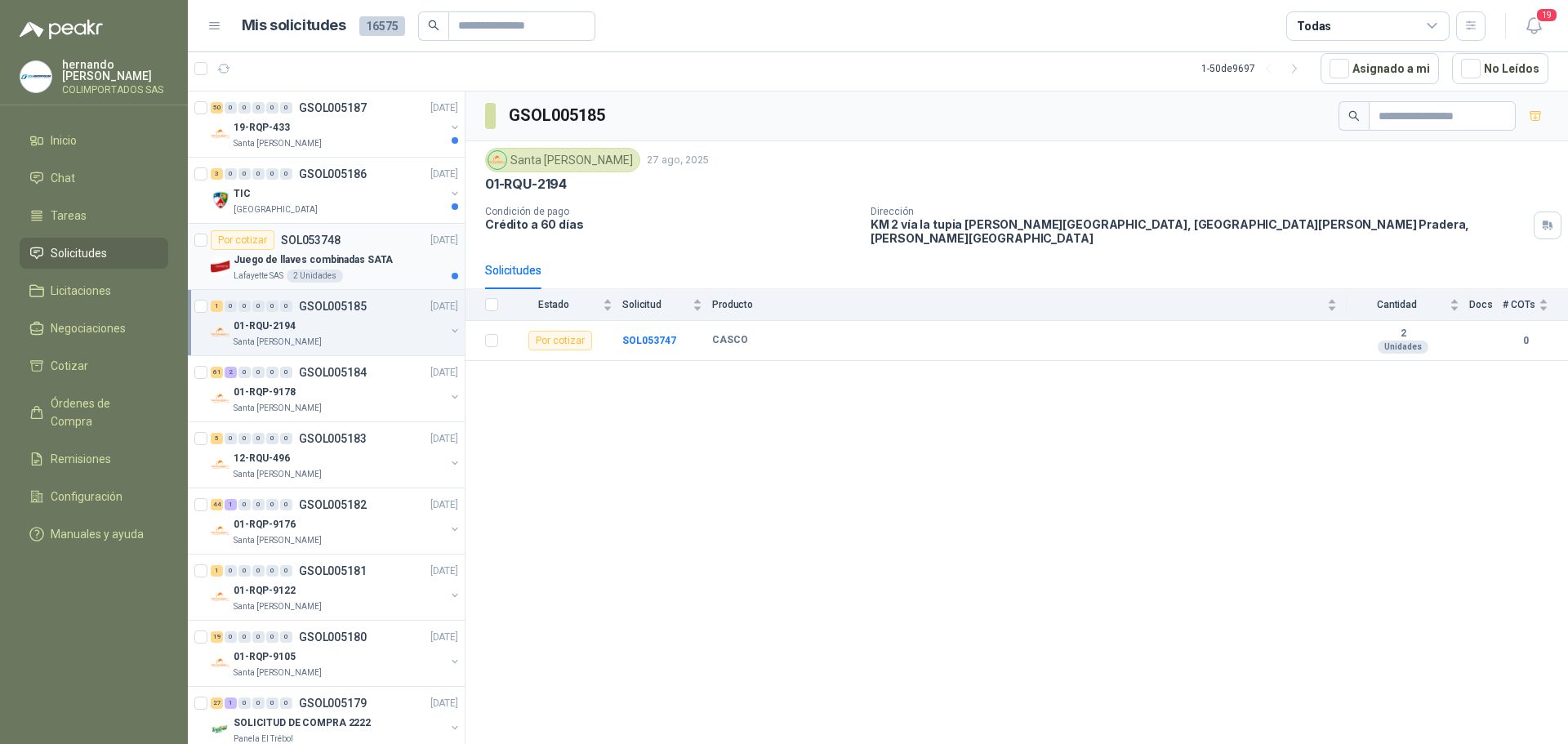
click at [367, 272] on div "Lafayette SAS 2 Unidades" at bounding box center [345, 275] width 224 height 13
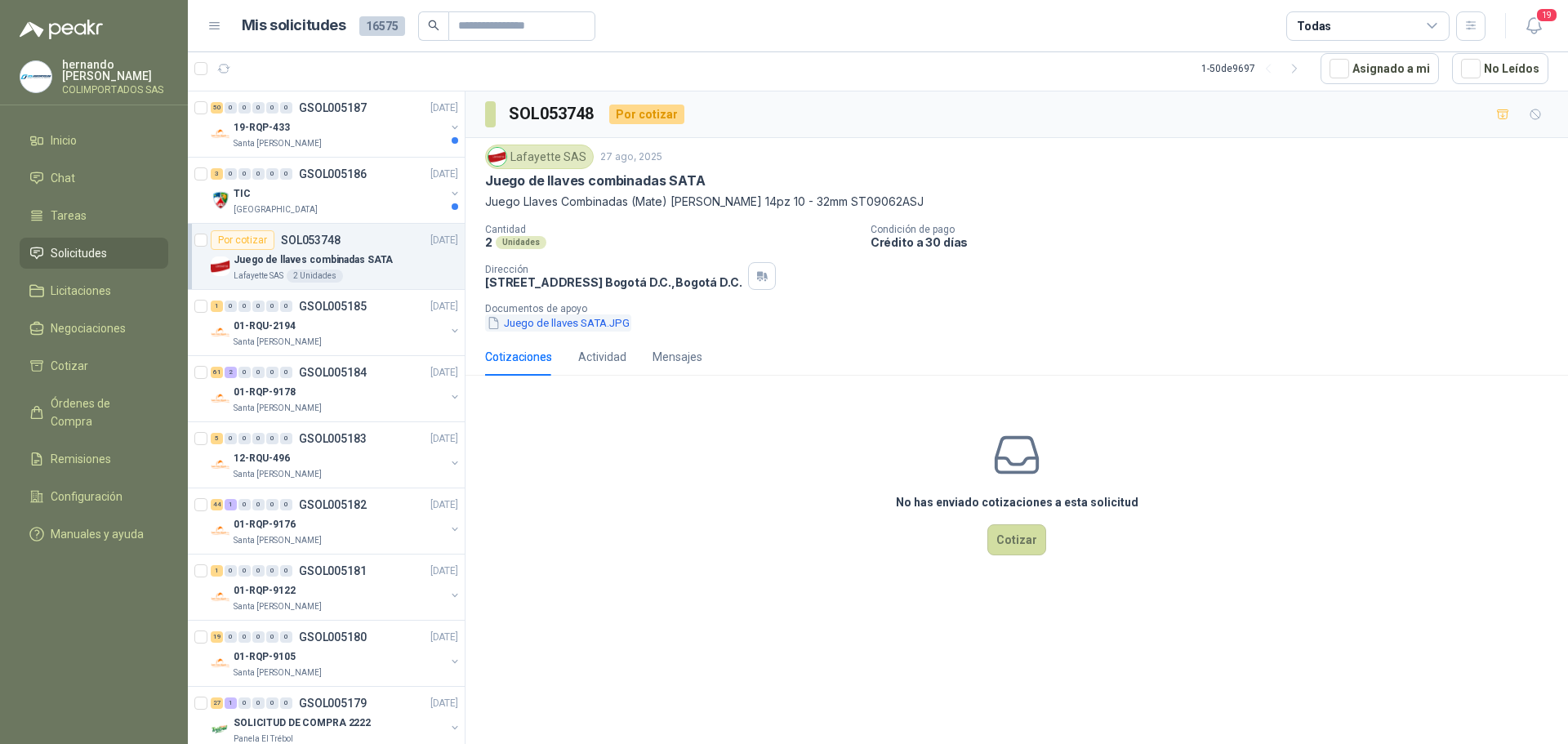
click at [564, 321] on button "Juego de llaves SATA.JPG" at bounding box center [558, 323] width 146 height 17
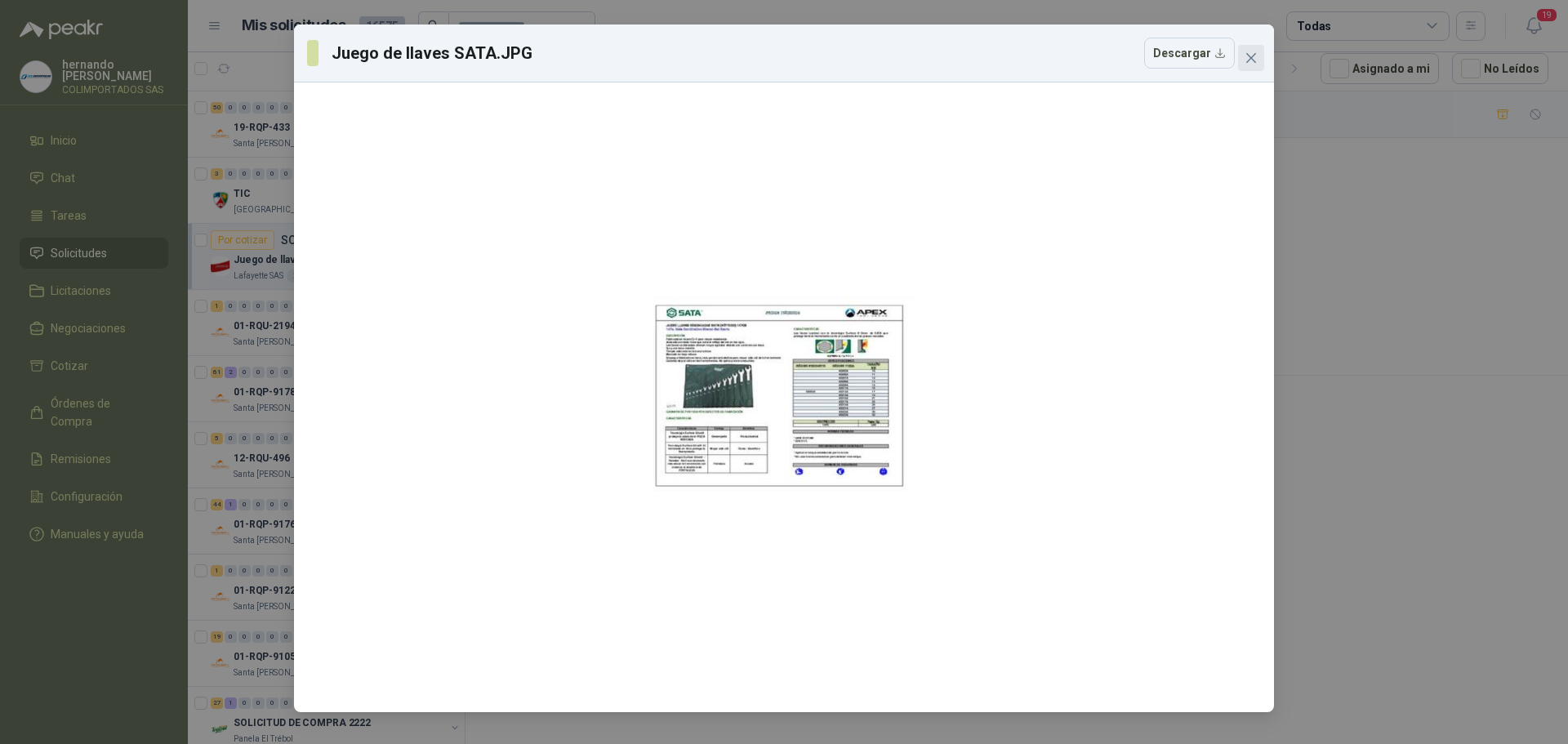
click at [1253, 57] on icon "close" at bounding box center [1251, 58] width 13 height 13
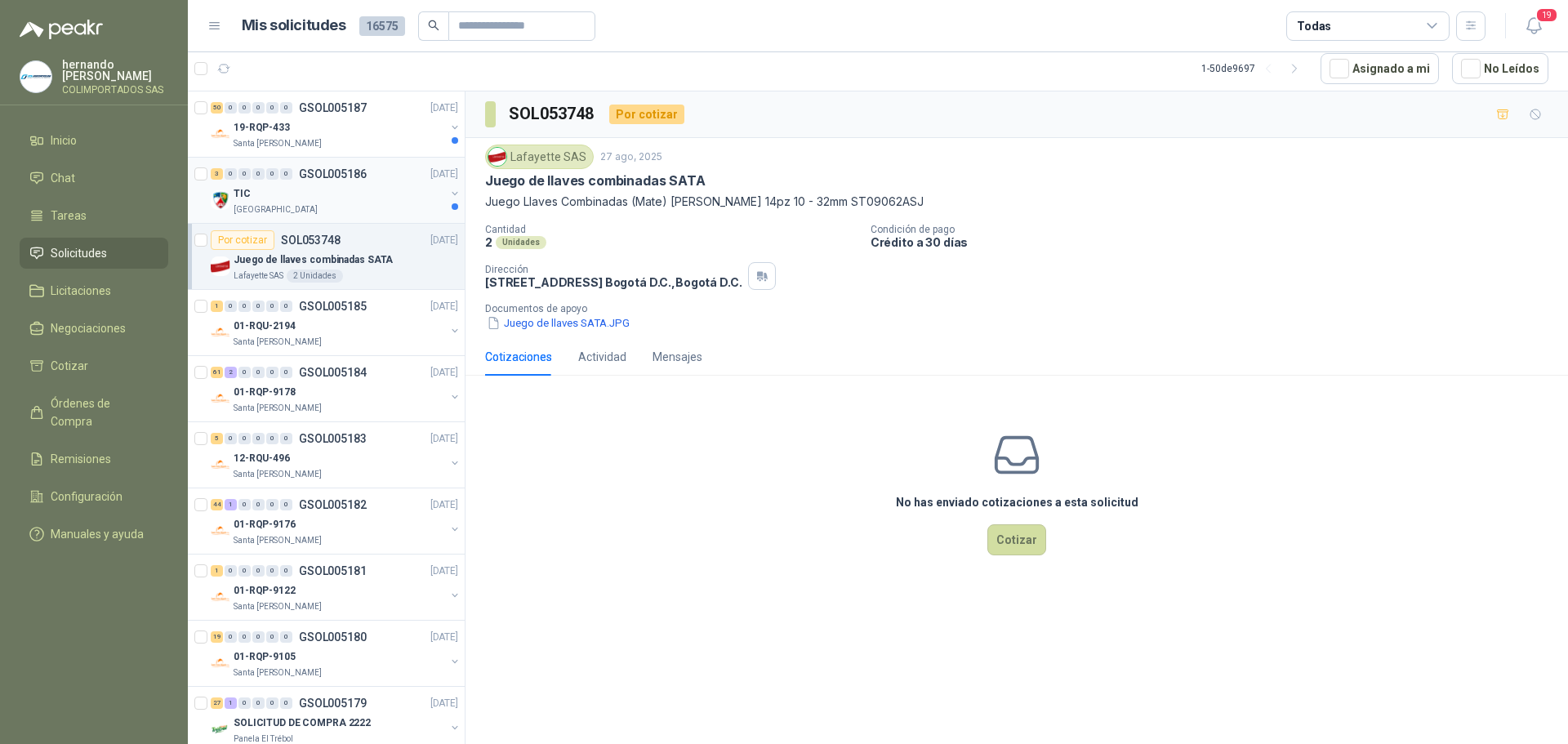
click at [367, 195] on div "TIC" at bounding box center [339, 193] width 212 height 20
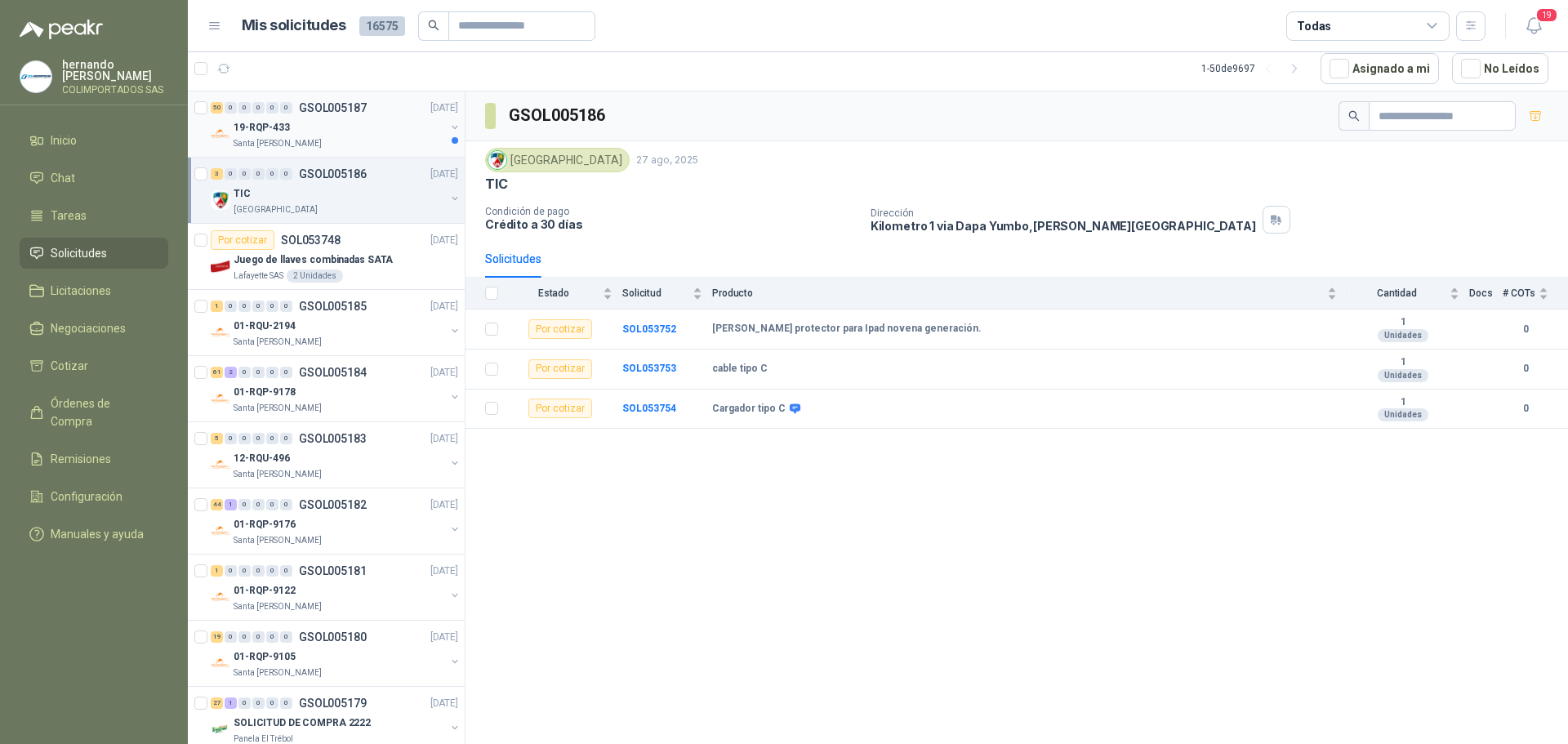
click at [356, 132] on div "19-RQP-433" at bounding box center [339, 128] width 212 height 20
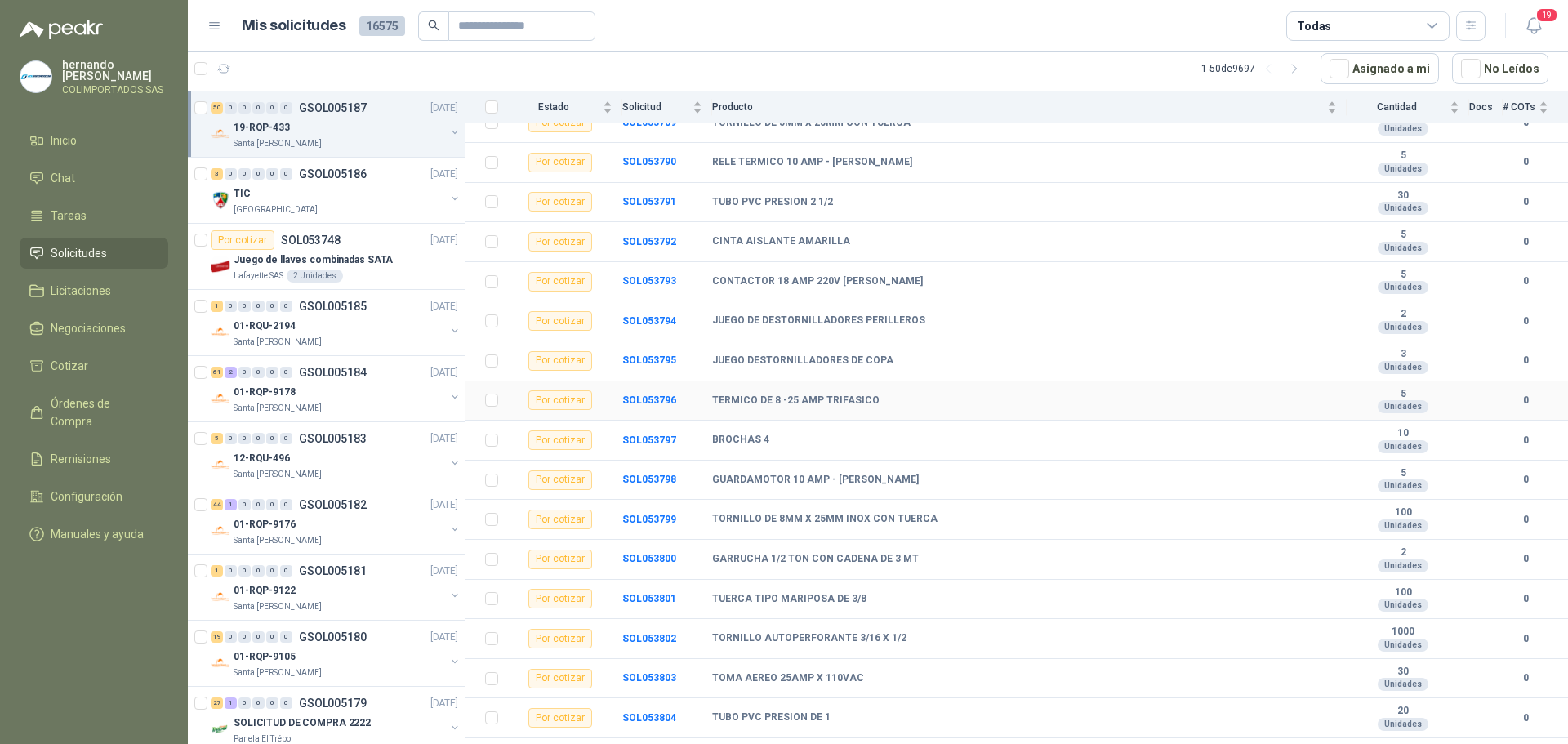
scroll to position [1590, 0]
